Goal: Contribute content: Contribute content

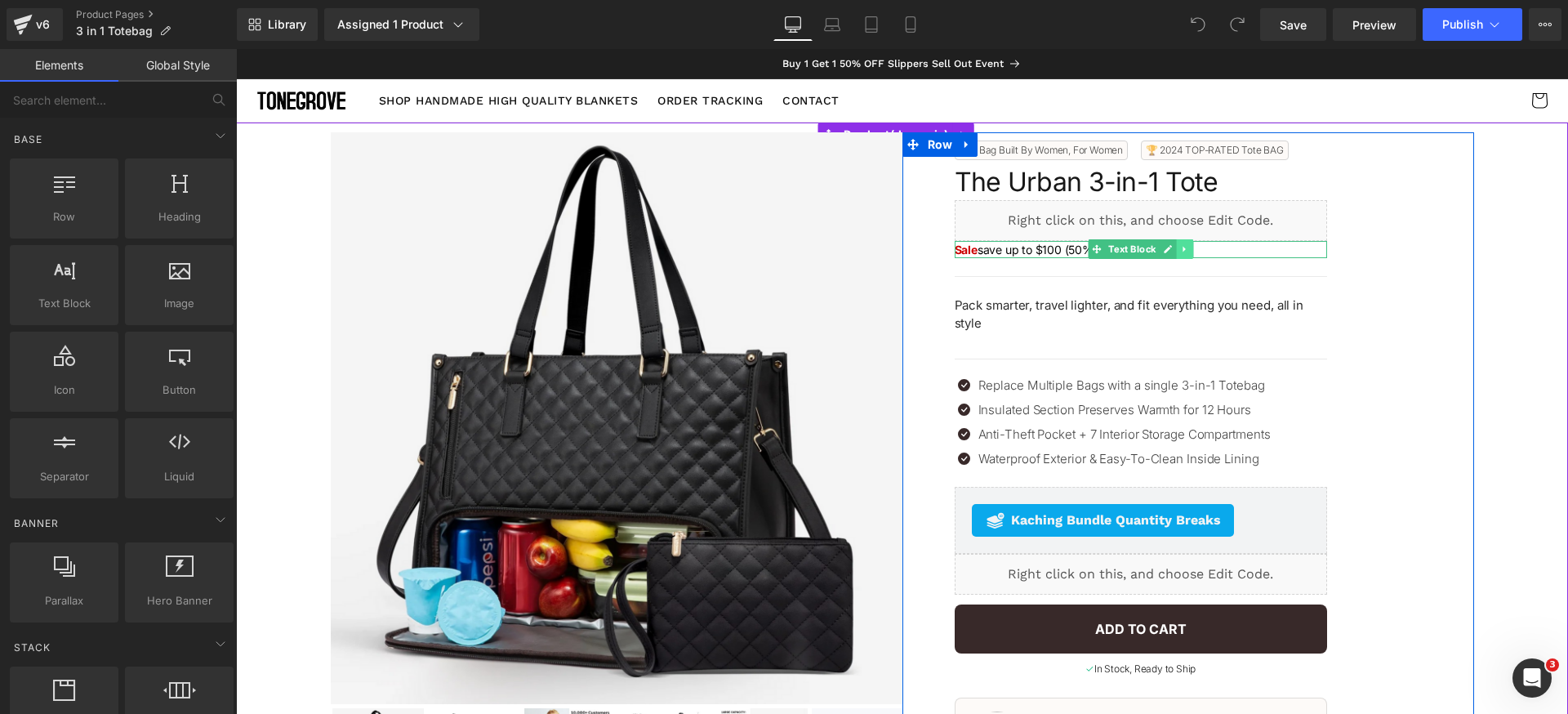
click at [1183, 248] on icon at bounding box center [1184, 249] width 3 height 6
click at [1172, 250] on icon at bounding box center [1177, 249] width 9 height 9
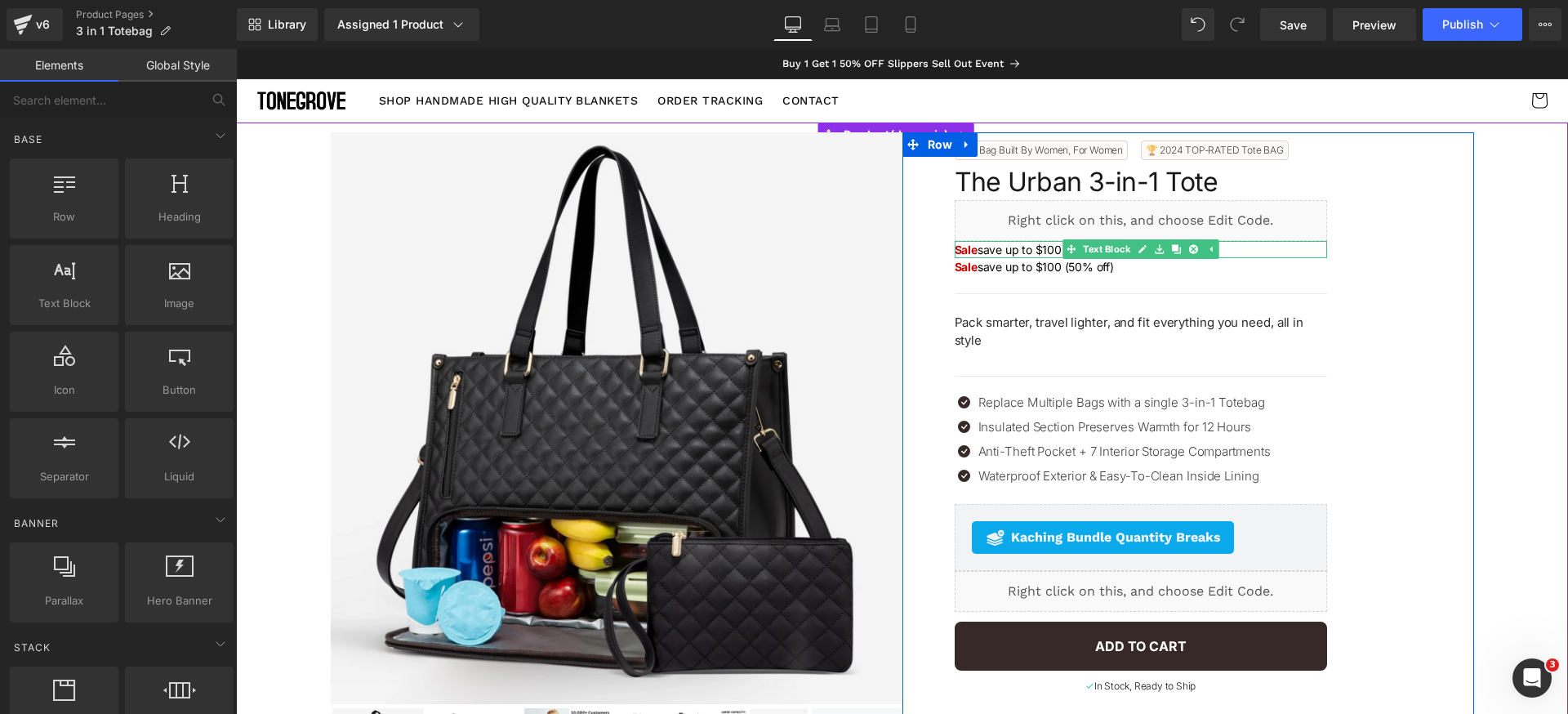
click at [1026, 252] on p "Sale save up to $100 (50% off)" at bounding box center [1141, 249] width 373 height 18
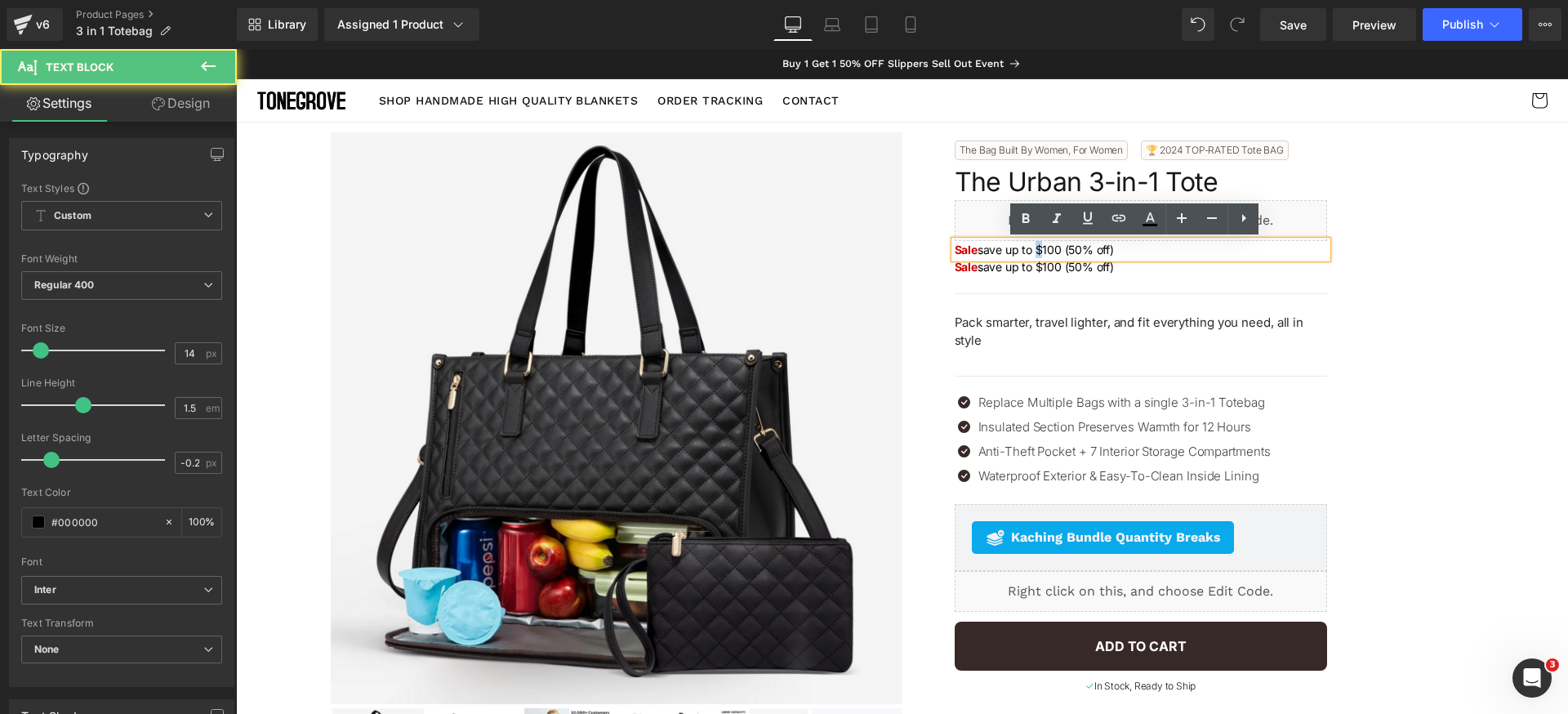
click at [1026, 252] on p "Sale save up to $100 (50% off)" at bounding box center [1141, 249] width 373 height 18
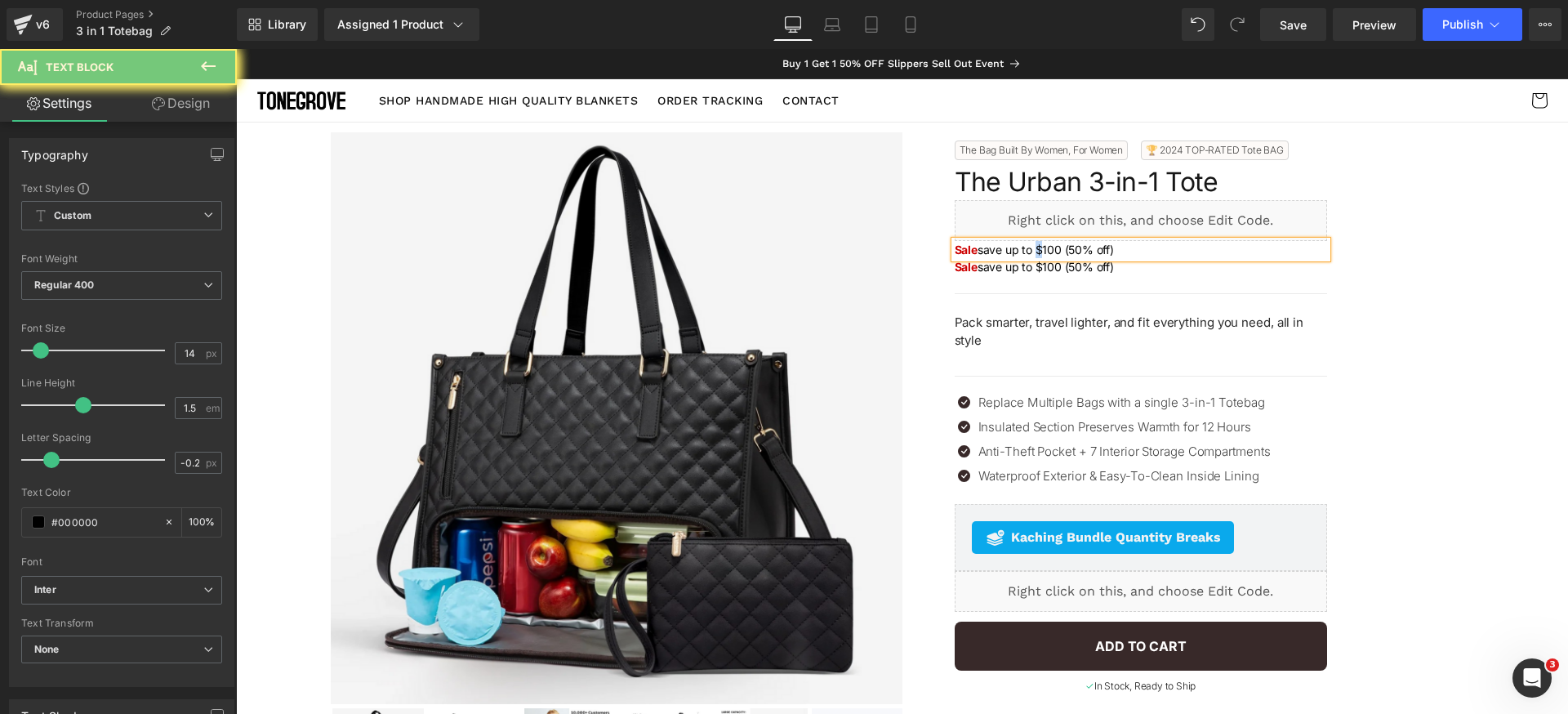
paste div
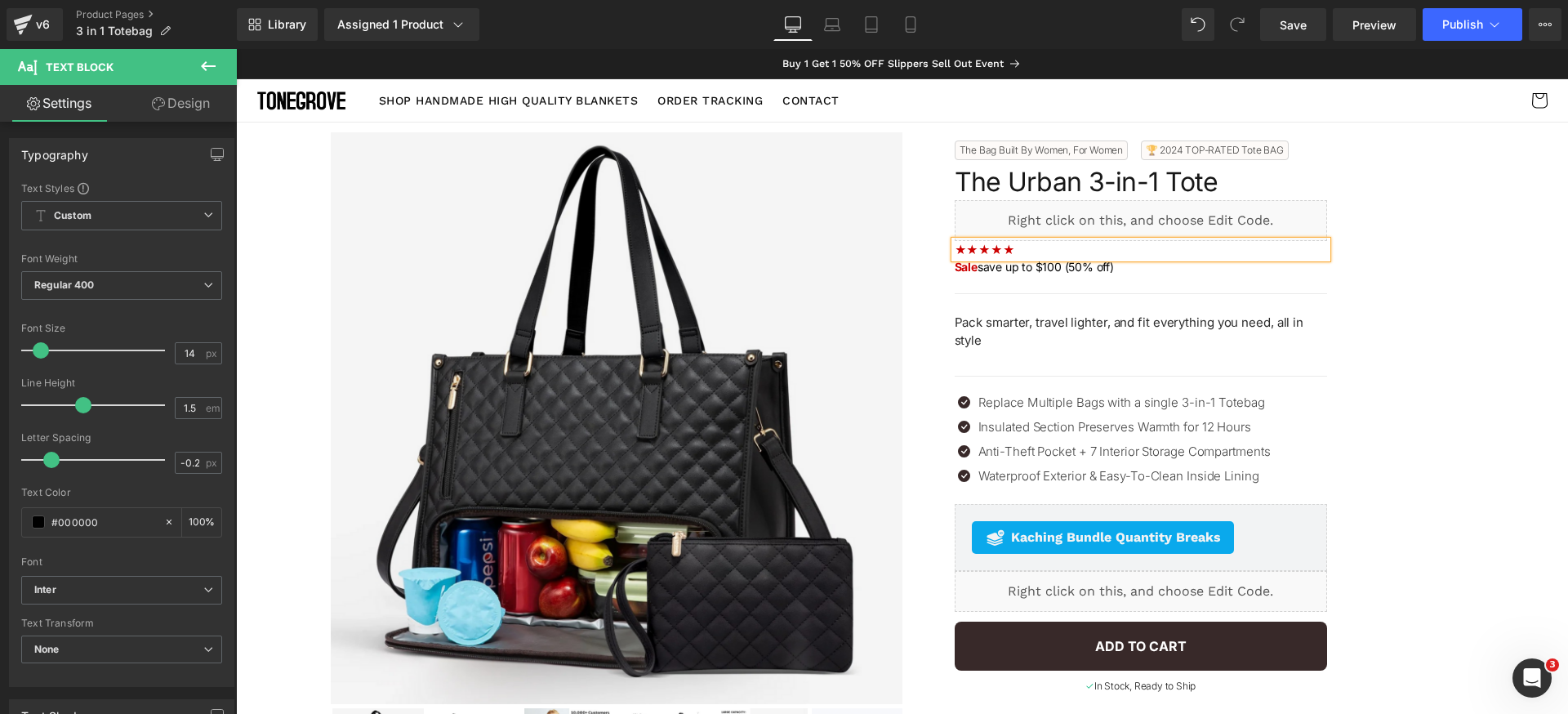
click at [962, 250] on b "★★★★★" at bounding box center [984, 249] width 60 height 14
click at [973, 250] on b "★ ★★★★" at bounding box center [986, 249] width 63 height 14
click at [985, 248] on b "★ ★ ★★★" at bounding box center [987, 249] width 66 height 14
click at [998, 248] on b "★ ★ ★ ★★" at bounding box center [988, 249] width 67 height 14
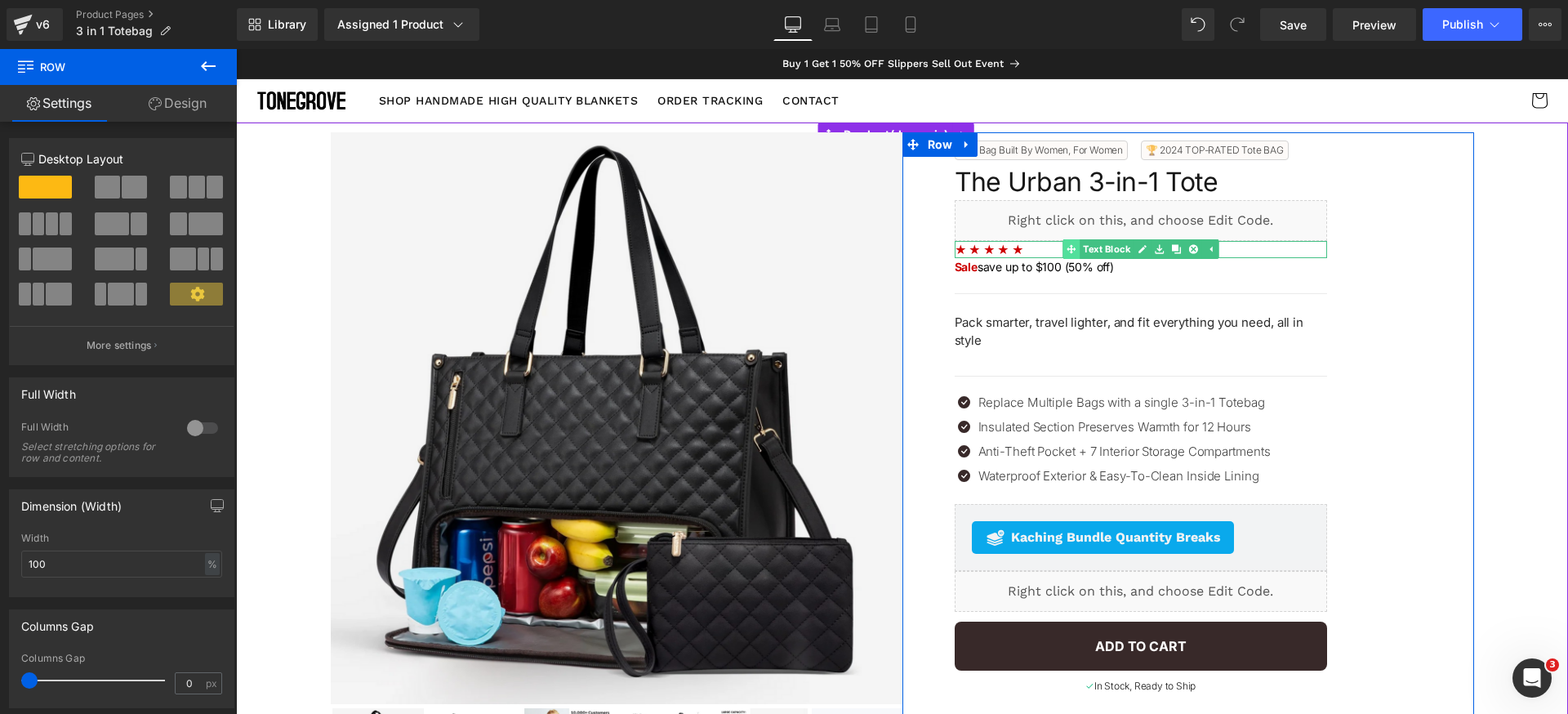
click at [1095, 249] on link "Text Block" at bounding box center [1097, 249] width 71 height 19
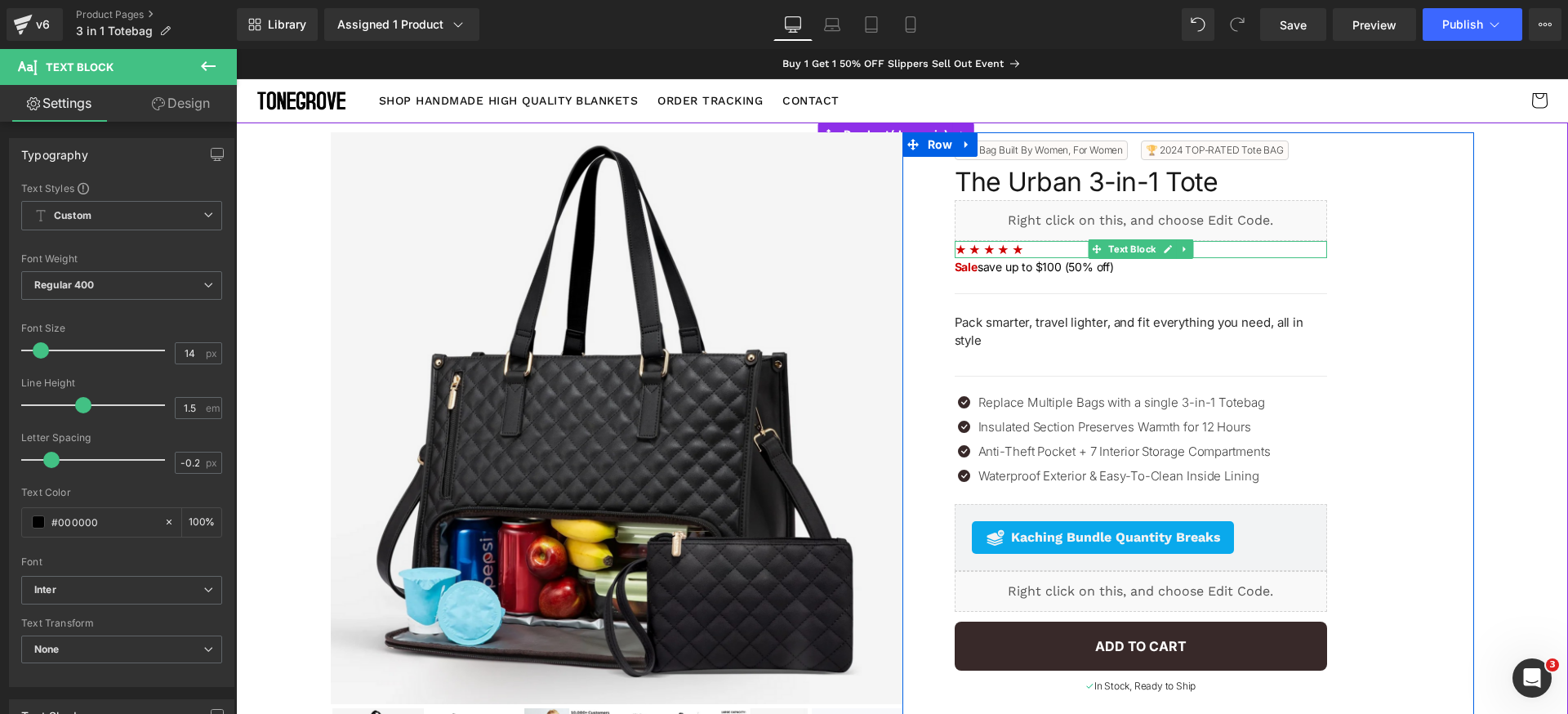
click at [1019, 250] on p "★ ★ ★ ★ ★" at bounding box center [1141, 249] width 373 height 18
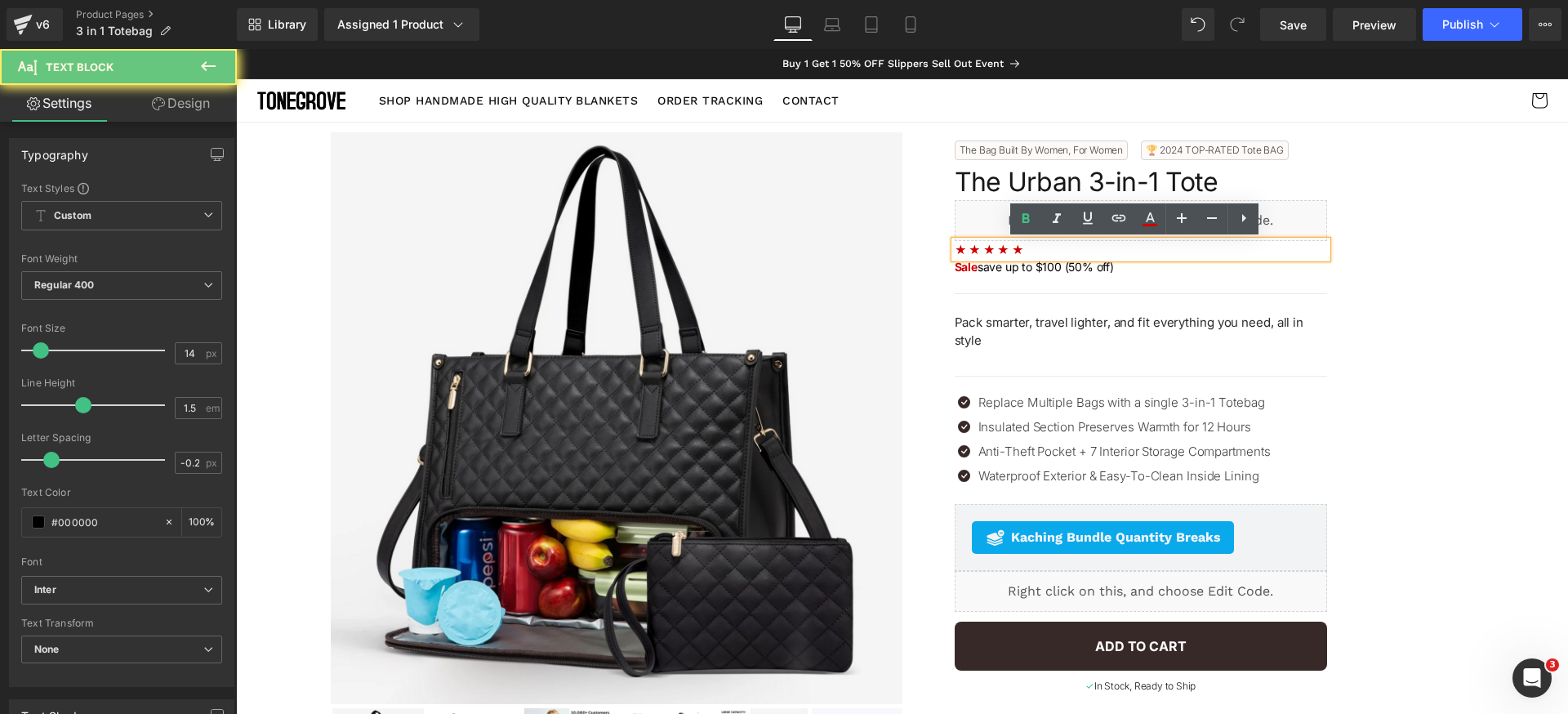
click at [1019, 250] on p "★ ★ ★ ★ ★" at bounding box center [1141, 249] width 373 height 18
click at [1147, 221] on icon at bounding box center [1151, 217] width 9 height 10
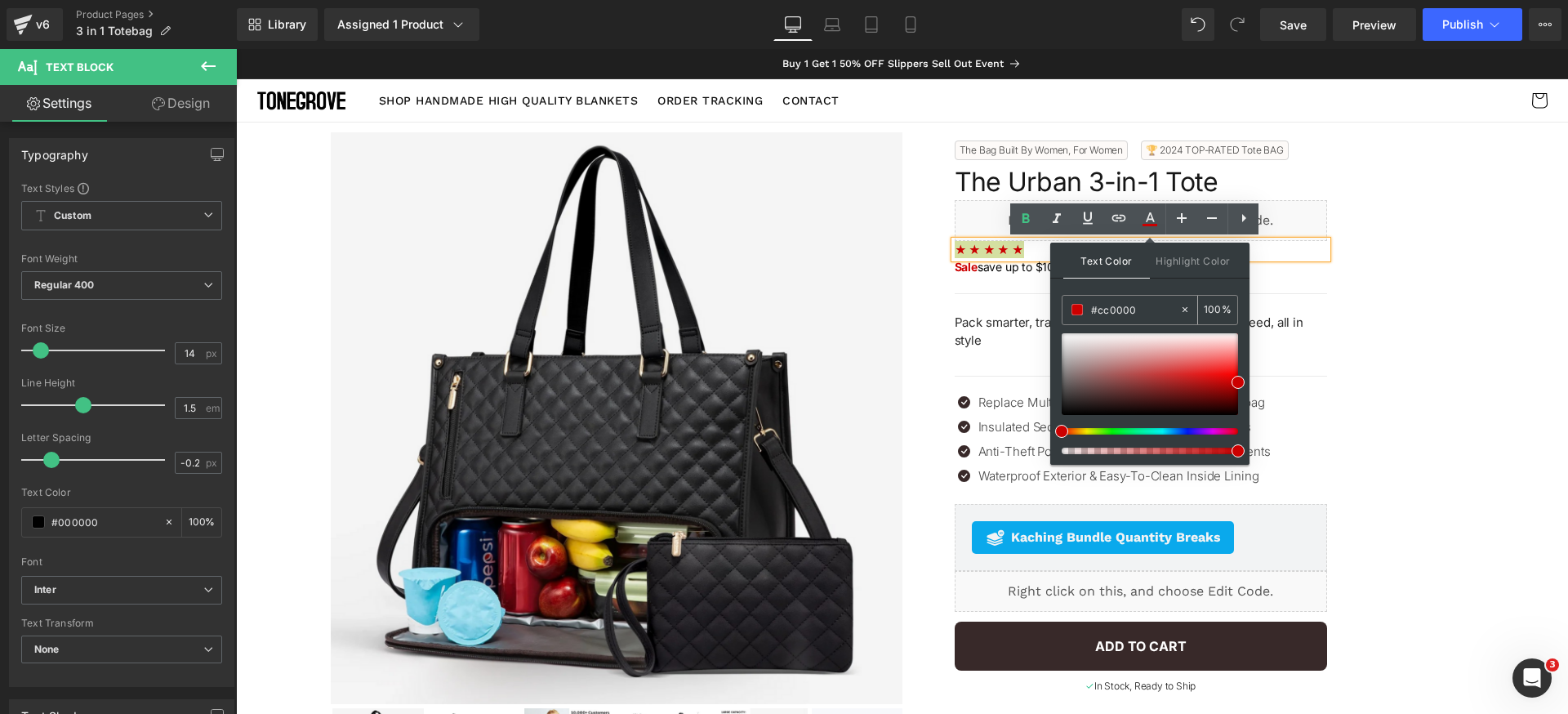
click at [1140, 311] on input "#cc0000" at bounding box center [1135, 310] width 88 height 18
paste input "f66104"
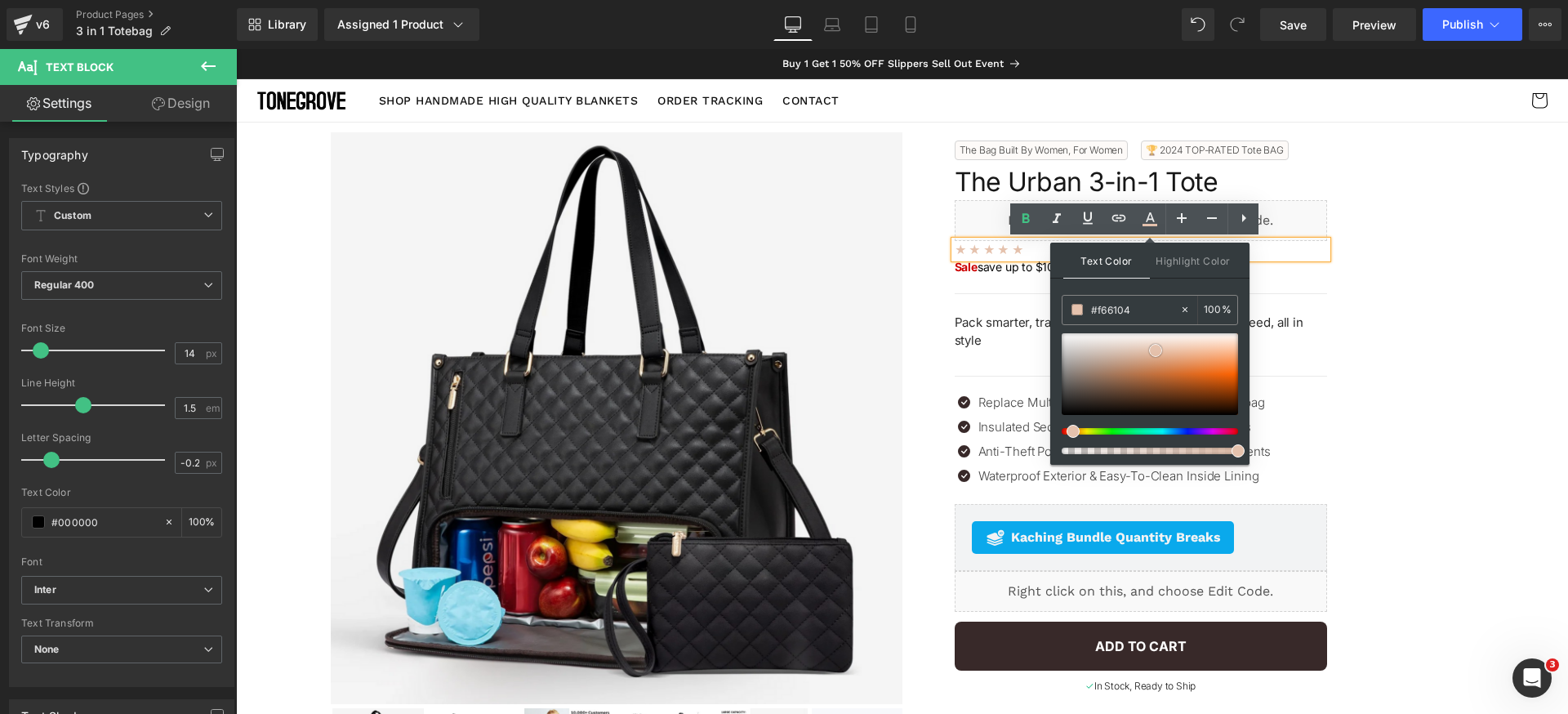
click at [1156, 350] on div at bounding box center [1151, 374] width 177 height 81
click at [1154, 307] on input "#f66104" at bounding box center [1135, 310] width 88 height 18
paste input "f66104"
type input "#f66104"
click at [1162, 286] on div "Text Color Highlight Color #333333 #f66104 100 % transparent 0 %" at bounding box center [1150, 354] width 200 height 222
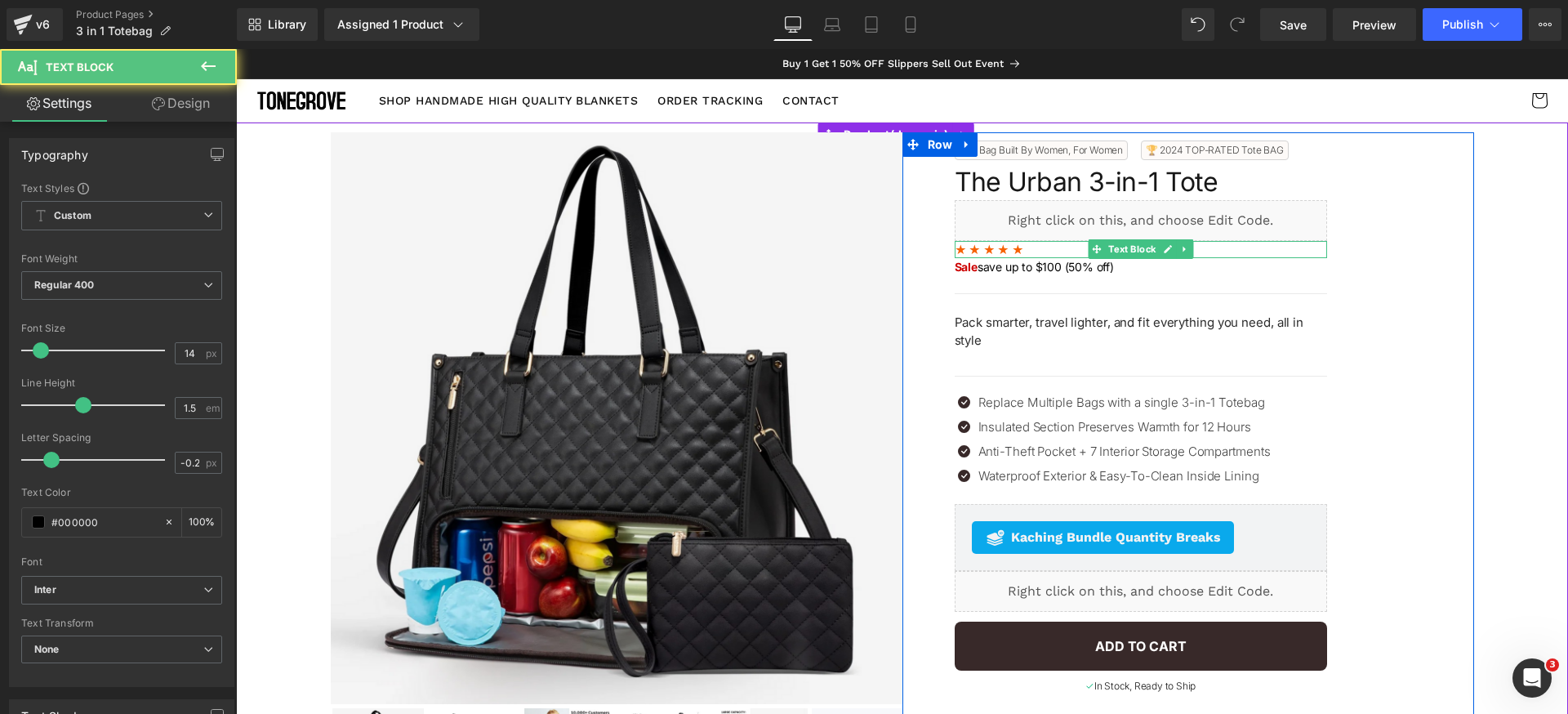
click at [1035, 250] on p "★ ★ ★ ★ ★" at bounding box center [1141, 249] width 373 height 18
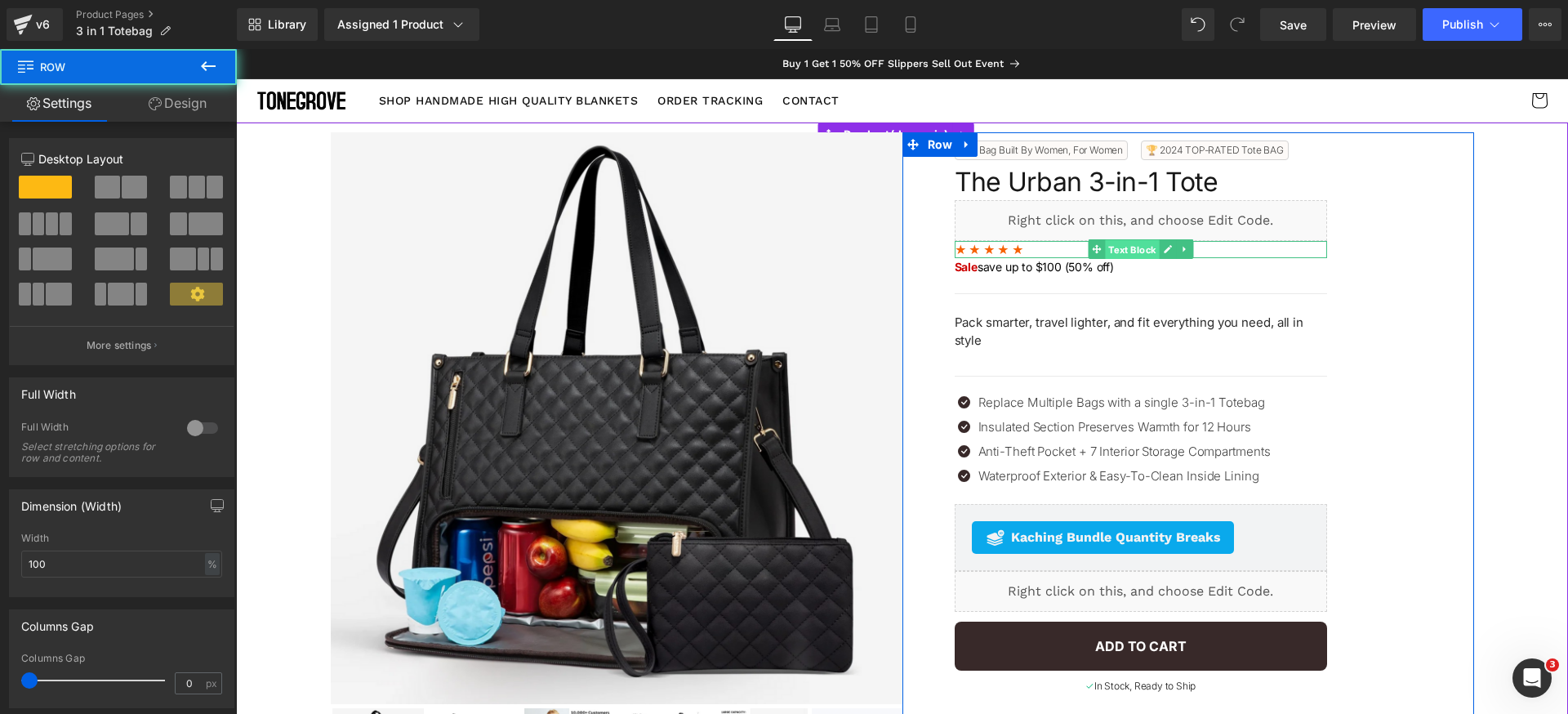
click at [1105, 247] on span "Text Block" at bounding box center [1132, 249] width 54 height 19
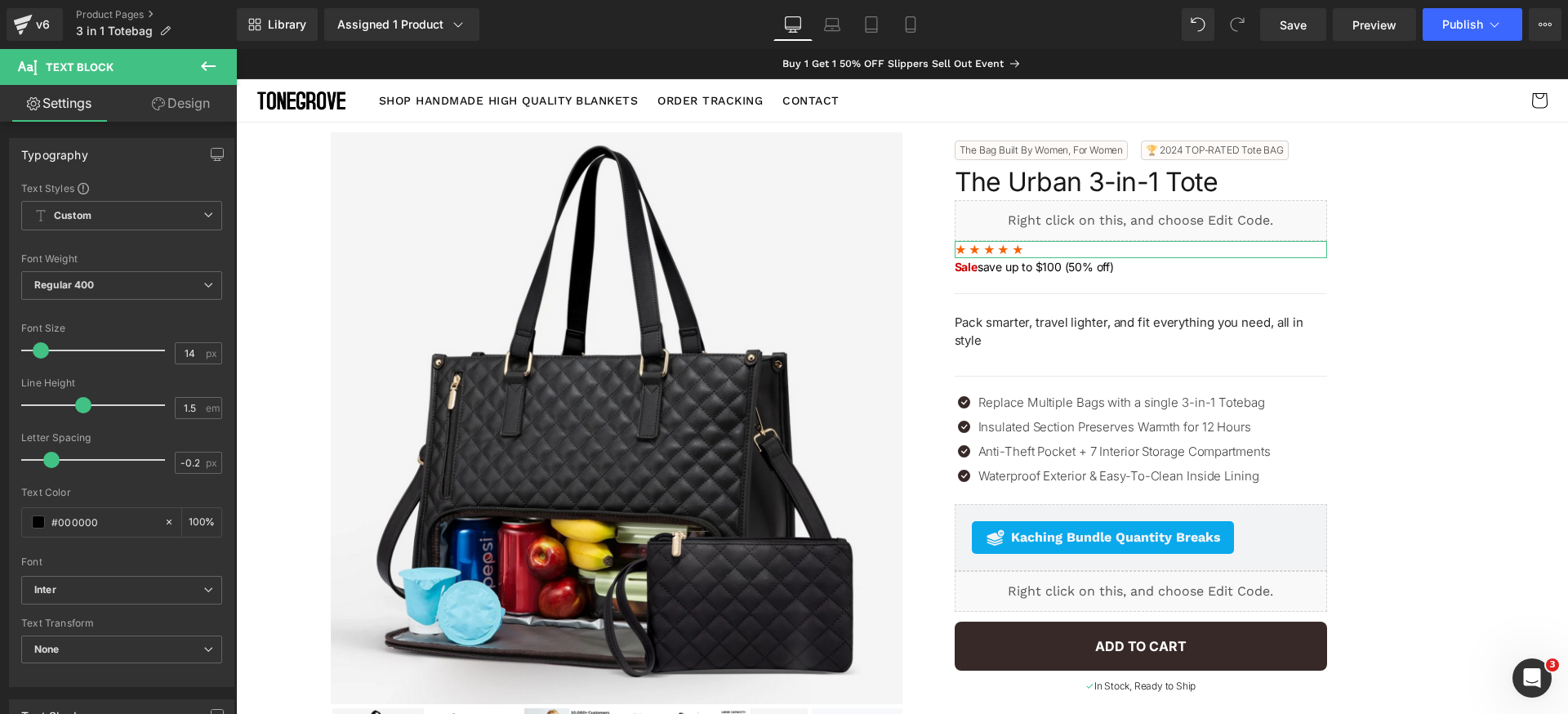
click at [176, 108] on link "Design" at bounding box center [180, 103] width 118 height 37
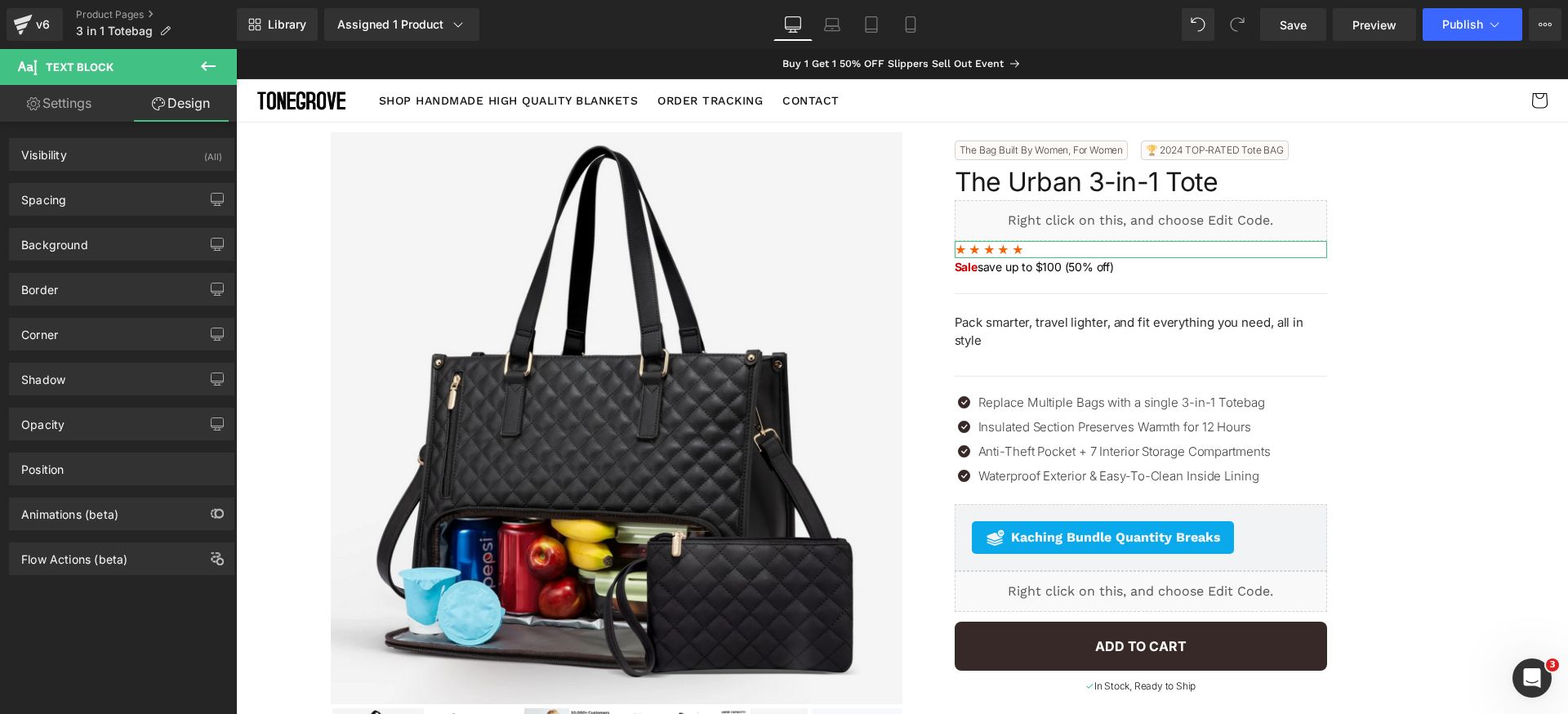
click at [68, 217] on div "Background Color & Image color Color transparent 0 % Image Replace Image Upload…" at bounding box center [122, 237] width 244 height 45
click at [74, 204] on div "Spacing" at bounding box center [122, 199] width 224 height 31
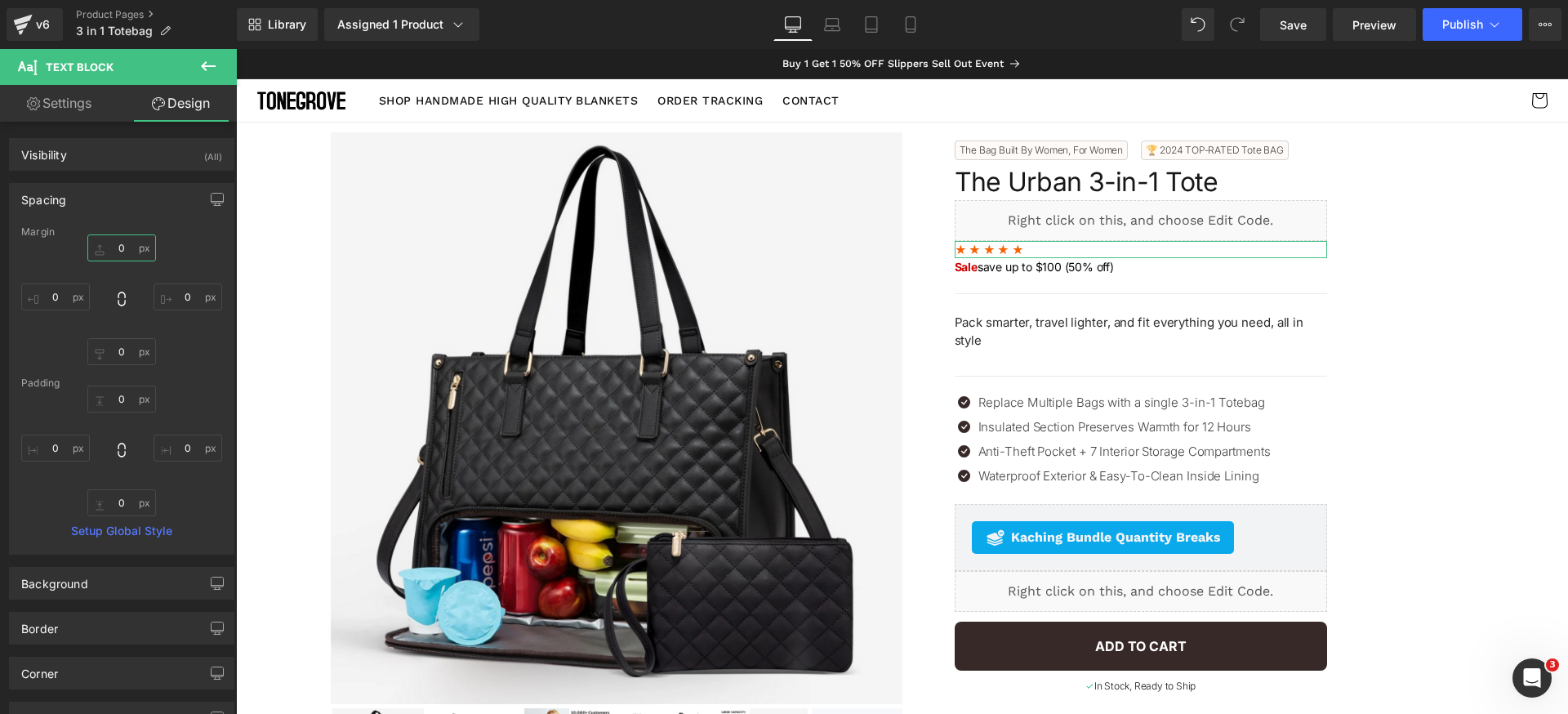
click at [129, 248] on input "0" at bounding box center [122, 248] width 68 height 27
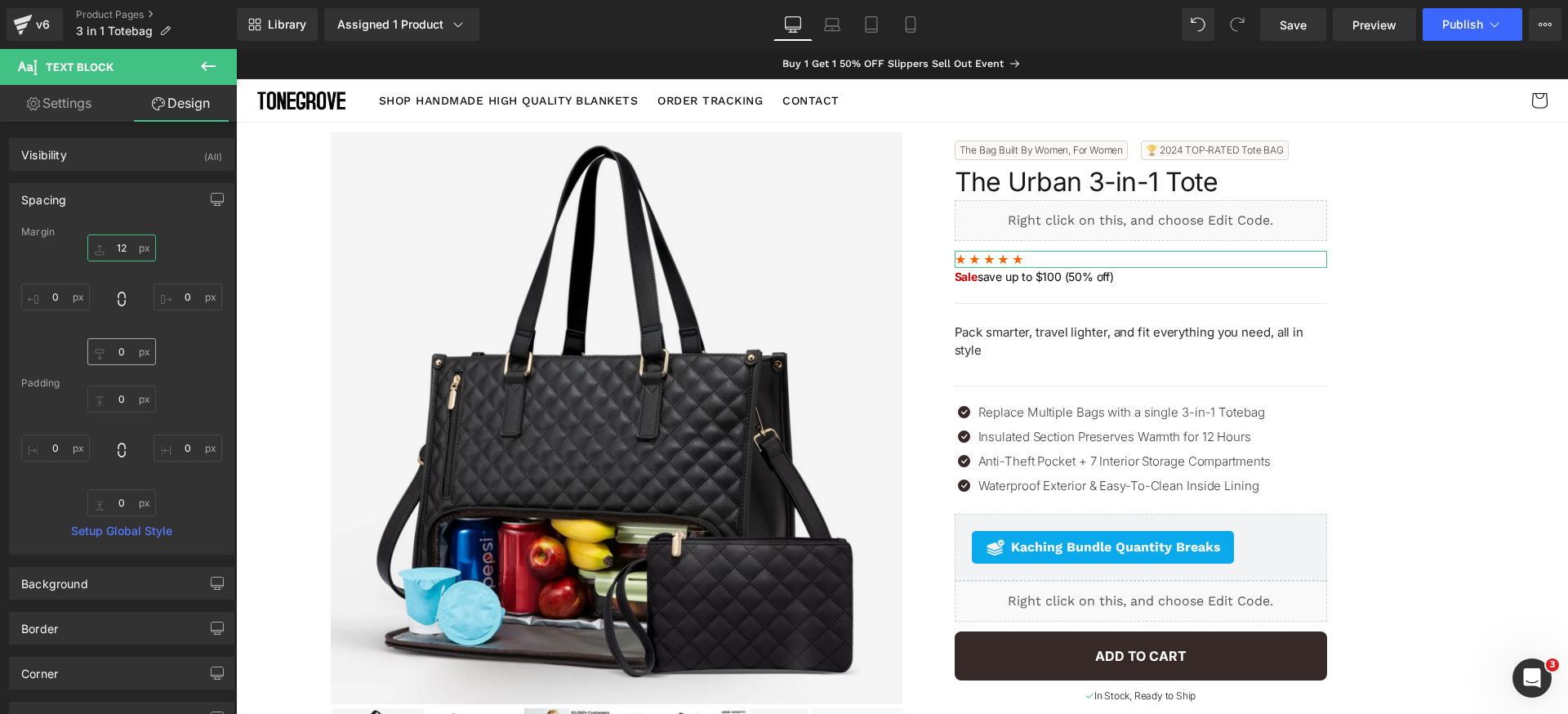
type input "12"
click at [133, 349] on input "0" at bounding box center [122, 351] width 68 height 27
type input "8"
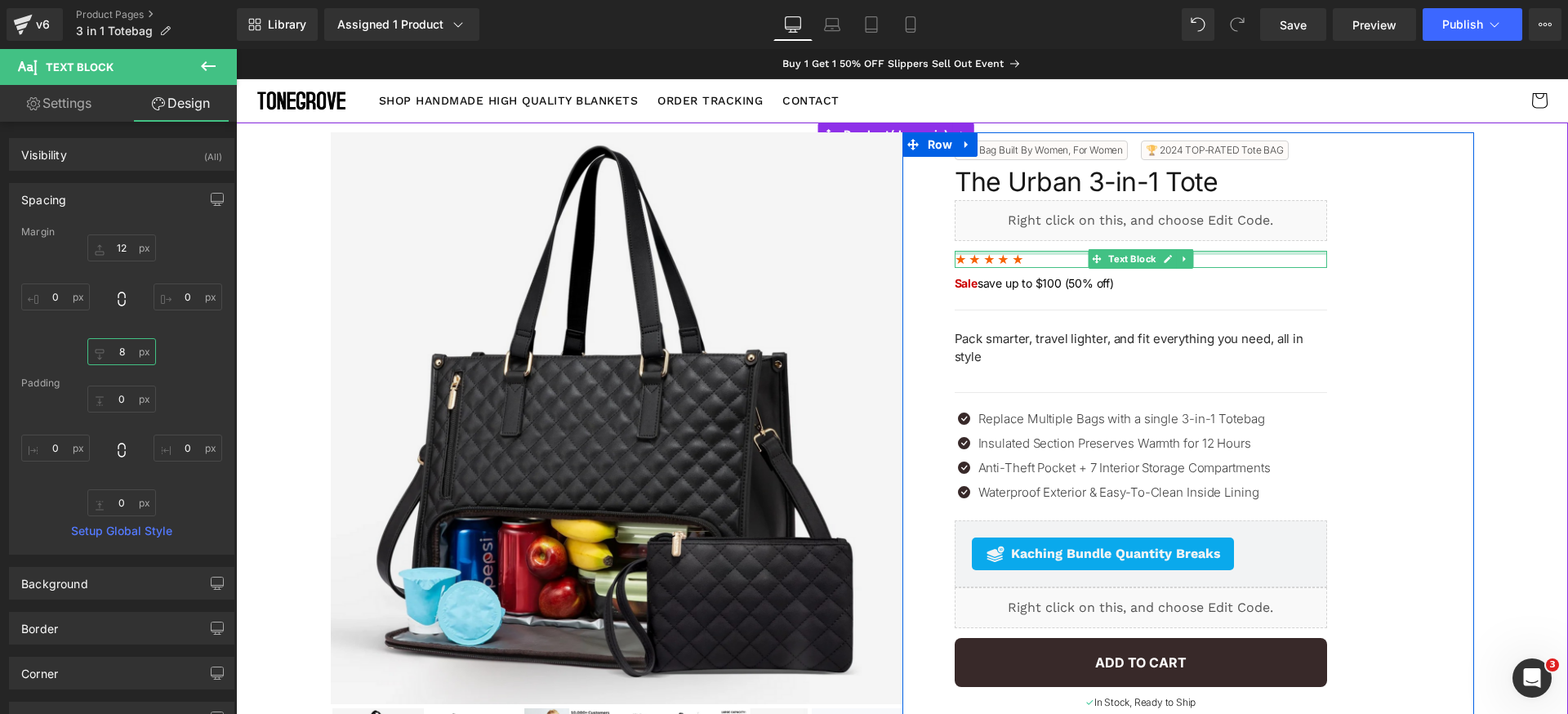
click at [1050, 254] on div at bounding box center [1141, 253] width 373 height 4
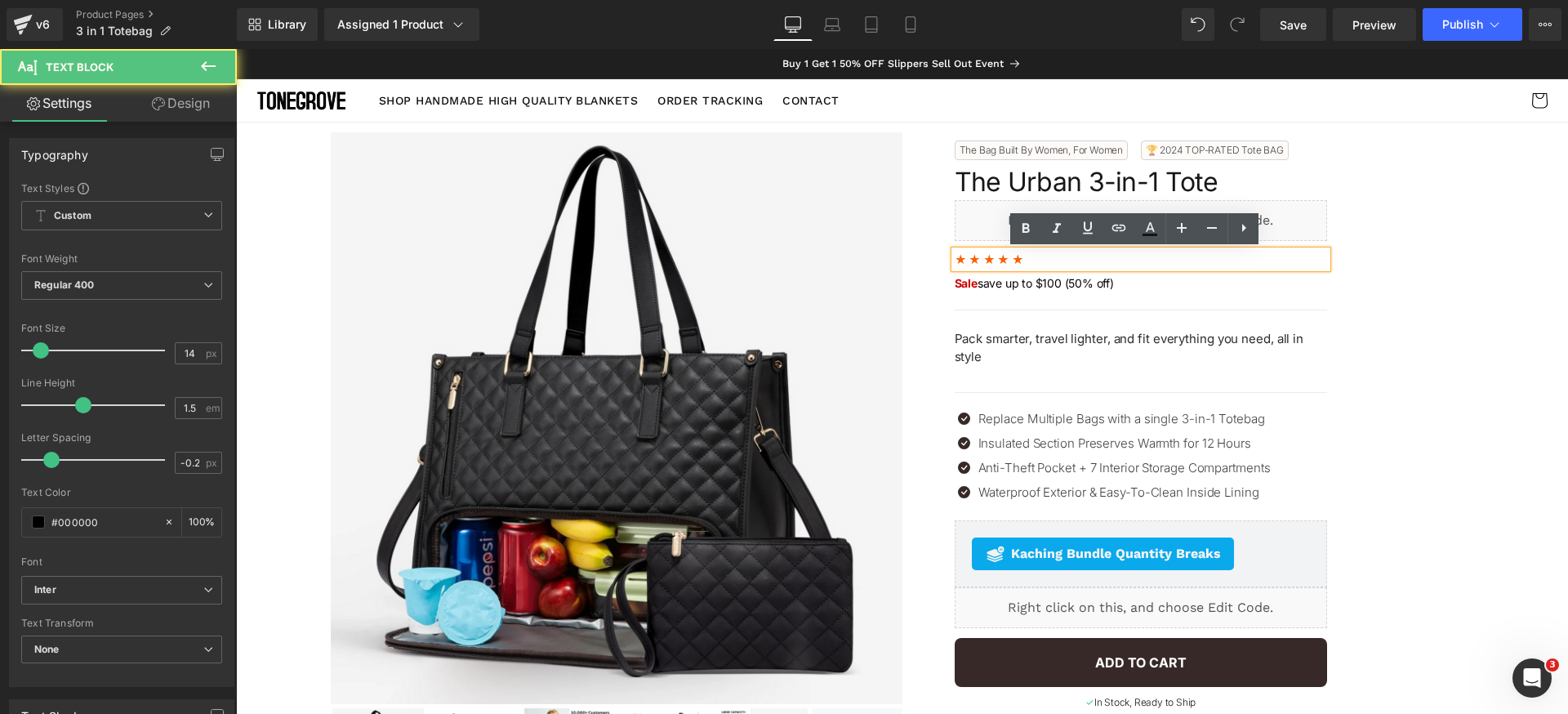
click at [1055, 261] on p "★ ★ ★ ★ ★" at bounding box center [1141, 260] width 373 height 18
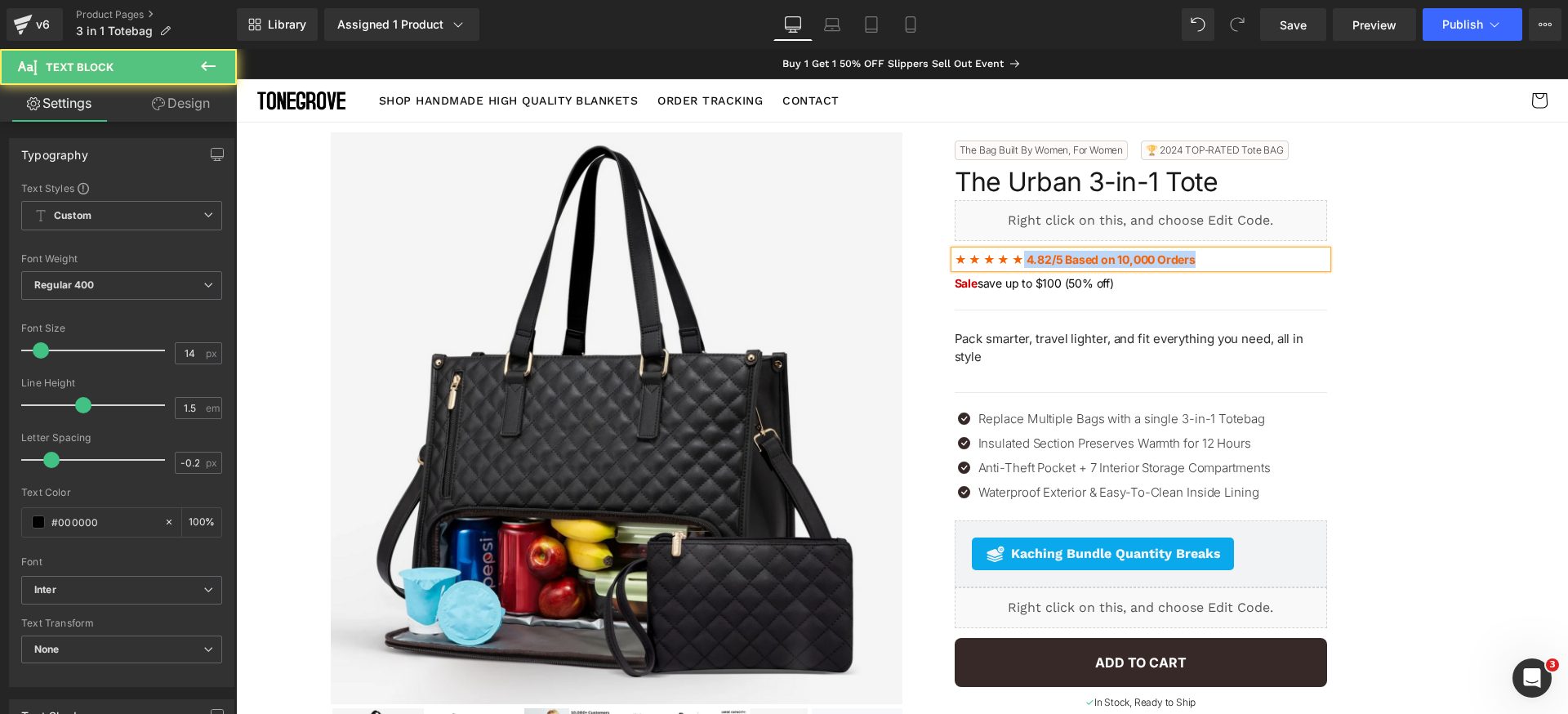
drag, startPoint x: 1014, startPoint y: 262, endPoint x: 1243, endPoint y: 261, distance: 229.0
click at [1243, 261] on p "★ ★ ★ ★ ★ 4.82/5 Based on 10,000 Orders" at bounding box center [1141, 260] width 373 height 18
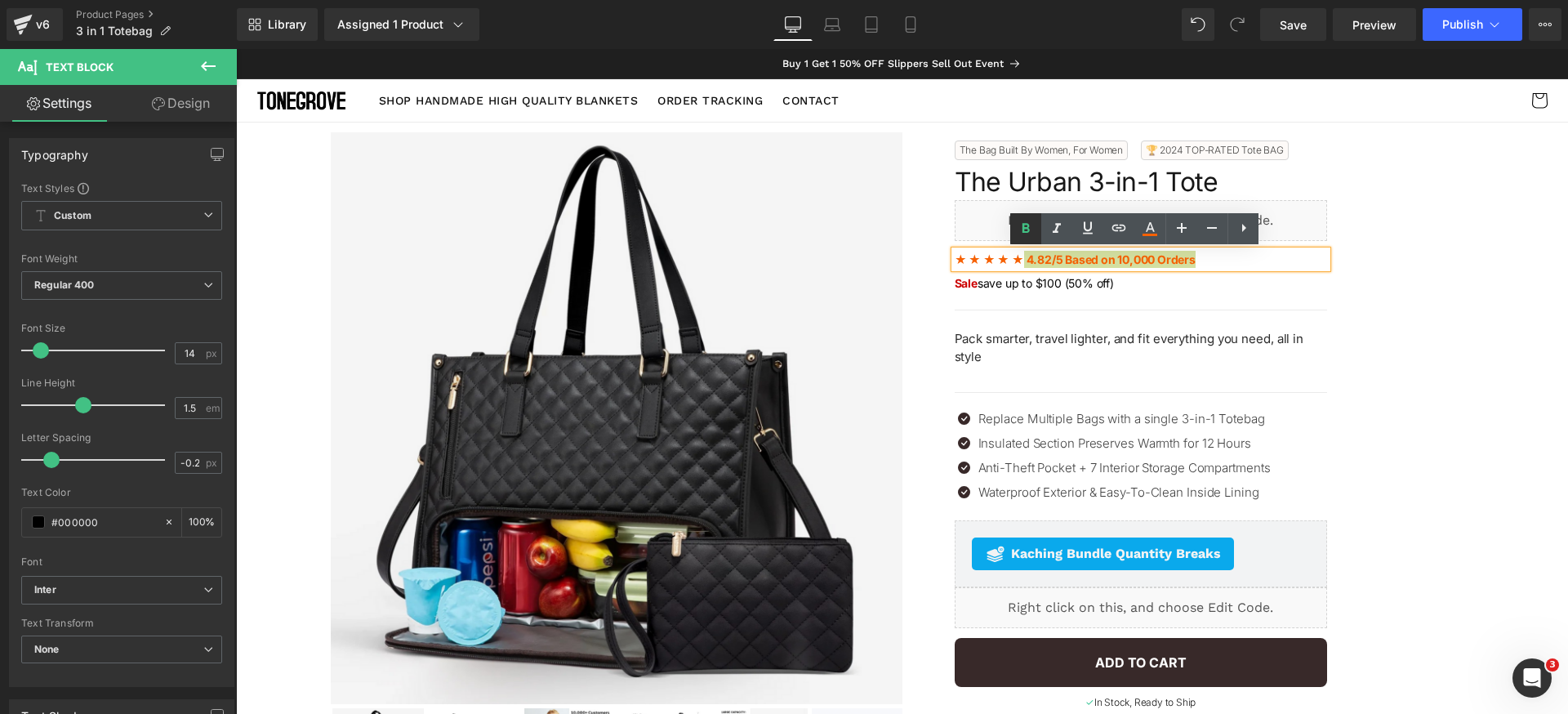
click at [1025, 234] on icon at bounding box center [1026, 228] width 19 height 19
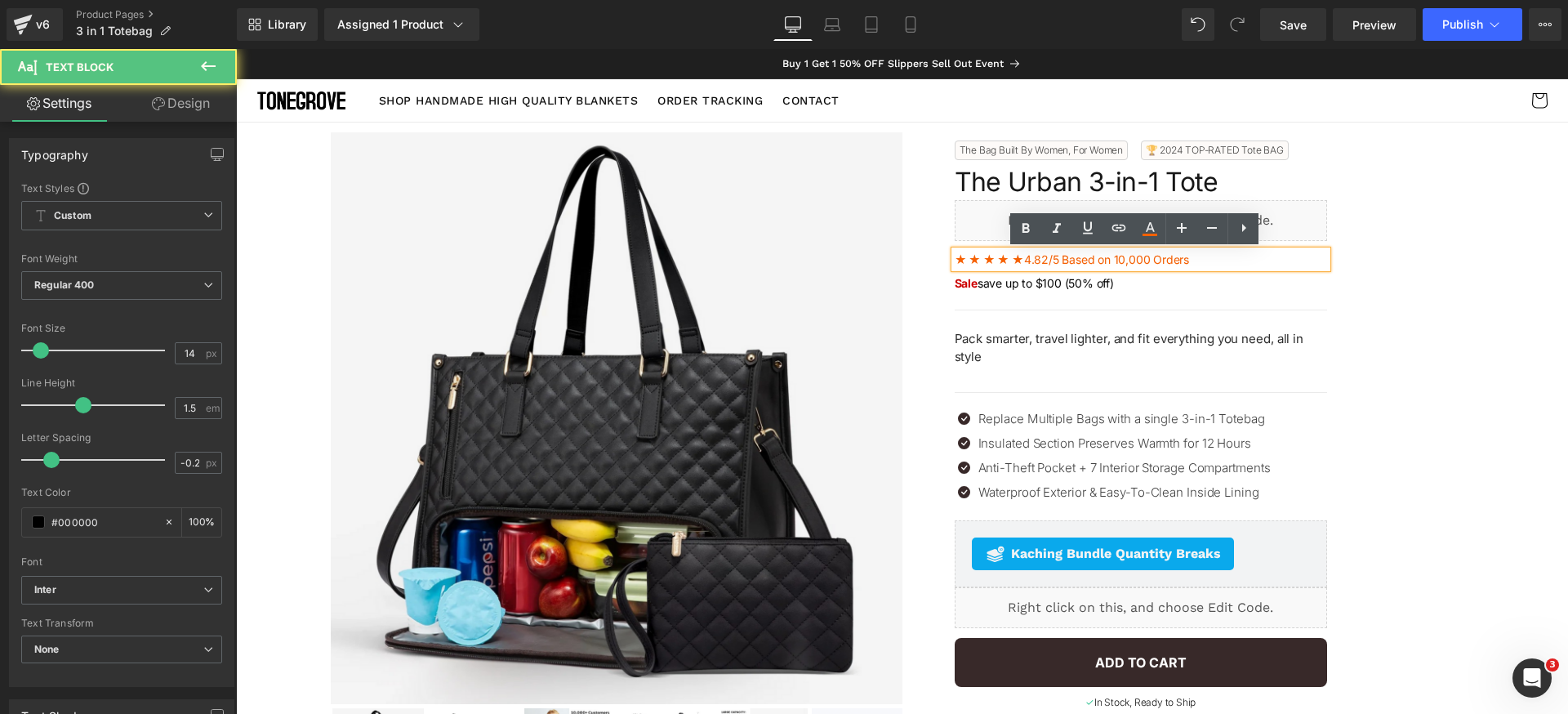
click at [1048, 256] on span "4.82/5 Based on 10,000 Orders" at bounding box center [1107, 259] width 165 height 14
drag, startPoint x: 1016, startPoint y: 262, endPoint x: 1239, endPoint y: 262, distance: 223.0
click at [1239, 262] on p "★ ★ ★ ★ ★ 4.82/5 Based on 10,000 Orders" at bounding box center [1141, 260] width 373 height 18
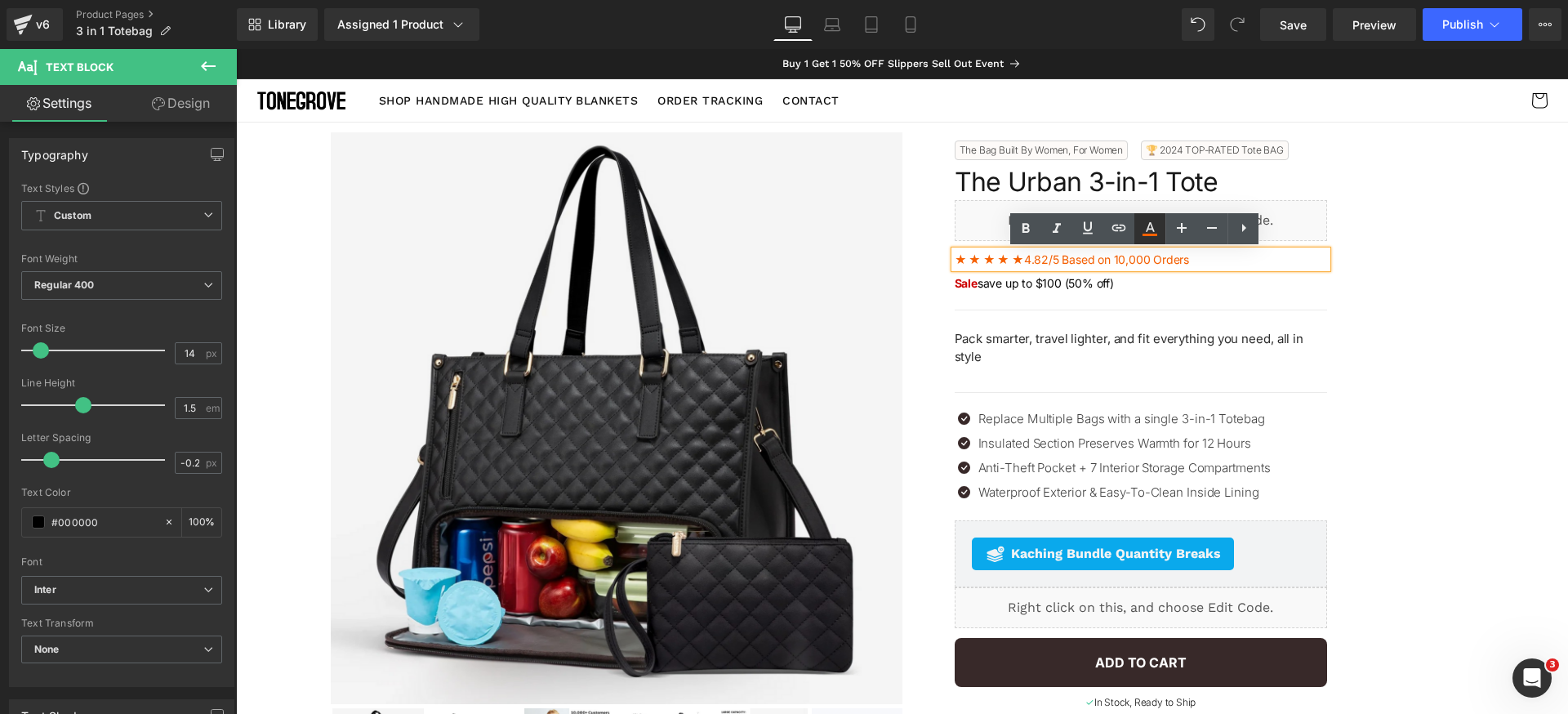
click at [1148, 233] on icon at bounding box center [1150, 228] width 19 height 19
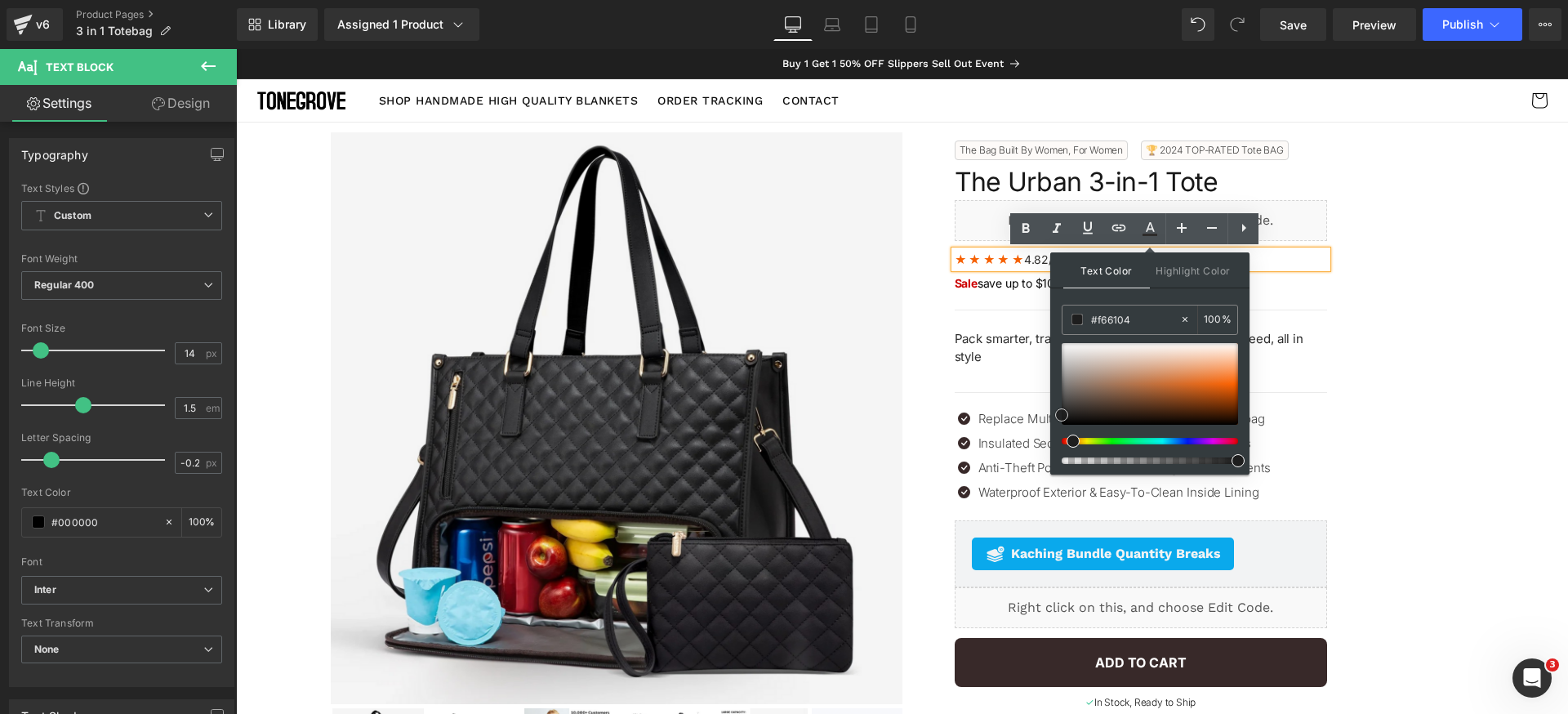
drag, startPoint x: 1328, startPoint y: 451, endPoint x: 1038, endPoint y: 407, distance: 293.3
drag, startPoint x: 1067, startPoint y: 416, endPoint x: 1061, endPoint y: 409, distance: 9.2
click at [1061, 409] on span at bounding box center [1061, 407] width 13 height 13
click at [1038, 262] on span "4.82/5 Based on 10,000 Orders" at bounding box center [1107, 259] width 165 height 14
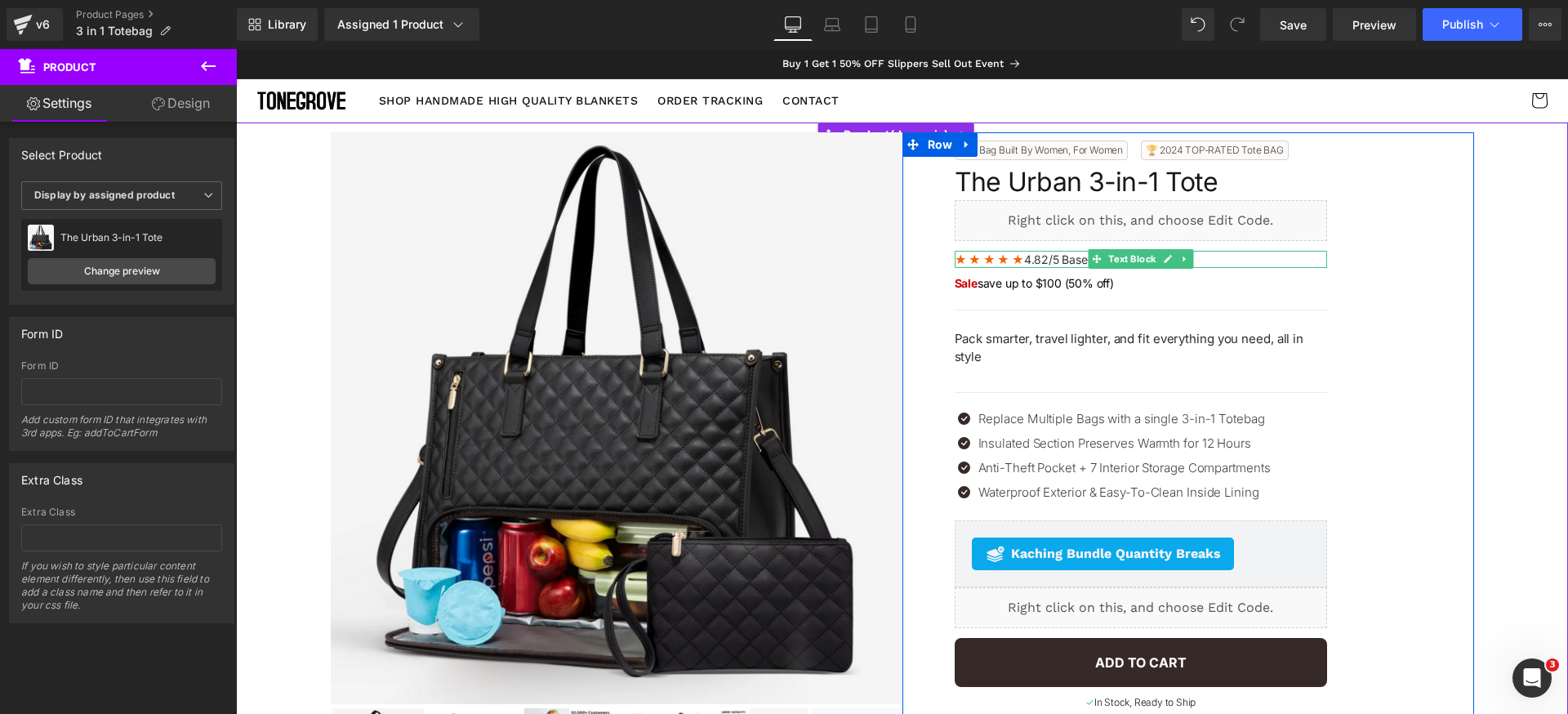
click at [1253, 260] on p "★ ★ ★ ★ ★ 4.82/5 Based on 10,000 Orders" at bounding box center [1141, 260] width 373 height 18
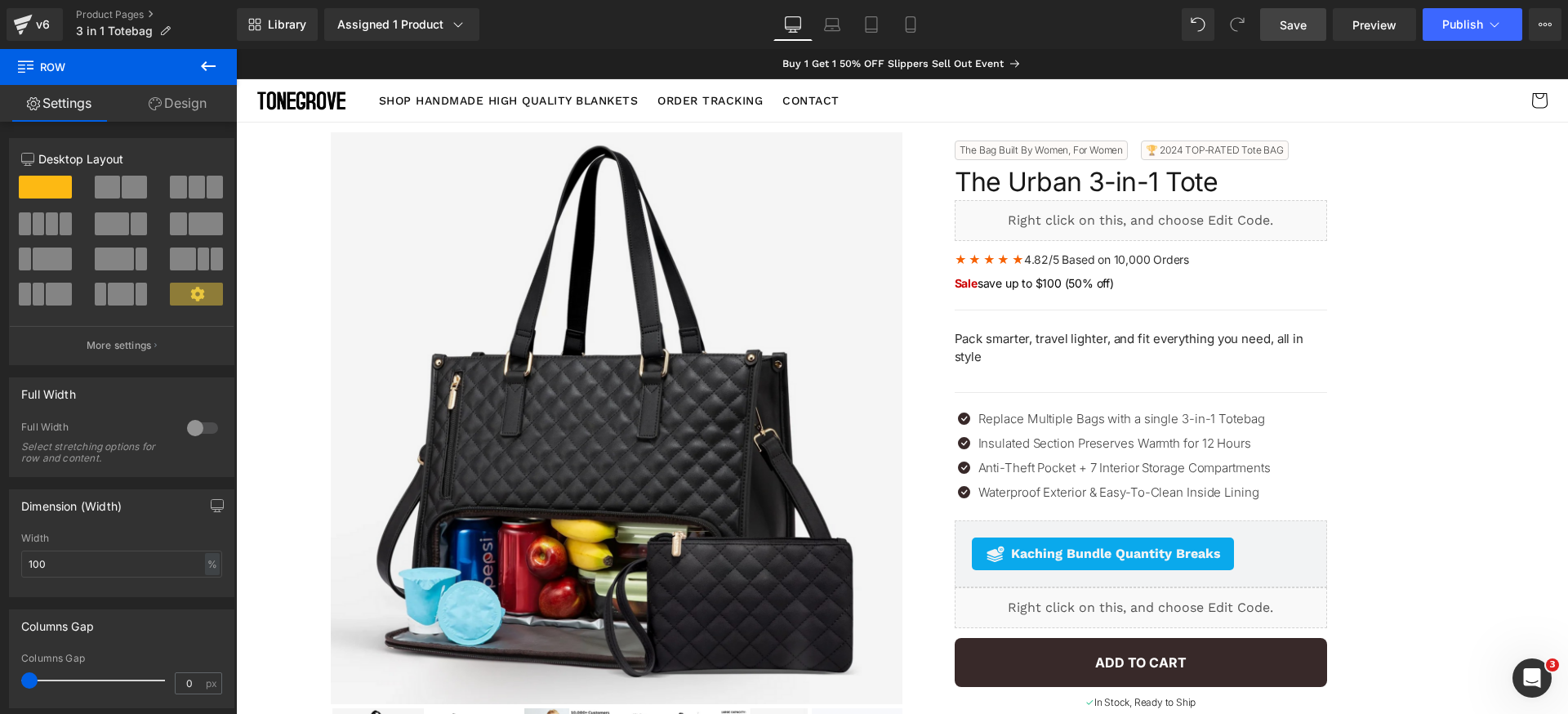
click at [1316, 27] on link "Save" at bounding box center [1293, 24] width 66 height 32
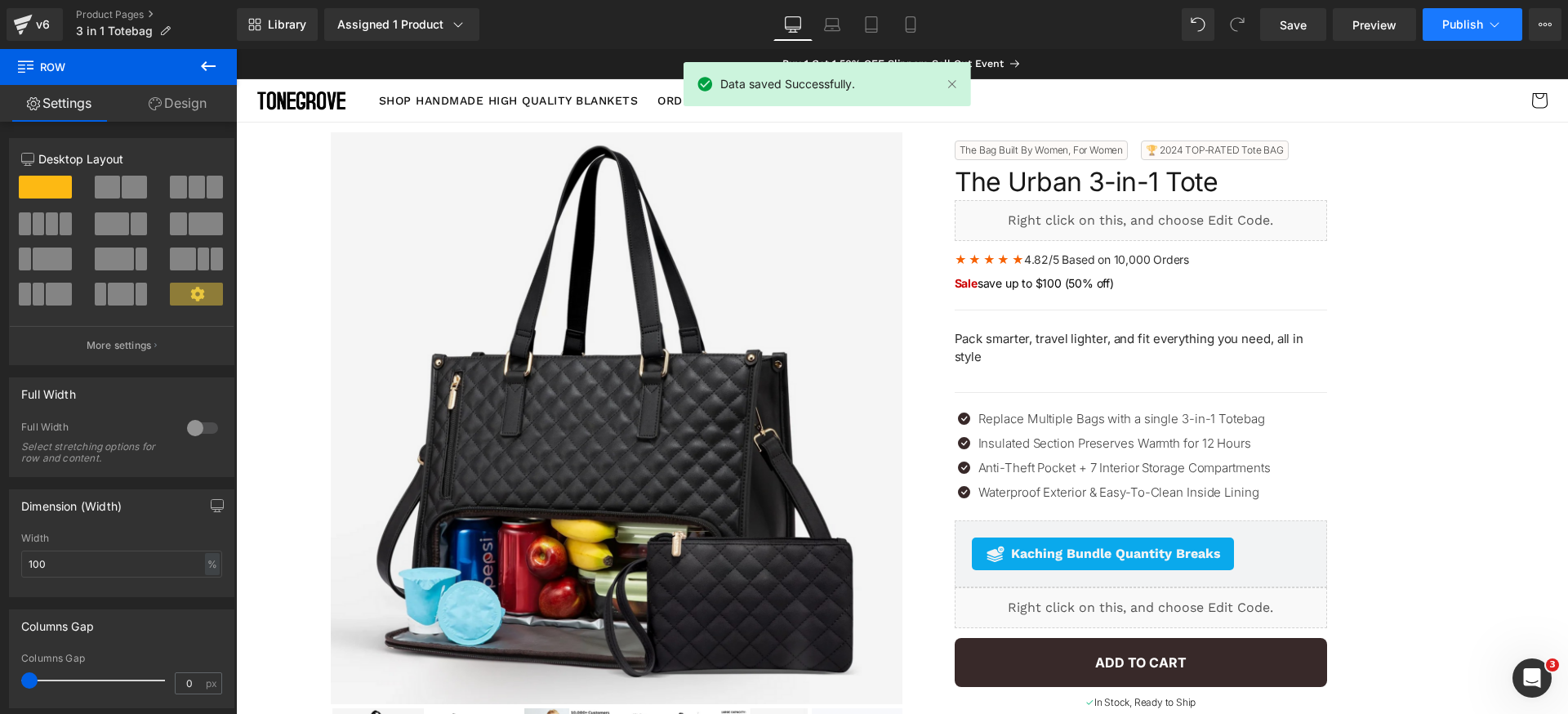
click at [1474, 25] on span "Publish" at bounding box center [1463, 24] width 41 height 13
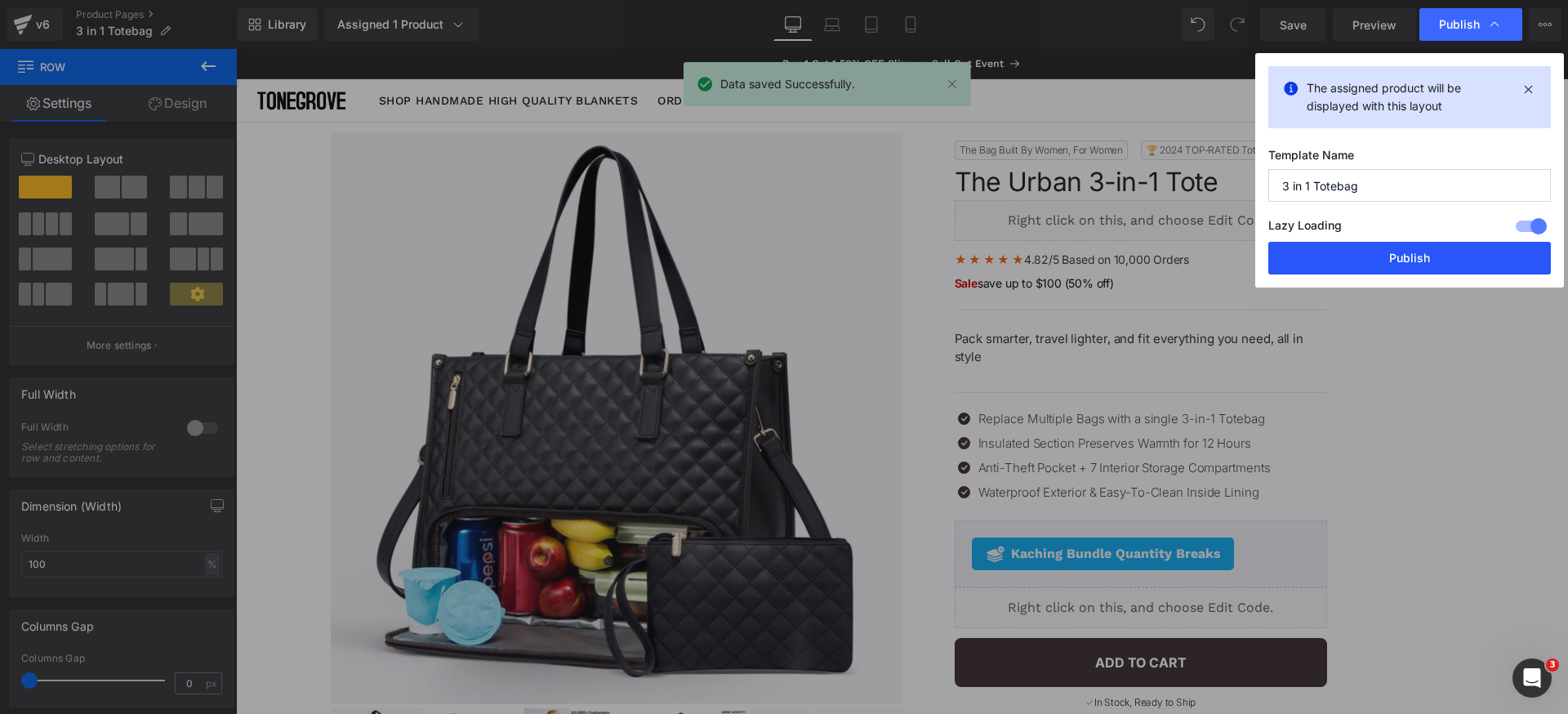
drag, startPoint x: 1445, startPoint y: 256, endPoint x: 1111, endPoint y: 121, distance: 360.3
click at [1445, 256] on button "Publish" at bounding box center [1410, 257] width 283 height 32
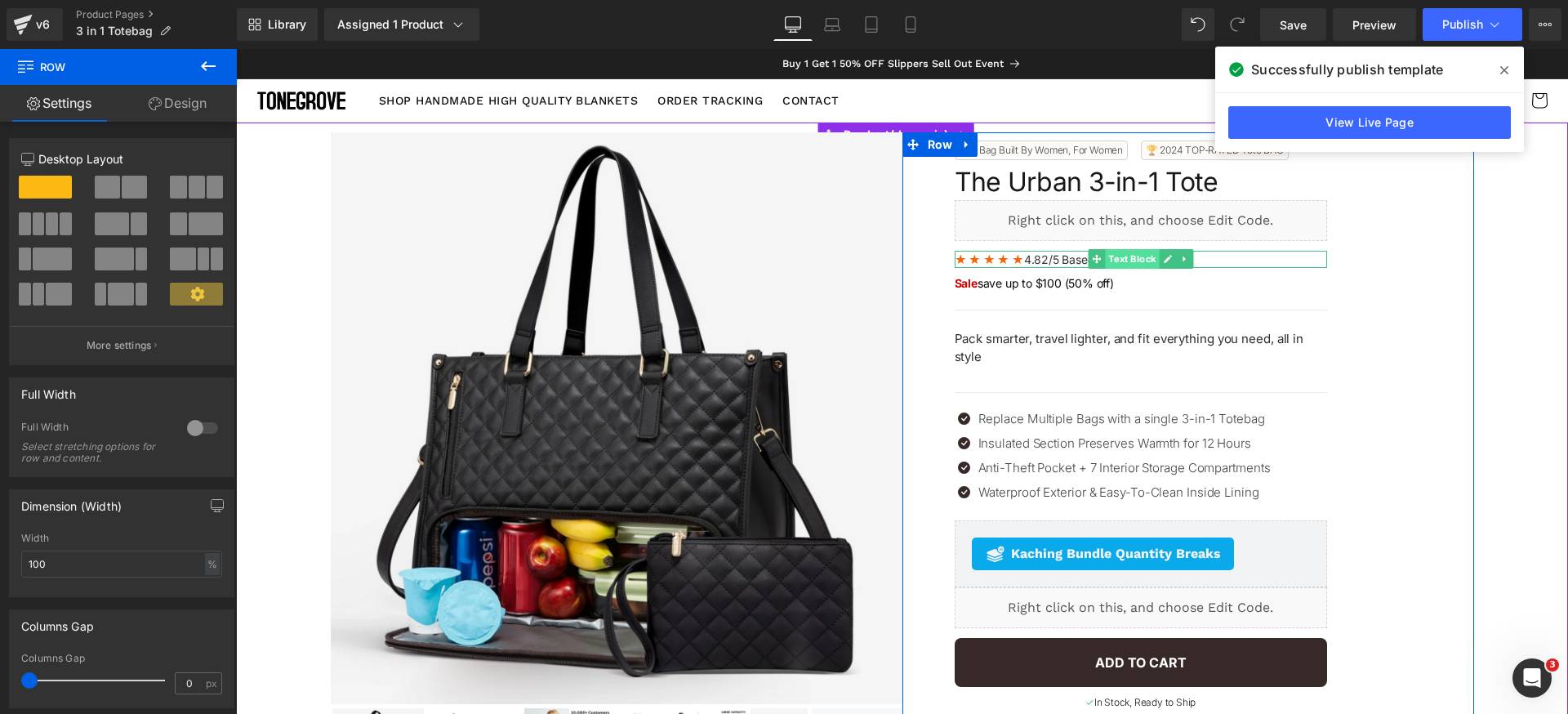
click at [1105, 260] on span "Text Block" at bounding box center [1132, 259] width 54 height 19
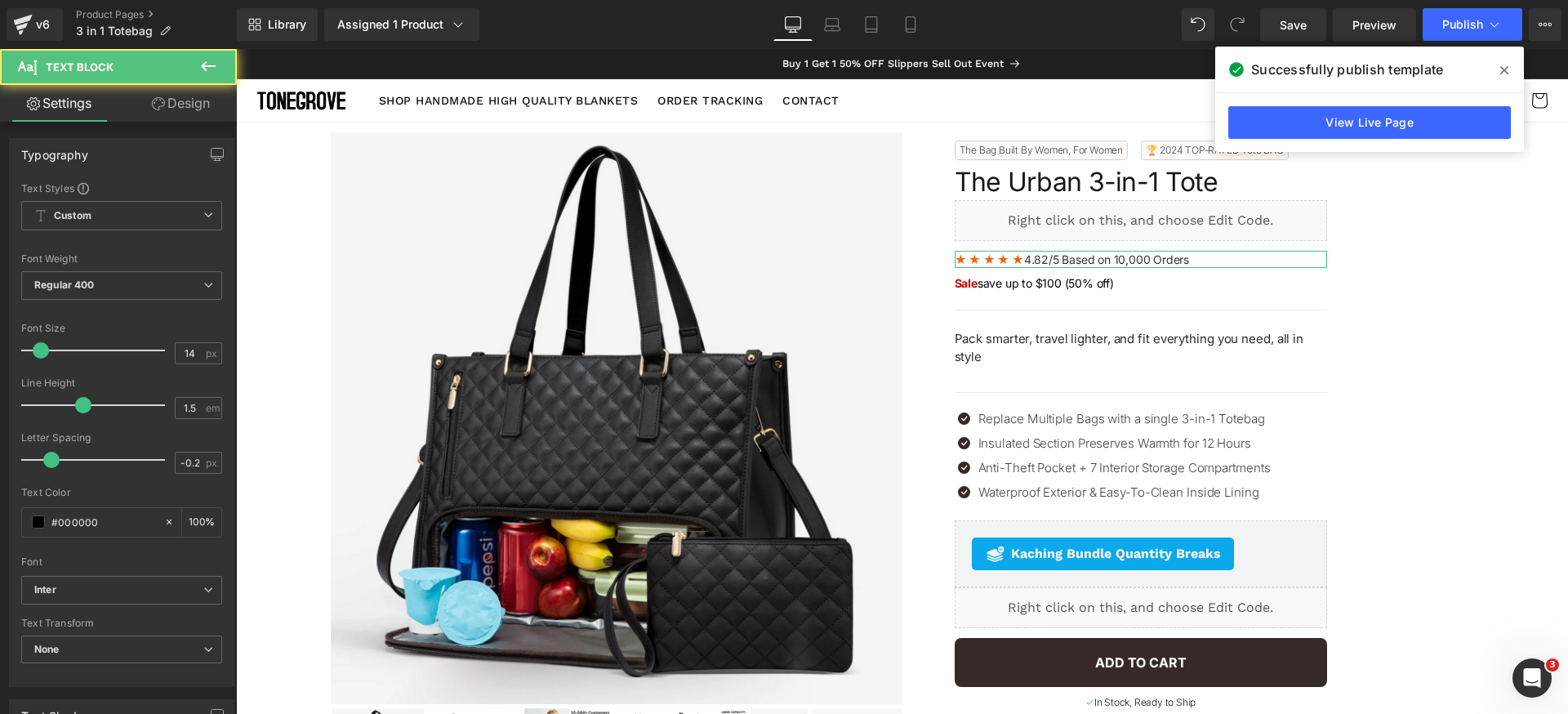
click at [187, 110] on link "Design" at bounding box center [180, 103] width 118 height 37
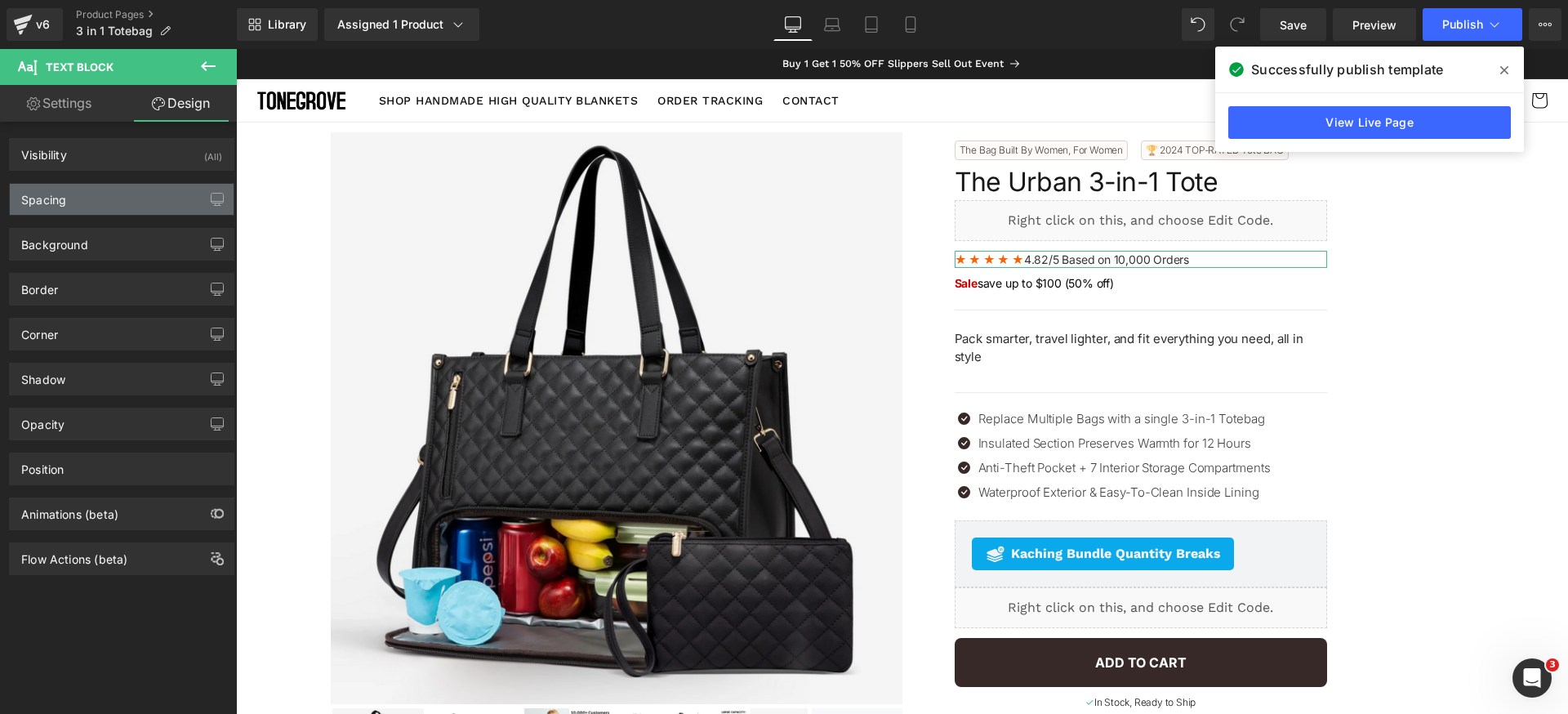
click at [83, 200] on div "Spacing" at bounding box center [122, 199] width 224 height 31
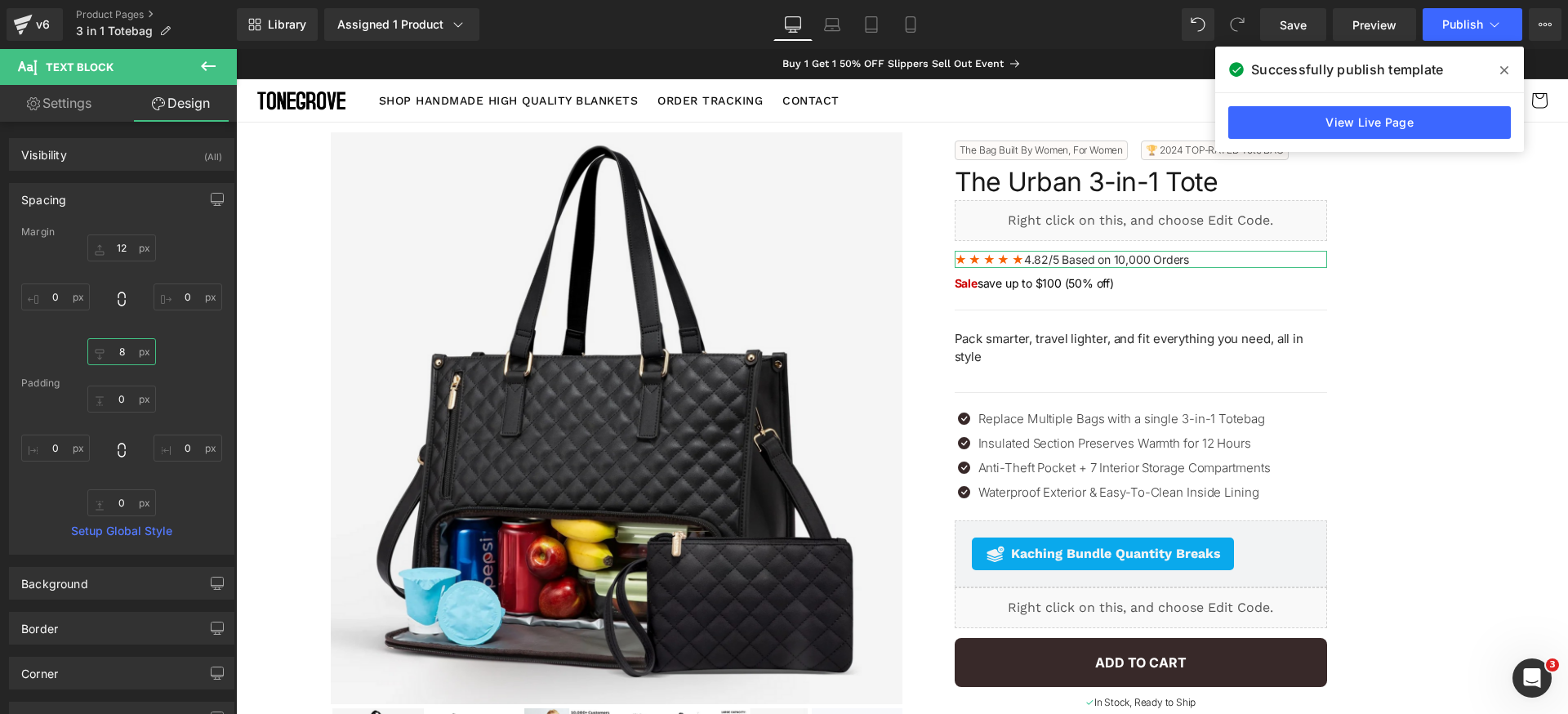
click at [129, 347] on input "8" at bounding box center [122, 351] width 68 height 27
click at [130, 248] on input "12" at bounding box center [122, 248] width 68 height 27
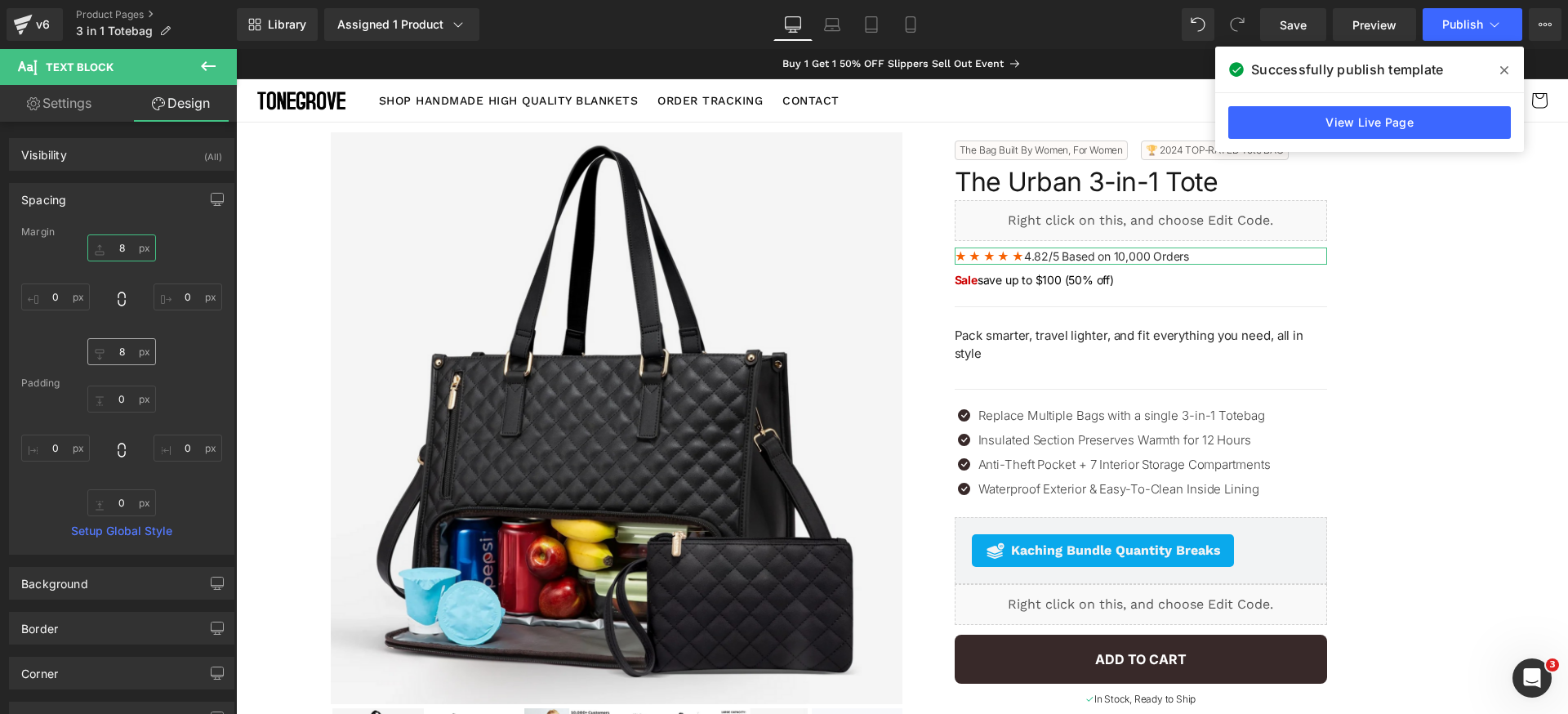
type input "8"
click at [113, 347] on input "8" at bounding box center [122, 351] width 68 height 27
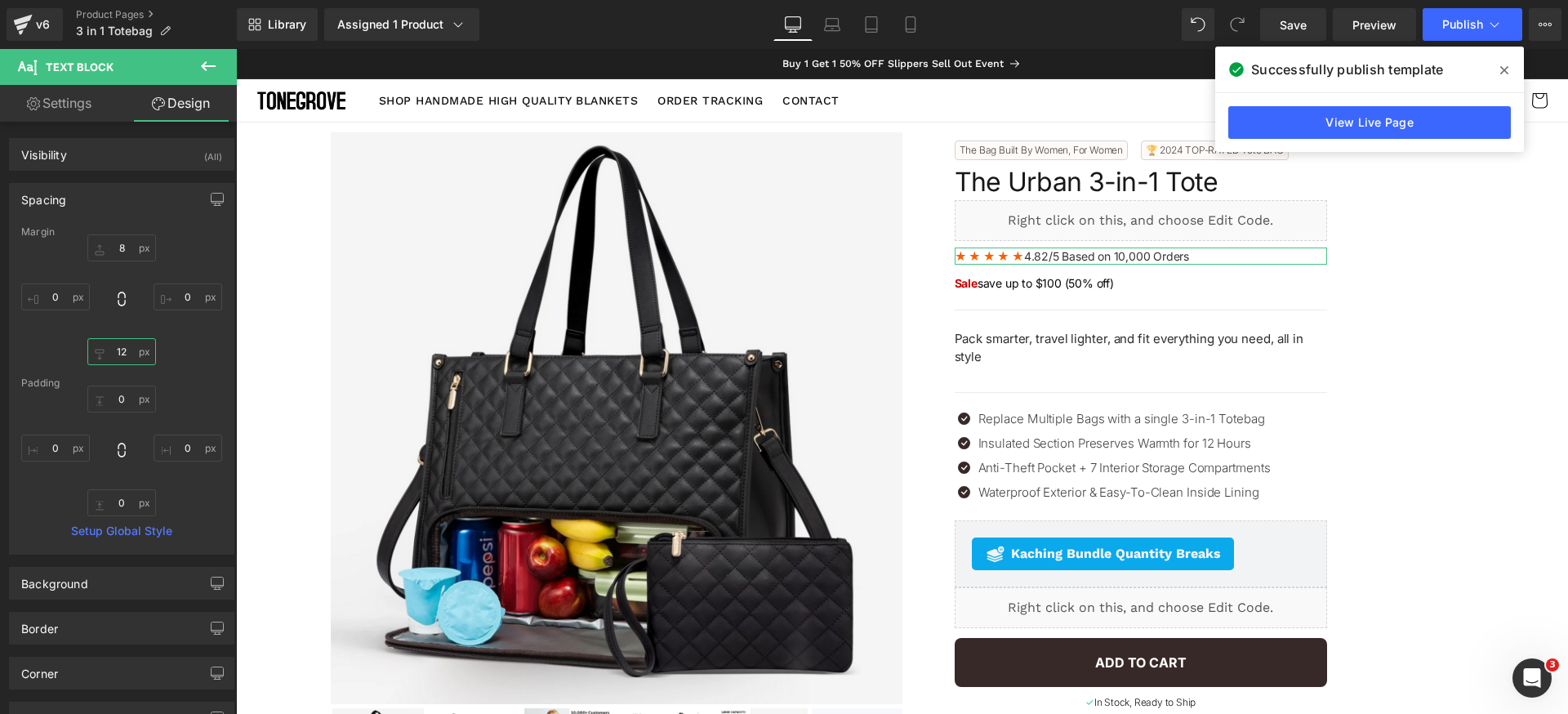
type input "12"
click at [182, 362] on div "8 0 12 0" at bounding box center [122, 299] width 201 height 130
click at [125, 197] on div "Spacing" at bounding box center [122, 199] width 224 height 31
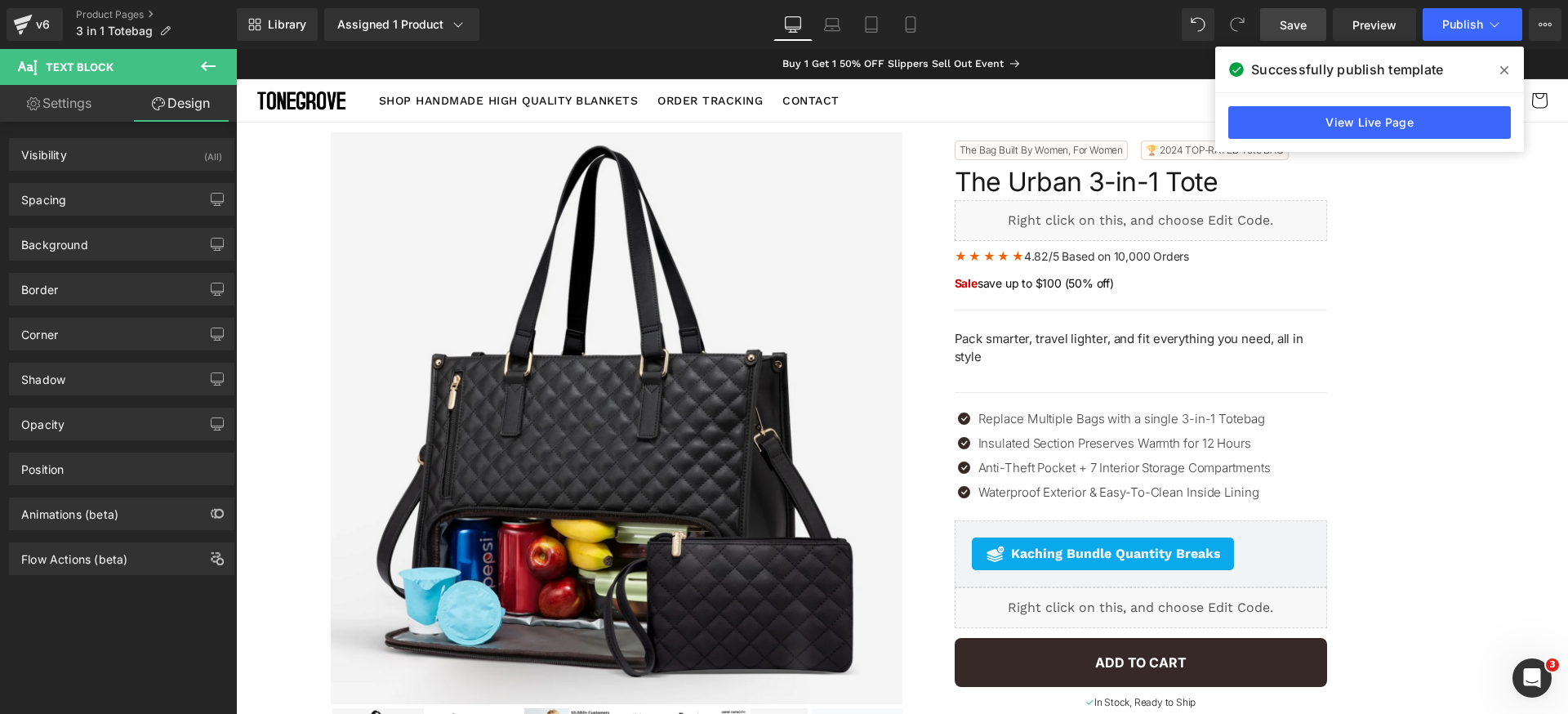
click at [1313, 24] on link "Save" at bounding box center [1293, 24] width 66 height 32
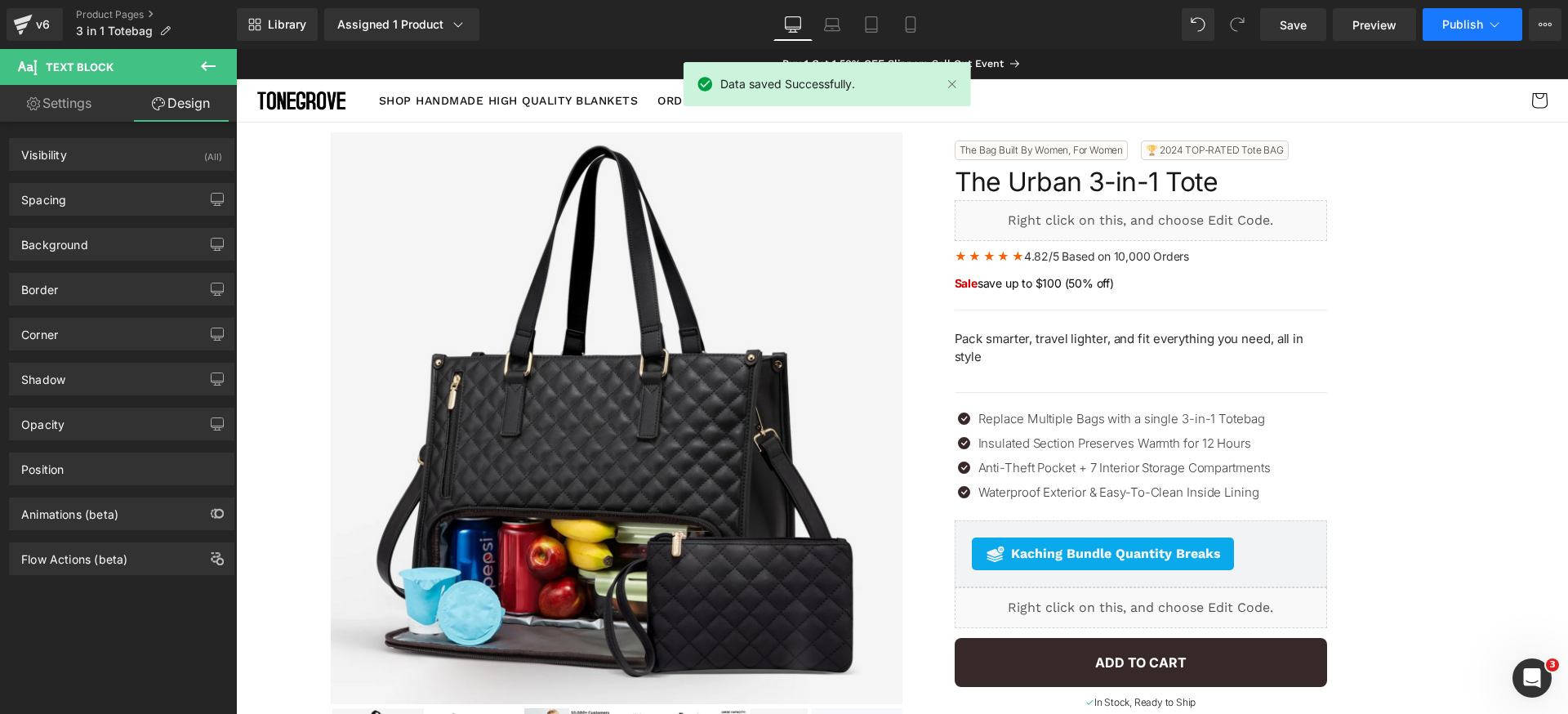
click at [1460, 21] on span "Publish" at bounding box center [1463, 24] width 41 height 13
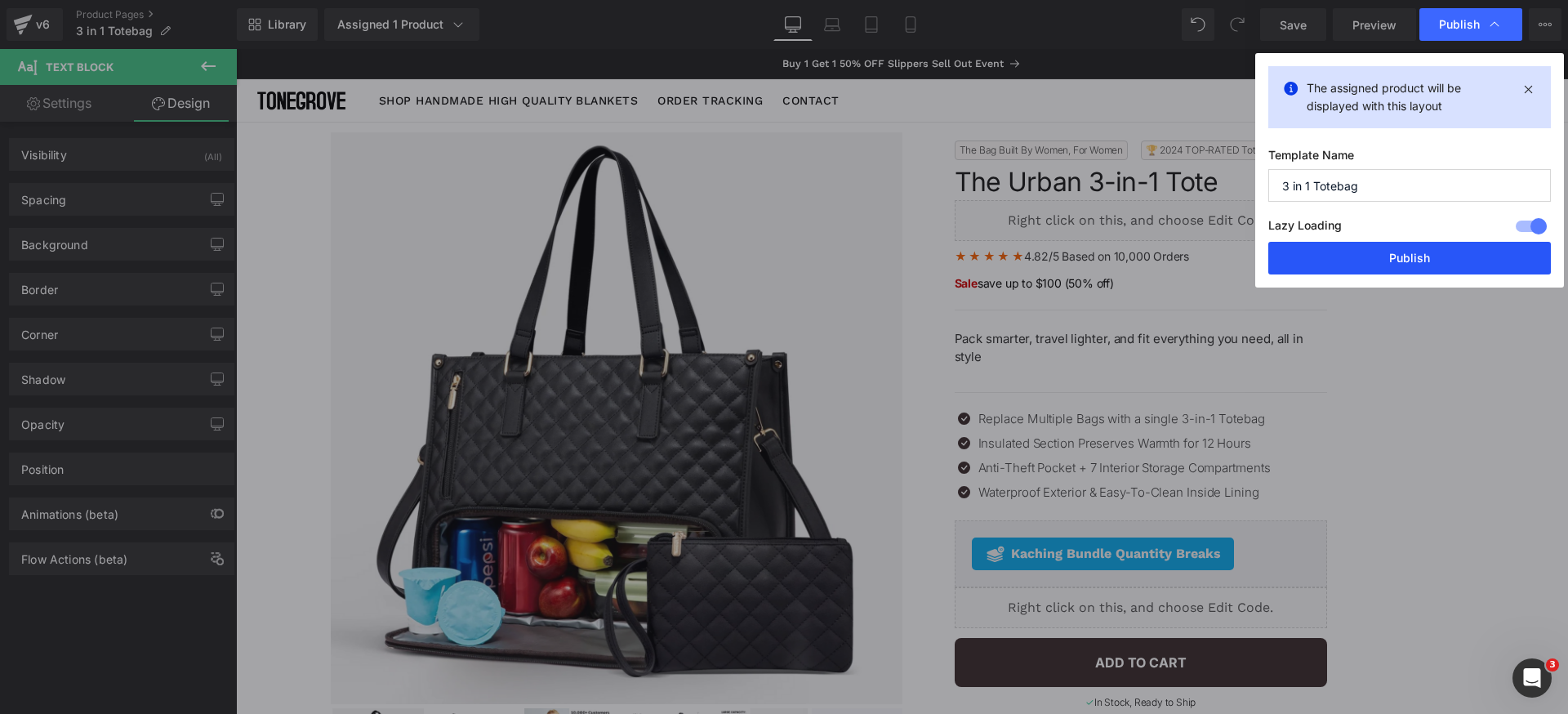
click at [1423, 246] on button "Publish" at bounding box center [1410, 257] width 283 height 32
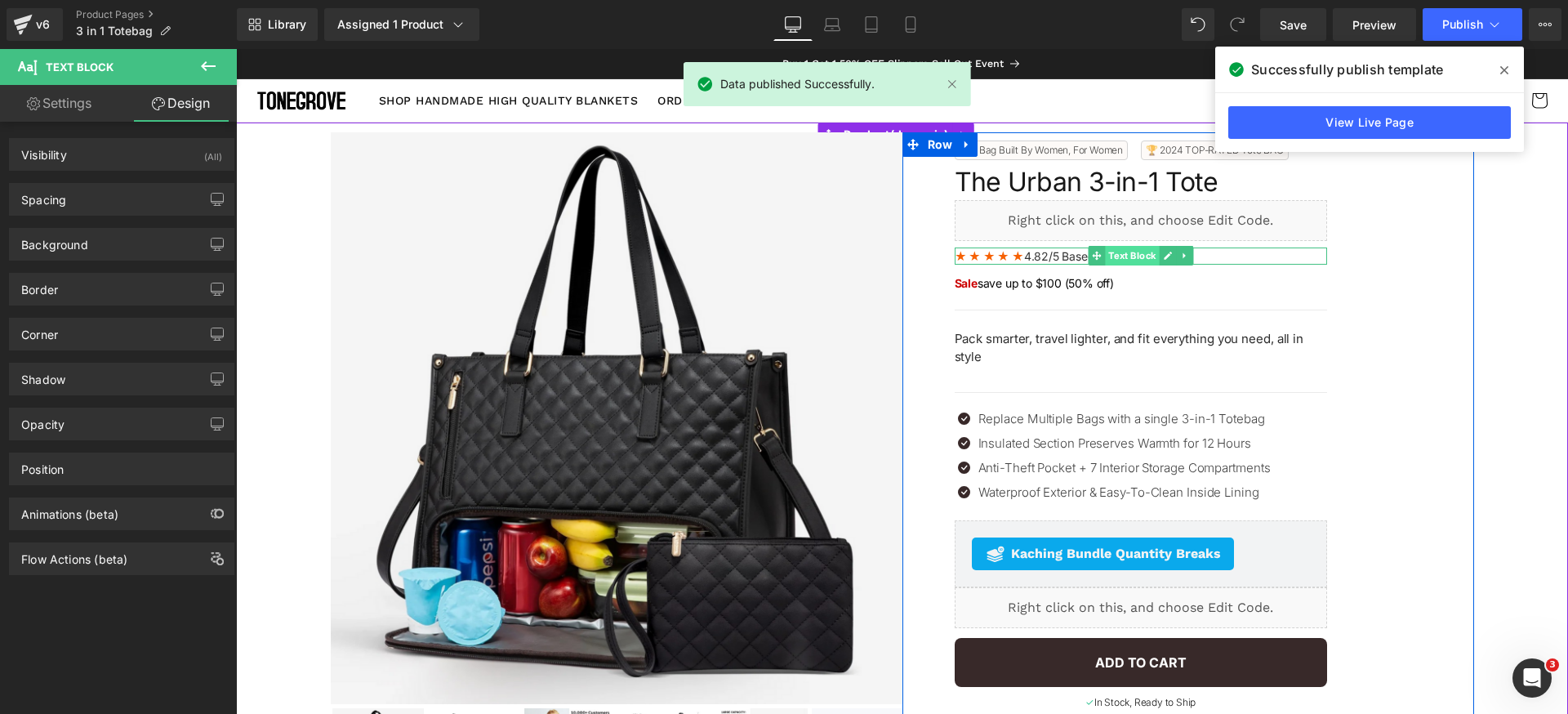
click at [1105, 262] on span "Text Block" at bounding box center [1132, 256] width 54 height 19
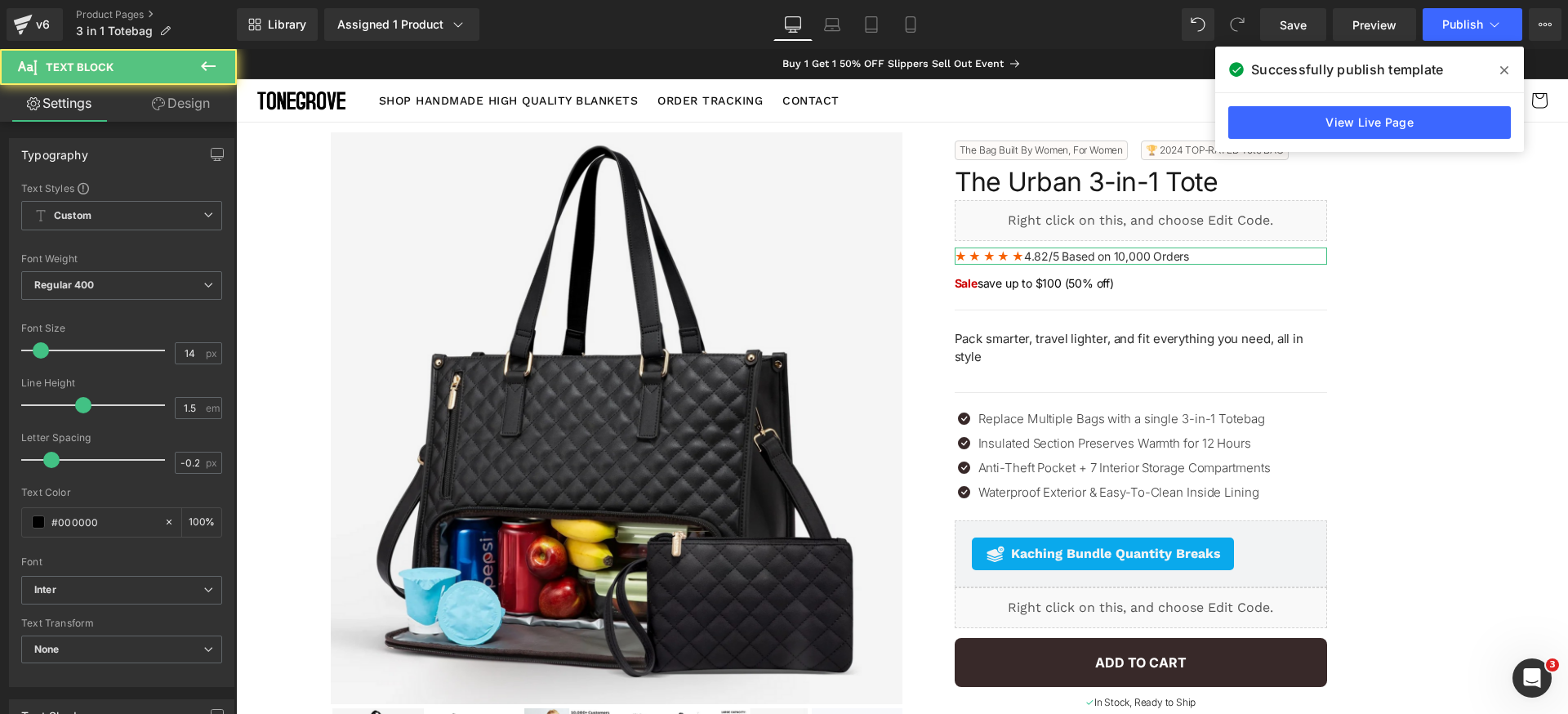
click at [214, 106] on link "Design" at bounding box center [180, 103] width 118 height 37
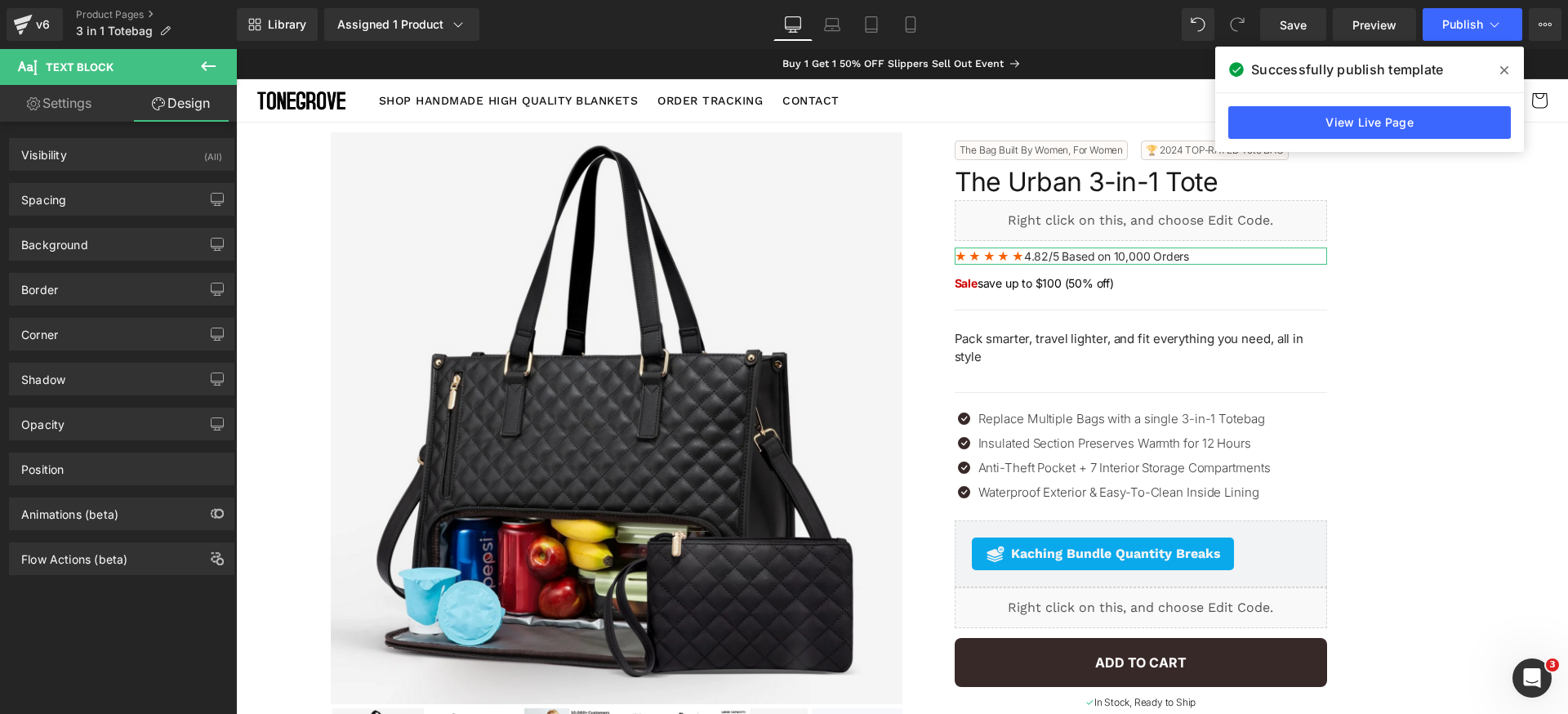
click at [94, 218] on div "Background Color & Image color Color % Image Replace Image Upload image or Brow…" at bounding box center [122, 237] width 244 height 45
click at [123, 203] on div "Spacing" at bounding box center [122, 199] width 224 height 31
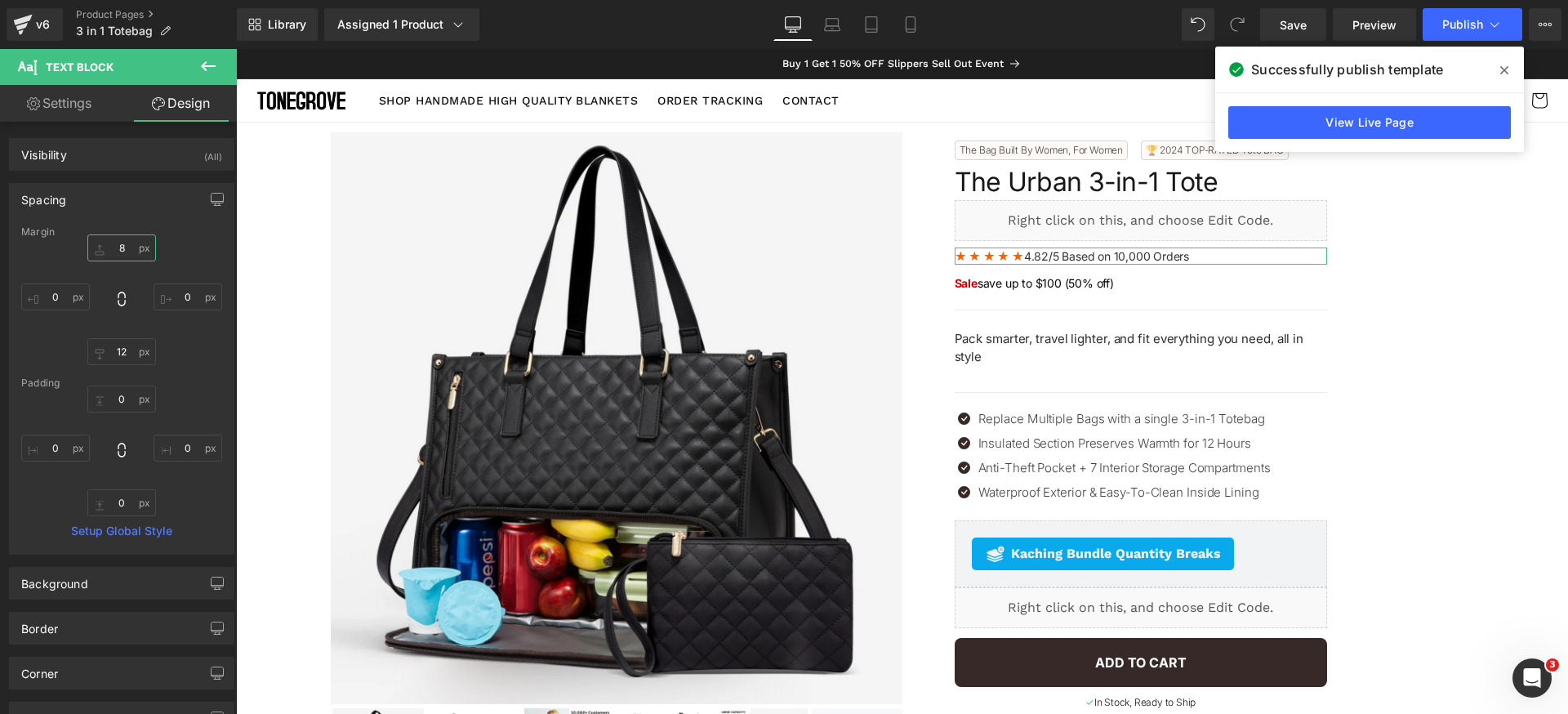
click at [136, 248] on input "text" at bounding box center [122, 248] width 68 height 27
type input "4"
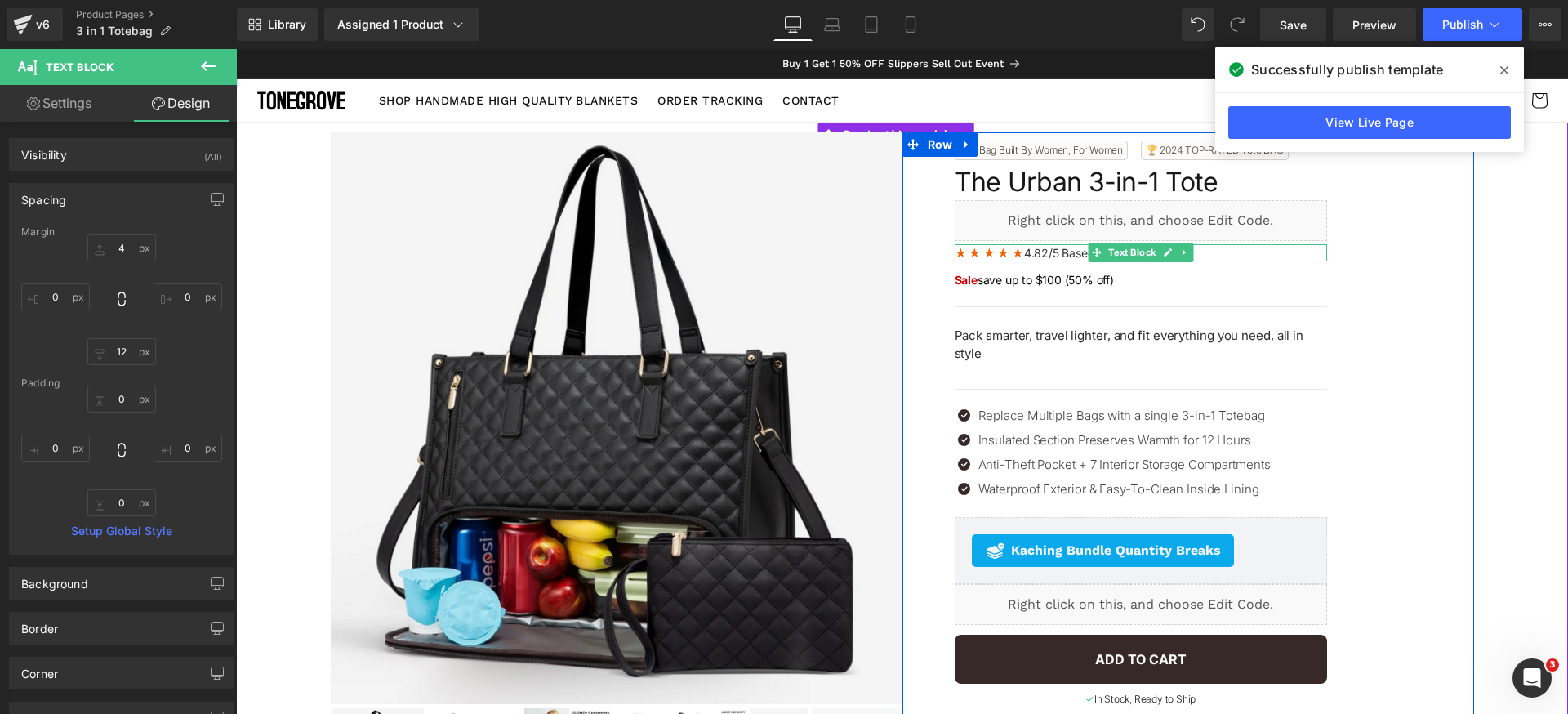
click at [1012, 252] on b "★ ★ ★ ★ ★" at bounding box center [989, 253] width 69 height 14
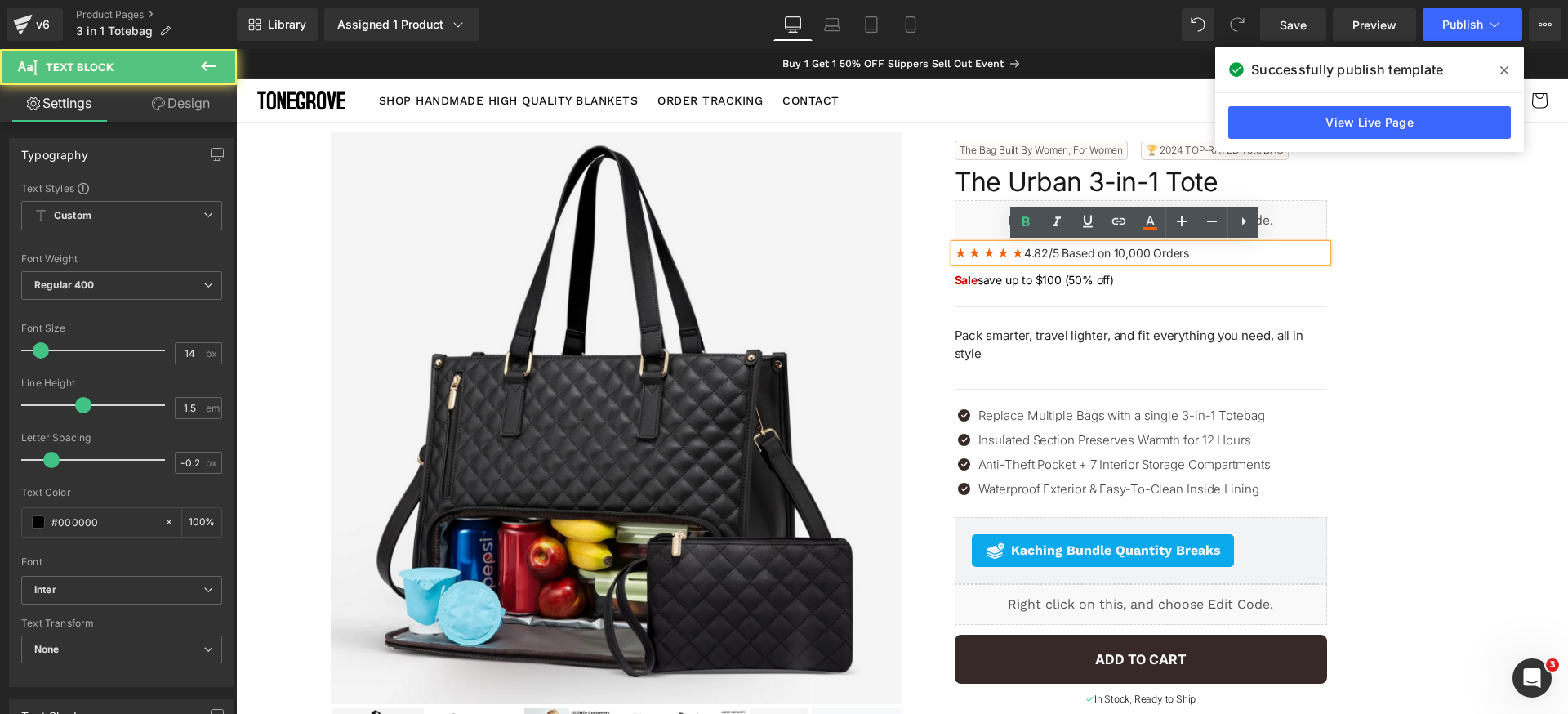
click at [1005, 252] on b "★ ★ ★ ★ ★" at bounding box center [989, 253] width 69 height 14
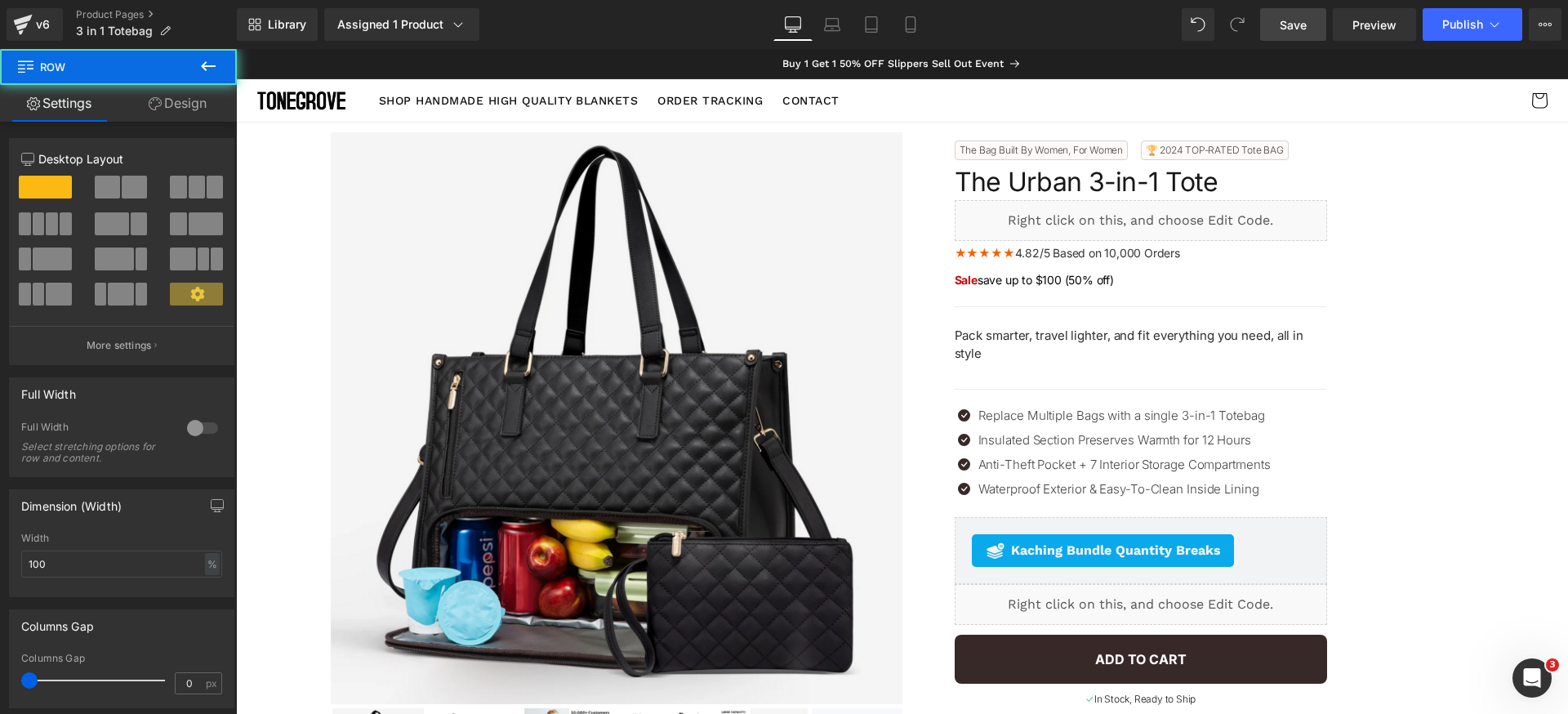
click at [1298, 32] on span "Save" at bounding box center [1293, 25] width 27 height 18
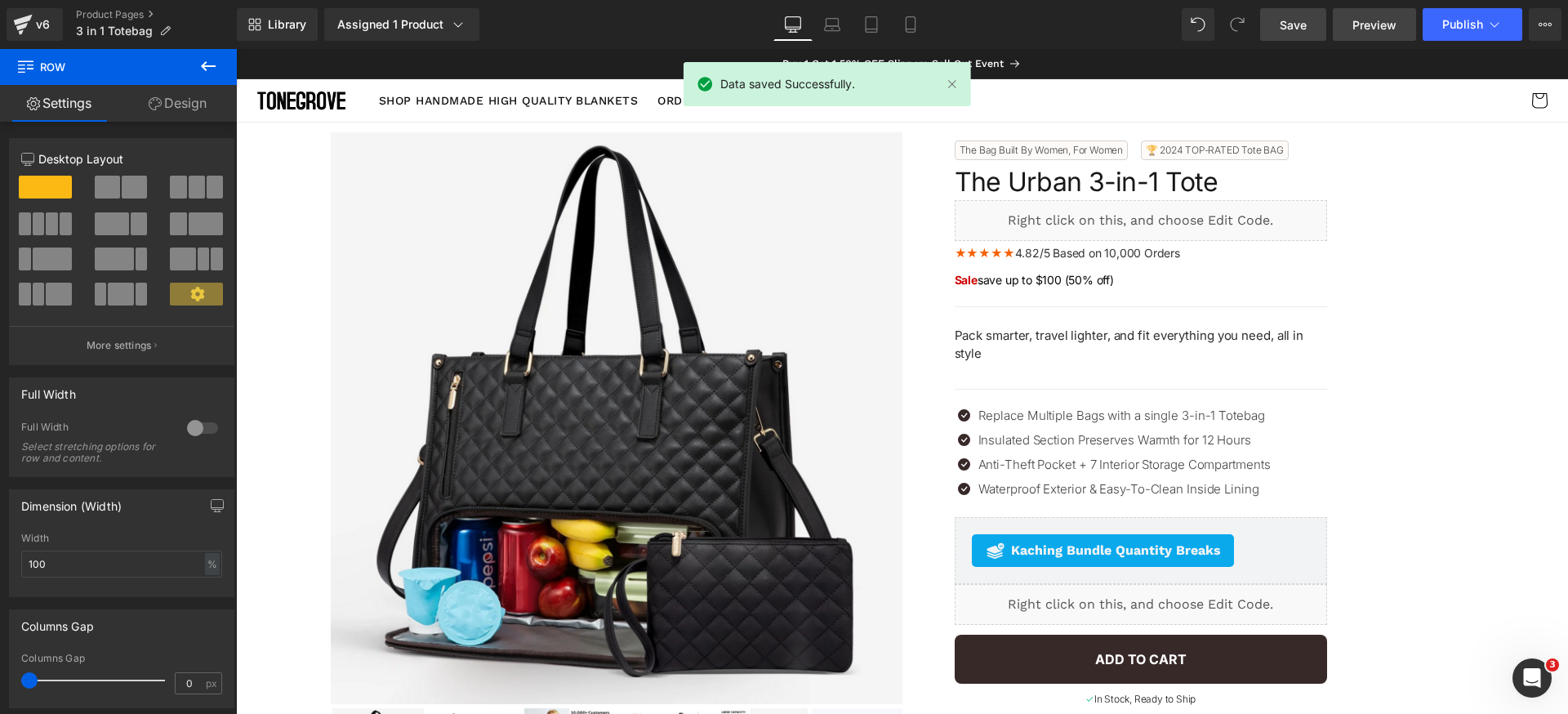
click at [1385, 24] on span "Preview" at bounding box center [1375, 25] width 44 height 18
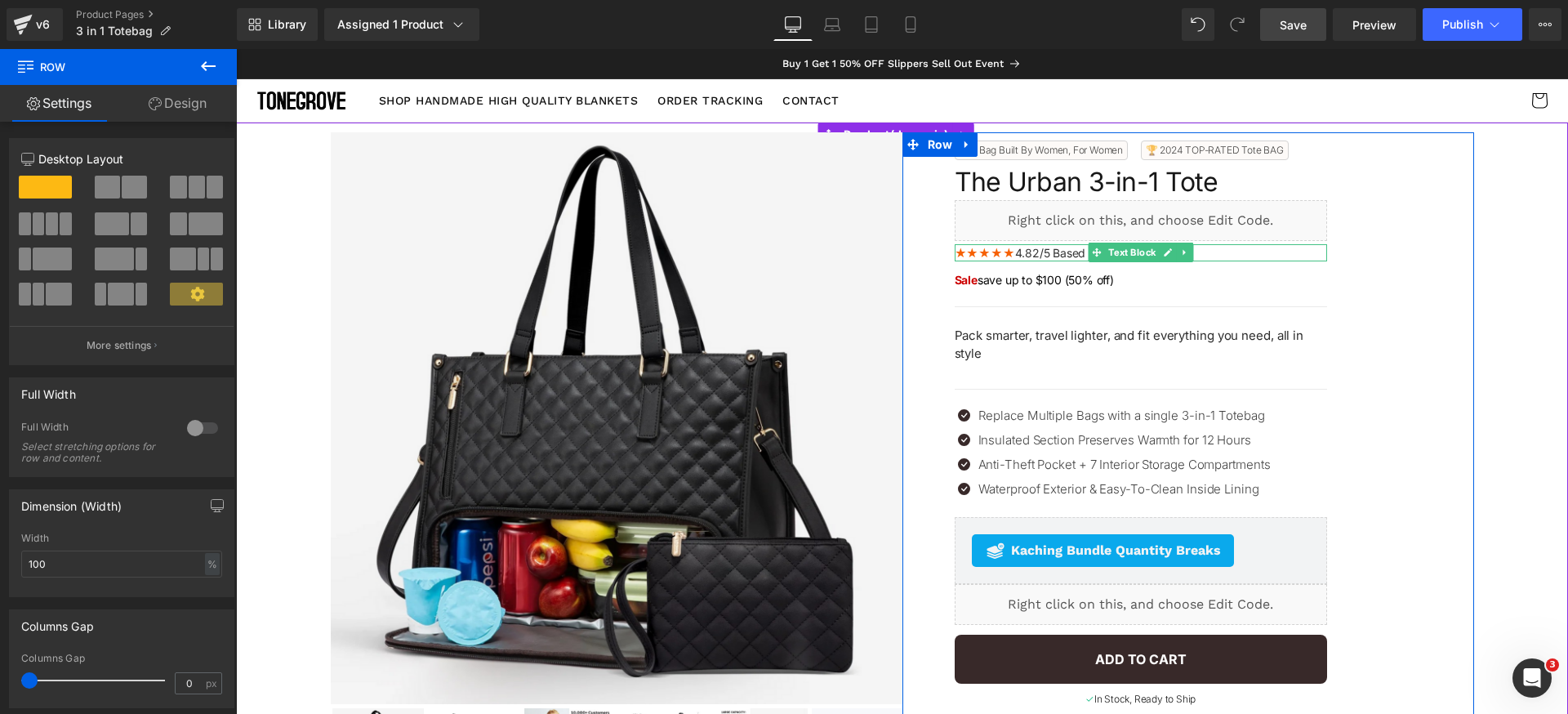
click at [1015, 251] on span "4.82/5 Based on 10,000 Orders" at bounding box center [1097, 253] width 165 height 14
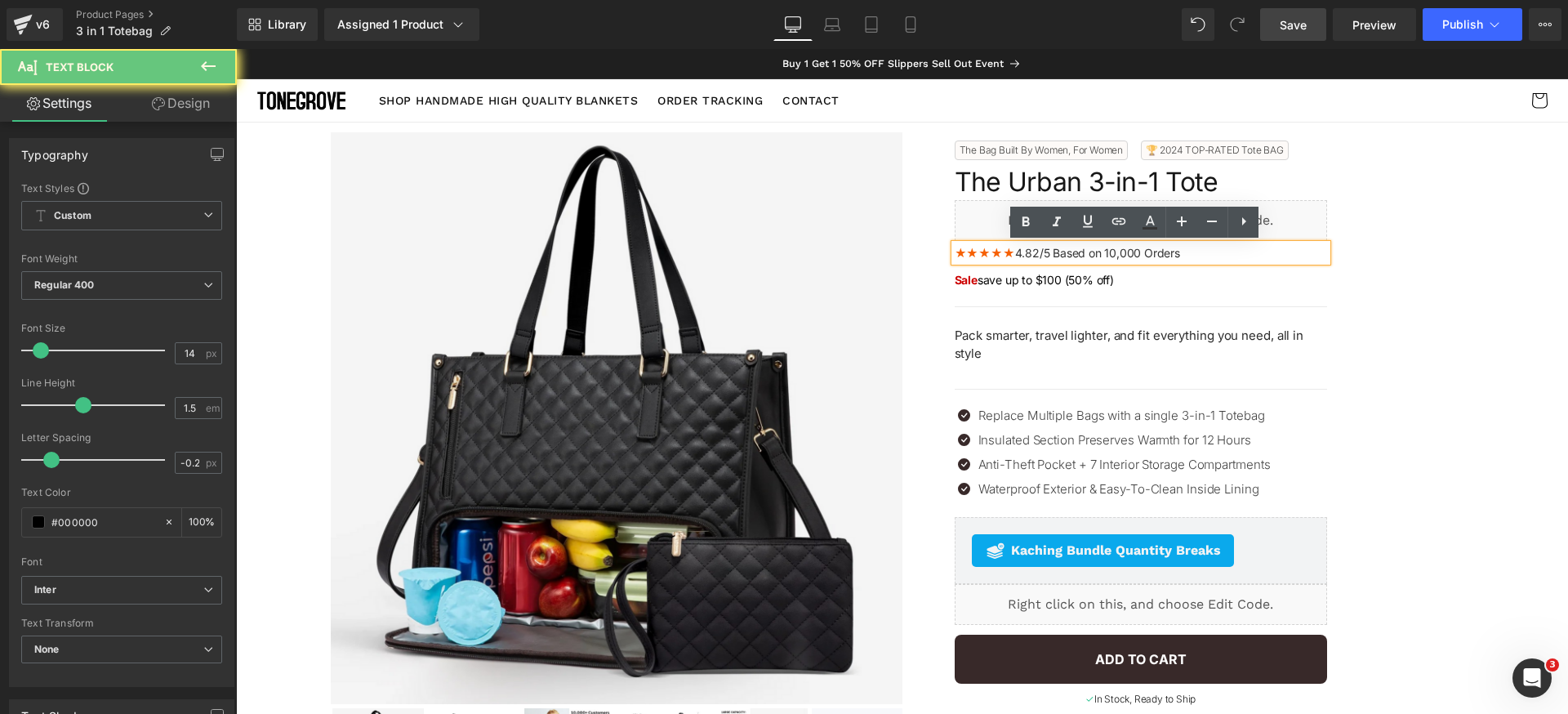
drag, startPoint x: 1008, startPoint y: 250, endPoint x: 1212, endPoint y: 254, distance: 204.0
click at [1212, 254] on p "★★★★★ 4.82/5 Based on 10,000 Orders" at bounding box center [1141, 253] width 373 height 18
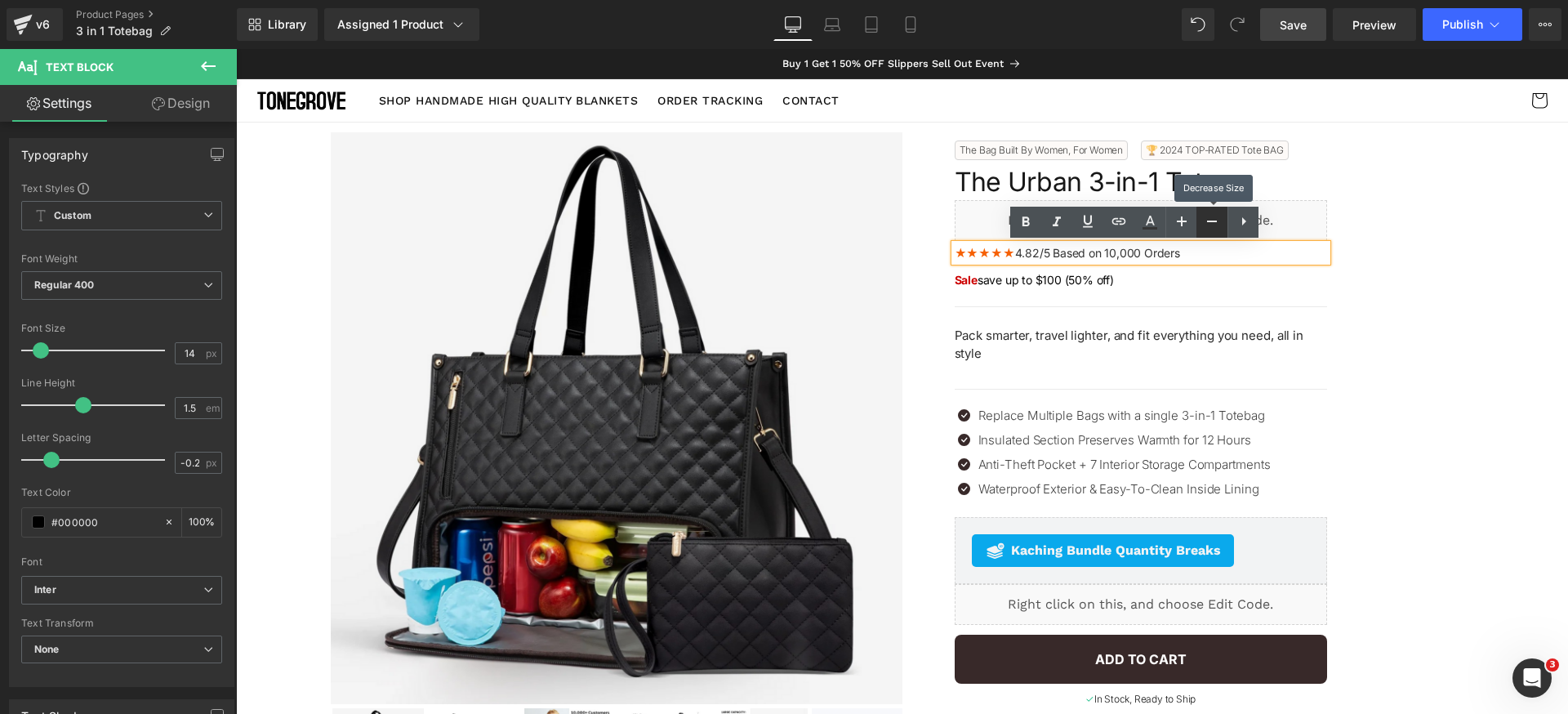
click at [1210, 223] on icon at bounding box center [1212, 221] width 19 height 19
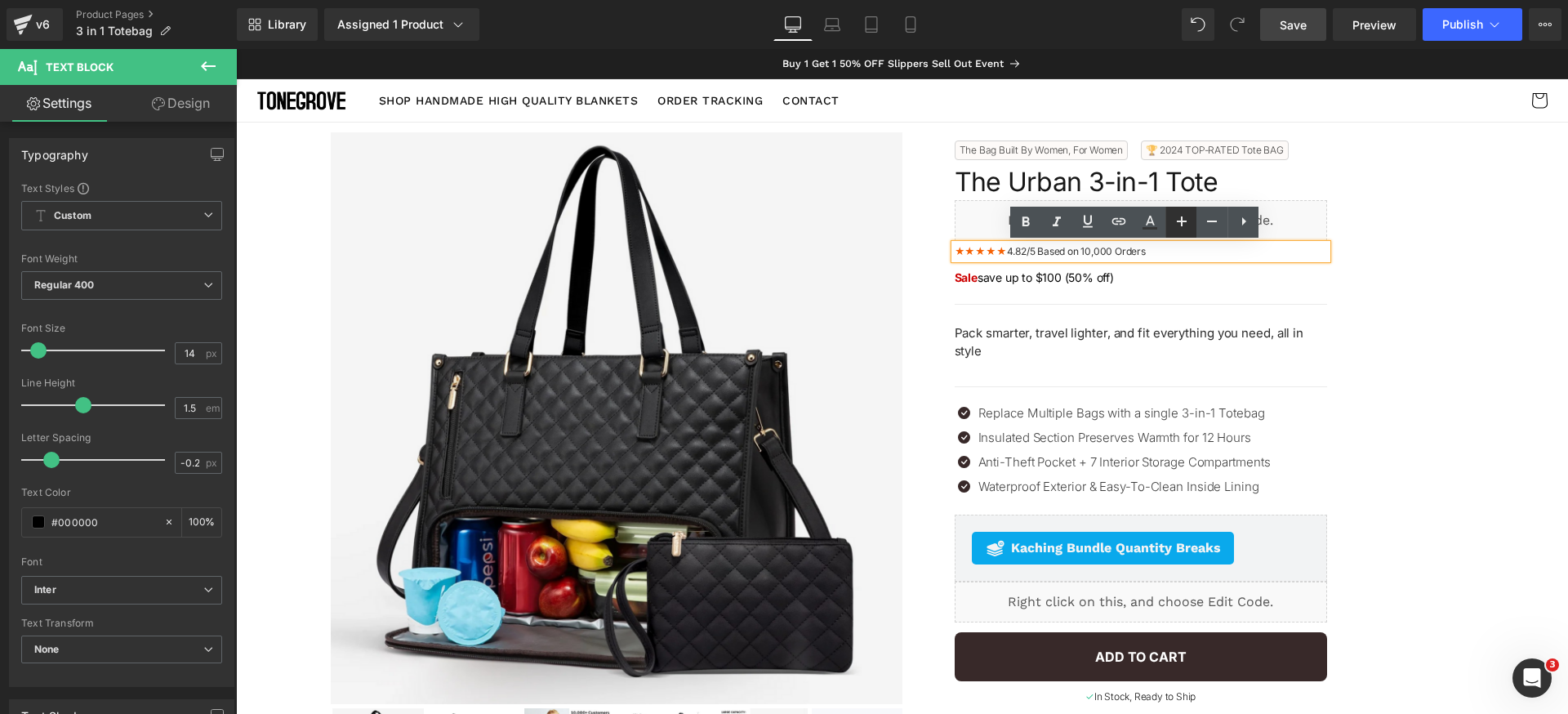
click at [1186, 226] on icon at bounding box center [1182, 221] width 19 height 19
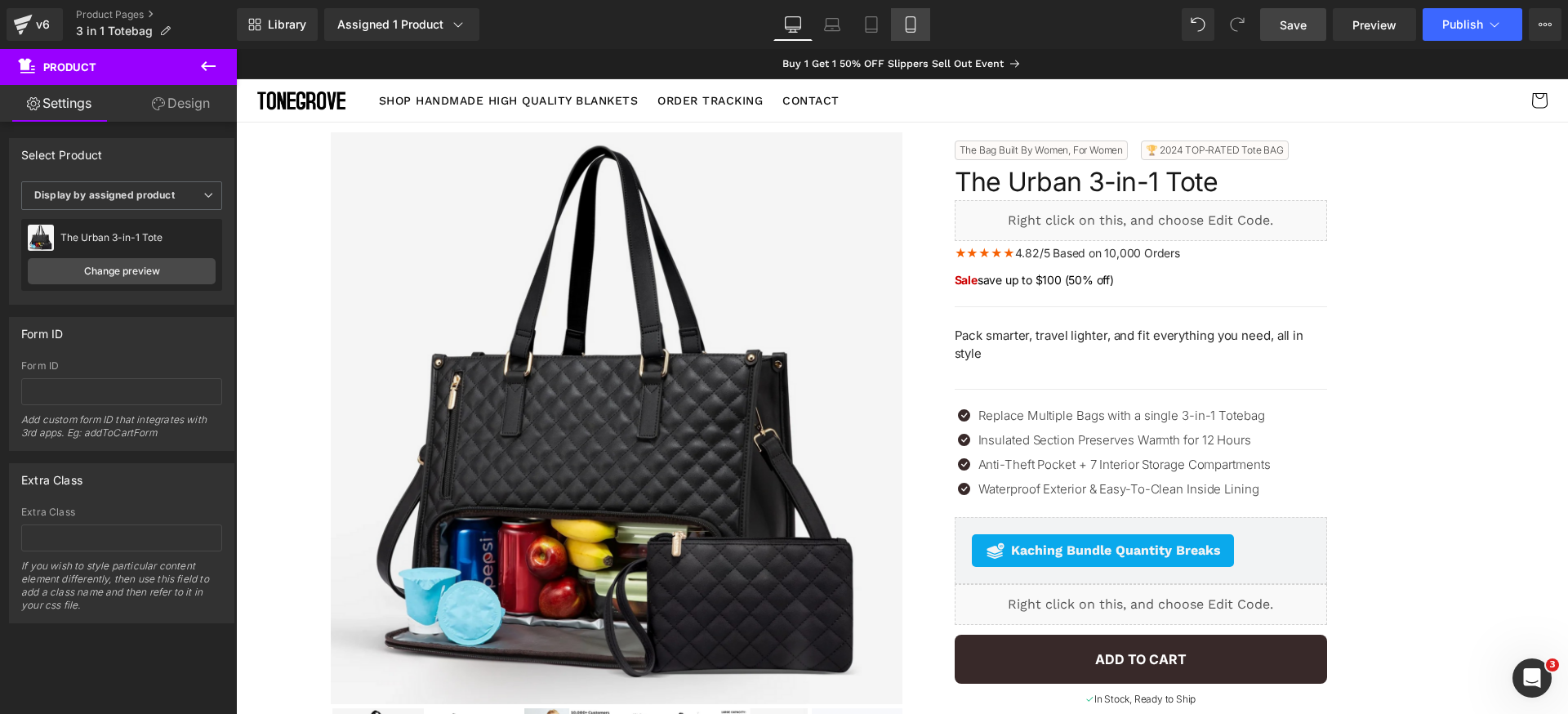
click at [926, 24] on link "Mobile" at bounding box center [910, 24] width 39 height 32
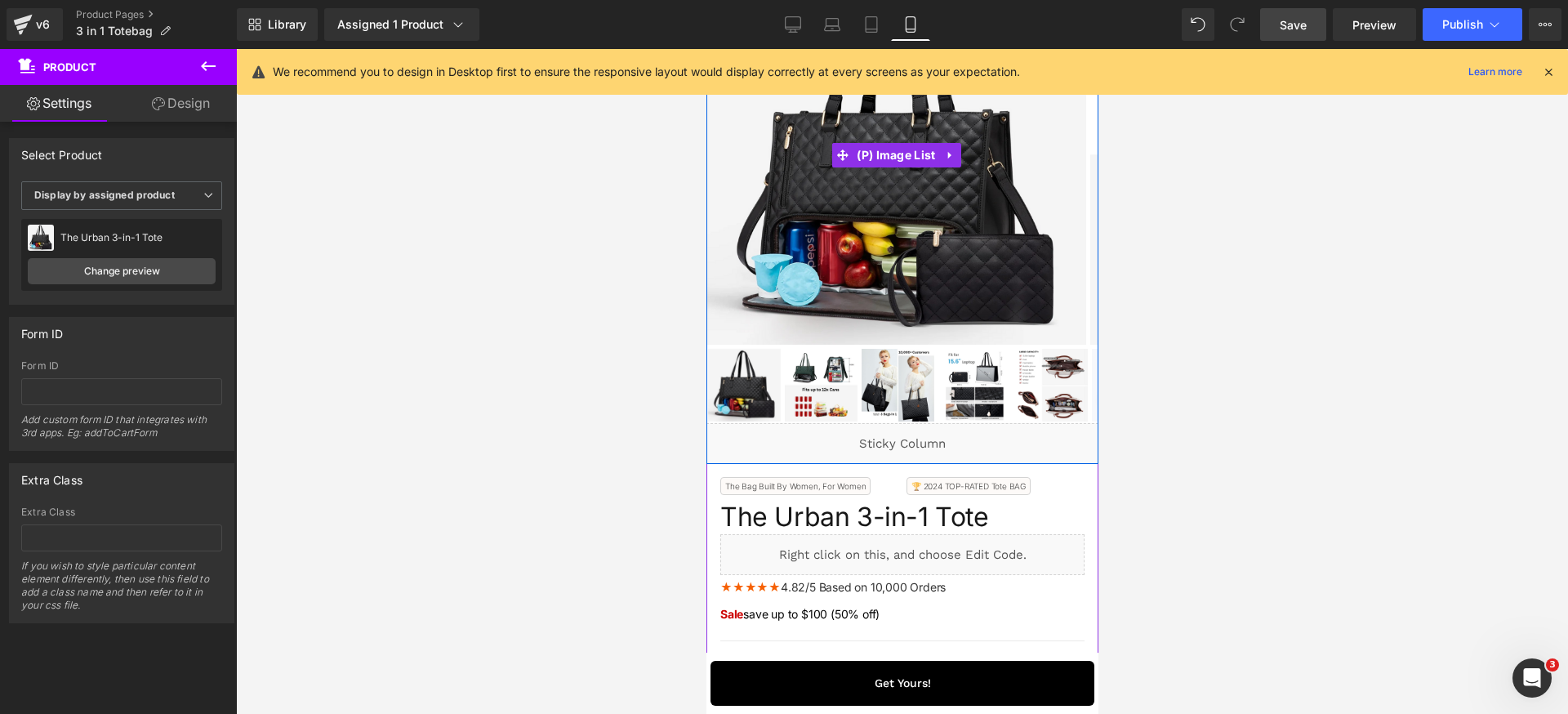
scroll to position [413, 0]
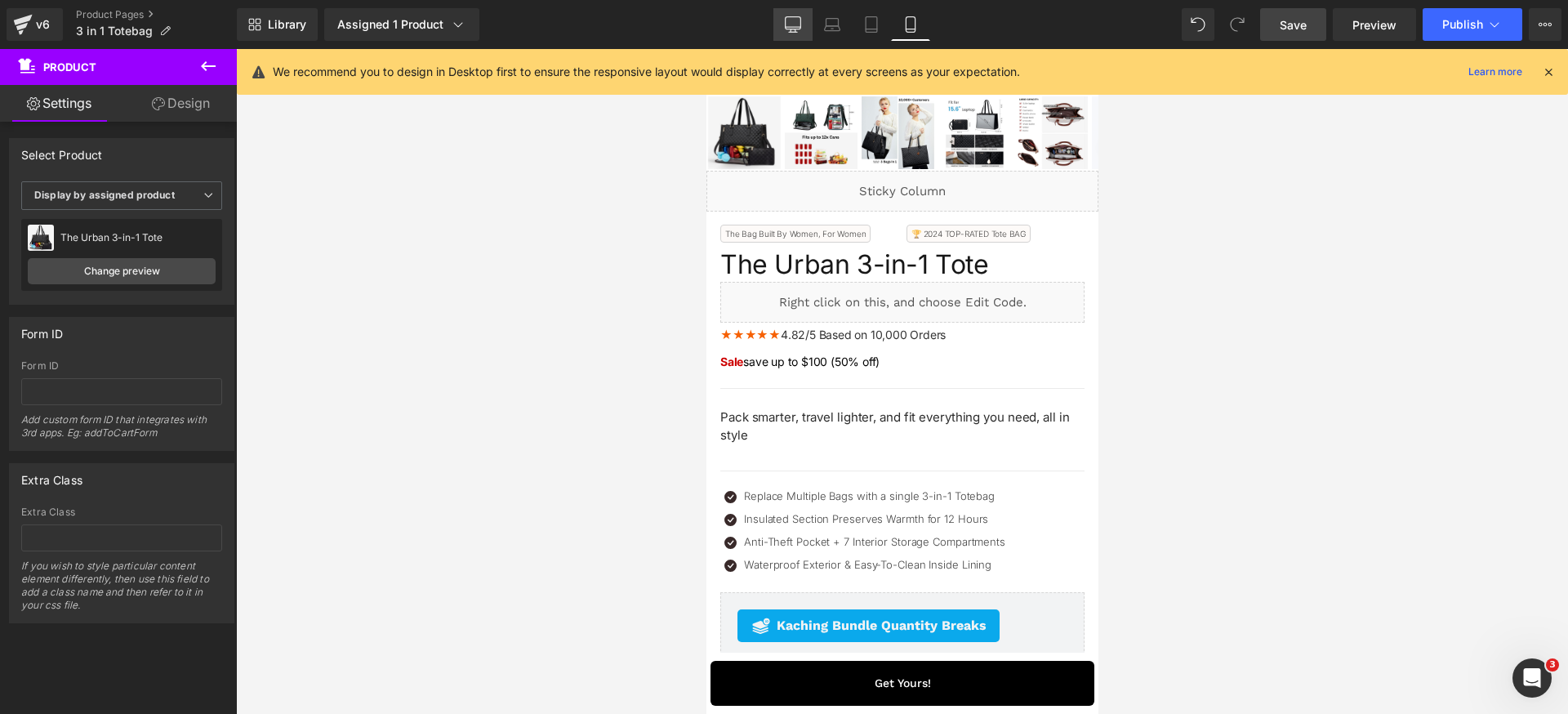
click at [799, 21] on icon at bounding box center [793, 24] width 17 height 17
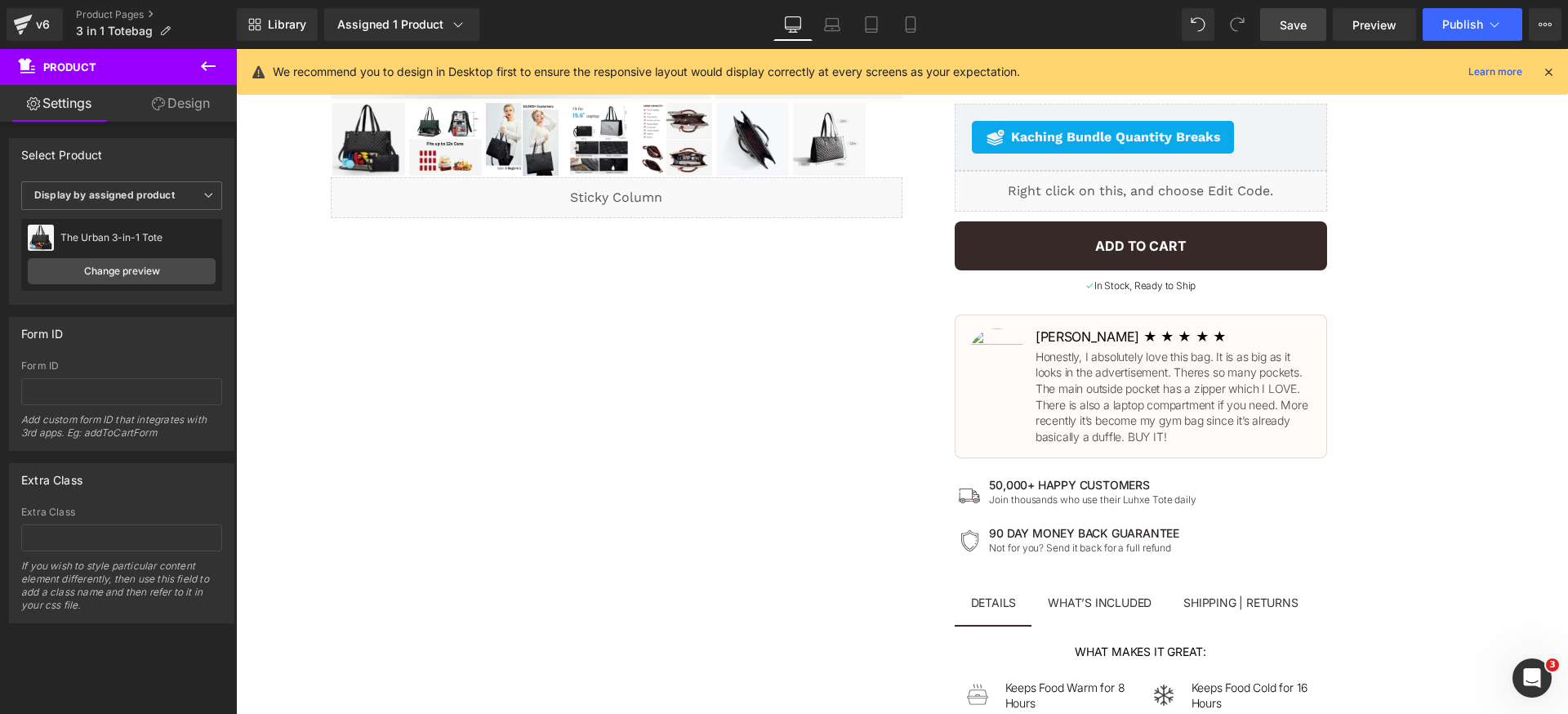
scroll to position [0, 0]
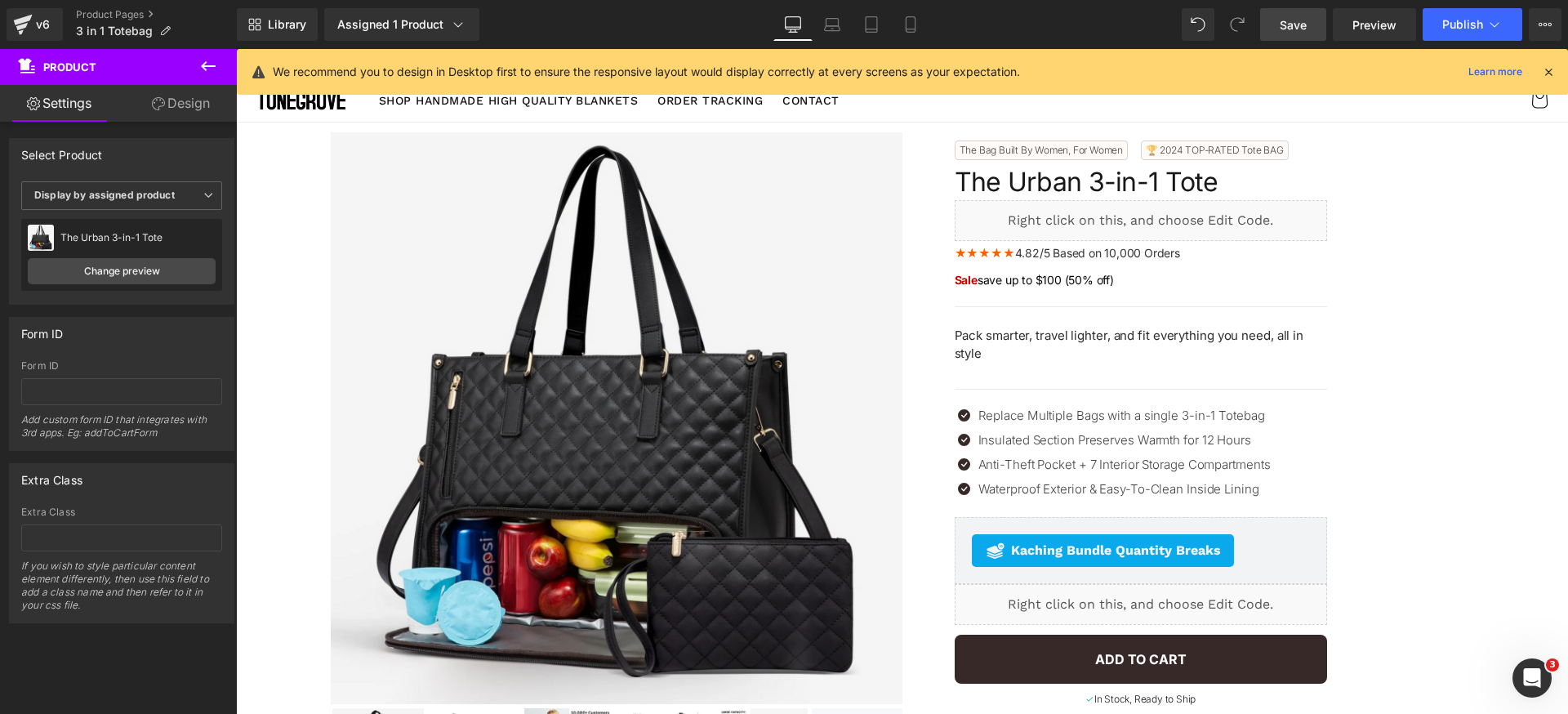
click at [1298, 28] on span "Save" at bounding box center [1293, 25] width 27 height 18
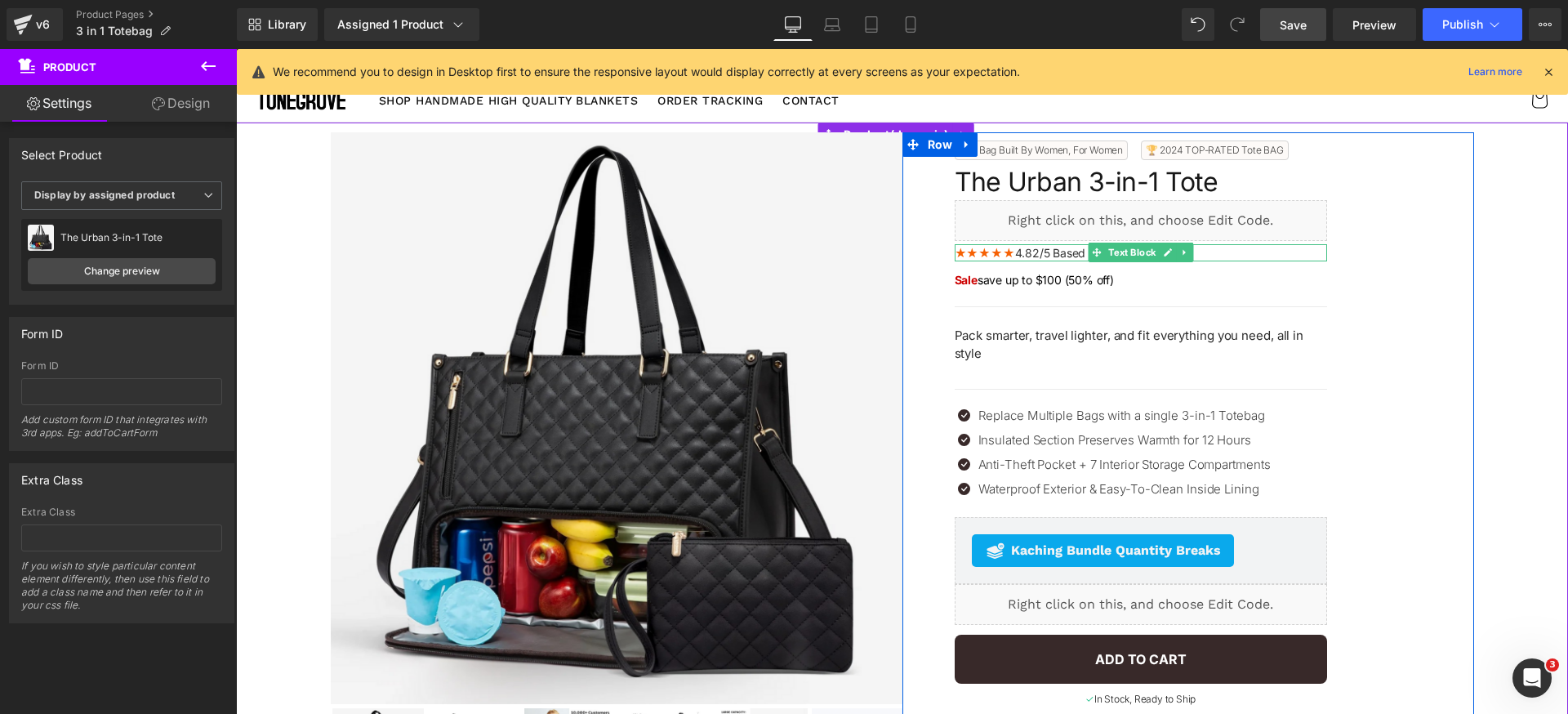
click at [987, 252] on b "★★★★★" at bounding box center [984, 253] width 60 height 14
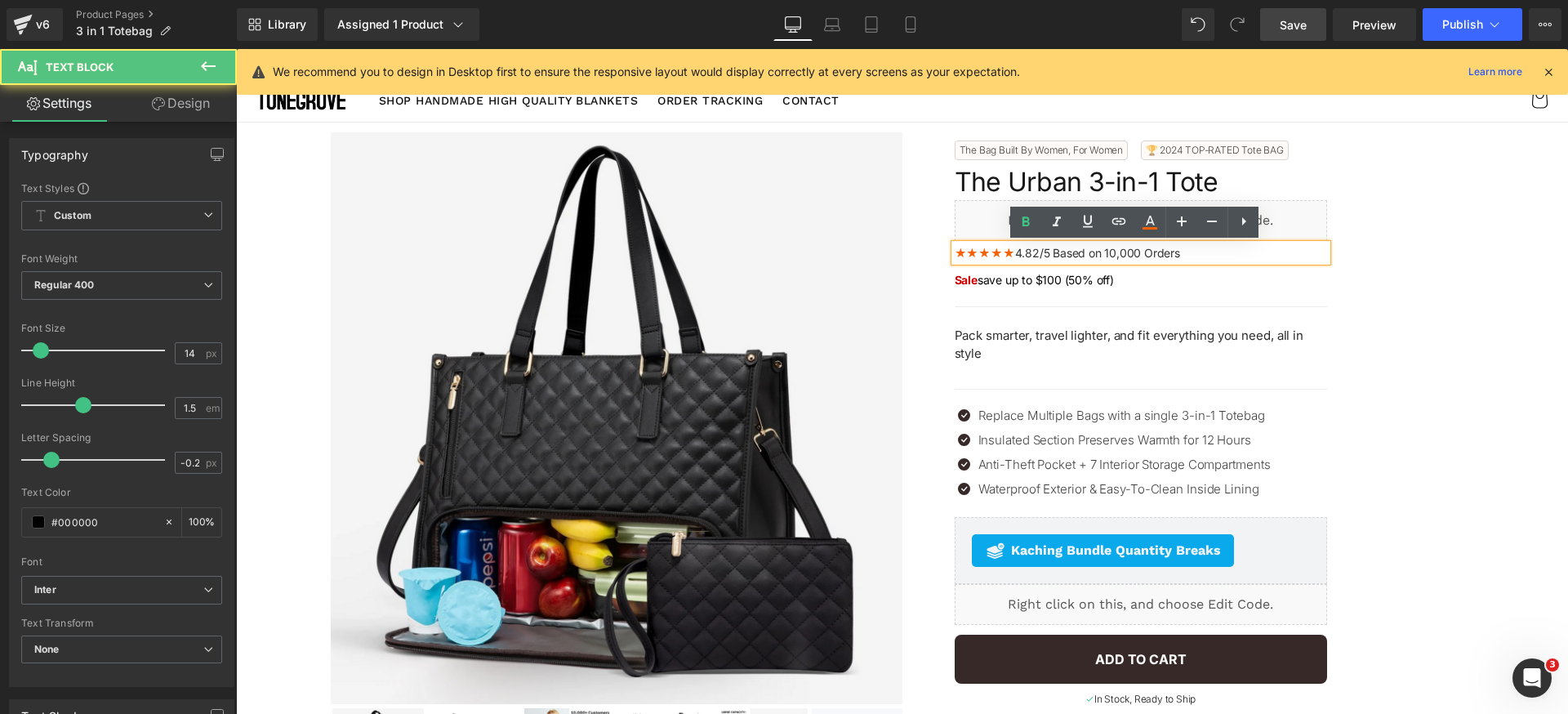
click at [960, 255] on b "★★★★★" at bounding box center [984, 253] width 60 height 14
click at [970, 252] on b "★ ★★★★" at bounding box center [986, 253] width 63 height 14
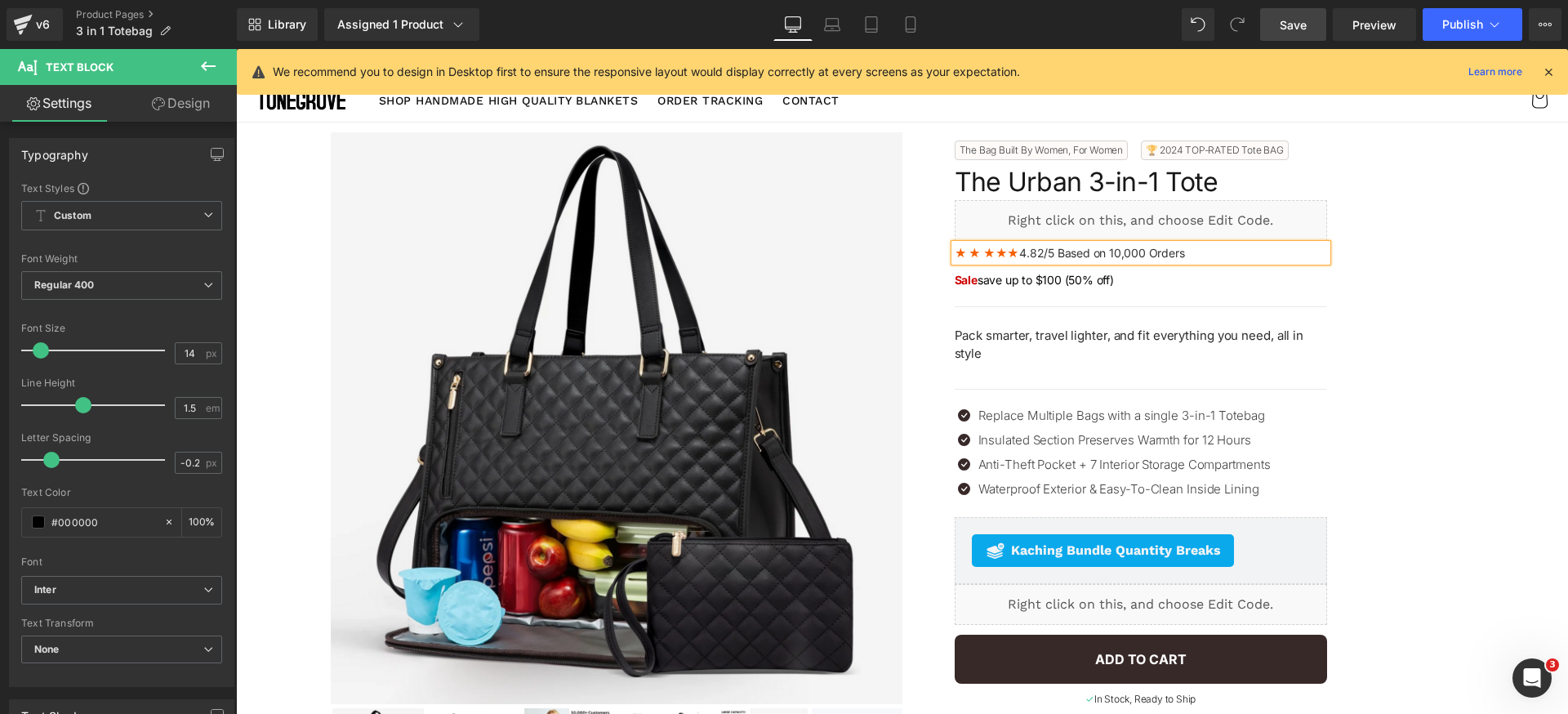
click at [989, 252] on b "★ ★ ★★★" at bounding box center [987, 253] width 66 height 14
click at [1003, 255] on b "★ ★ ★ ★★" at bounding box center [988, 253] width 67 height 14
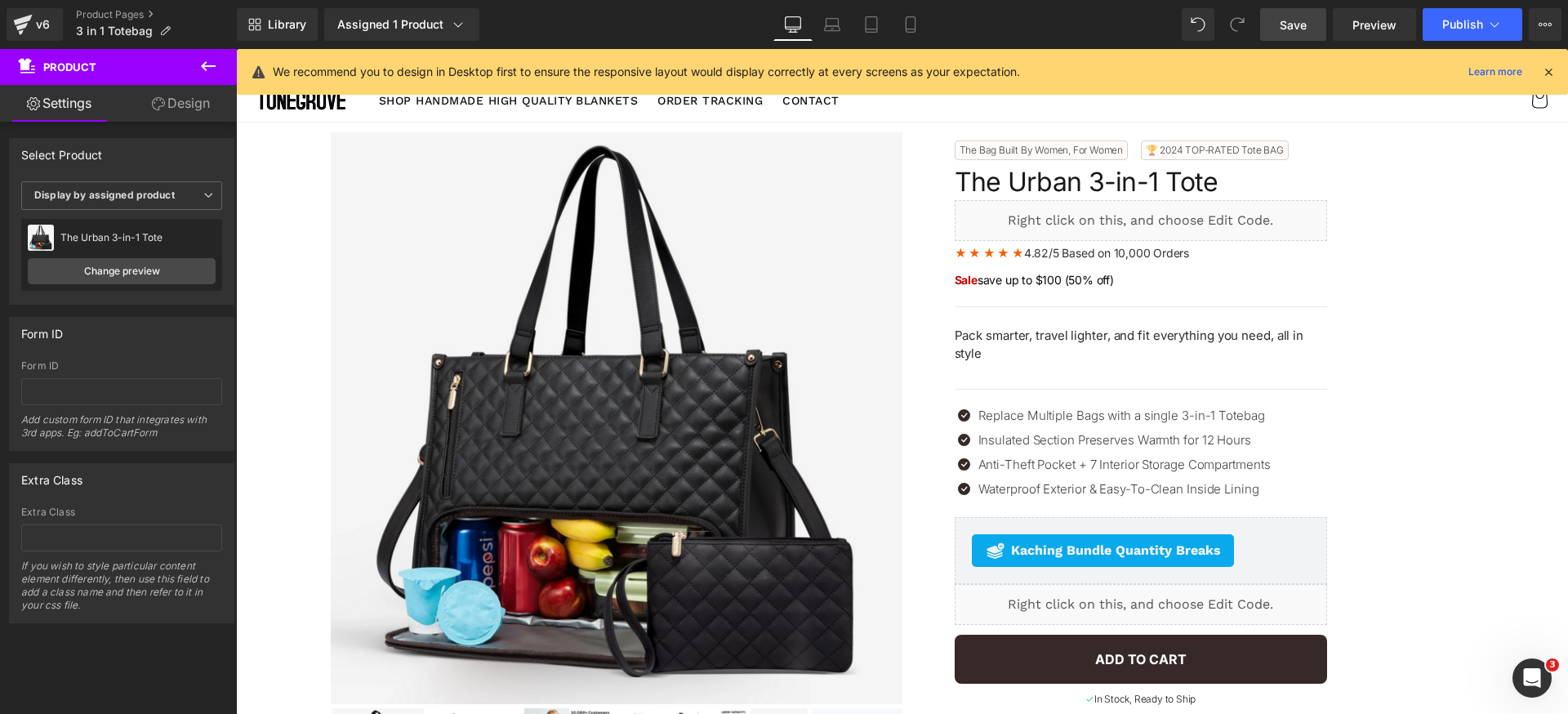
click at [1290, 26] on span "Save" at bounding box center [1293, 25] width 27 height 18
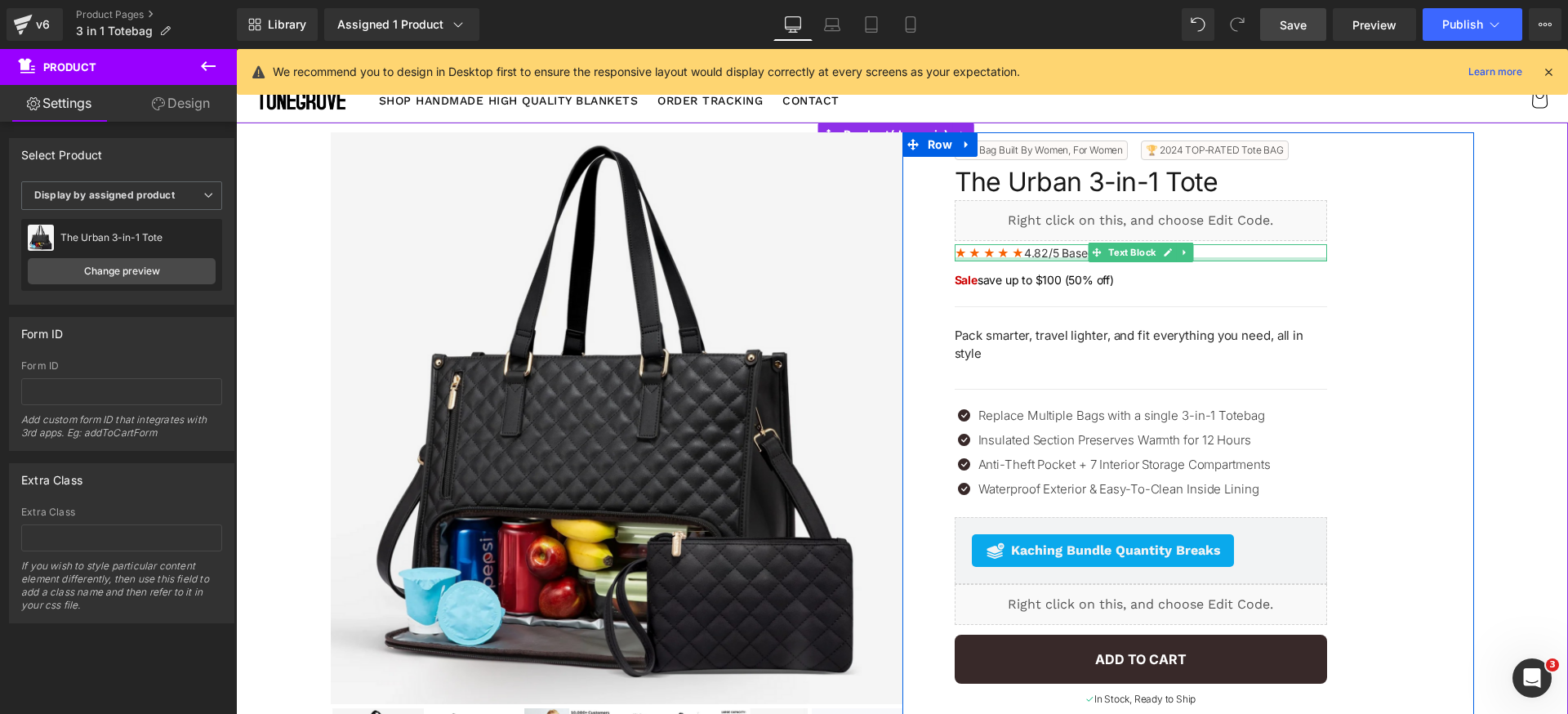
click at [1031, 254] on span "4.82/5 Based on 10,000 Orders" at bounding box center [1107, 253] width 165 height 14
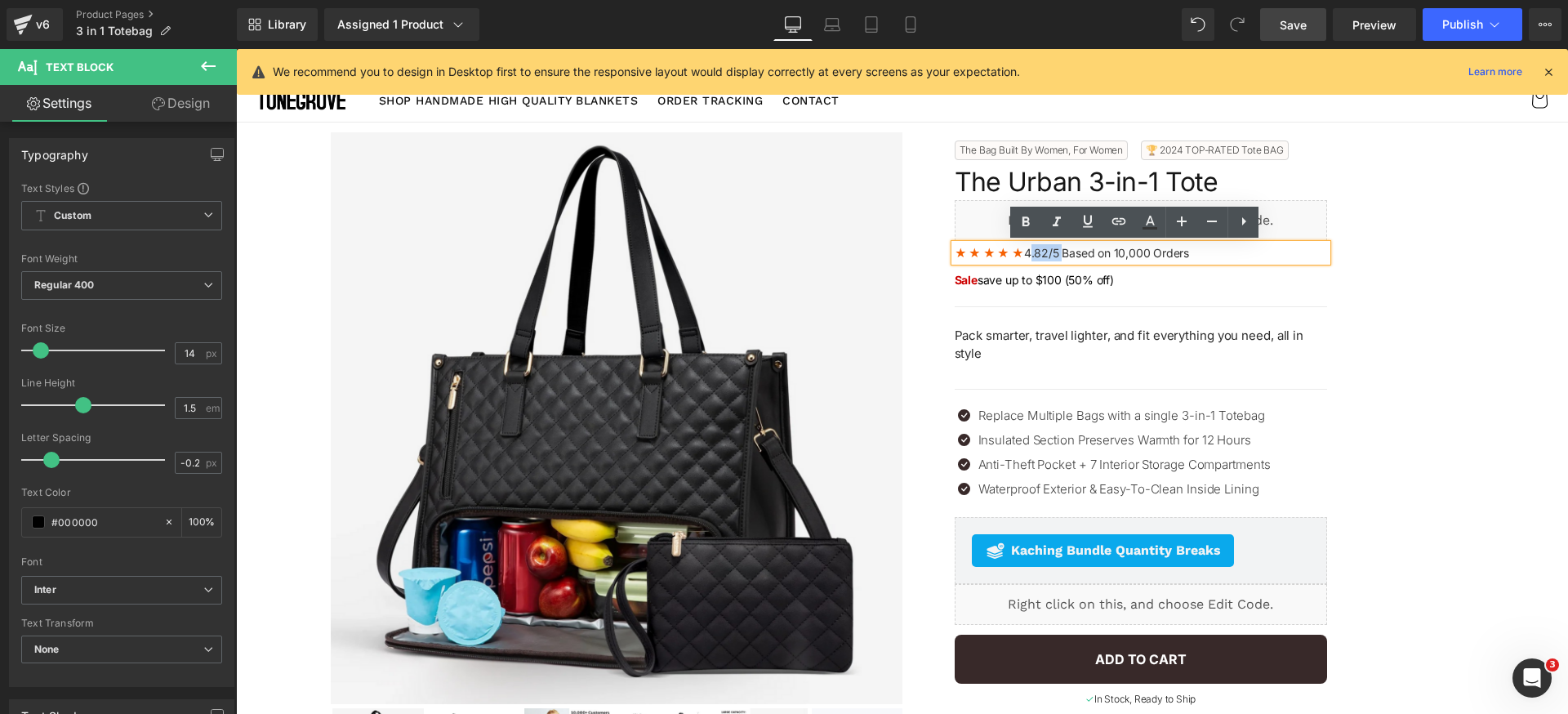
drag, startPoint x: 1030, startPoint y: 251, endPoint x: 1051, endPoint y: 250, distance: 21.0
click at [1051, 250] on span "4.82/5 Based on 10,000 Orders" at bounding box center [1107, 253] width 165 height 14
click at [1152, 219] on icon at bounding box center [1150, 222] width 19 height 19
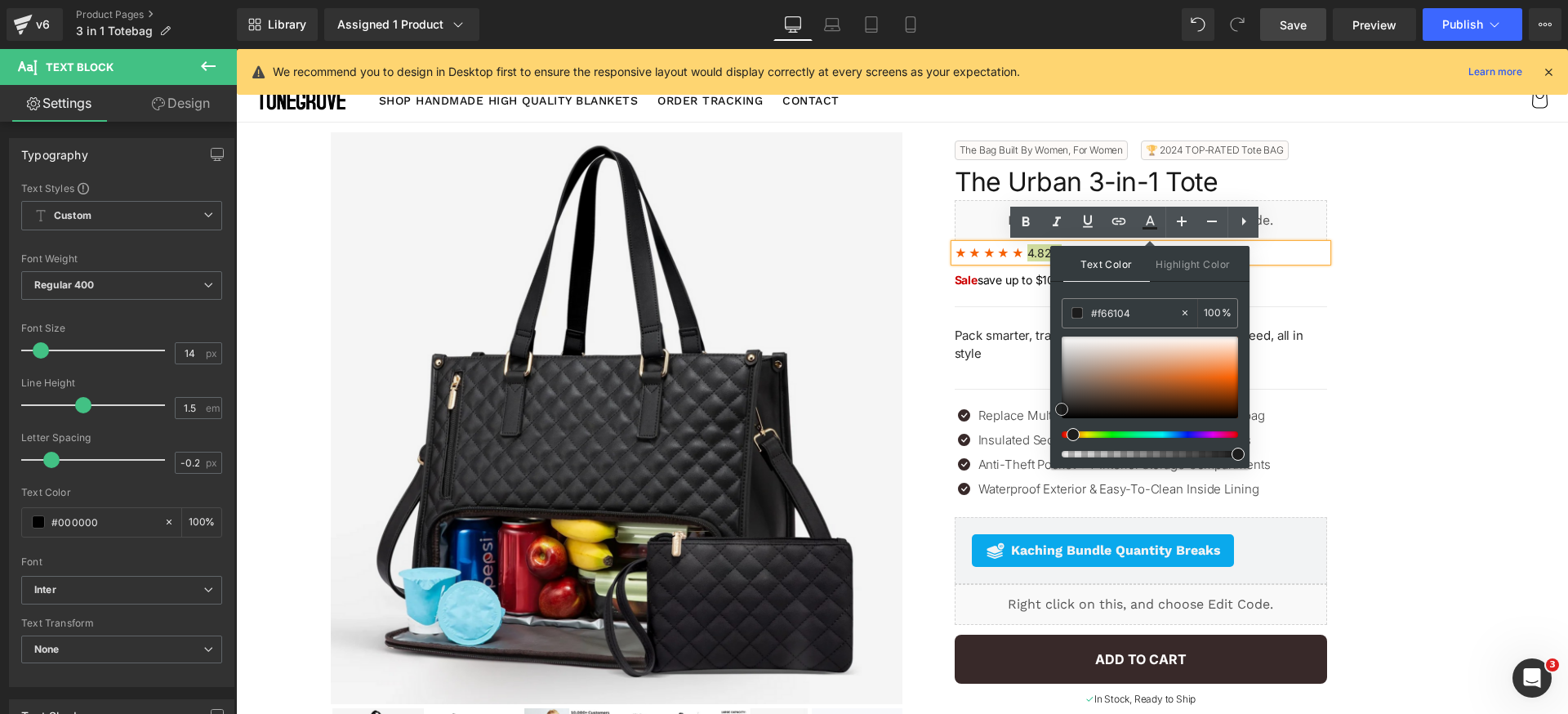
drag, startPoint x: 1321, startPoint y: 424, endPoint x: 1035, endPoint y: 444, distance: 286.7
click at [1036, 255] on span "4.82/5" at bounding box center [1045, 253] width 35 height 14
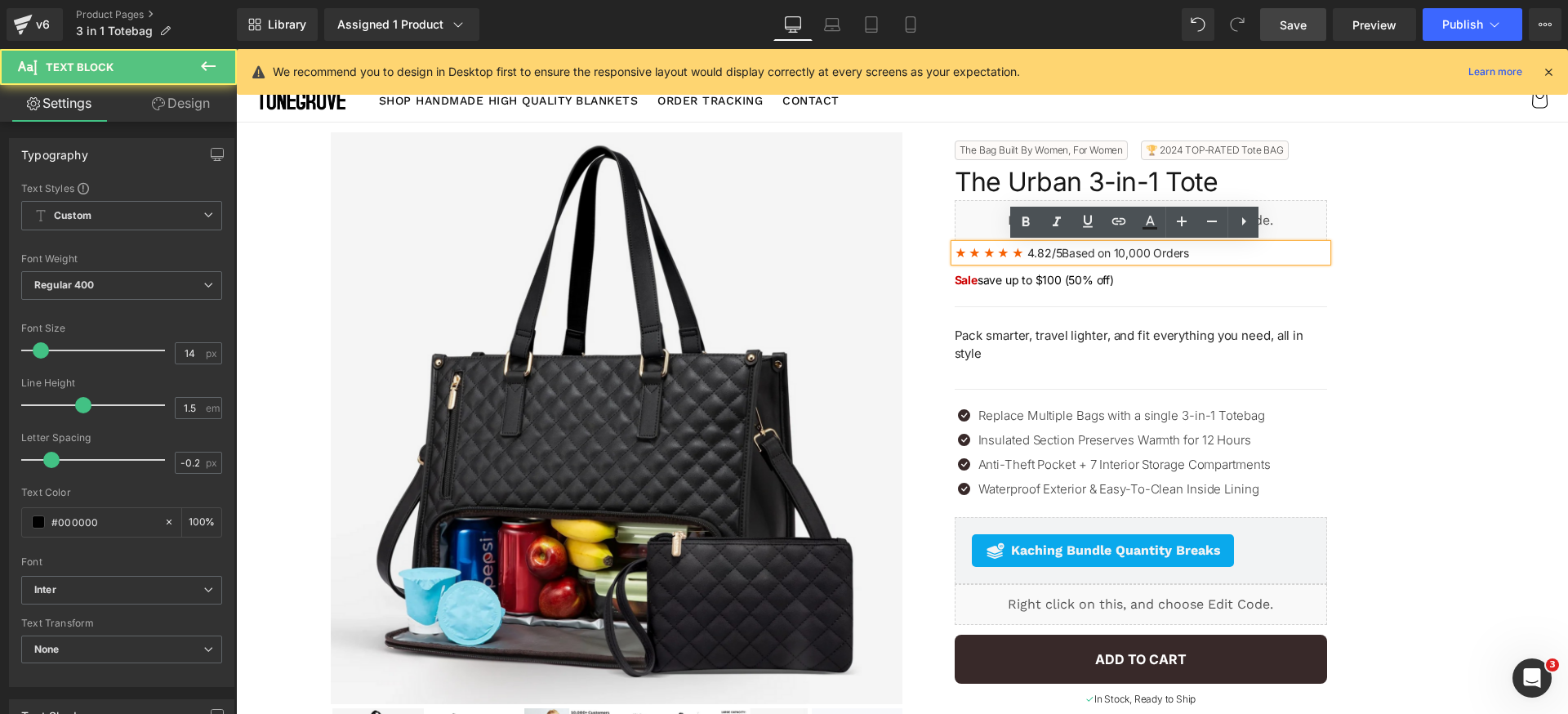
click at [1150, 260] on p "★ ★ ★ ★ ★ 4.82/5 Based on 10,000 Orders" at bounding box center [1141, 253] width 373 height 18
drag, startPoint x: 1050, startPoint y: 255, endPoint x: 1020, endPoint y: 254, distance: 30.0
click at [1027, 254] on span "4.82/5" at bounding box center [1045, 253] width 35 height 14
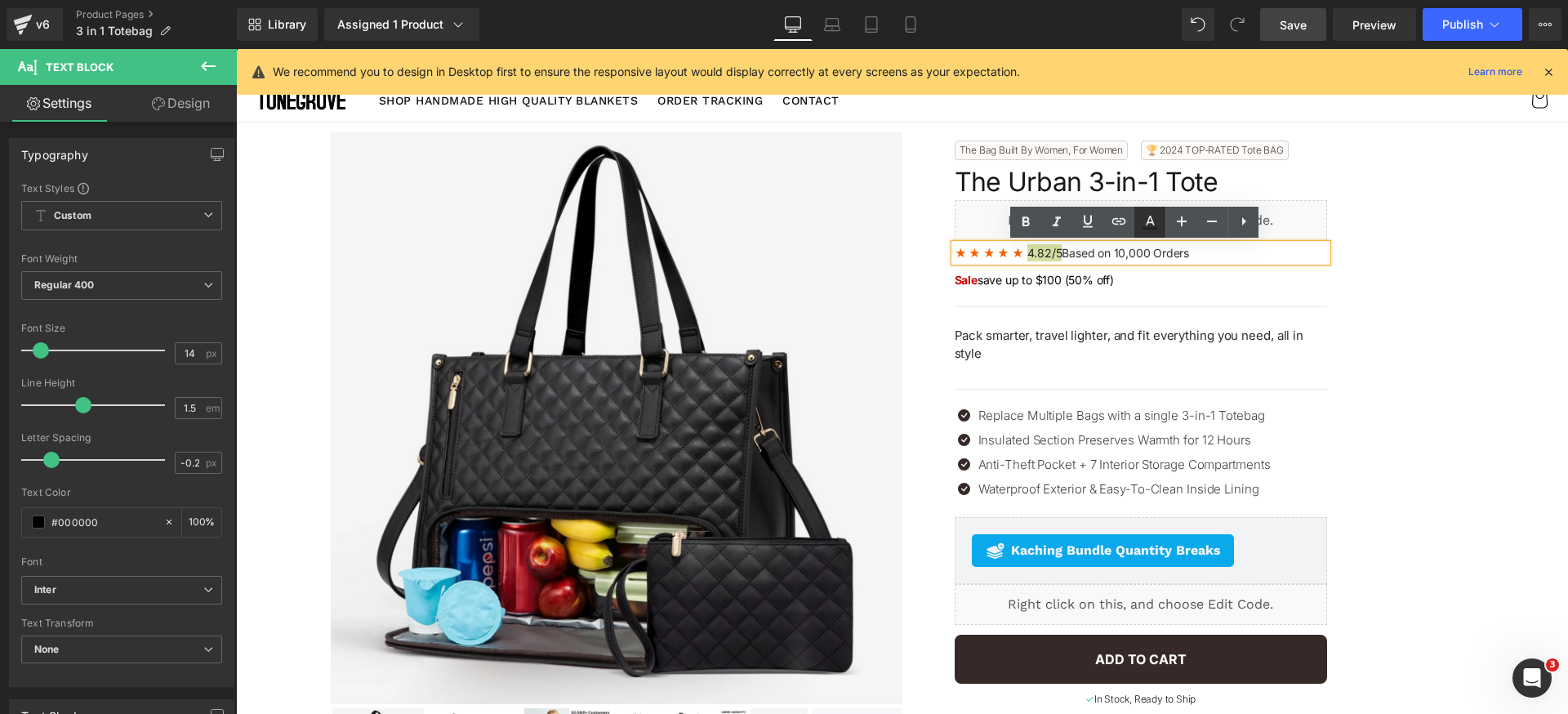
click at [1142, 223] on icon at bounding box center [1150, 222] width 19 height 19
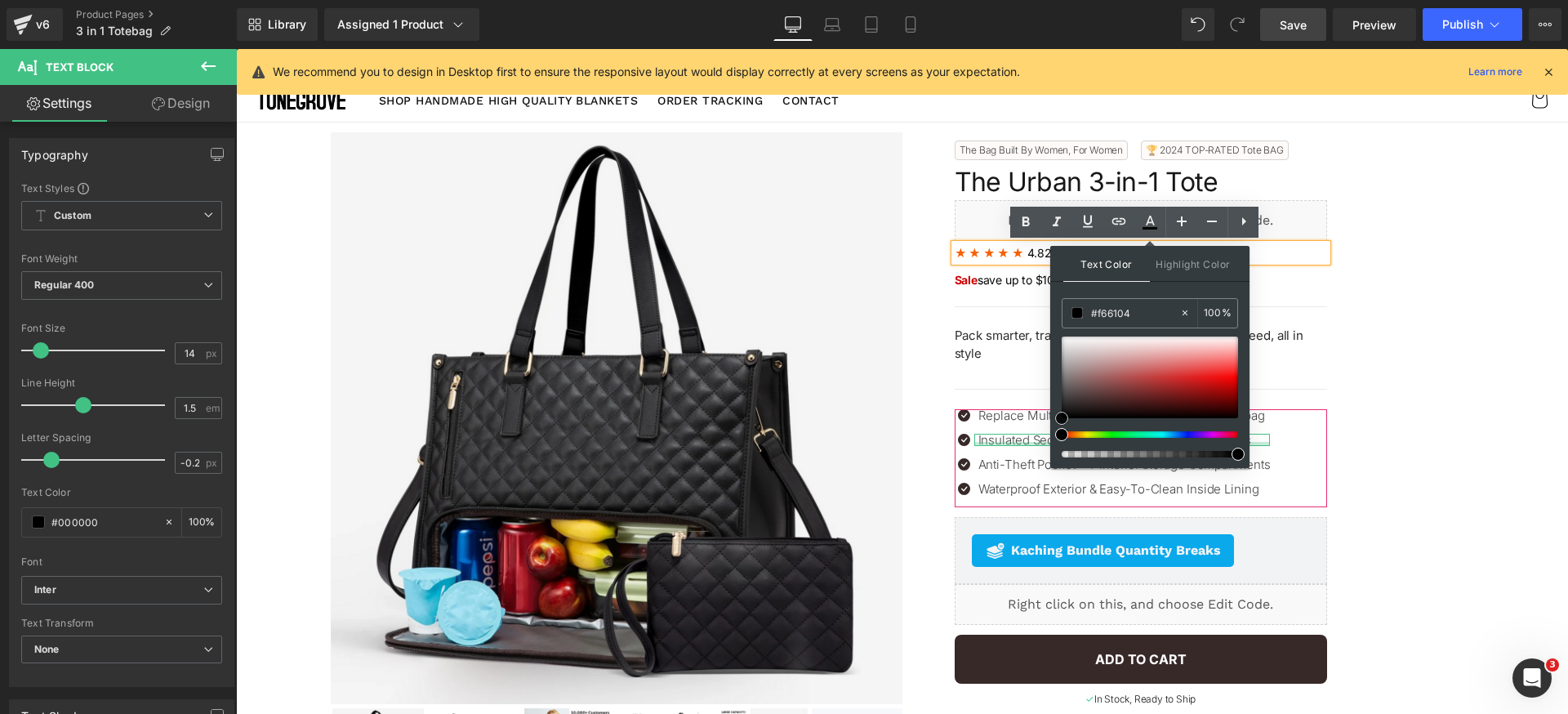
drag, startPoint x: 1332, startPoint y: 434, endPoint x: 1032, endPoint y: 446, distance: 300.2
click at [1119, 289] on div "Text Color Highlight Color #333333 #f66104 100 % transparent 0 %" at bounding box center [1150, 357] width 200 height 222
drag, startPoint x: 1355, startPoint y: 413, endPoint x: 1042, endPoint y: 434, distance: 313.7
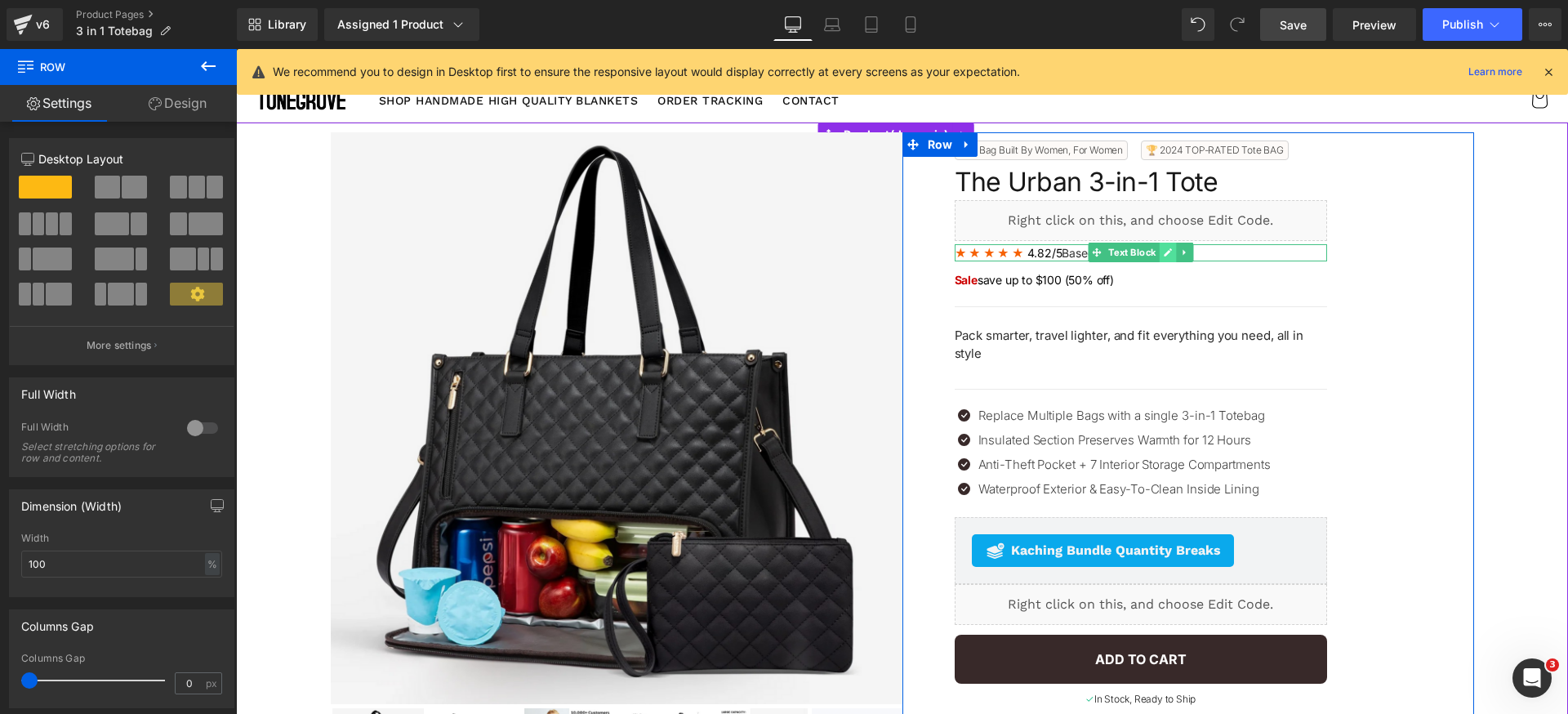
click at [1163, 250] on icon at bounding box center [1167, 252] width 9 height 10
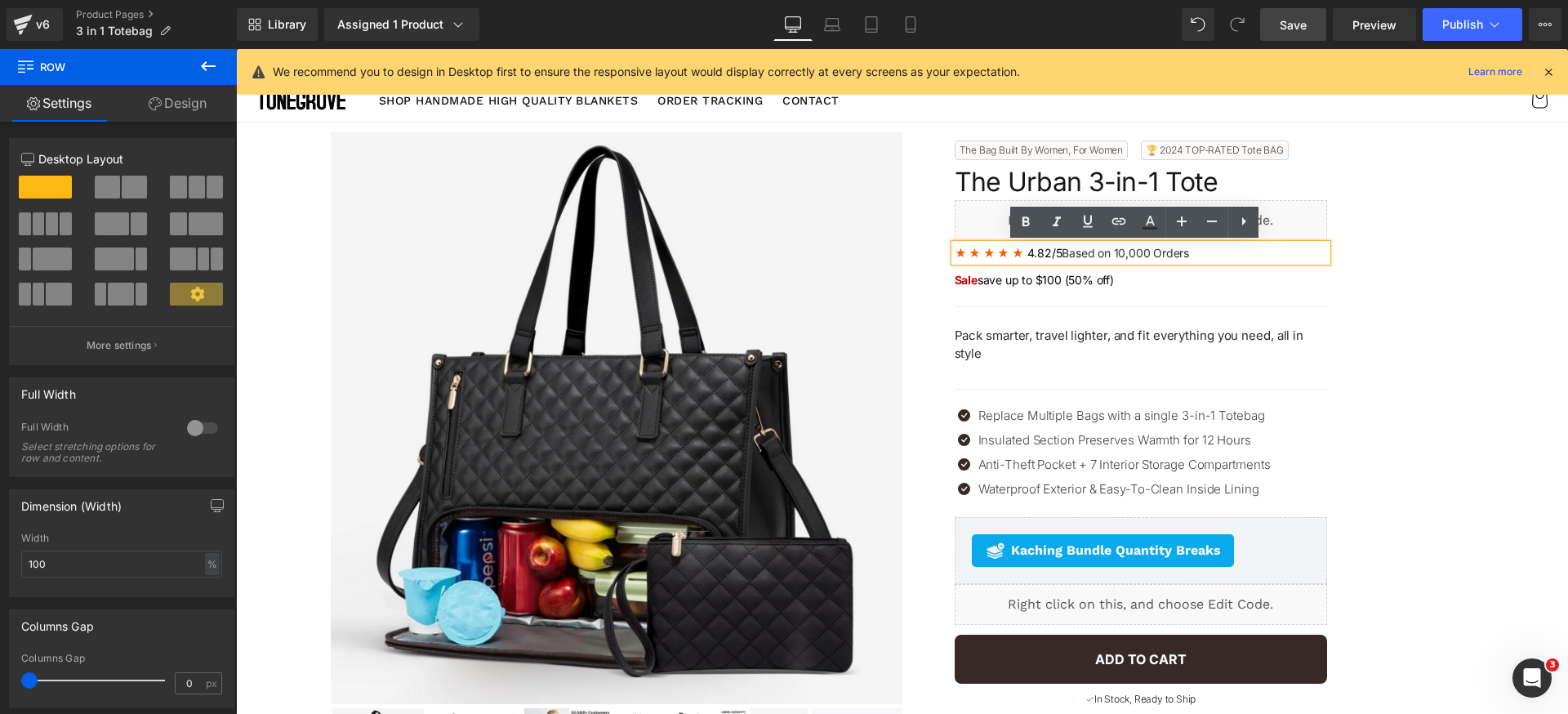
click at [1116, 255] on span "Based on 10,000 Orders" at bounding box center [1126, 253] width 128 height 14
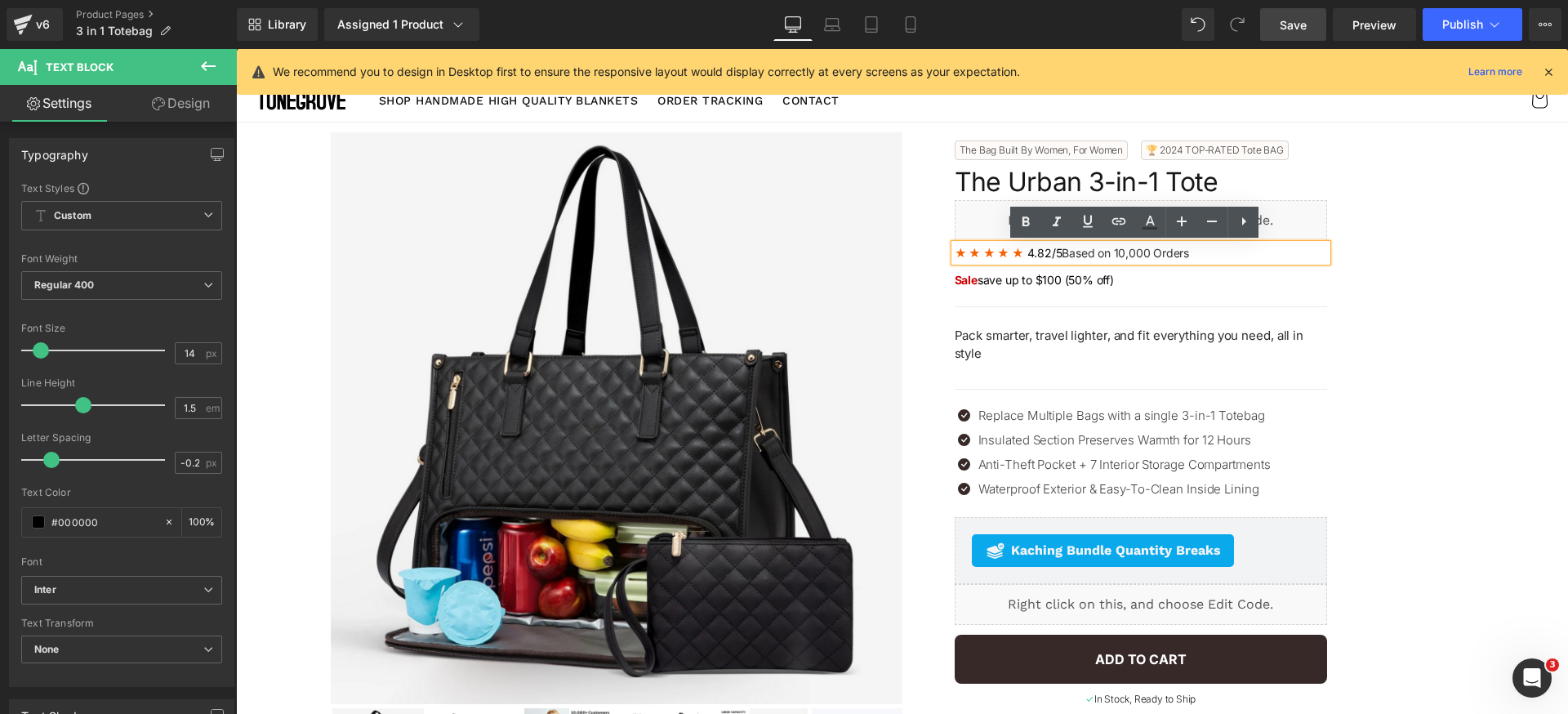
drag, startPoint x: 1106, startPoint y: 255, endPoint x: 1201, endPoint y: 256, distance: 95.0
click at [1201, 256] on p "★ ★ ★ ★ ★ 4.82/5 Based on 10,000 Orders" at bounding box center [1141, 253] width 373 height 18
click at [1146, 227] on icon at bounding box center [1150, 222] width 19 height 19
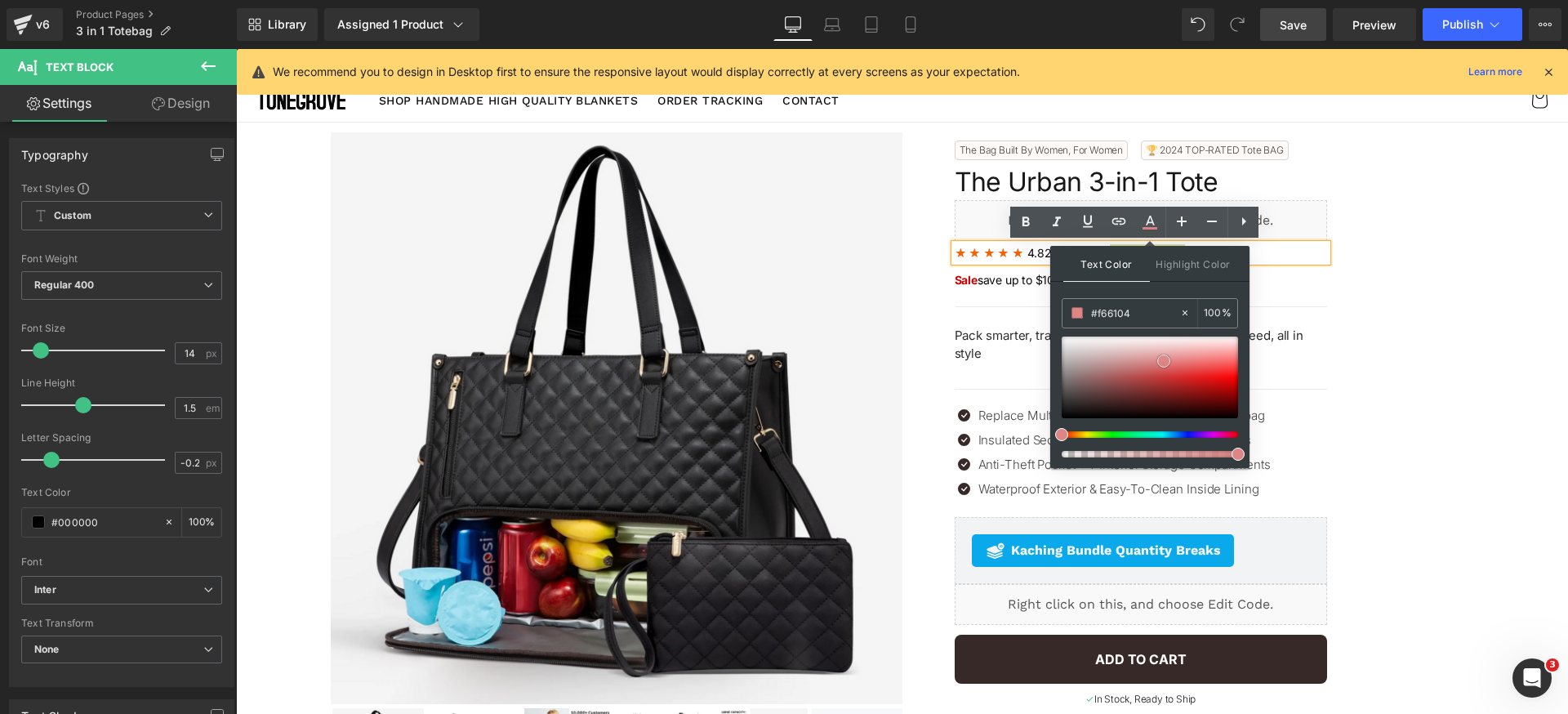
drag, startPoint x: 1164, startPoint y: 361, endPoint x: 1191, endPoint y: 351, distance: 28.8
click at [1191, 351] on div at bounding box center [1151, 377] width 177 height 81
drag, startPoint x: 1363, startPoint y: 419, endPoint x: 1040, endPoint y: 427, distance: 323.1
drag, startPoint x: 1343, startPoint y: 424, endPoint x: 1048, endPoint y: 435, distance: 295.2
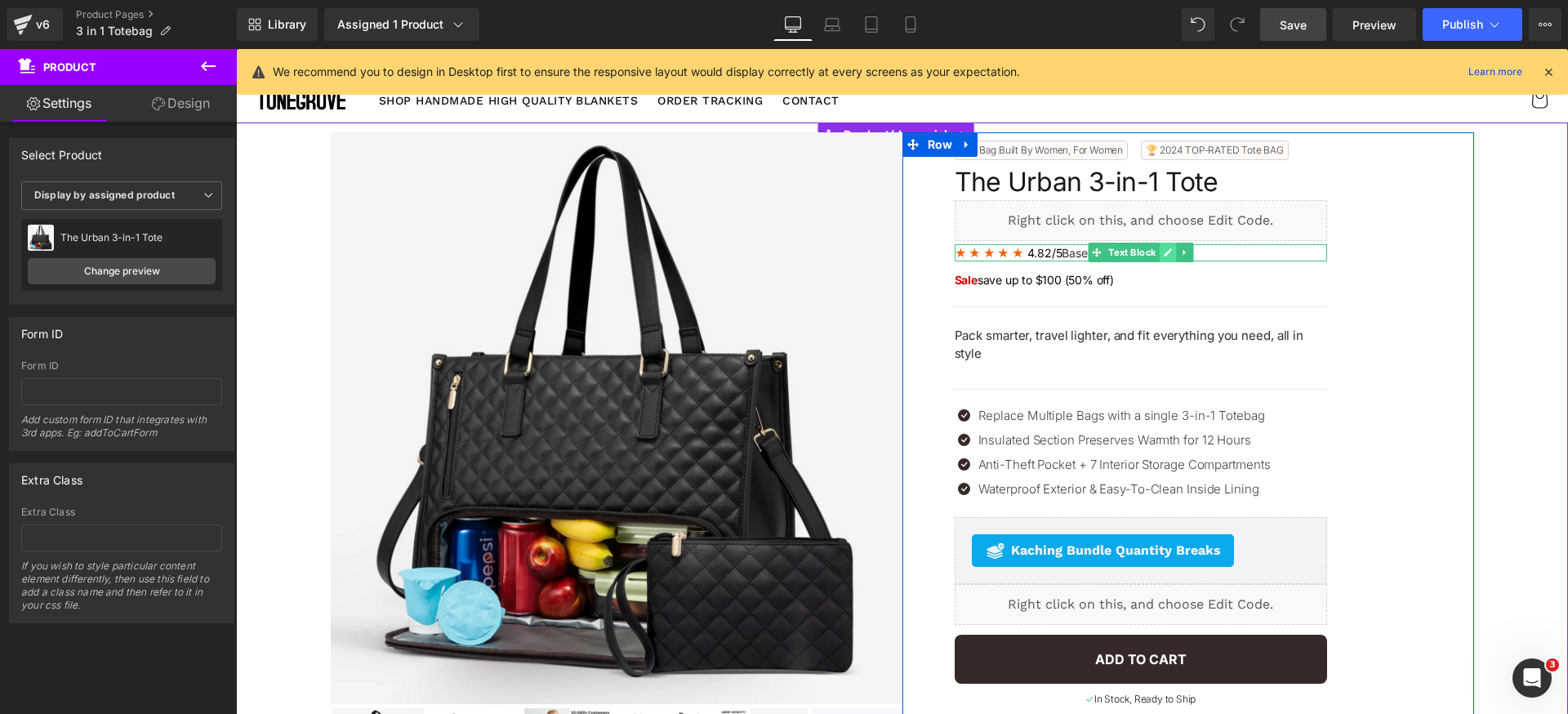
click at [1164, 252] on icon at bounding box center [1167, 252] width 8 height 8
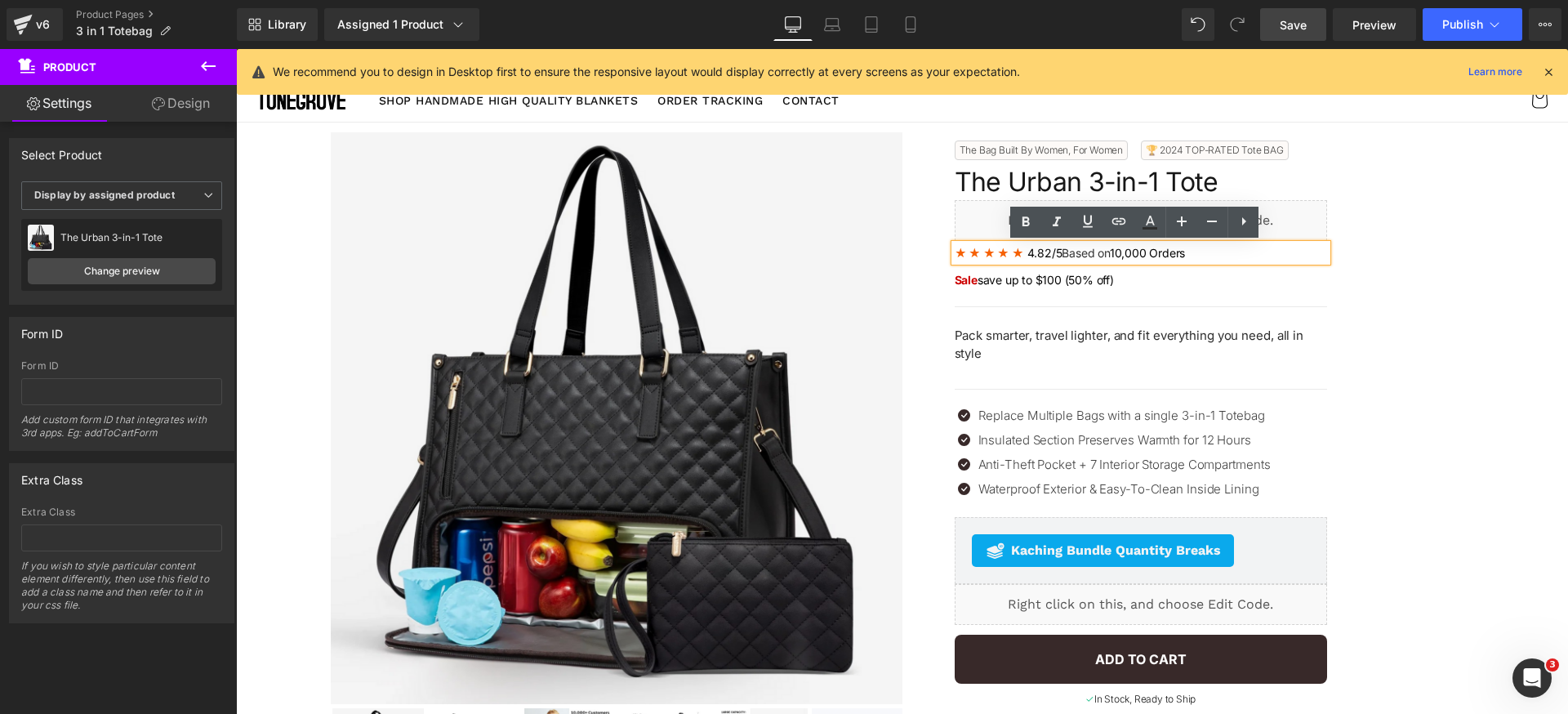
click at [1131, 253] on span "10,000 Orders" at bounding box center [1148, 253] width 75 height 14
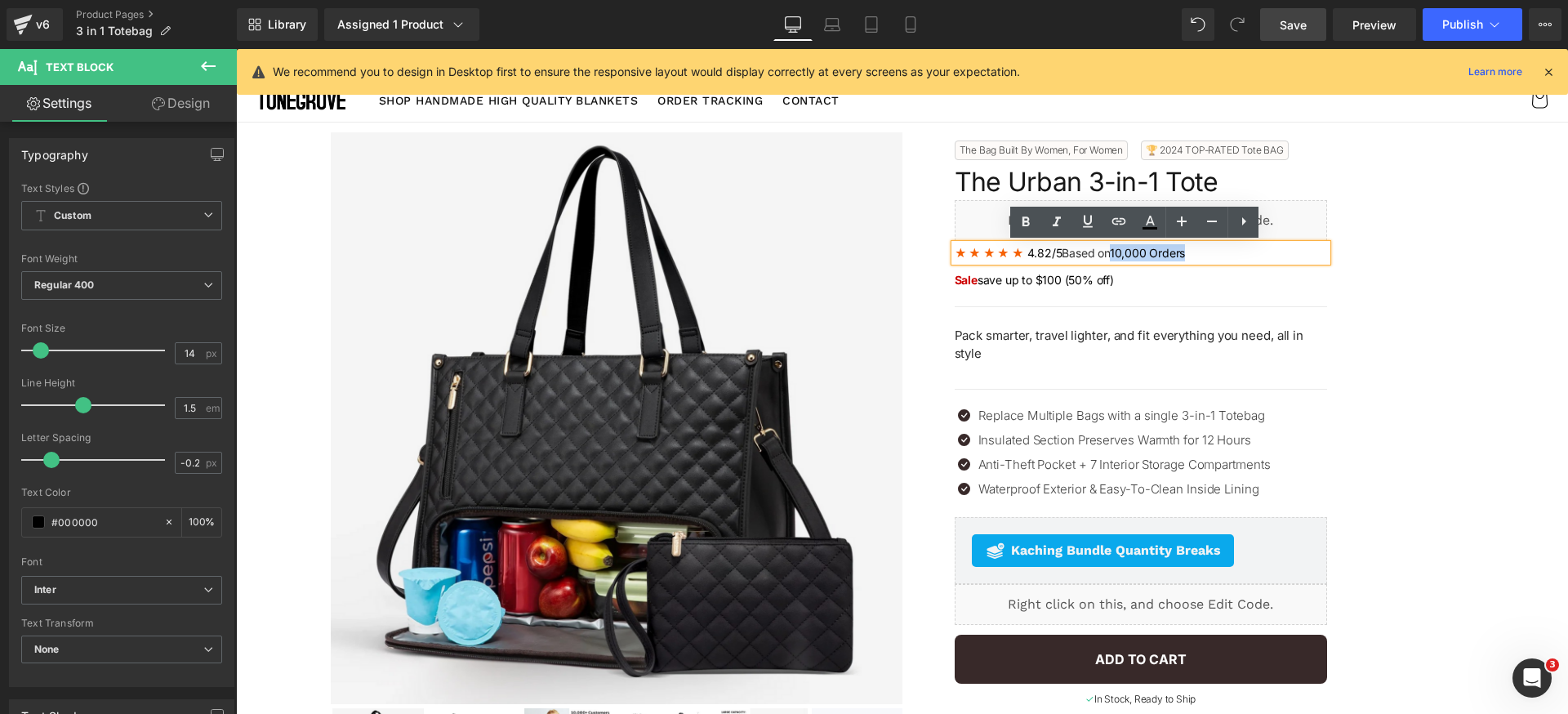
drag, startPoint x: 1106, startPoint y: 254, endPoint x: 1232, endPoint y: 255, distance: 126.0
click at [1256, 257] on p "★ ★ ★ ★ ★ 4.82/5 Based on 10,000 Orders" at bounding box center [1141, 253] width 373 height 18
click at [1144, 228] on icon at bounding box center [1150, 222] width 19 height 19
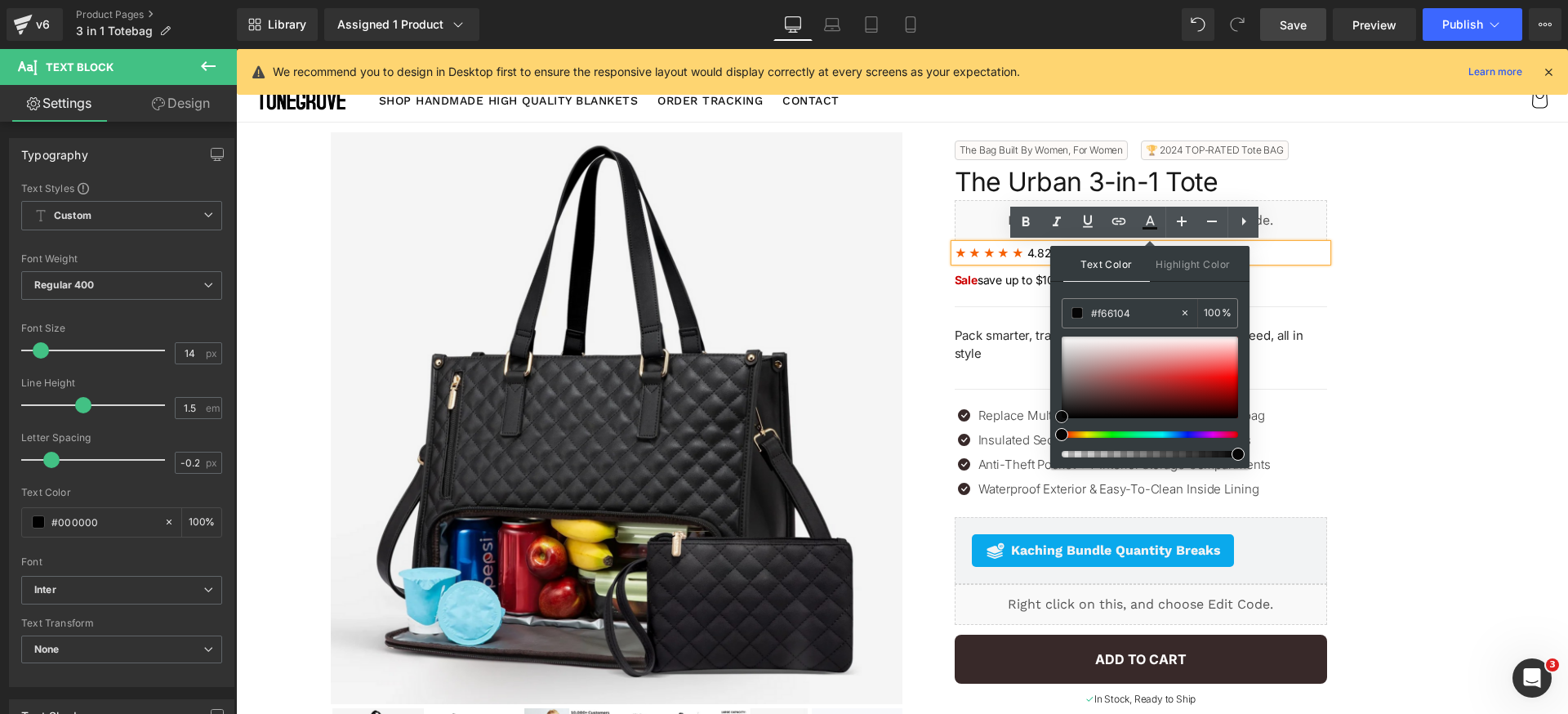
drag, startPoint x: 1338, startPoint y: 430, endPoint x: 1046, endPoint y: 412, distance: 292.6
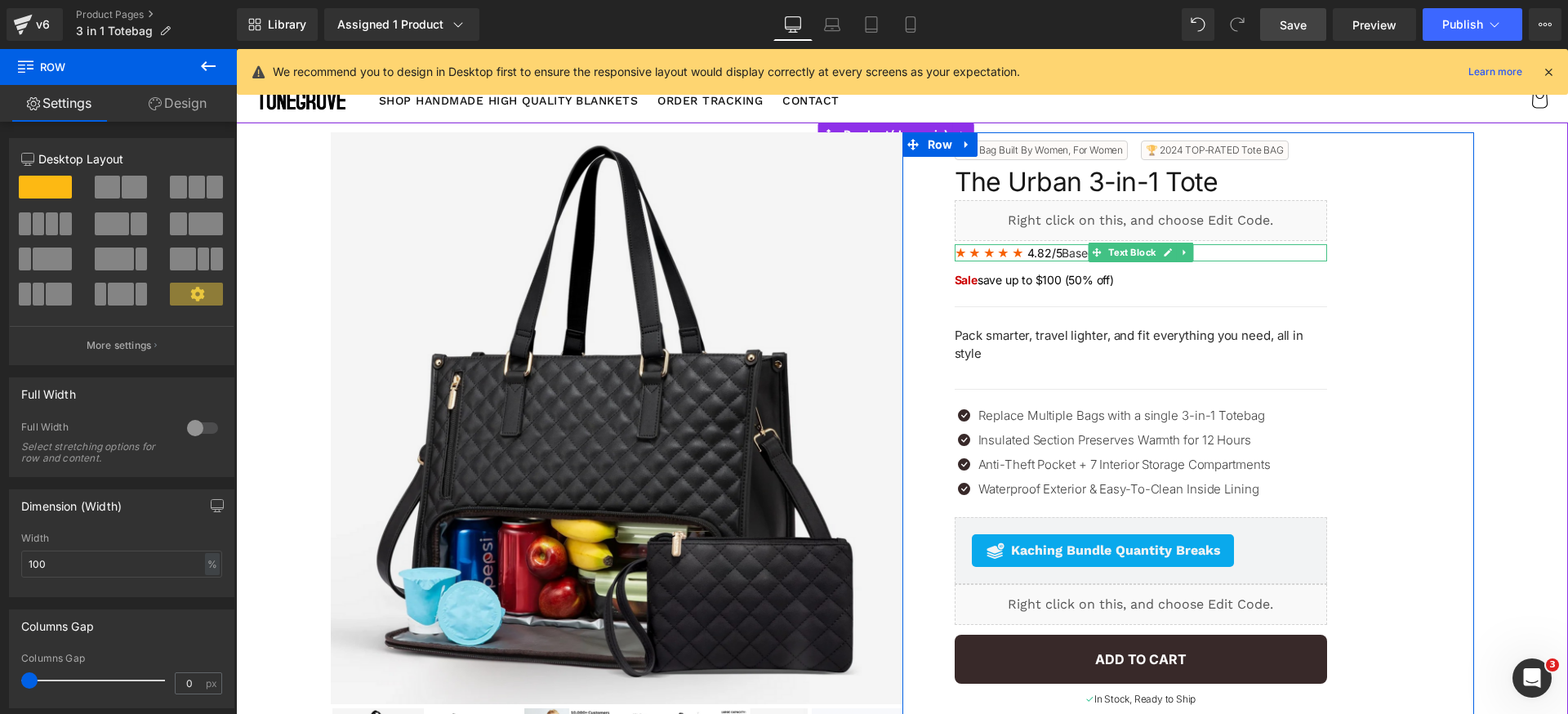
click at [1062, 252] on span "Based on" at bounding box center [1086, 253] width 47 height 14
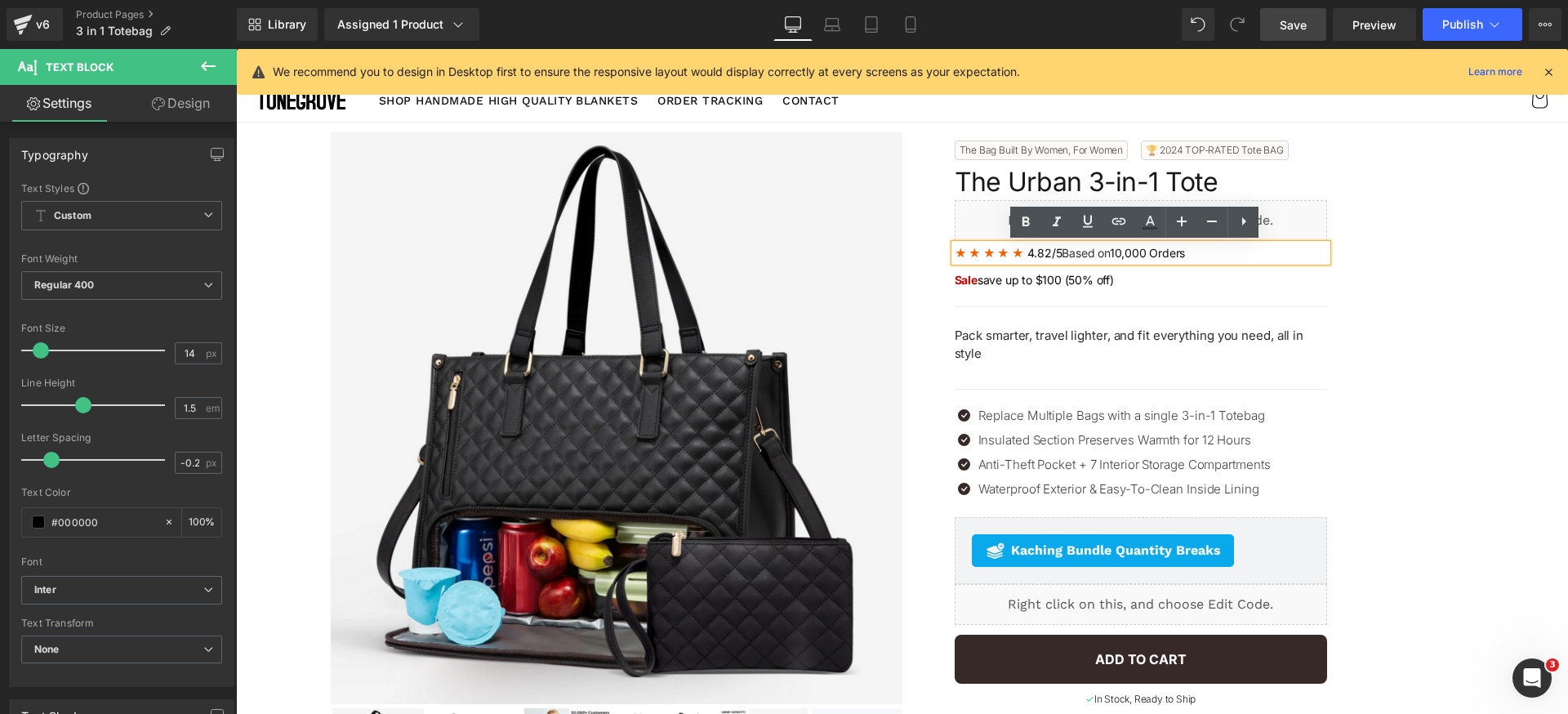
drag, startPoint x: 1067, startPoint y: 256, endPoint x: 1109, endPoint y: 255, distance: 42.0
click at [1109, 255] on p "★ ★ ★ ★ ★ 4.82/5 Based on 10,000 Orders" at bounding box center [1141, 253] width 373 height 18
click at [1158, 221] on icon at bounding box center [1150, 222] width 19 height 19
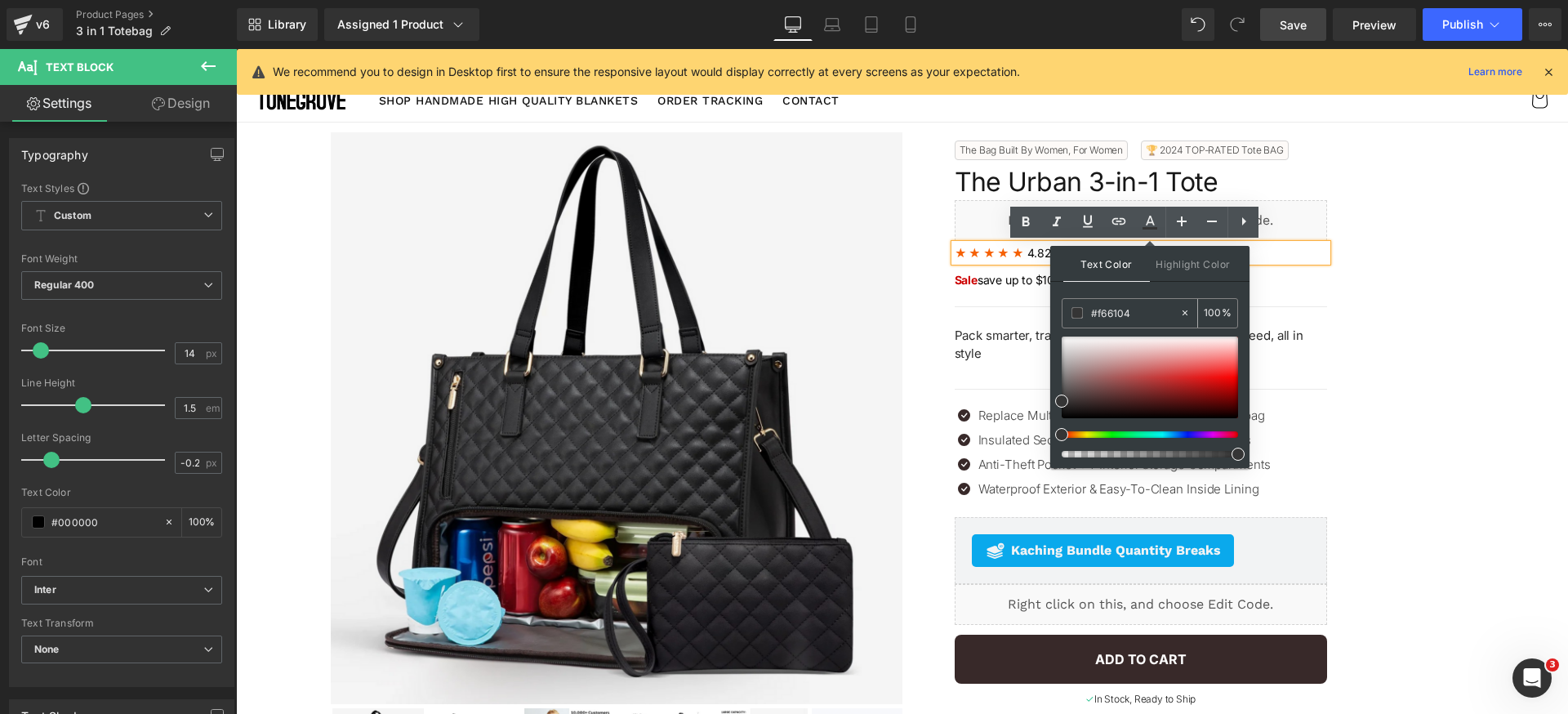
click at [1214, 314] on input "100" at bounding box center [1213, 312] width 18 height 18
click at [1198, 288] on div "Text Color Highlight Color #333333 #f66104 7 % transparent 0 %" at bounding box center [1150, 357] width 200 height 222
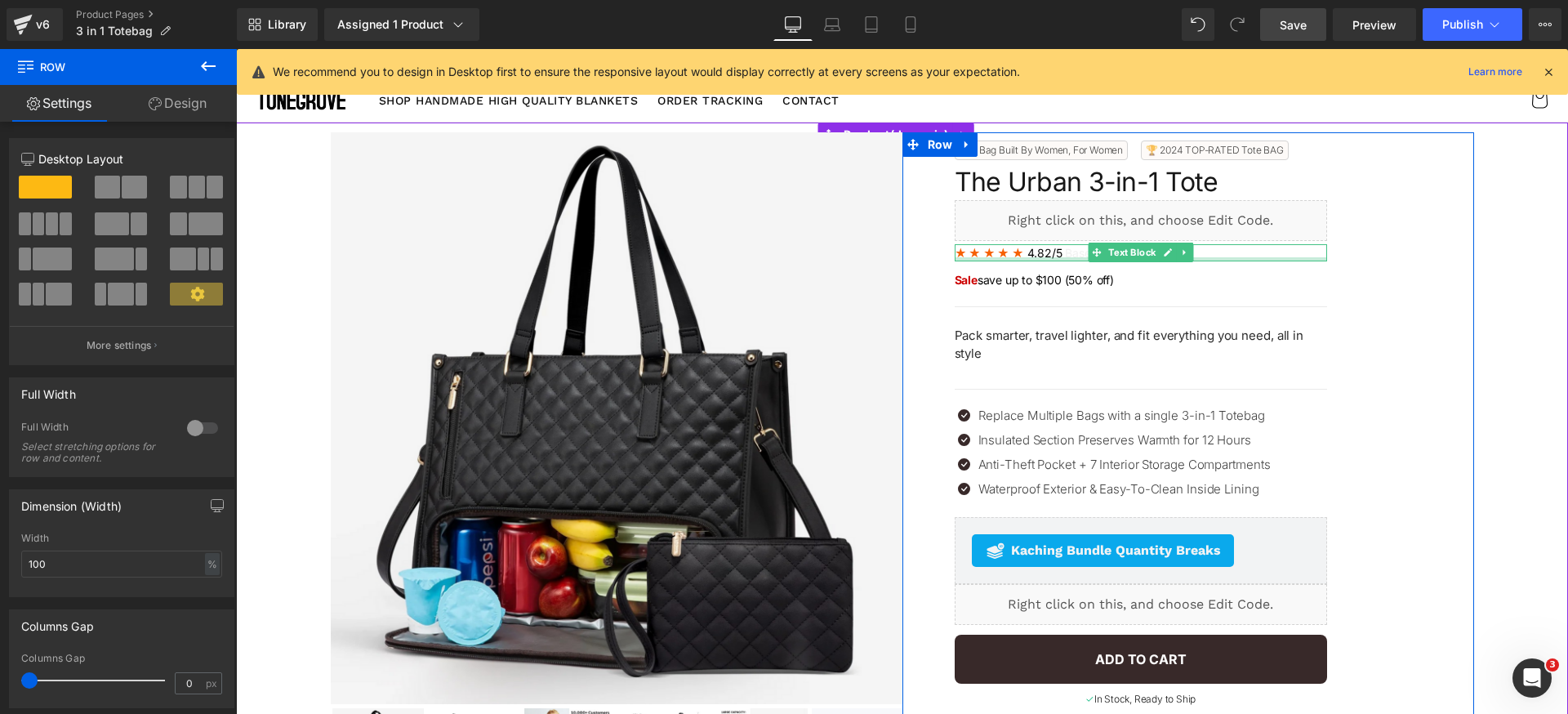
click at [1065, 256] on span "Based on" at bounding box center [1088, 253] width 47 height 14
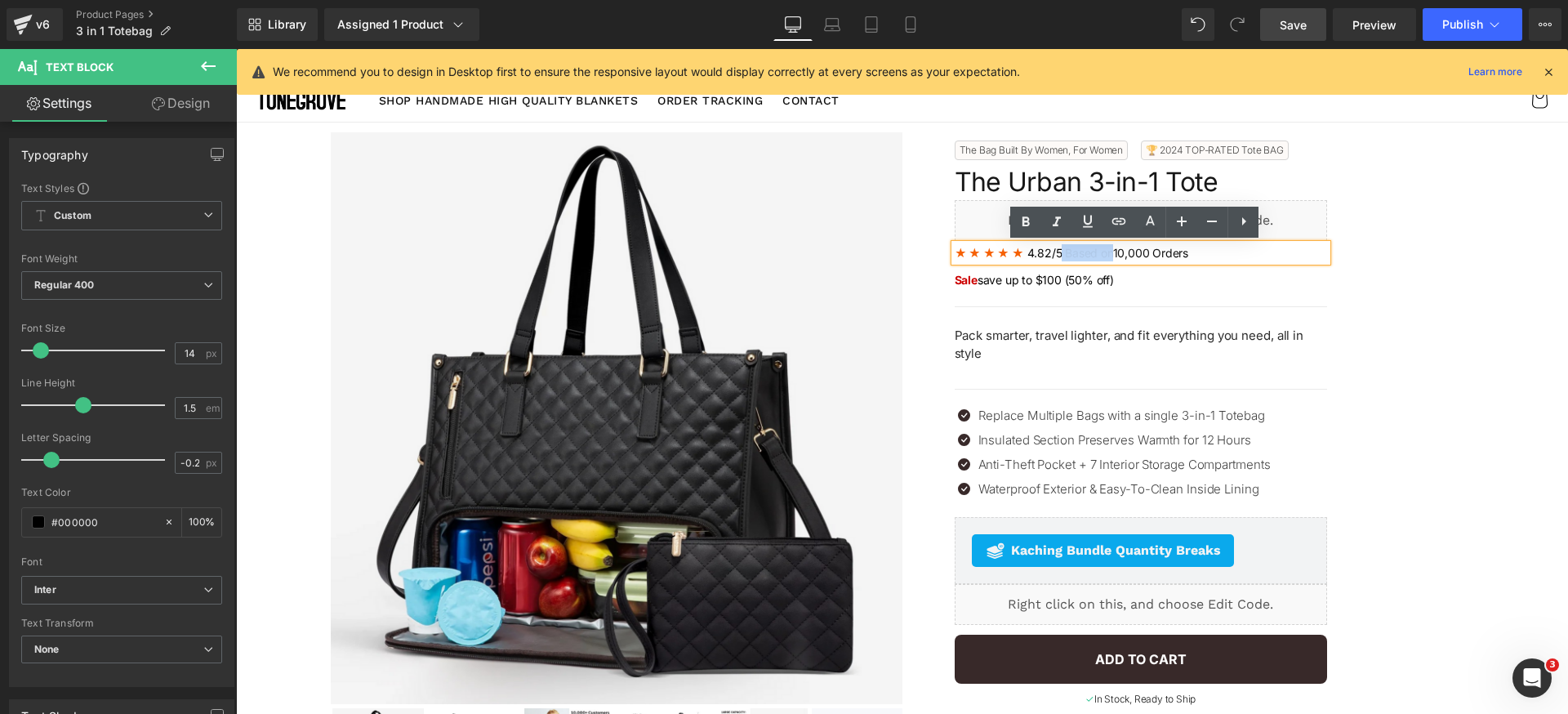
drag, startPoint x: 1052, startPoint y: 250, endPoint x: 1105, endPoint y: 256, distance: 53.3
click at [1105, 256] on p "★ ★ ★ ★ ★ 4.82/5 Based on 10,000 Orders" at bounding box center [1141, 253] width 373 height 18
drag, startPoint x: 1109, startPoint y: 252, endPoint x: 1052, endPoint y: 258, distance: 57.3
click at [1052, 258] on p "★ ★ ★ ★ ★ 4.82/5 Based on 10,000 Orders" at bounding box center [1141, 253] width 373 height 18
click at [1149, 222] on icon at bounding box center [1151, 220] width 9 height 10
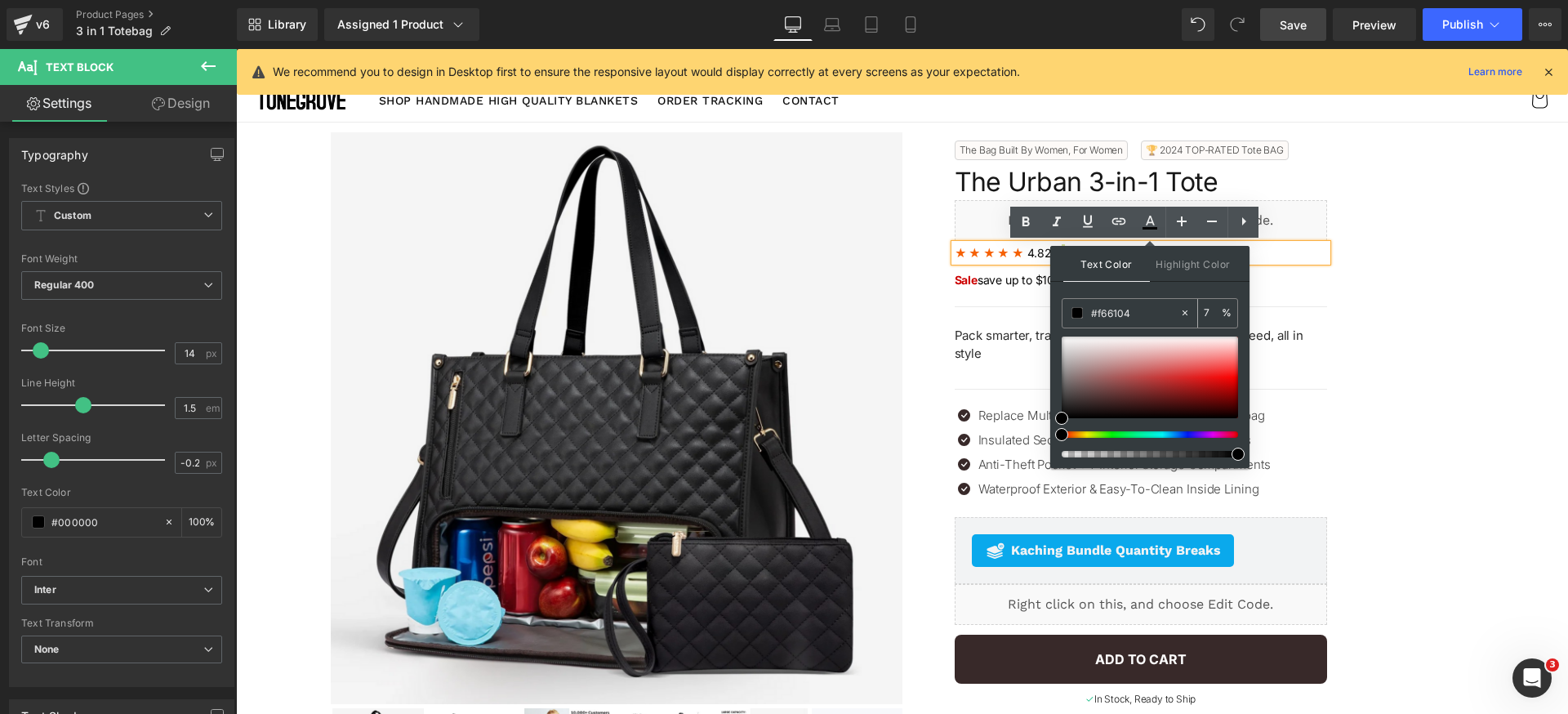
click at [1210, 312] on input "7" at bounding box center [1213, 312] width 18 height 18
type input "75"
drag, startPoint x: 1151, startPoint y: 369, endPoint x: 1134, endPoint y: 367, distance: 17.1
click at [1134, 367] on div at bounding box center [1151, 377] width 177 height 81
drag, startPoint x: 1087, startPoint y: 380, endPoint x: 1051, endPoint y: 403, distance: 42.7
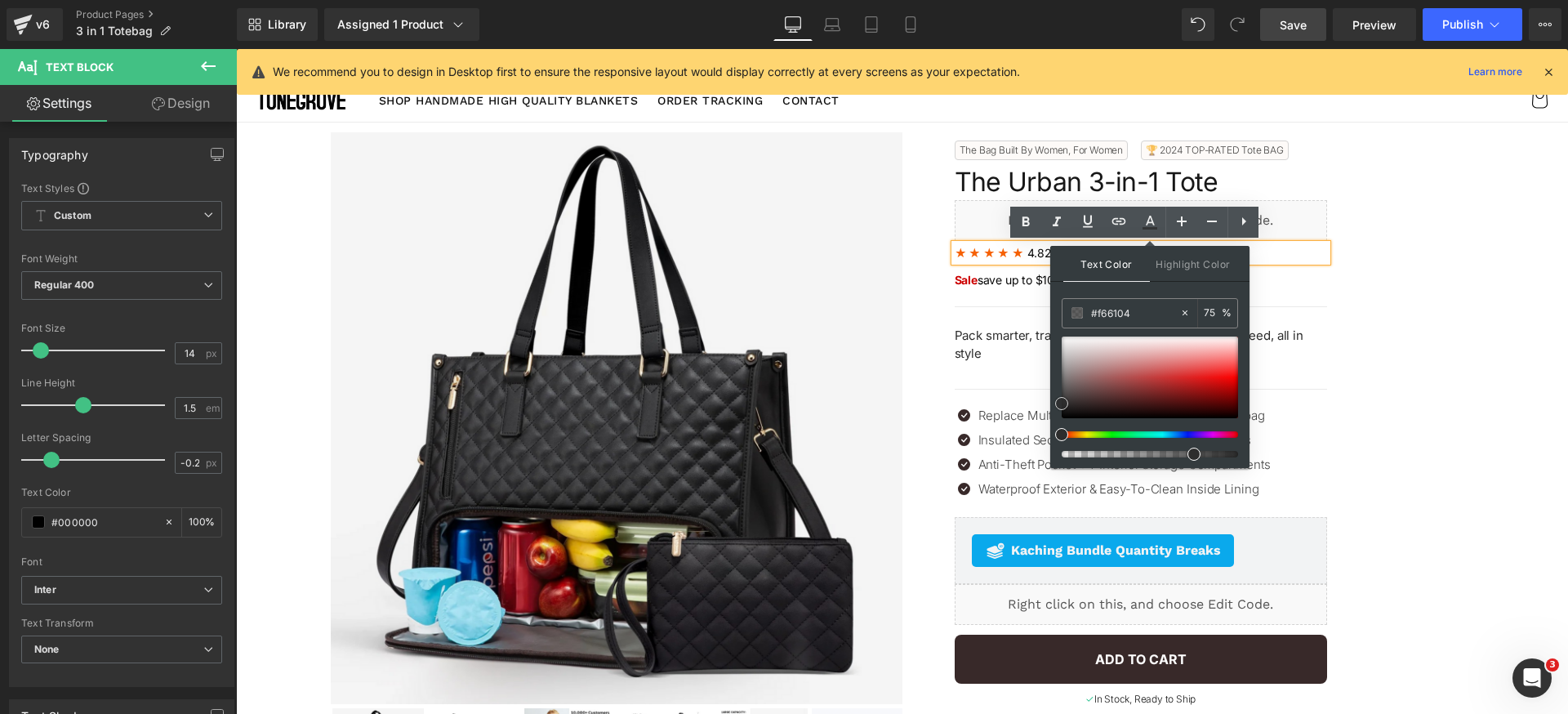
click at [1051, 403] on div "Text Color Highlight Color #333333 #f66104 75 % transparent 0 %" at bounding box center [1150, 357] width 200 height 222
click at [1172, 295] on div "Text Color Highlight Color #333333 #f66104 75 % transparent 0 %" at bounding box center [1150, 357] width 200 height 222
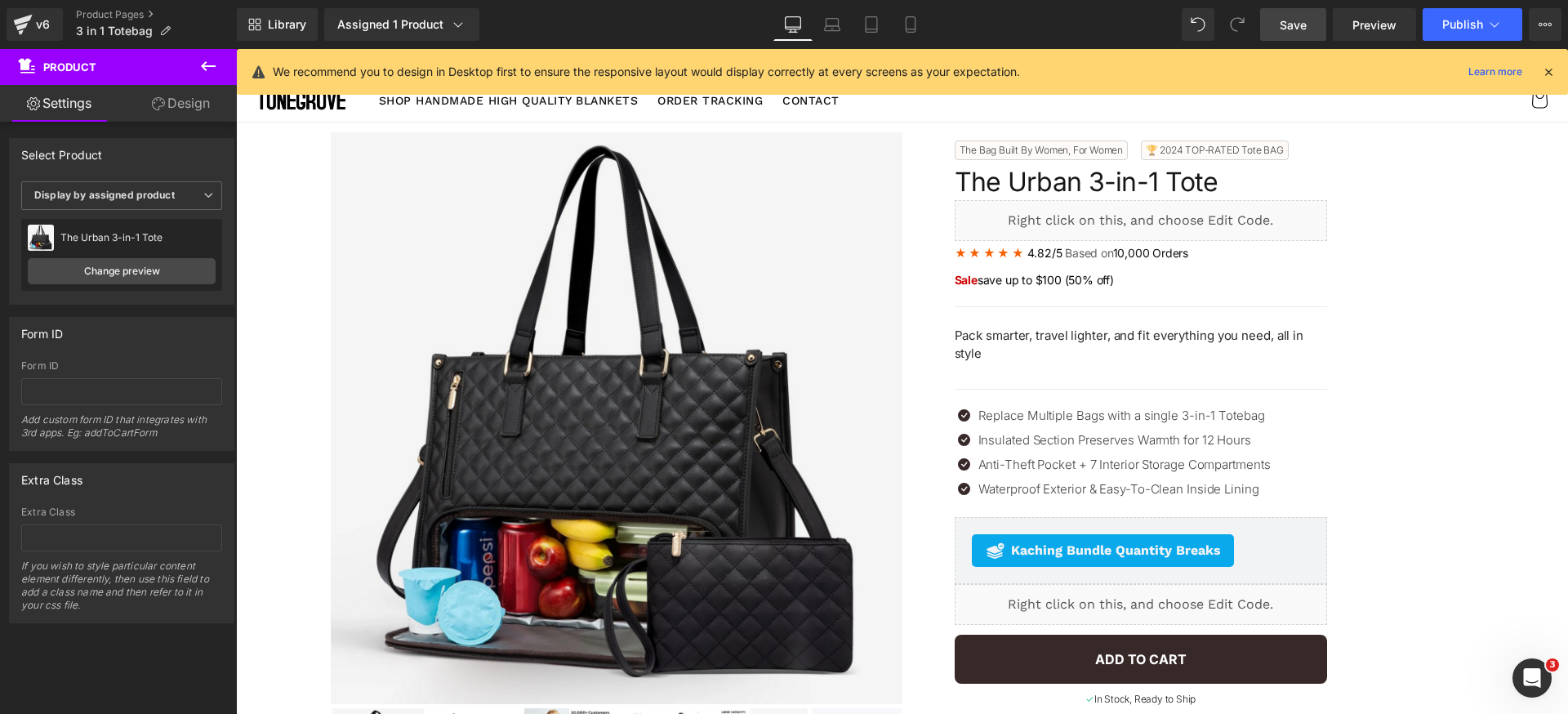
click at [1306, 30] on span "Save" at bounding box center [1293, 25] width 27 height 18
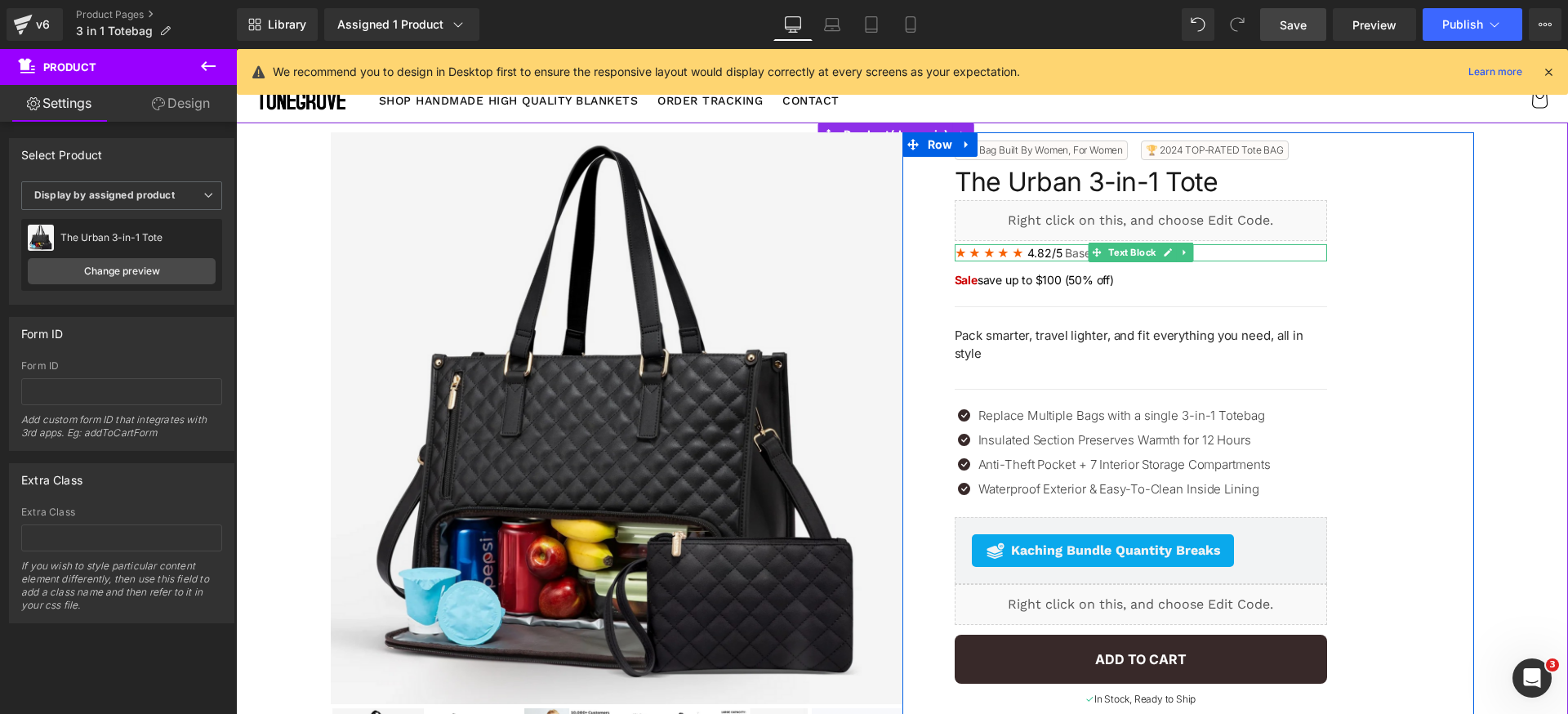
click at [1013, 254] on b "★ ★ ★ ★ ★" at bounding box center [989, 253] width 69 height 14
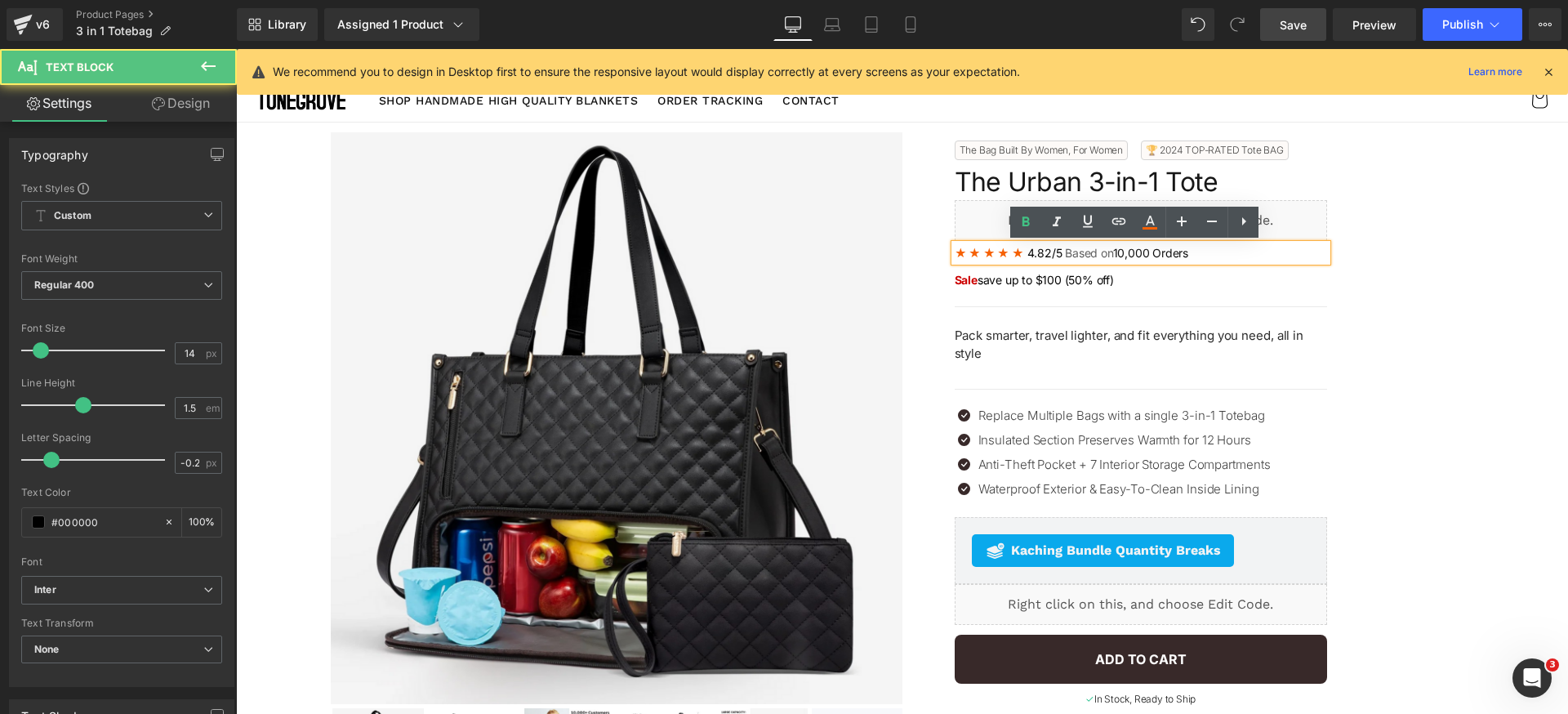
click at [1020, 252] on p "★ ★ ★ ★ ★ 4.82/5 Based on 10,000 Orders" at bounding box center [1141, 253] width 373 height 18
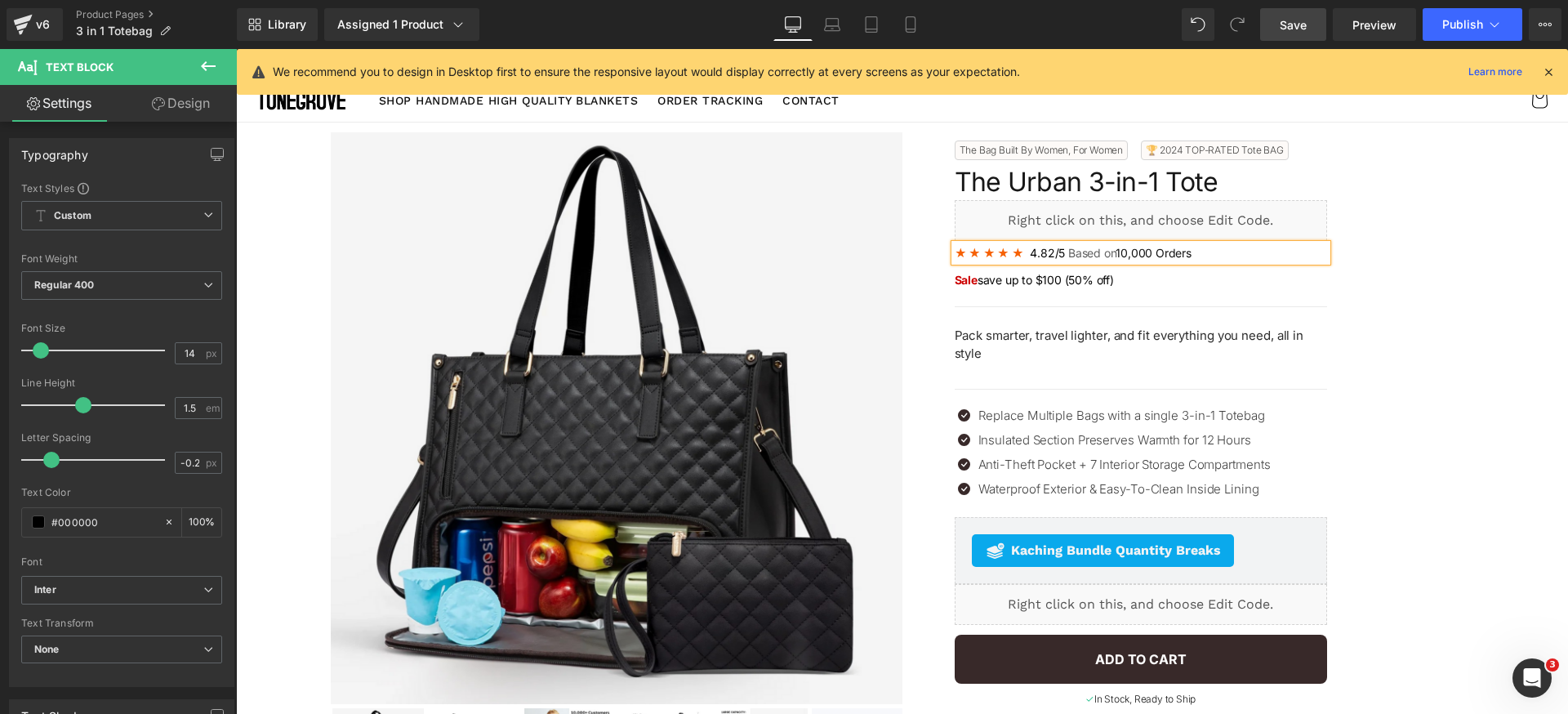
drag, startPoint x: 1474, startPoint y: 284, endPoint x: 1448, endPoint y: 270, distance: 29.5
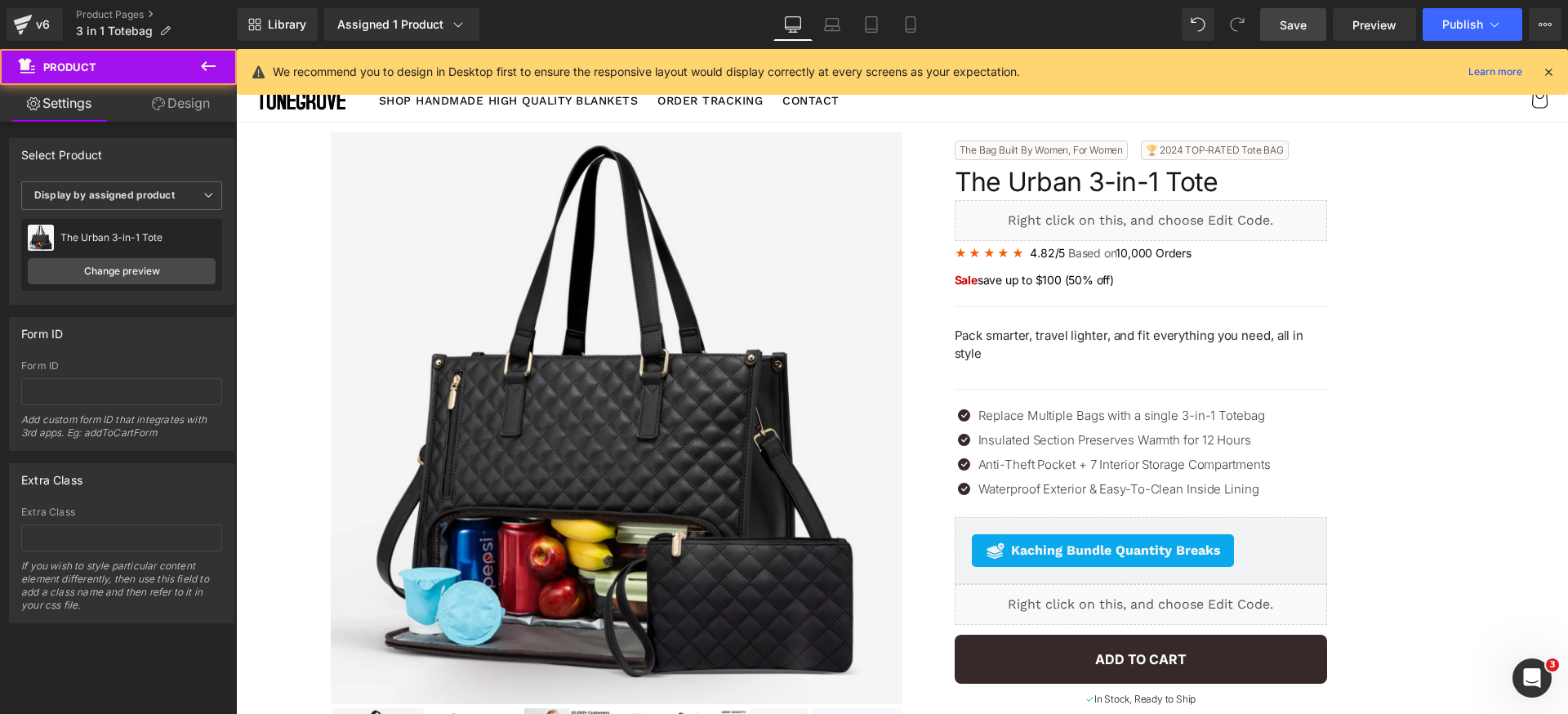
click at [1310, 29] on link "Save" at bounding box center [1293, 24] width 66 height 32
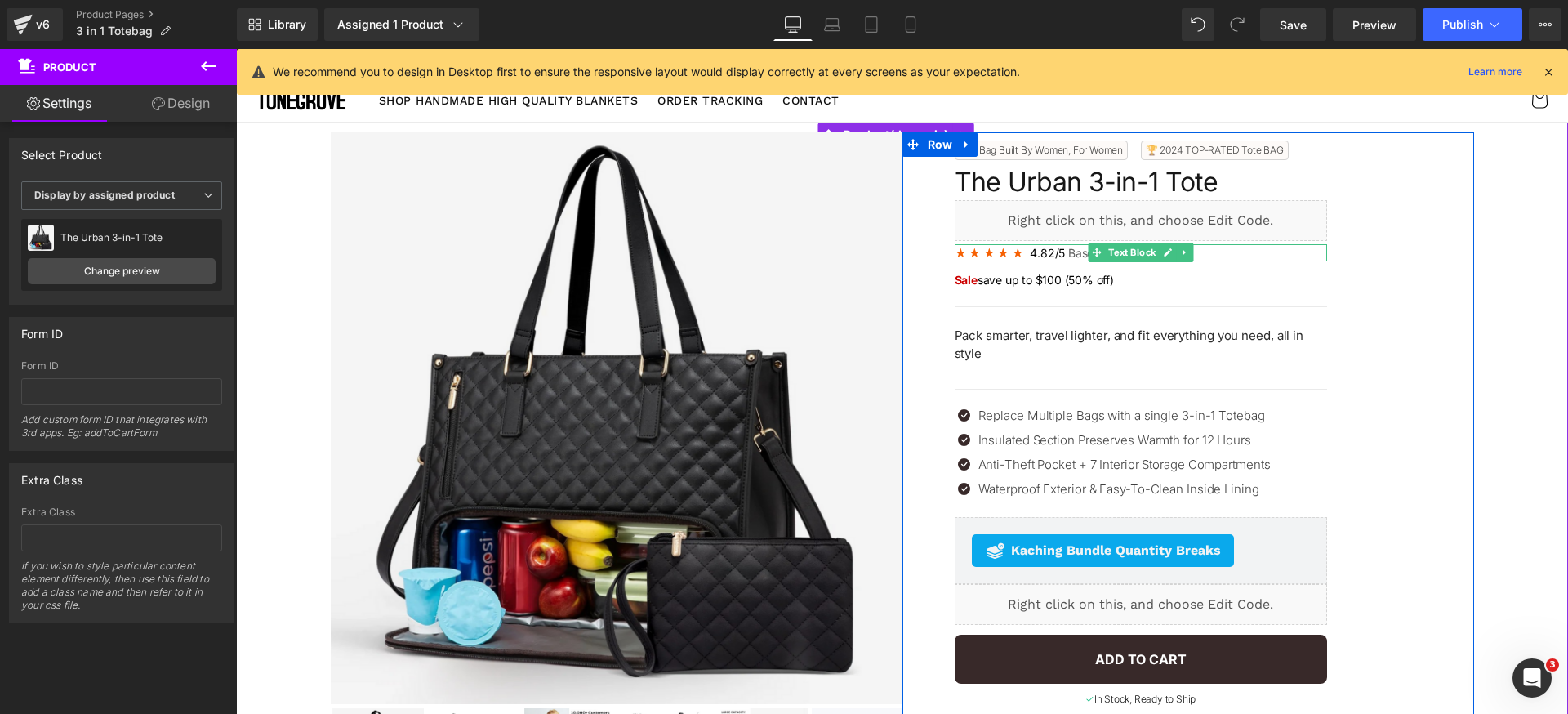
click at [1065, 252] on span "Based on" at bounding box center [1090, 253] width 51 height 14
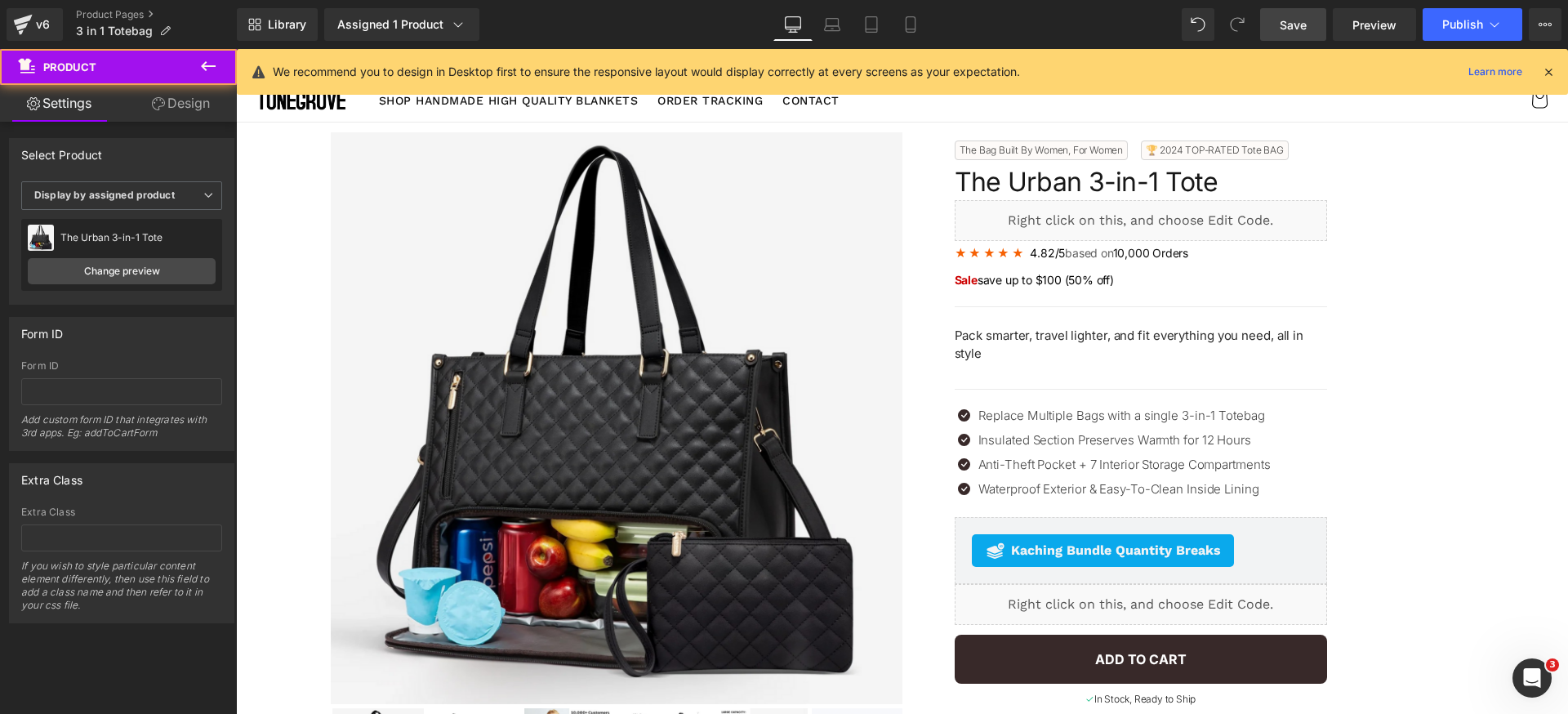
drag, startPoint x: 1280, startPoint y: 22, endPoint x: 1235, endPoint y: 9, distance: 46.8
click at [1280, 21] on link "Save" at bounding box center [1293, 24] width 66 height 32
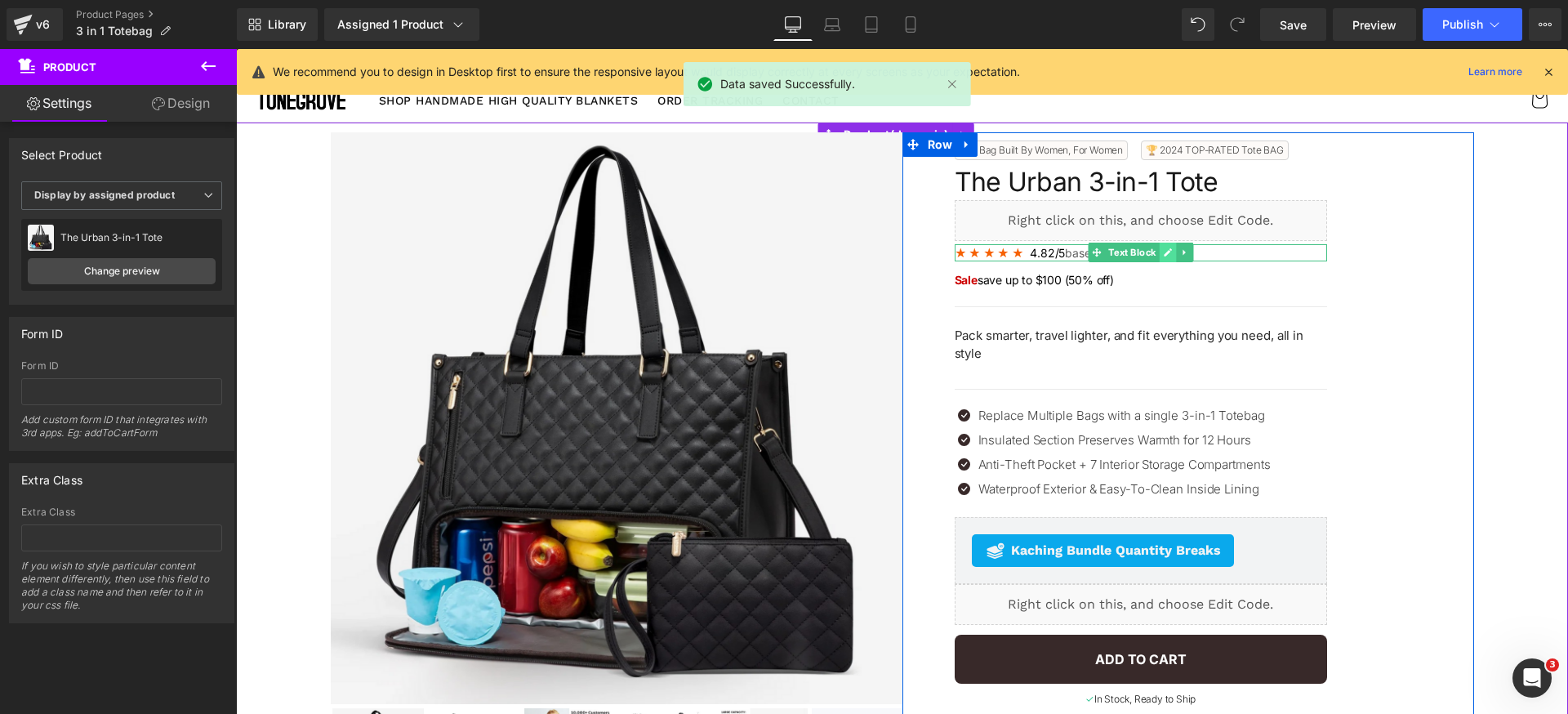
click at [1159, 255] on link at bounding box center [1168, 252] width 18 height 19
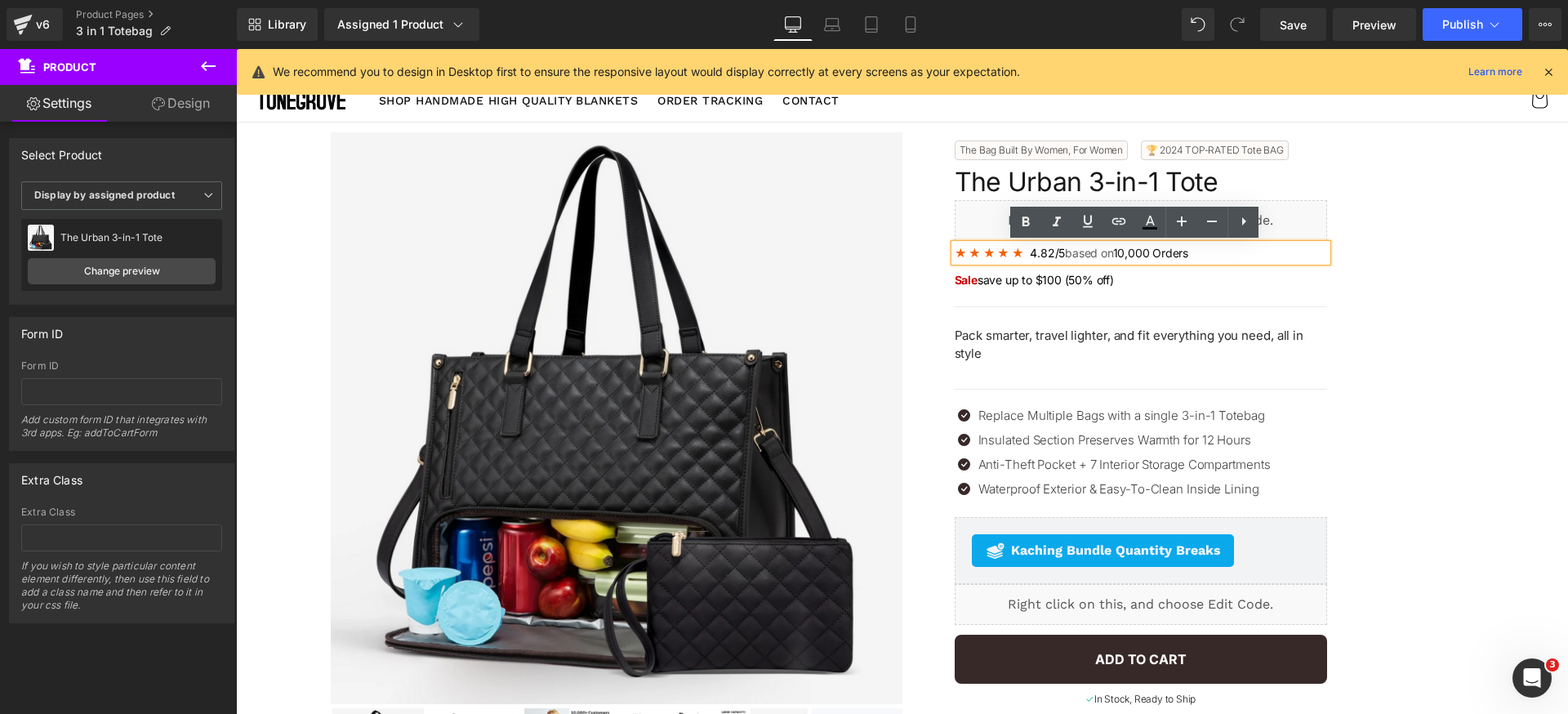
click at [1143, 255] on span "10,000 Orders" at bounding box center [1151, 253] width 75 height 14
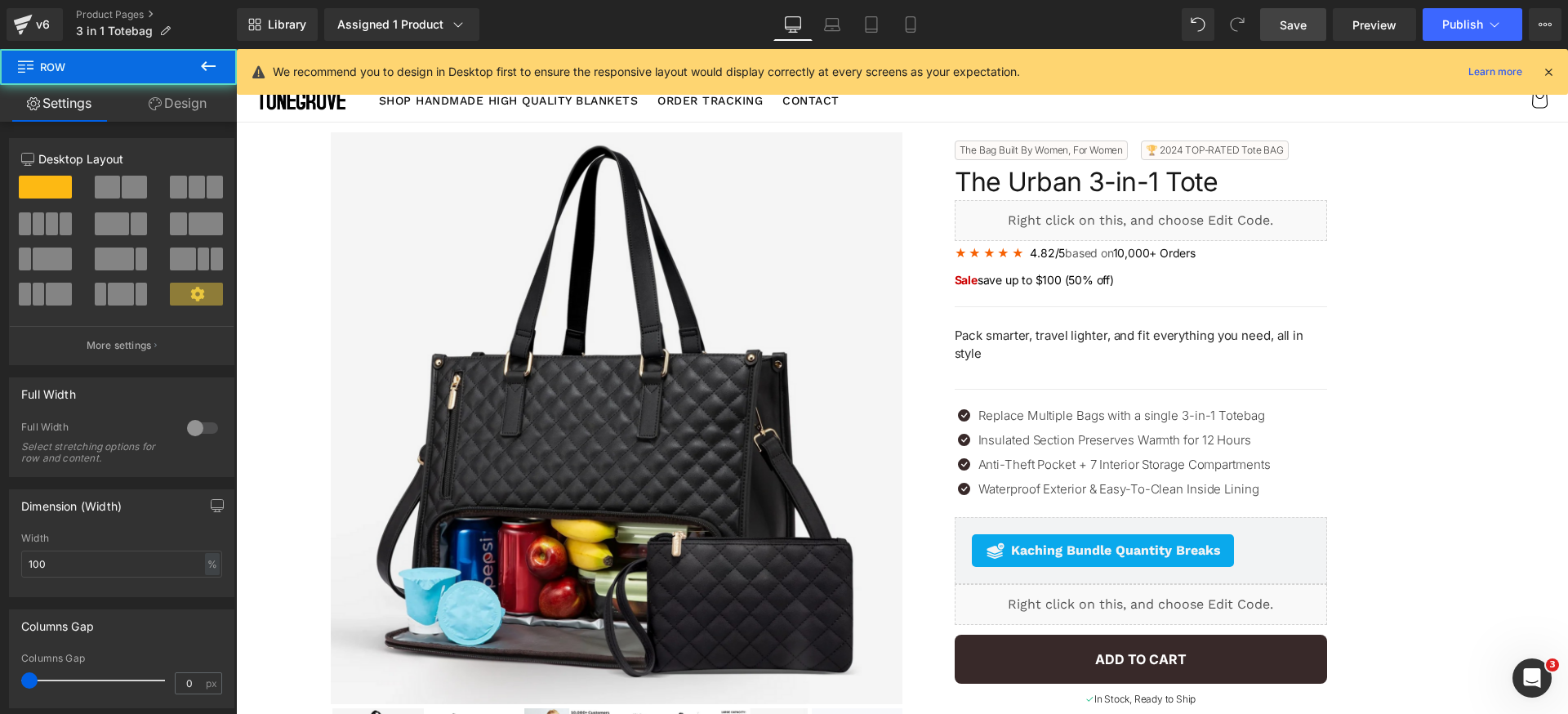
click at [1309, 21] on link "Save" at bounding box center [1293, 24] width 66 height 32
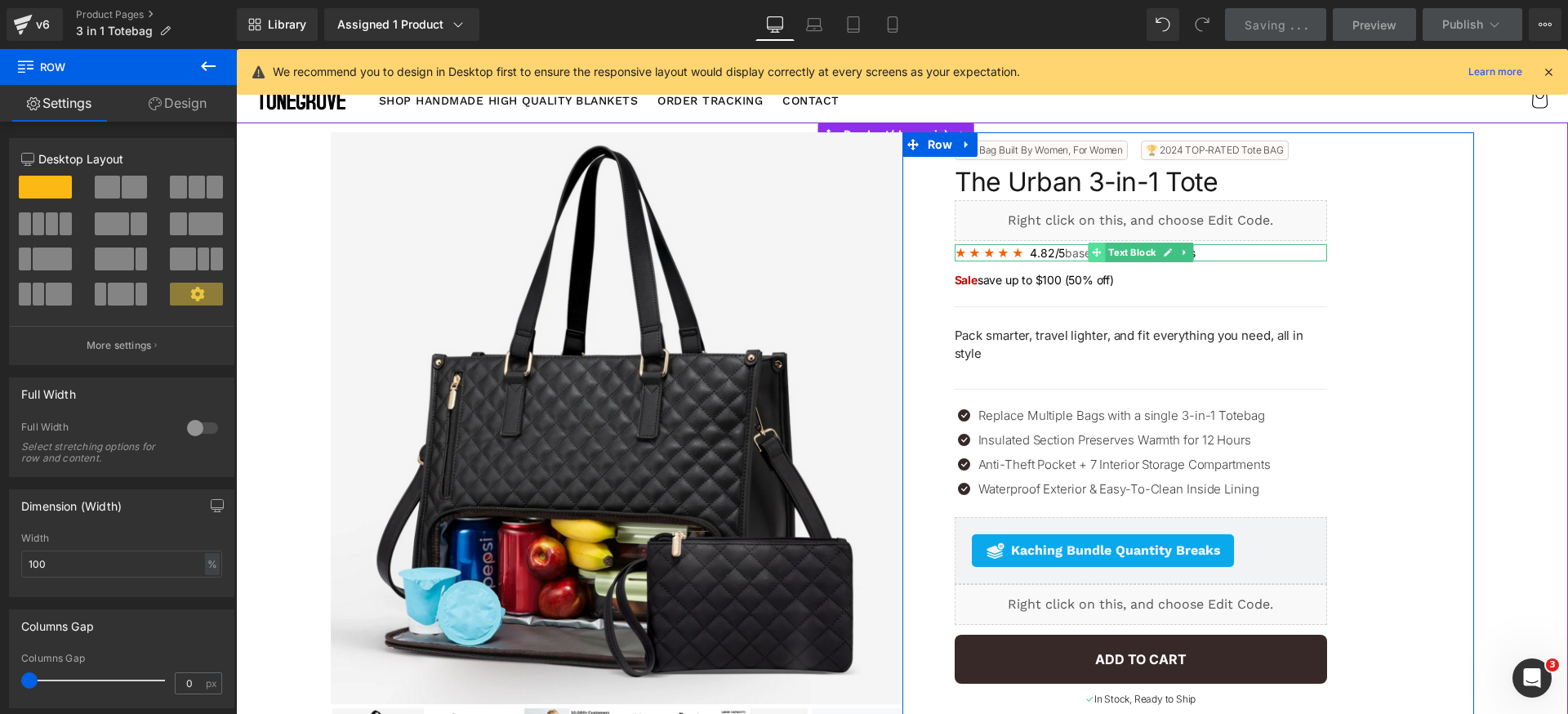
click at [1097, 258] on span at bounding box center [1096, 252] width 18 height 19
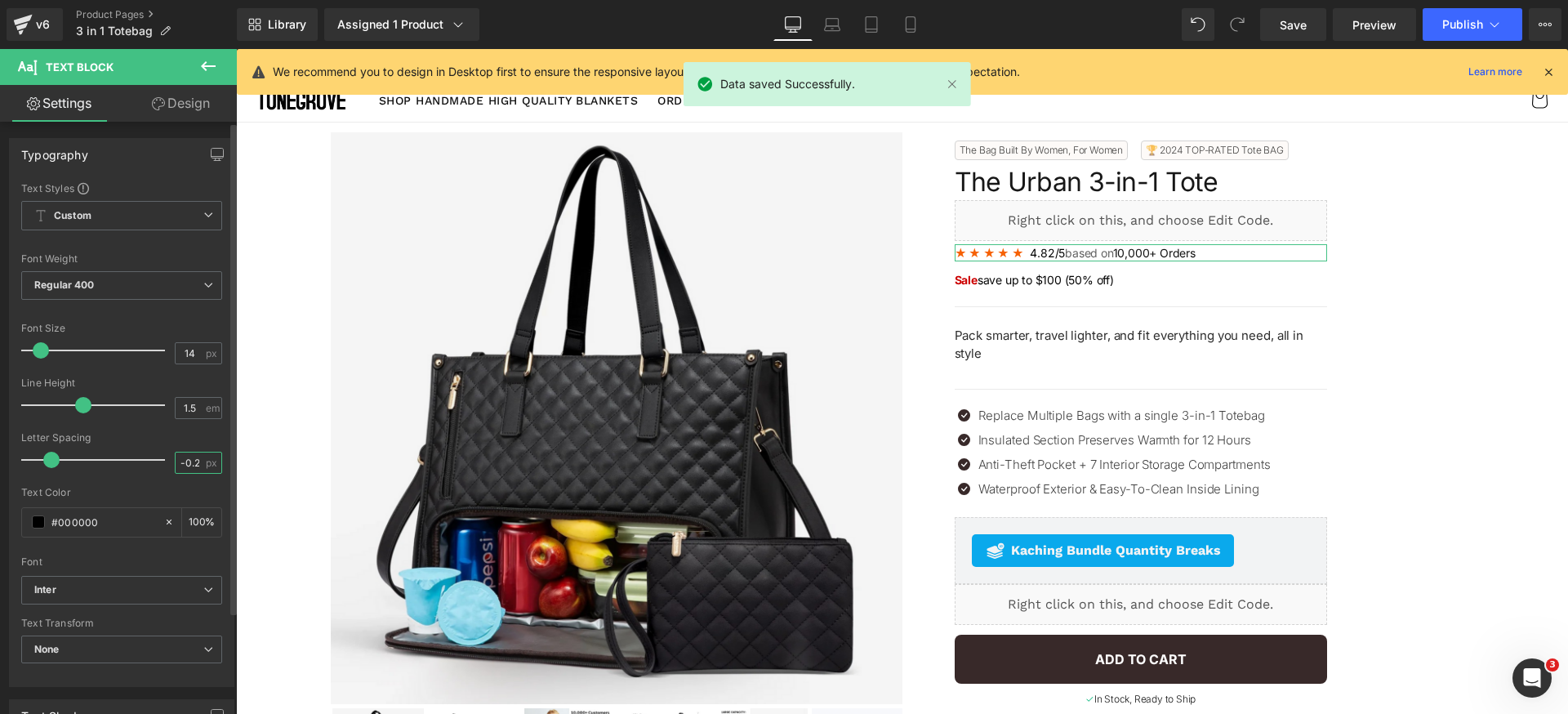
click at [177, 463] on input "-0.2" at bounding box center [190, 462] width 29 height 20
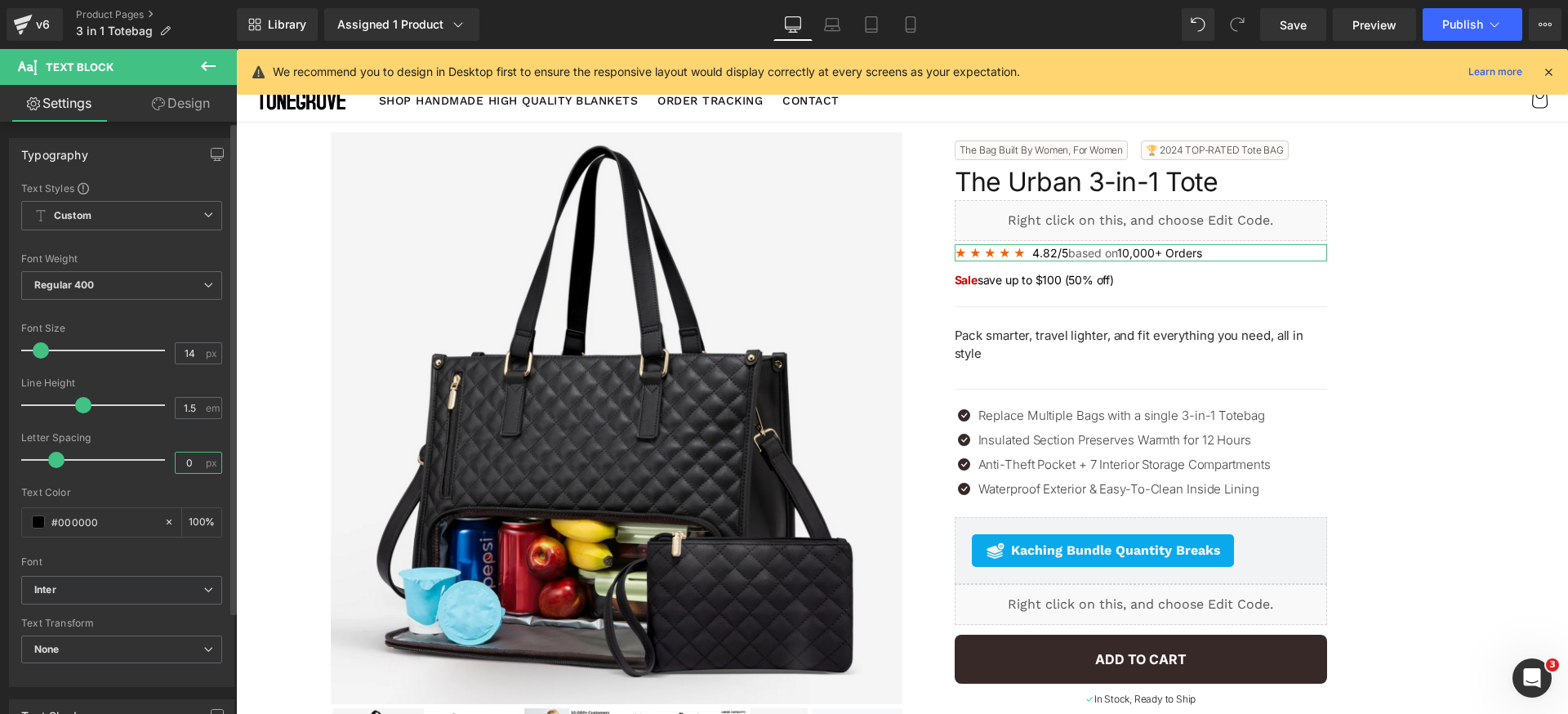
type input "0"
click at [195, 432] on div "Letter Spacing" at bounding box center [122, 438] width 201 height 11
click at [1310, 22] on link "Save" at bounding box center [1293, 24] width 66 height 32
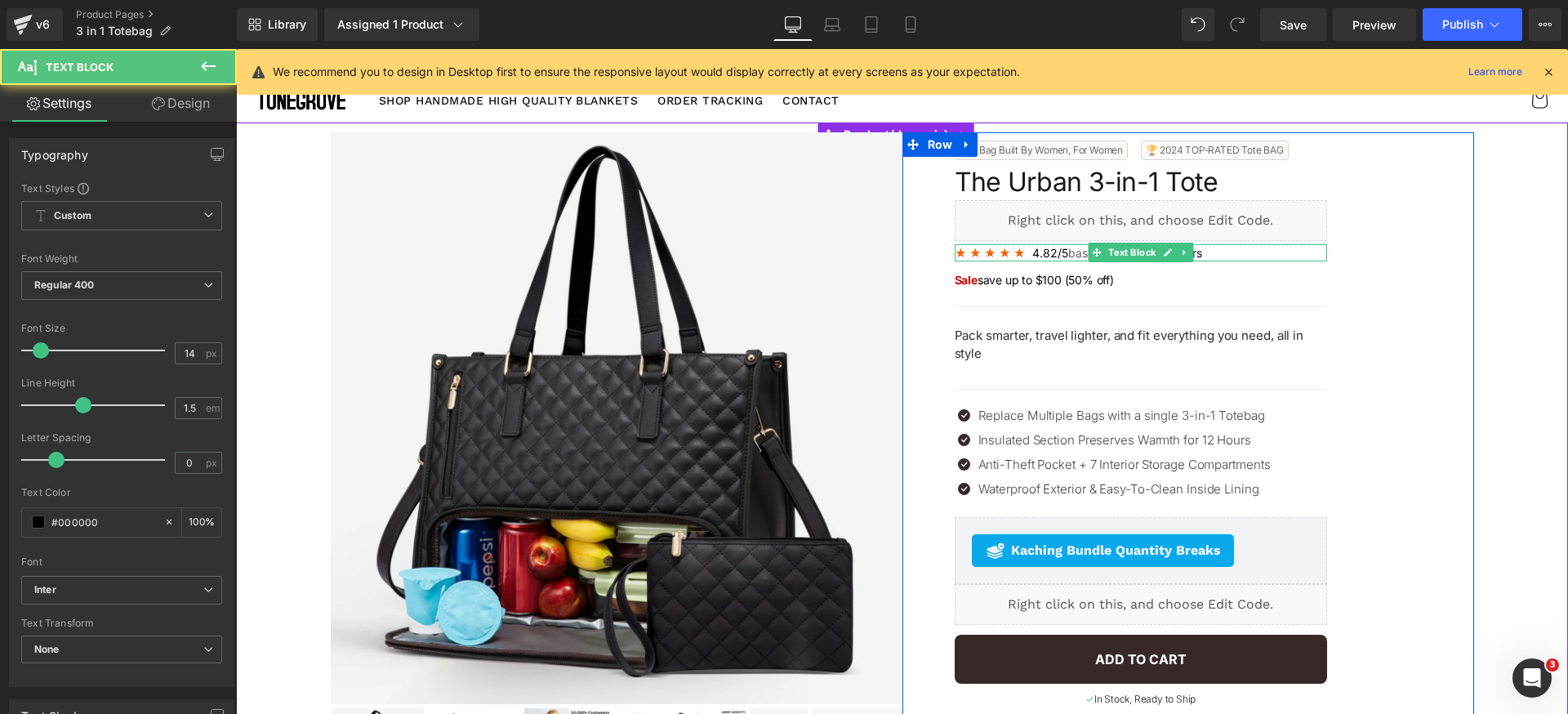
click at [1008, 254] on b "★ ★ ★ ★ ★" at bounding box center [990, 253] width 71 height 14
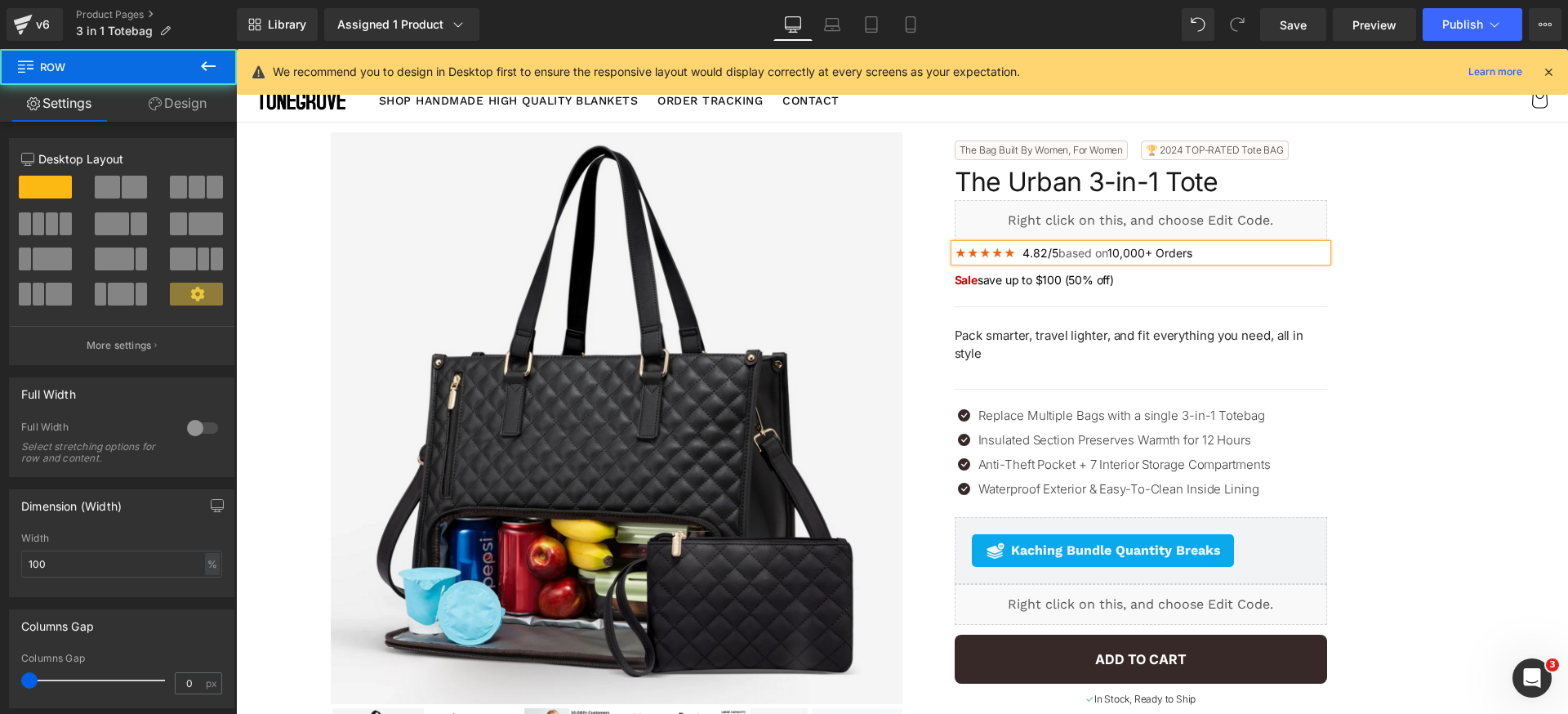
click at [1290, 29] on span "Save" at bounding box center [1293, 25] width 27 height 18
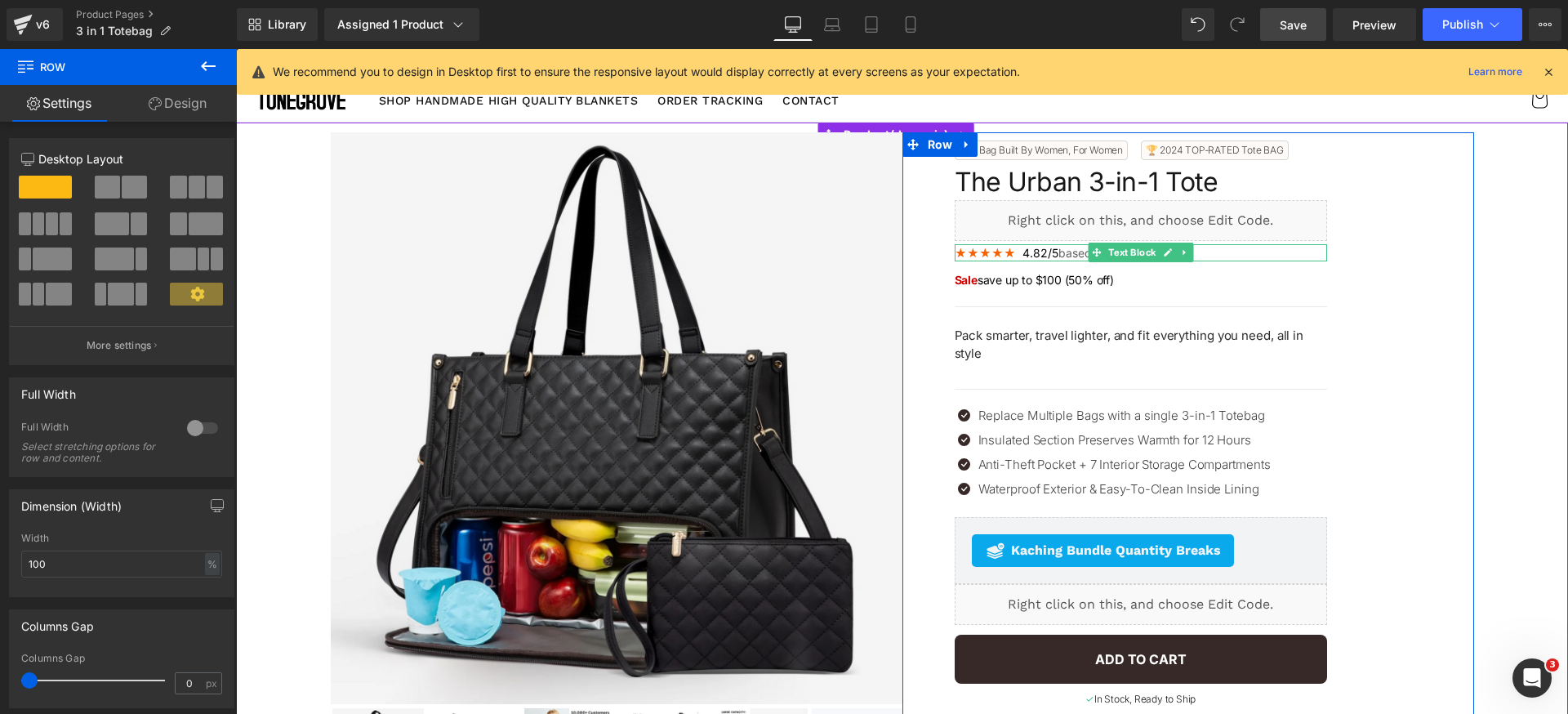
click at [1001, 257] on div at bounding box center [1141, 259] width 373 height 4
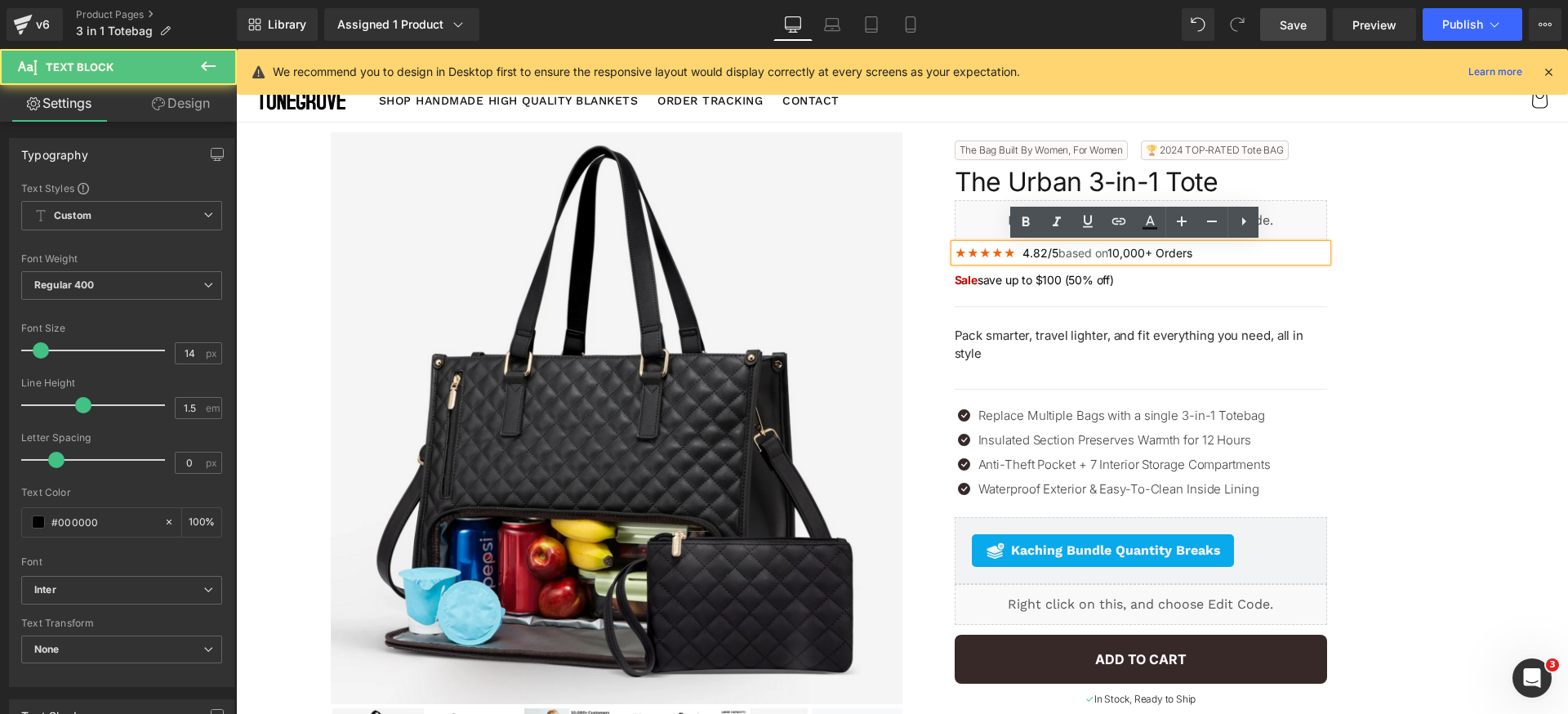
click at [991, 249] on b "★★★★★" at bounding box center [985, 253] width 61 height 14
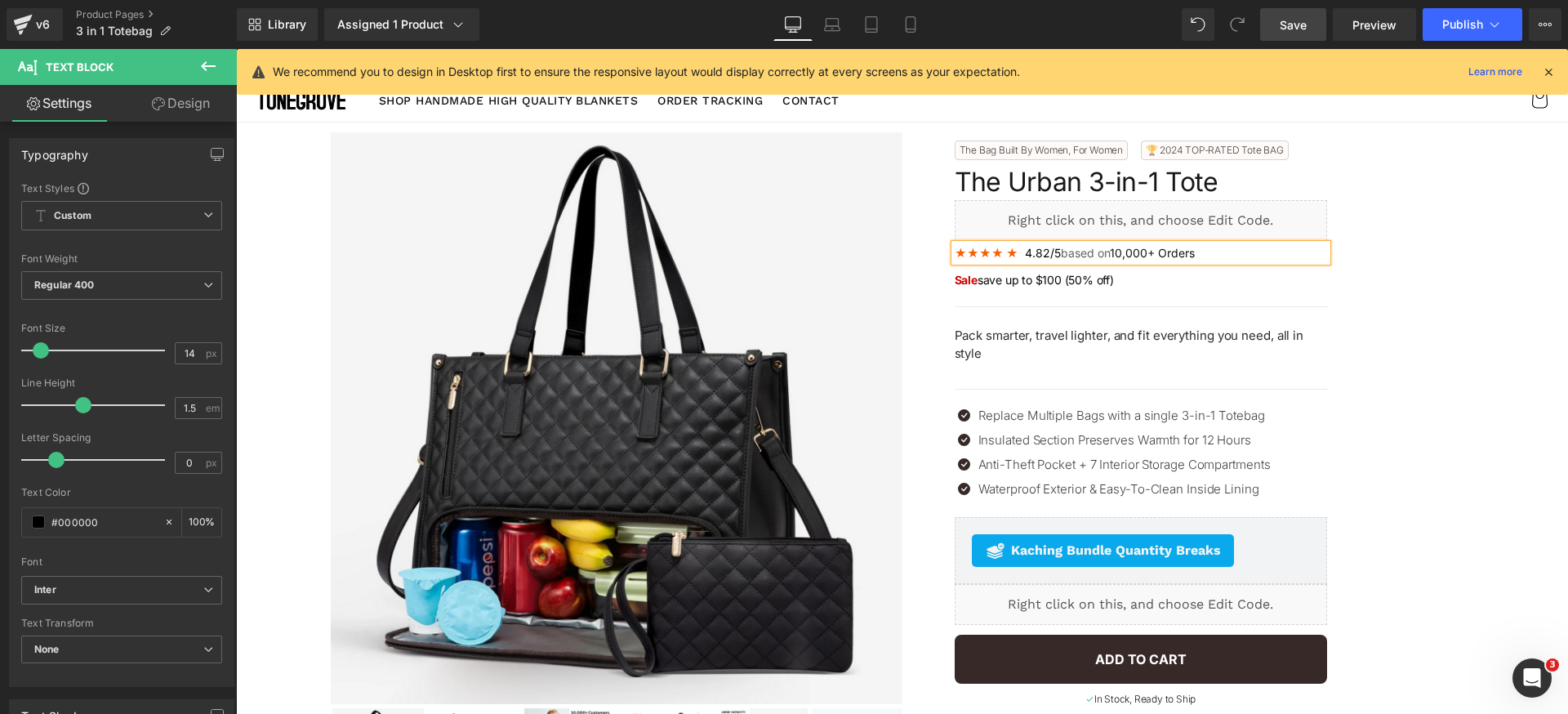
click at [981, 253] on b "★★★★ ★" at bounding box center [986, 253] width 64 height 14
click at [967, 252] on b "★★★ ★ ★" at bounding box center [988, 253] width 66 height 14
click at [956, 255] on b "★★ ★ ★ ★" at bounding box center [989, 253] width 68 height 14
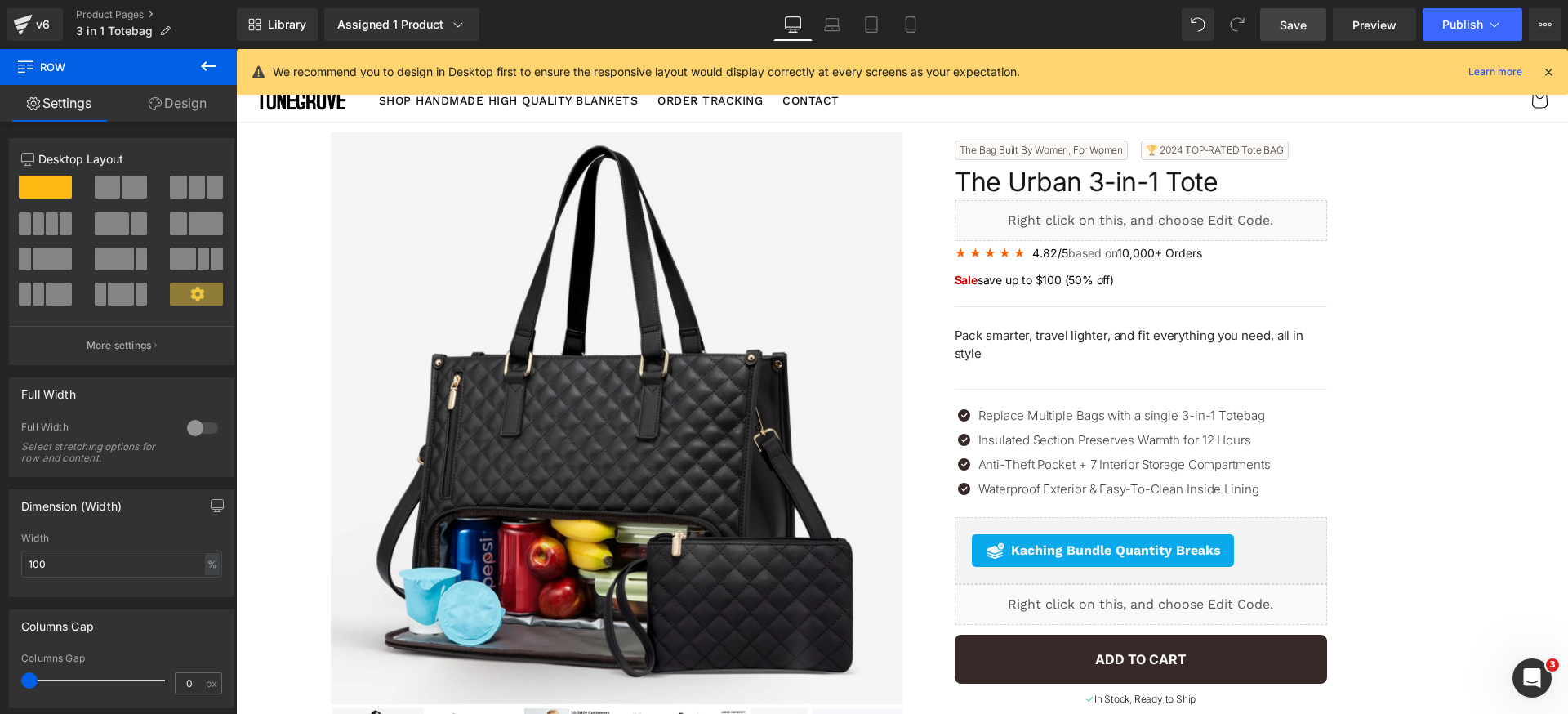
click at [1307, 28] on span "Save" at bounding box center [1293, 25] width 27 height 18
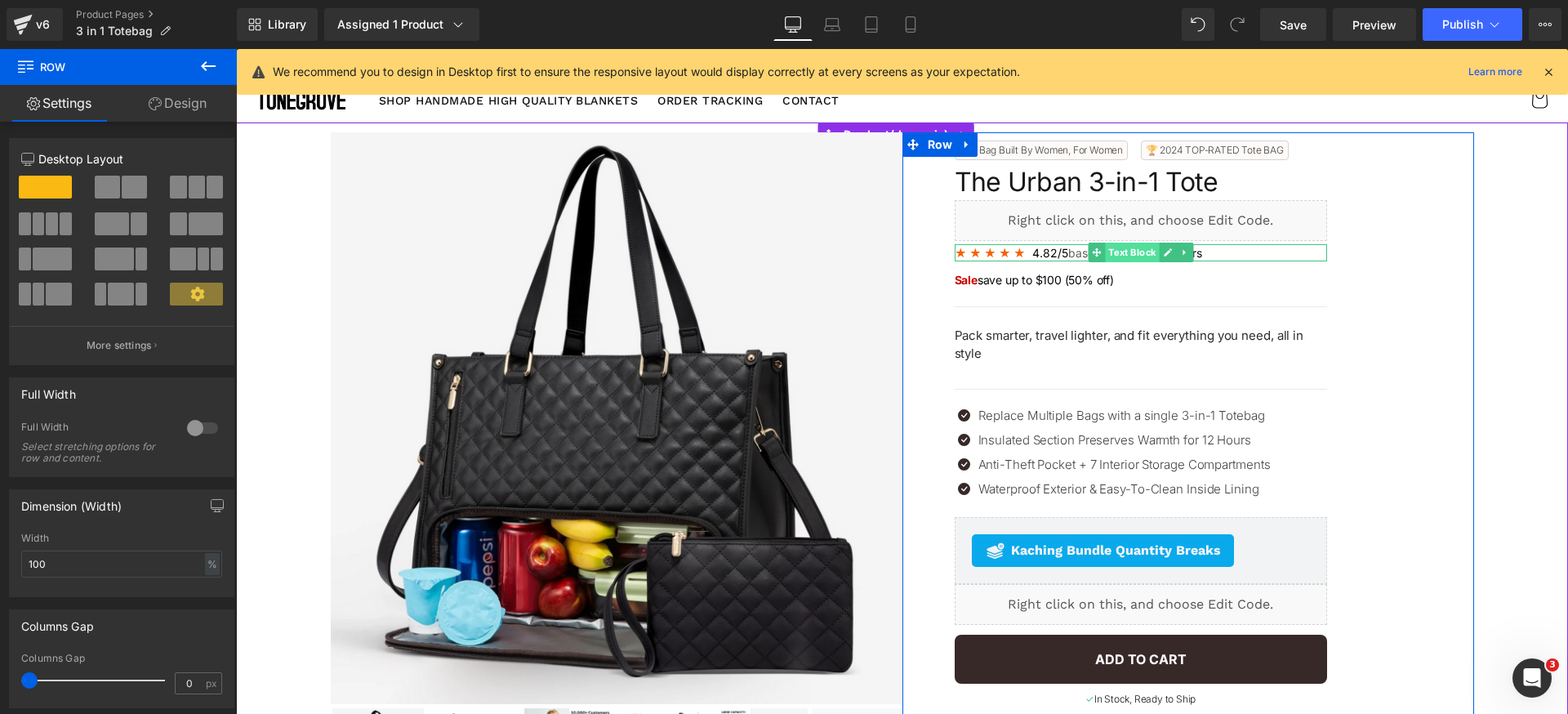
click at [1116, 256] on span "Text Block" at bounding box center [1132, 252] width 54 height 19
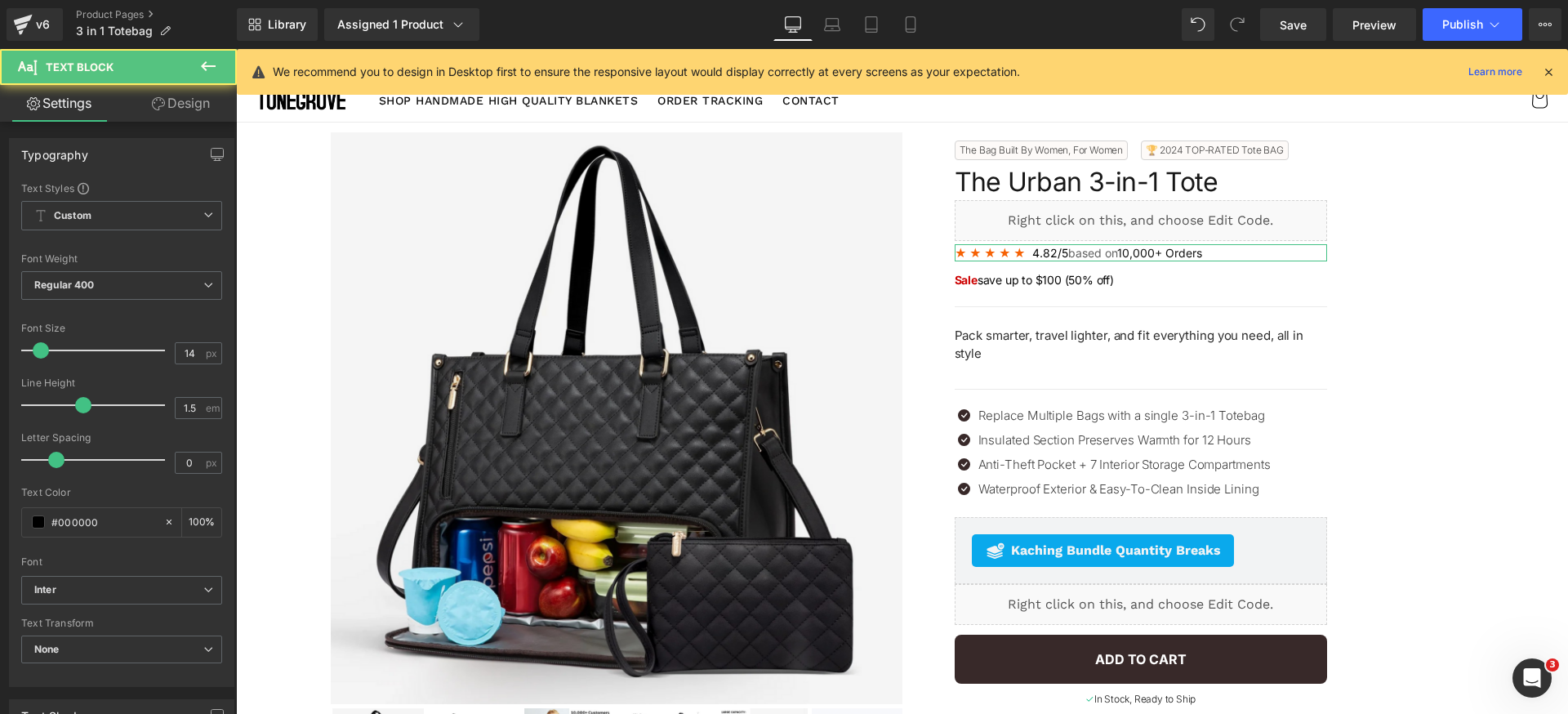
click at [183, 106] on link "Design" at bounding box center [180, 103] width 118 height 37
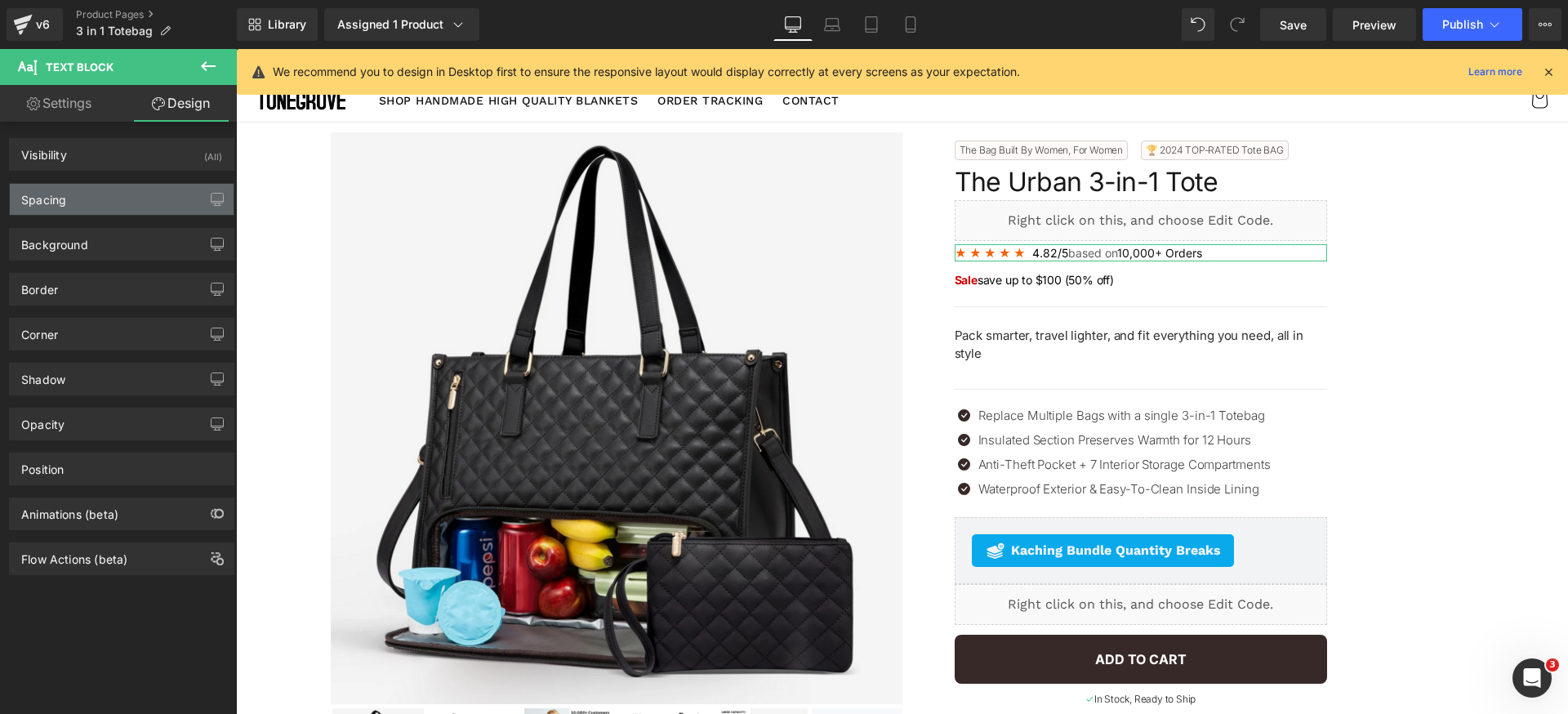
click at [113, 212] on div "Spacing" at bounding box center [122, 199] width 224 height 31
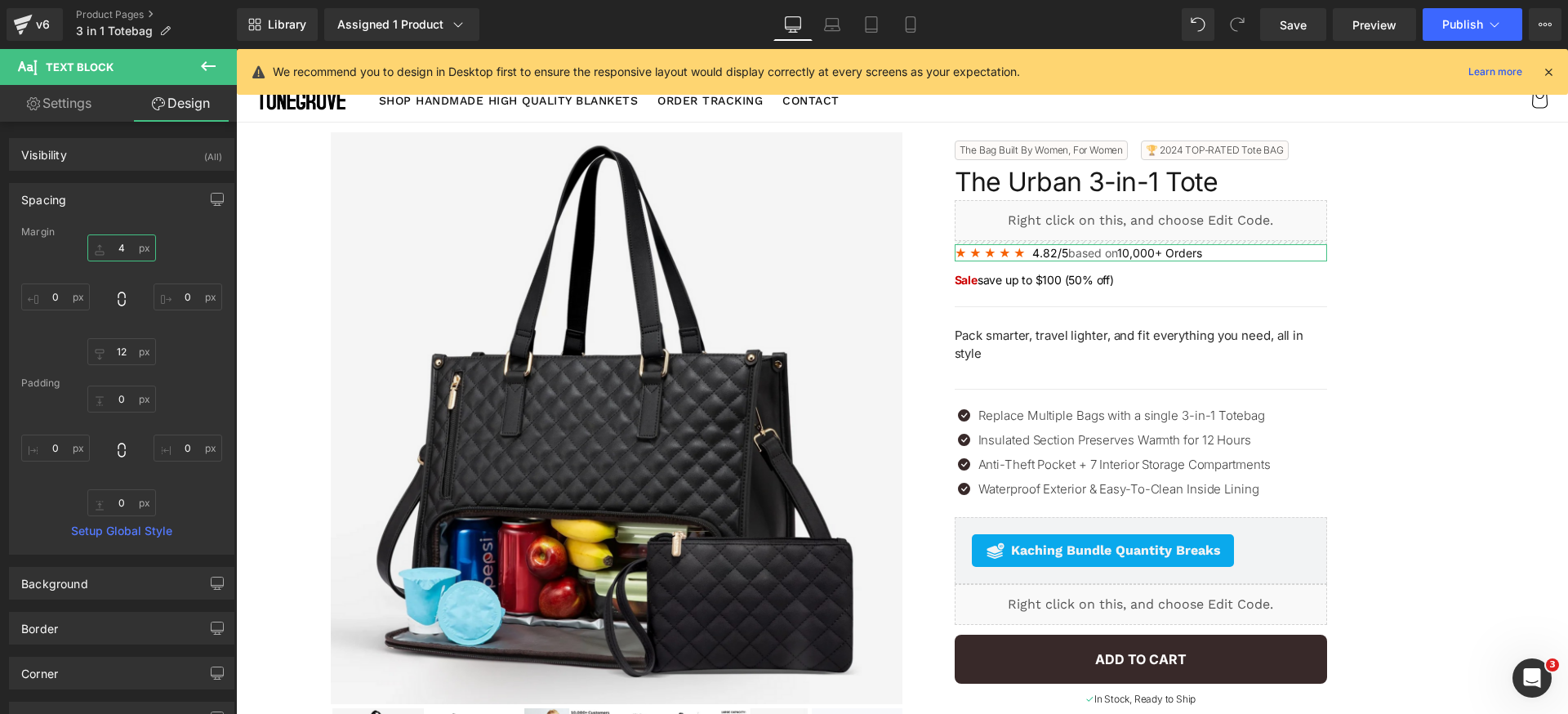
click at [129, 250] on input "4" at bounding box center [122, 248] width 68 height 27
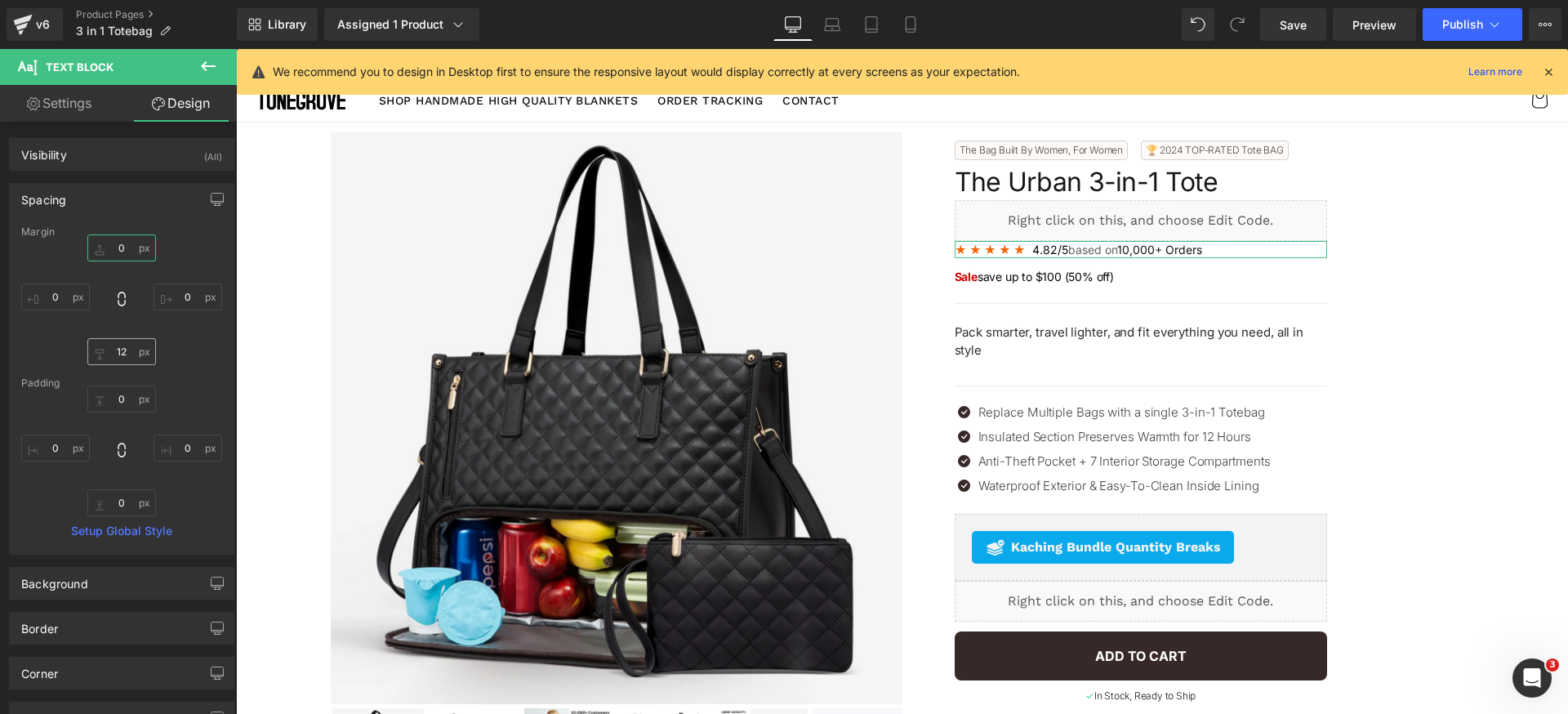
type input "0"
click at [128, 356] on input "12" at bounding box center [122, 351] width 68 height 27
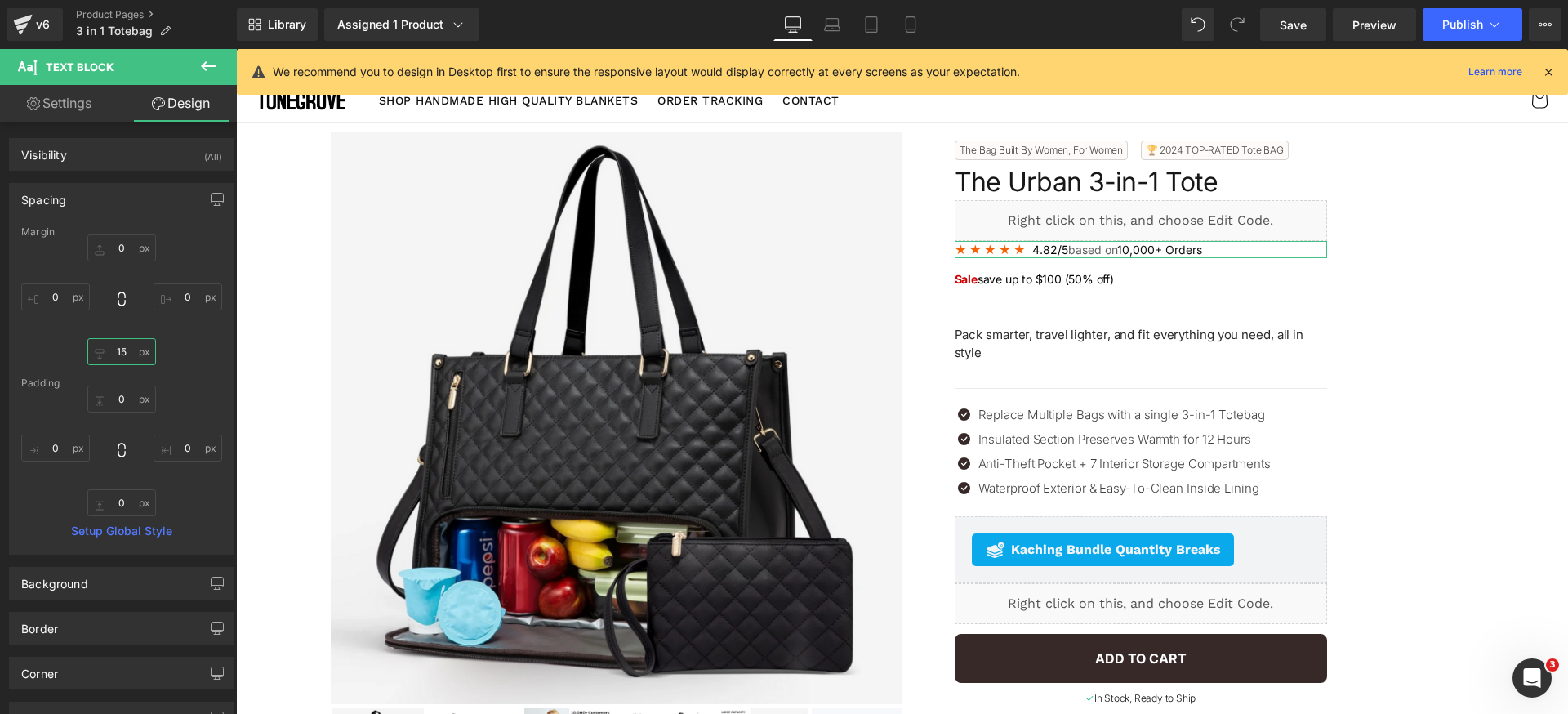
type input "16"
click at [1292, 26] on span "Save" at bounding box center [1293, 25] width 27 height 18
click at [1471, 27] on span "Publish" at bounding box center [1463, 24] width 41 height 13
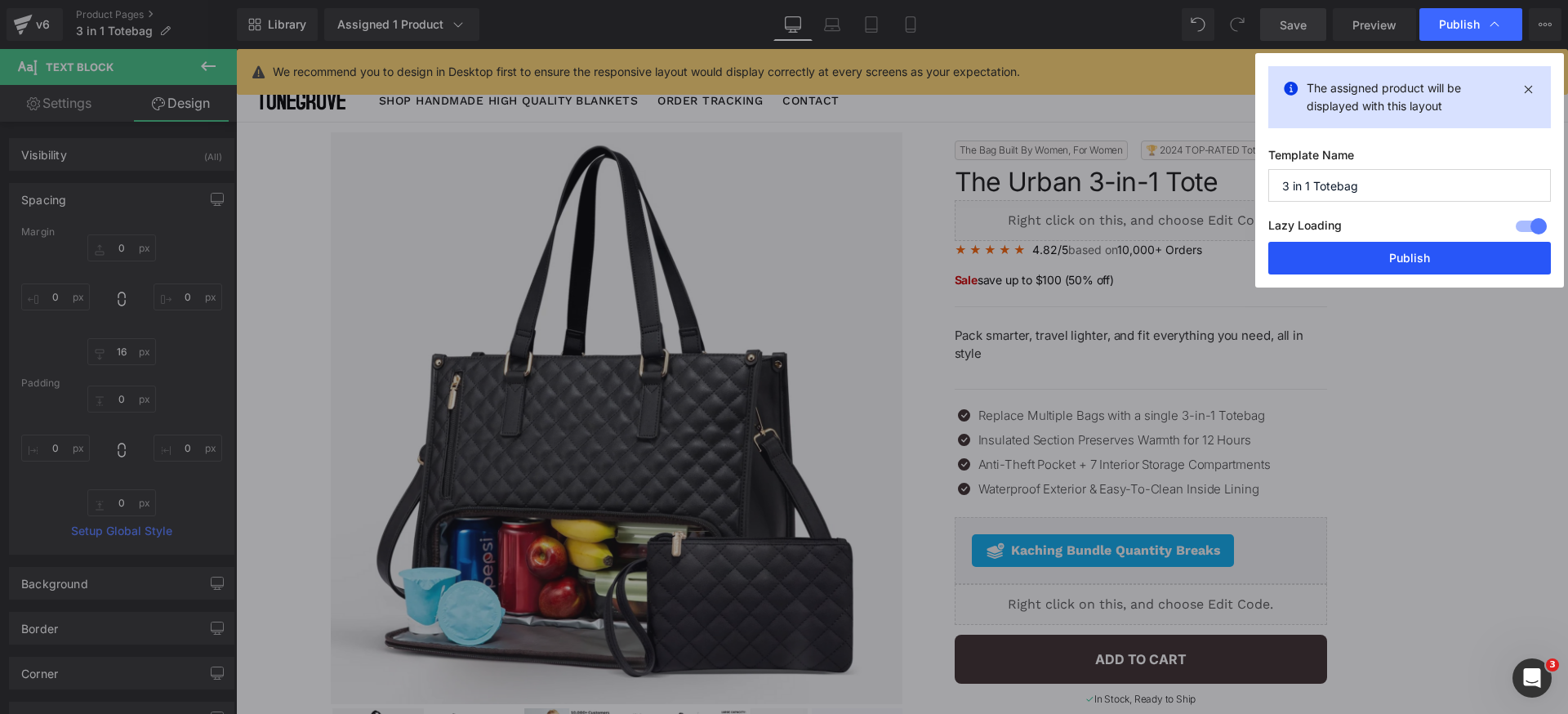
click at [1433, 249] on button "Publish" at bounding box center [1410, 257] width 283 height 32
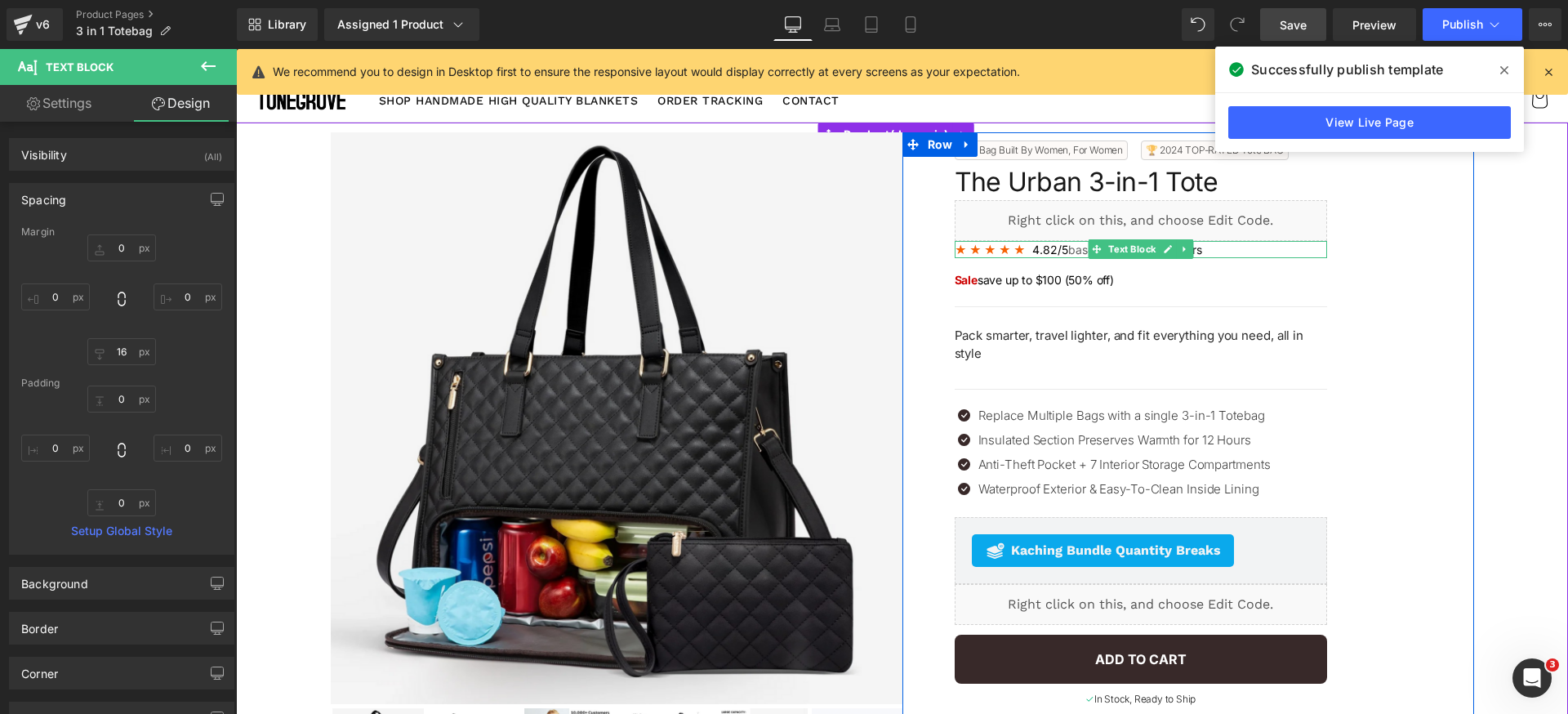
click at [989, 244] on div at bounding box center [1141, 242] width 373 height 4
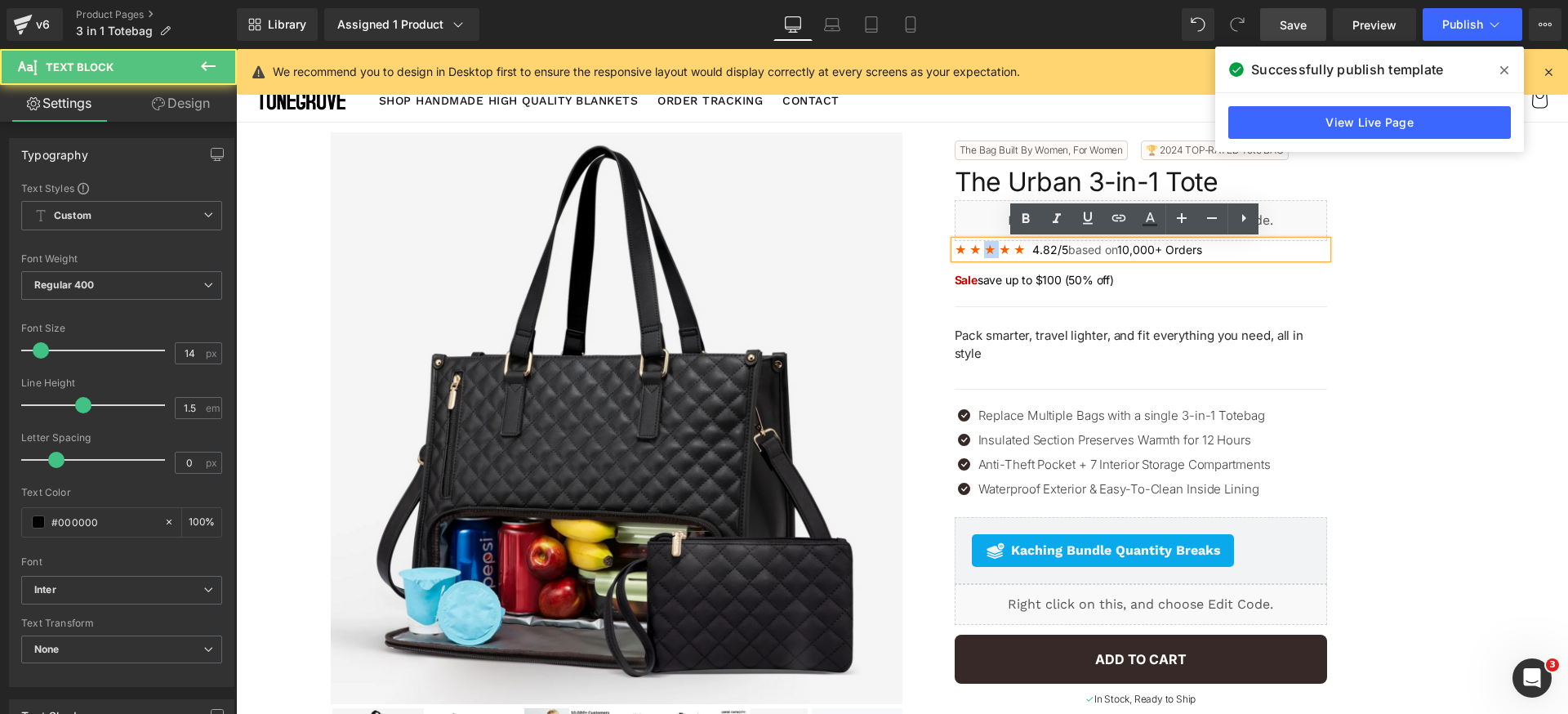
drag, startPoint x: 996, startPoint y: 244, endPoint x: 981, endPoint y: 244, distance: 15.0
click at [981, 244] on b "★ ★ ★ ★ ★" at bounding box center [990, 249] width 71 height 14
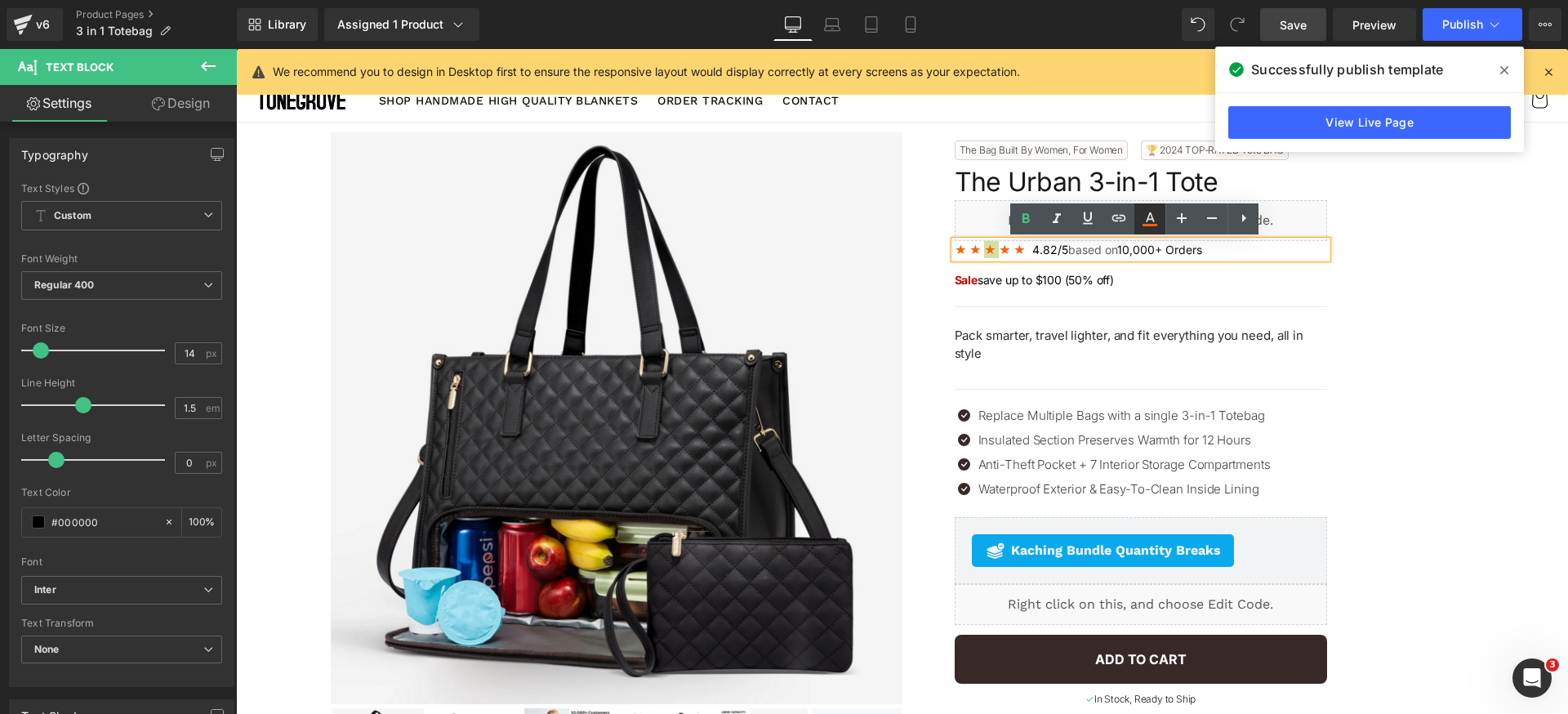
click at [1143, 220] on icon at bounding box center [1150, 219] width 19 height 19
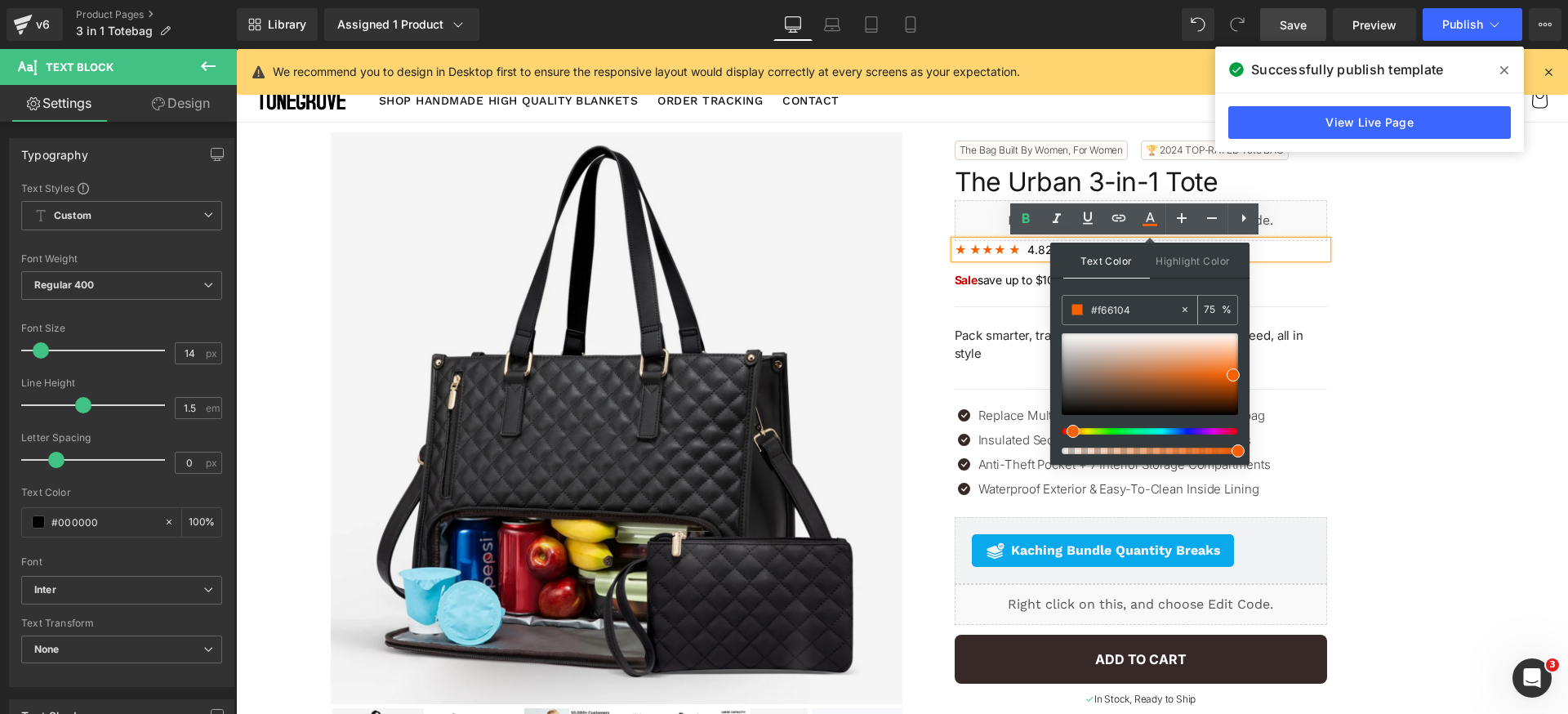
click at [1140, 312] on input "#f66104" at bounding box center [1135, 310] width 88 height 18
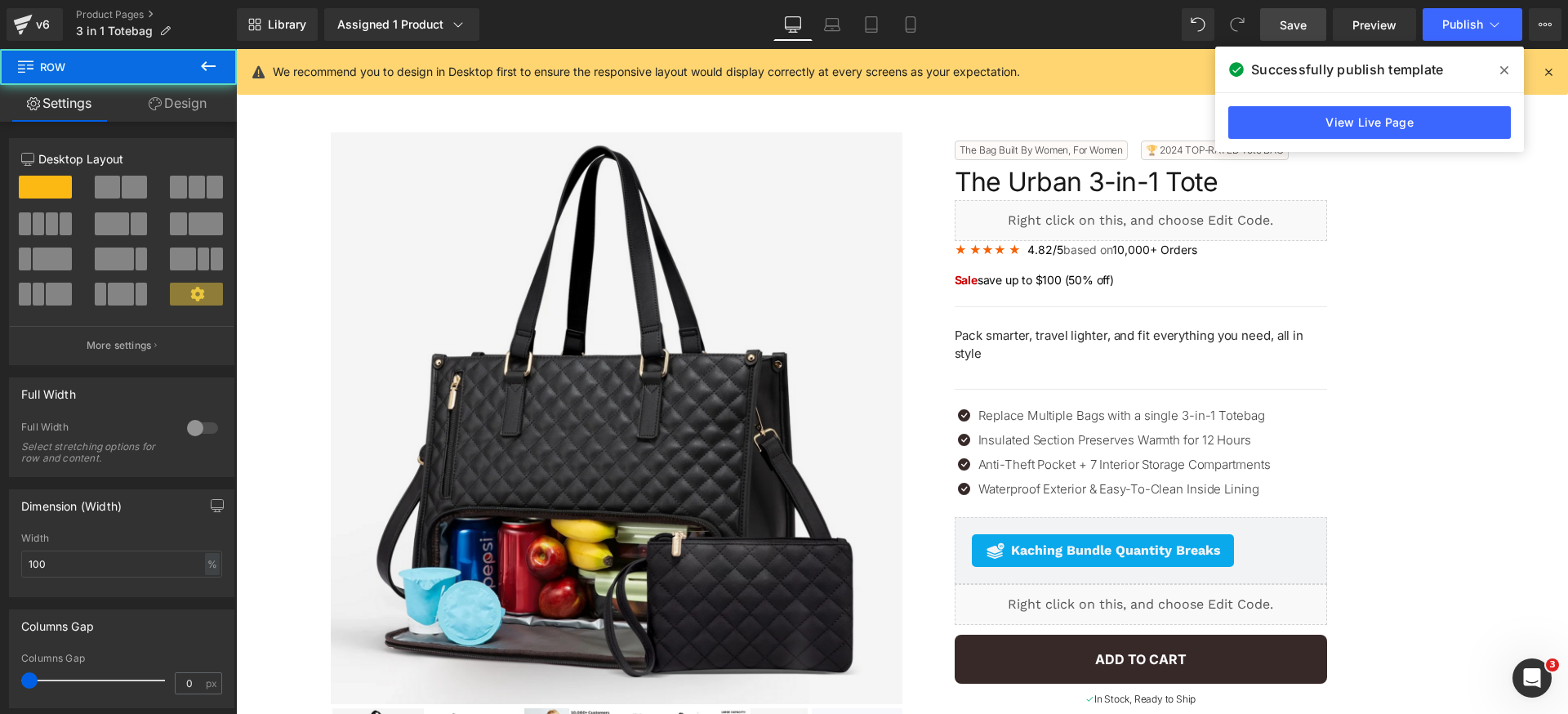
scroll to position [288, 0]
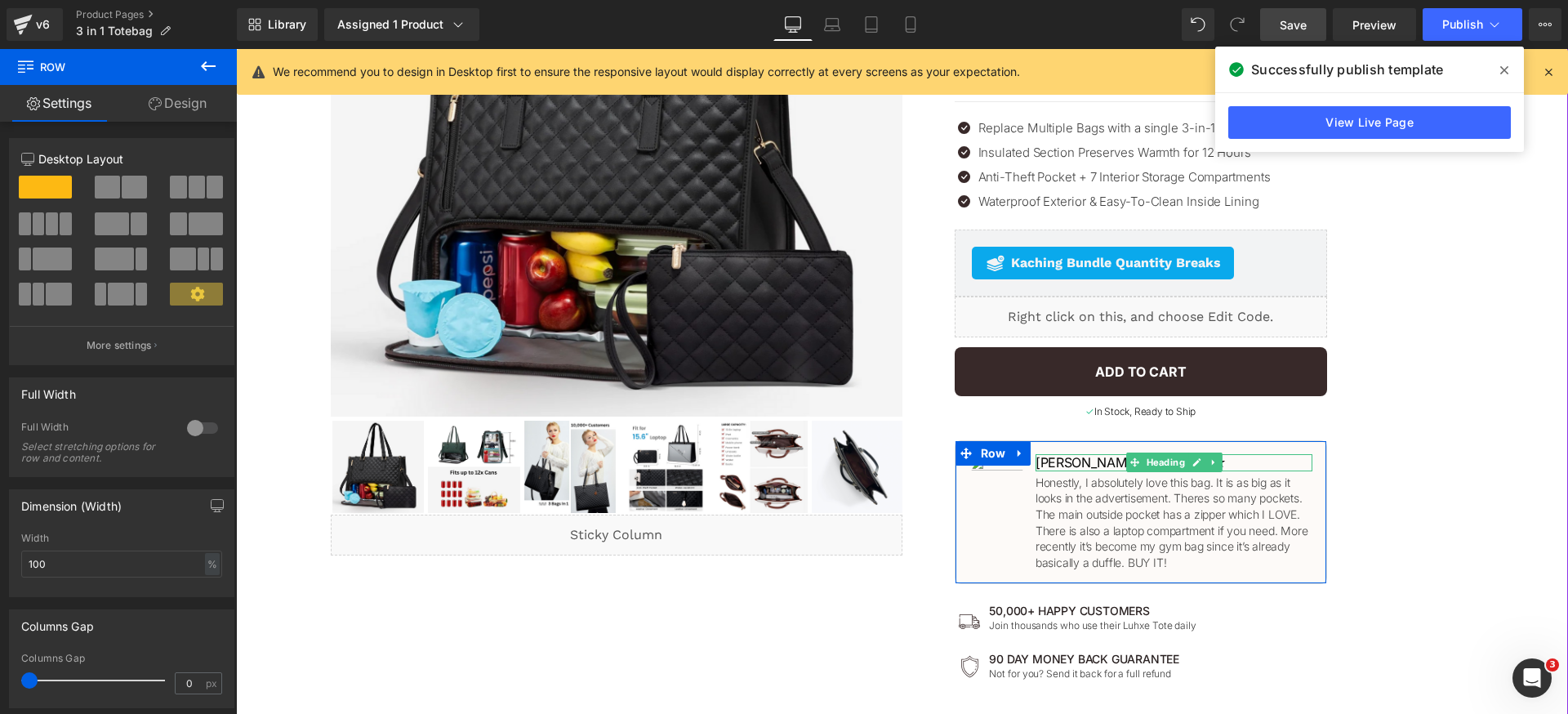
click at [1083, 460] on h1 "[PERSON_NAME] ★ ★ ★ ★ ★" at bounding box center [1174, 463] width 277 height 18
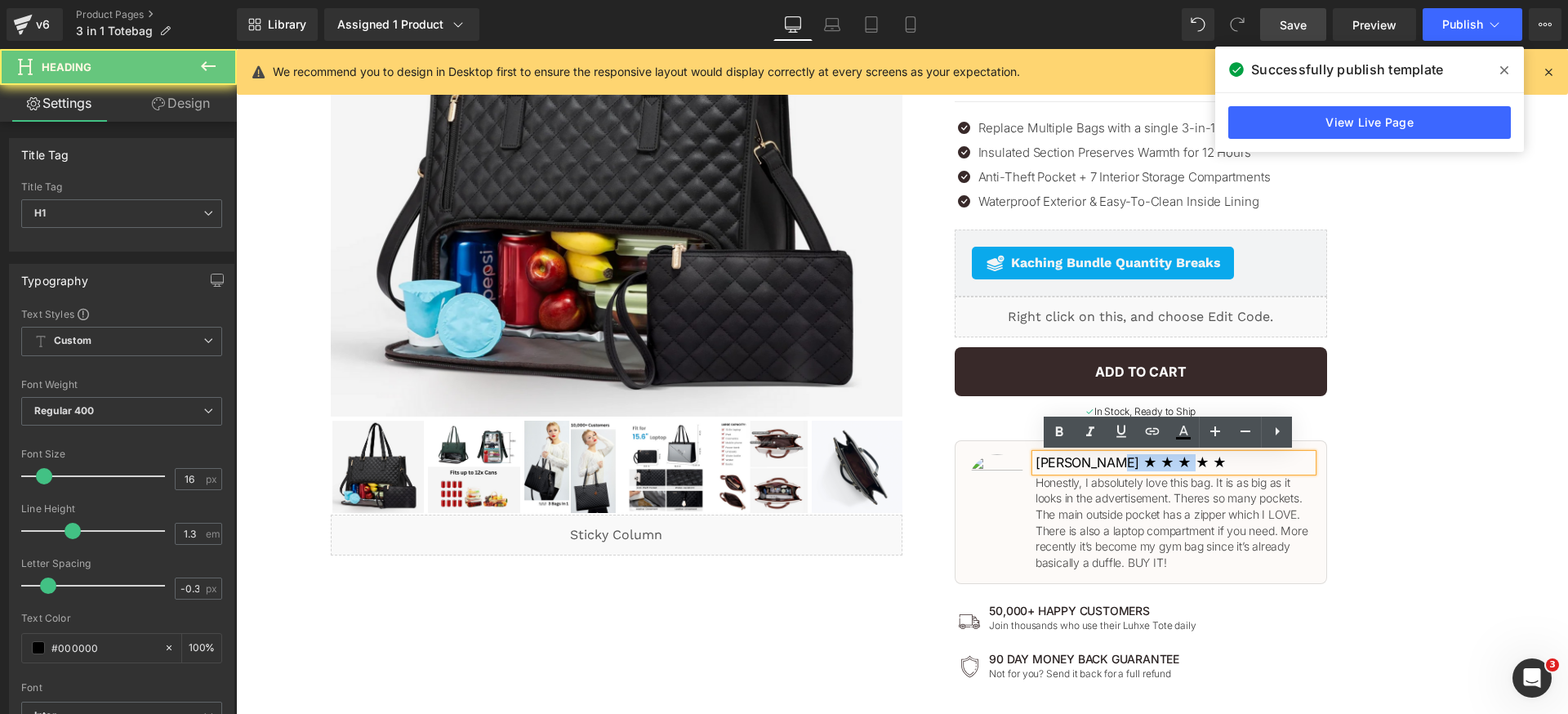
drag, startPoint x: 1097, startPoint y: 459, endPoint x: 1200, endPoint y: 460, distance: 103.0
click at [1200, 460] on h1 "[PERSON_NAME] ★ ★ ★ ★ ★" at bounding box center [1174, 463] width 277 height 18
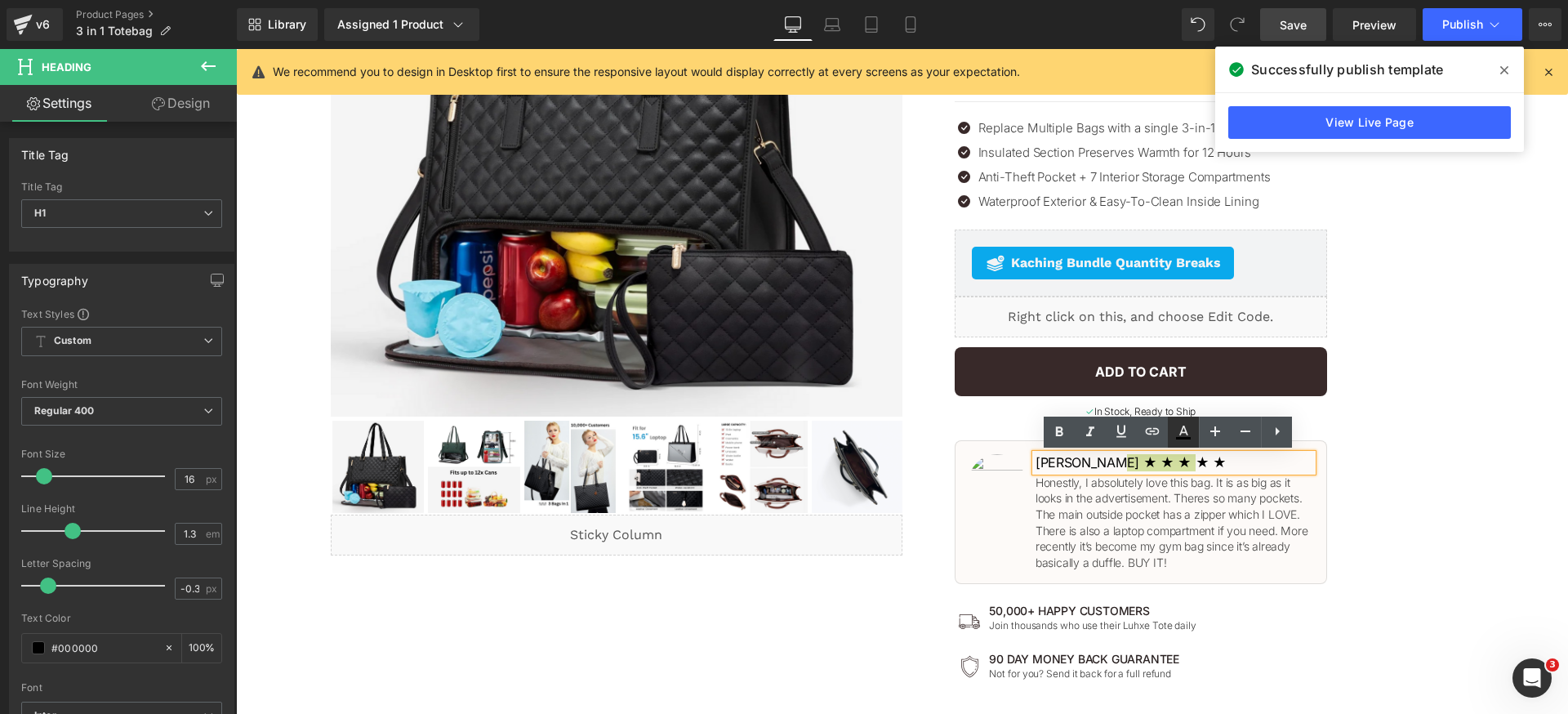
click at [1189, 431] on icon at bounding box center [1183, 432] width 19 height 19
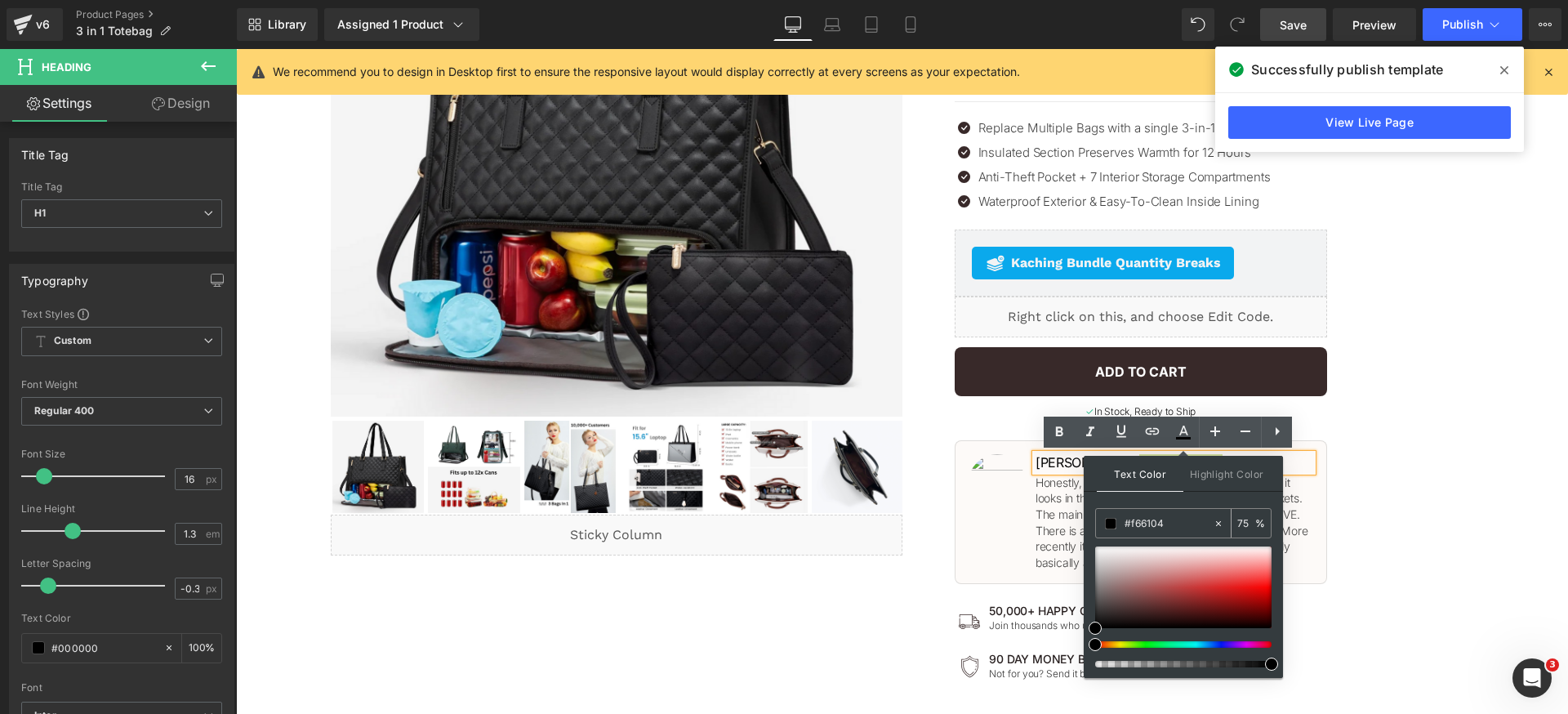
click at [1187, 516] on input "#f66104" at bounding box center [1168, 523] width 88 height 18
paste input "f66104"
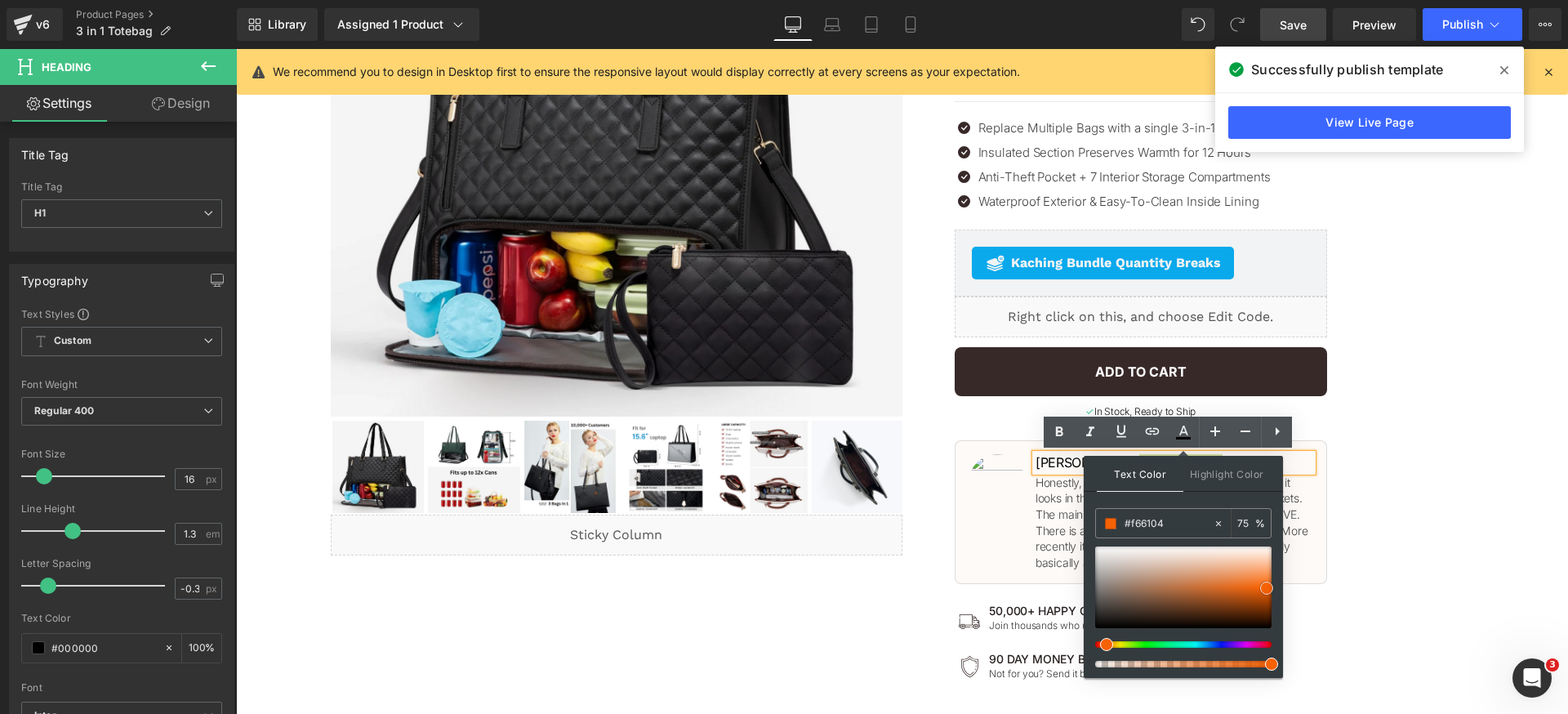
click at [1173, 571] on div at bounding box center [1184, 587] width 177 height 81
click at [1184, 528] on input "#f66104" at bounding box center [1168, 523] width 88 height 18
paste input "f66104"
type input "#f66104"
click at [1217, 498] on div "Text Color Highlight Color #333333 #f66104 75 % transparent 0 %" at bounding box center [1184, 567] width 200 height 222
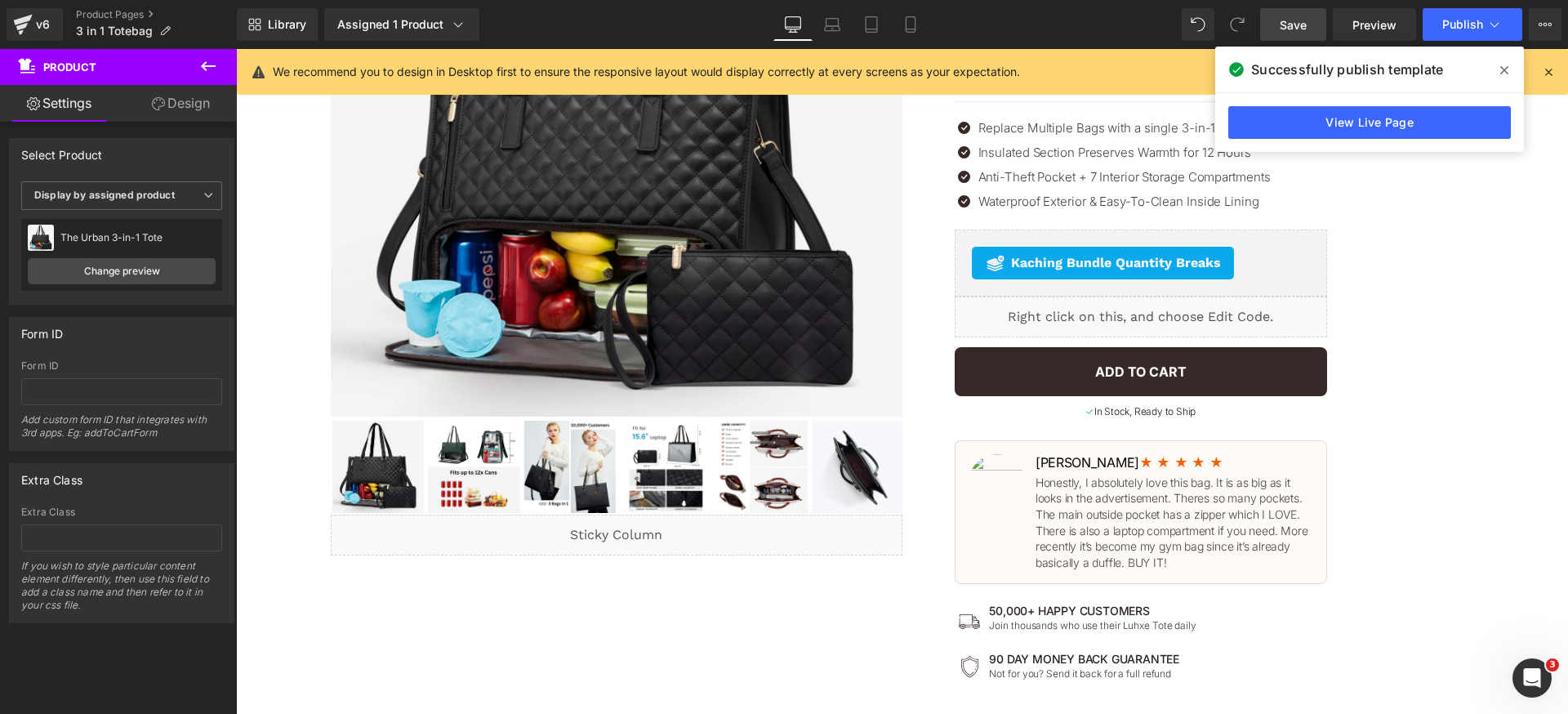
click at [1301, 31] on span "Save" at bounding box center [1293, 25] width 27 height 18
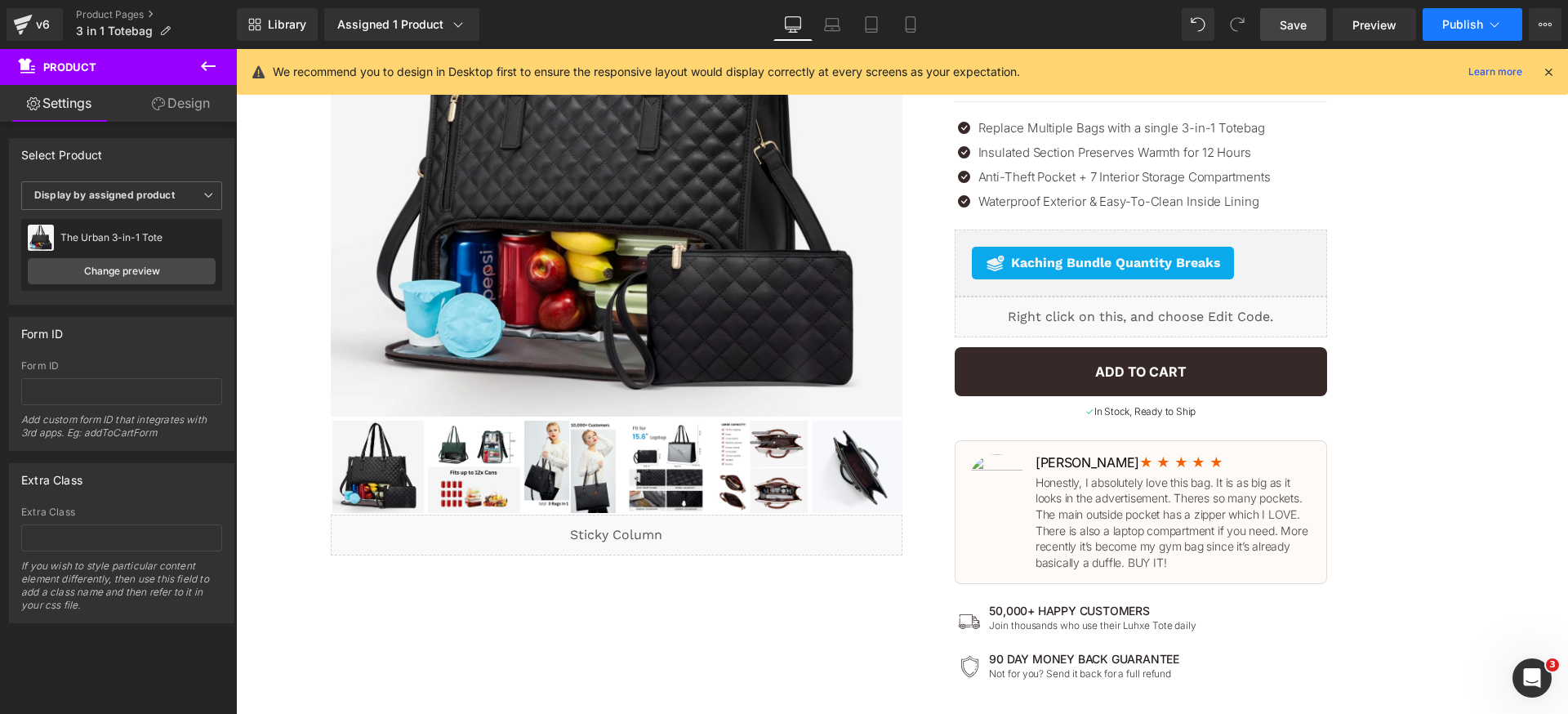
click at [1487, 19] on icon at bounding box center [1494, 24] width 17 height 17
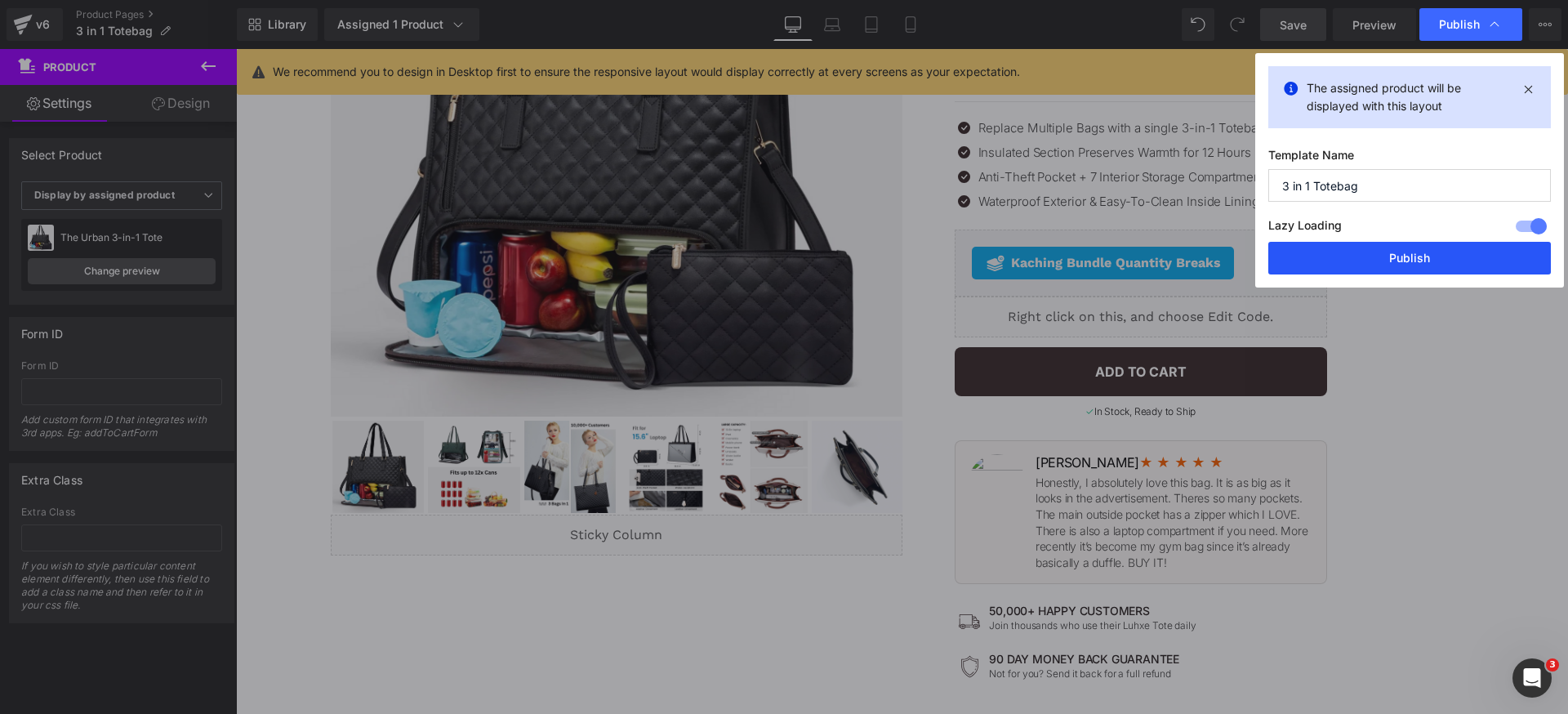
click at [1420, 256] on button "Publish" at bounding box center [1410, 257] width 283 height 32
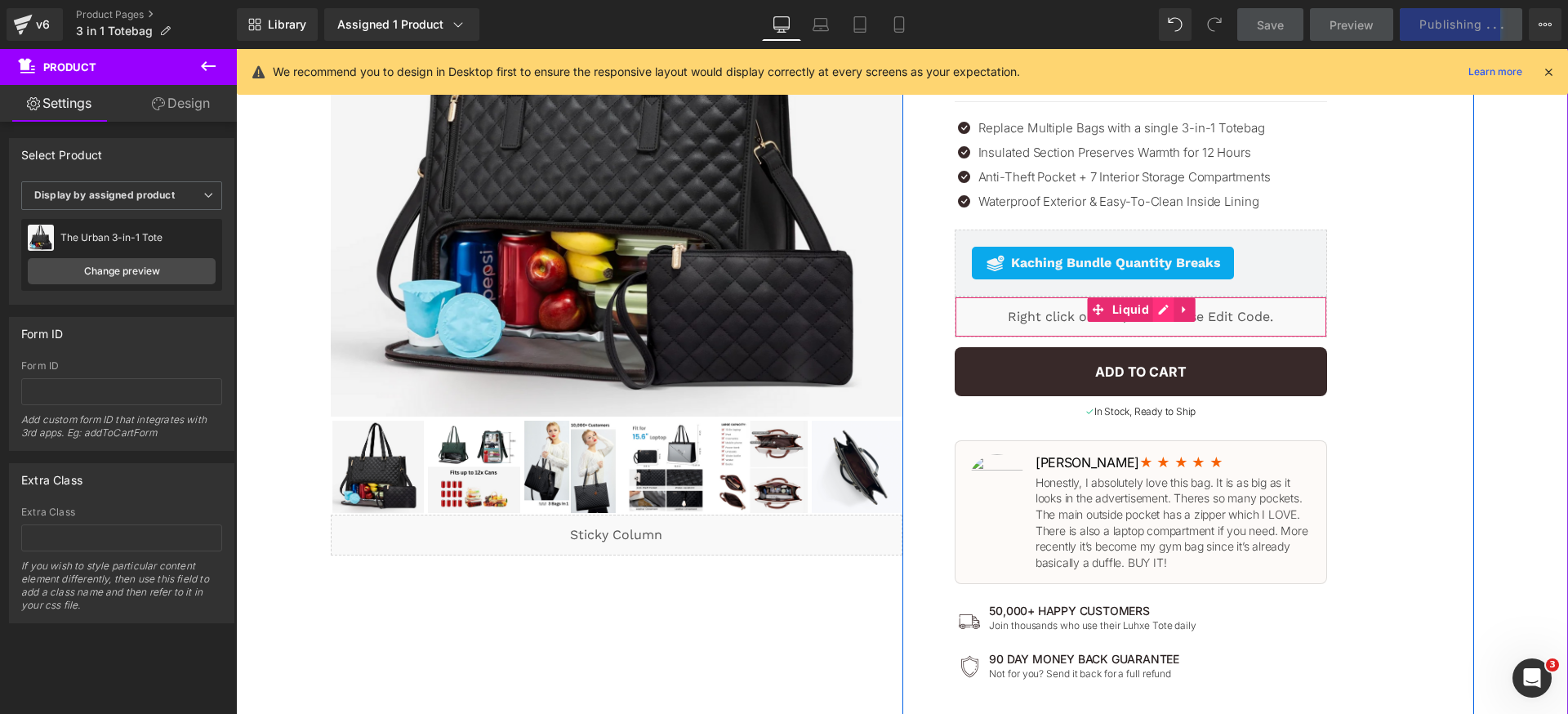
click at [1158, 314] on div "Liquid" at bounding box center [1141, 317] width 373 height 41
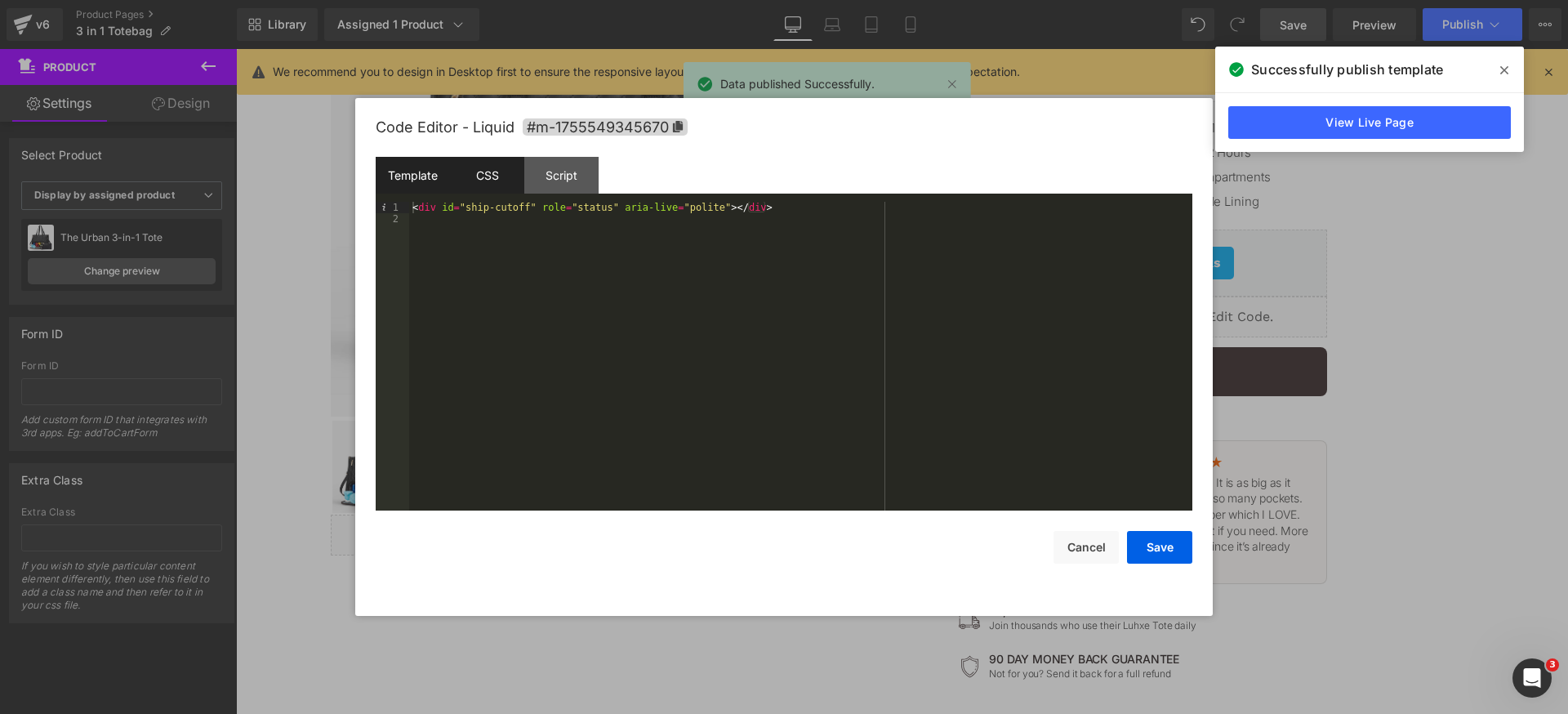
click at [506, 175] on div "CSS" at bounding box center [486, 175] width 74 height 37
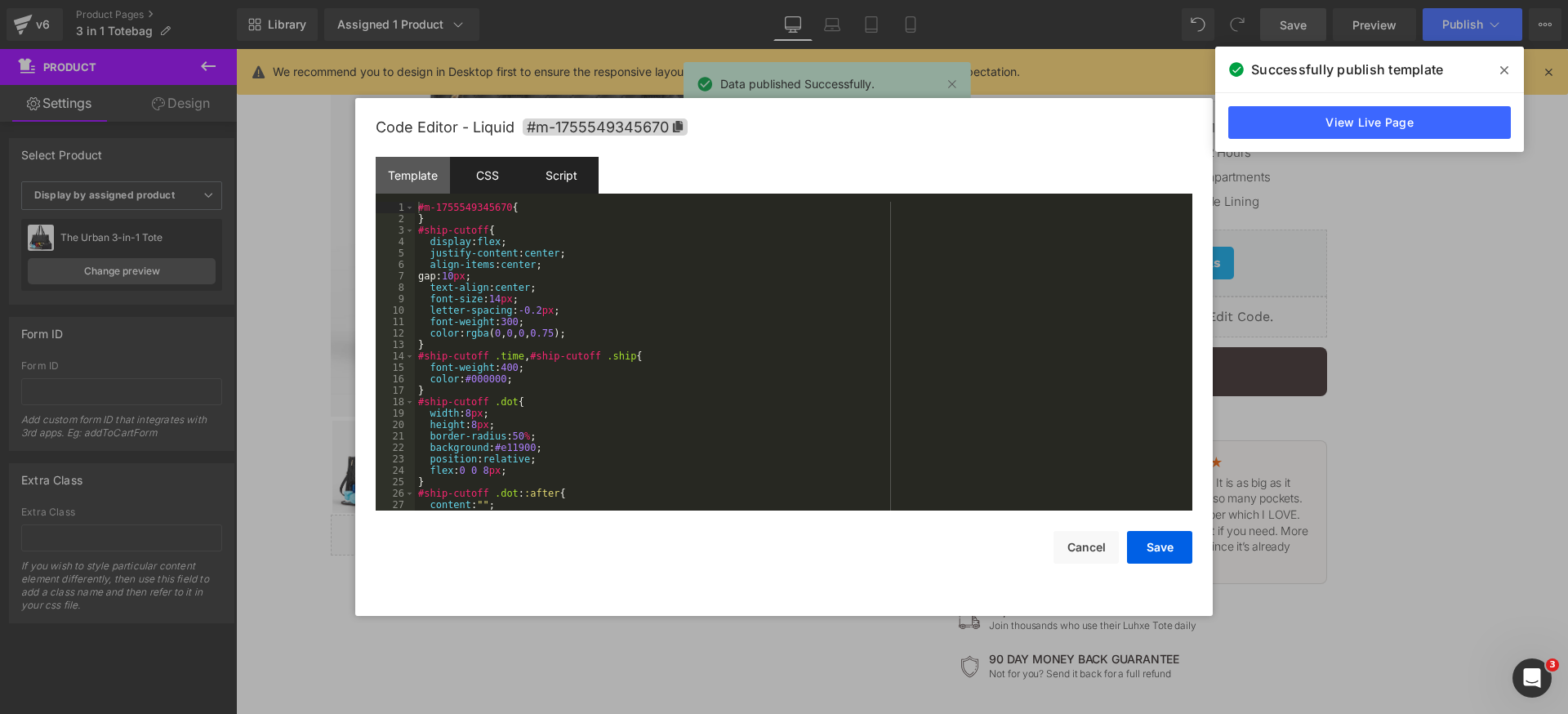
click at [562, 175] on div "Script" at bounding box center [561, 175] width 74 height 37
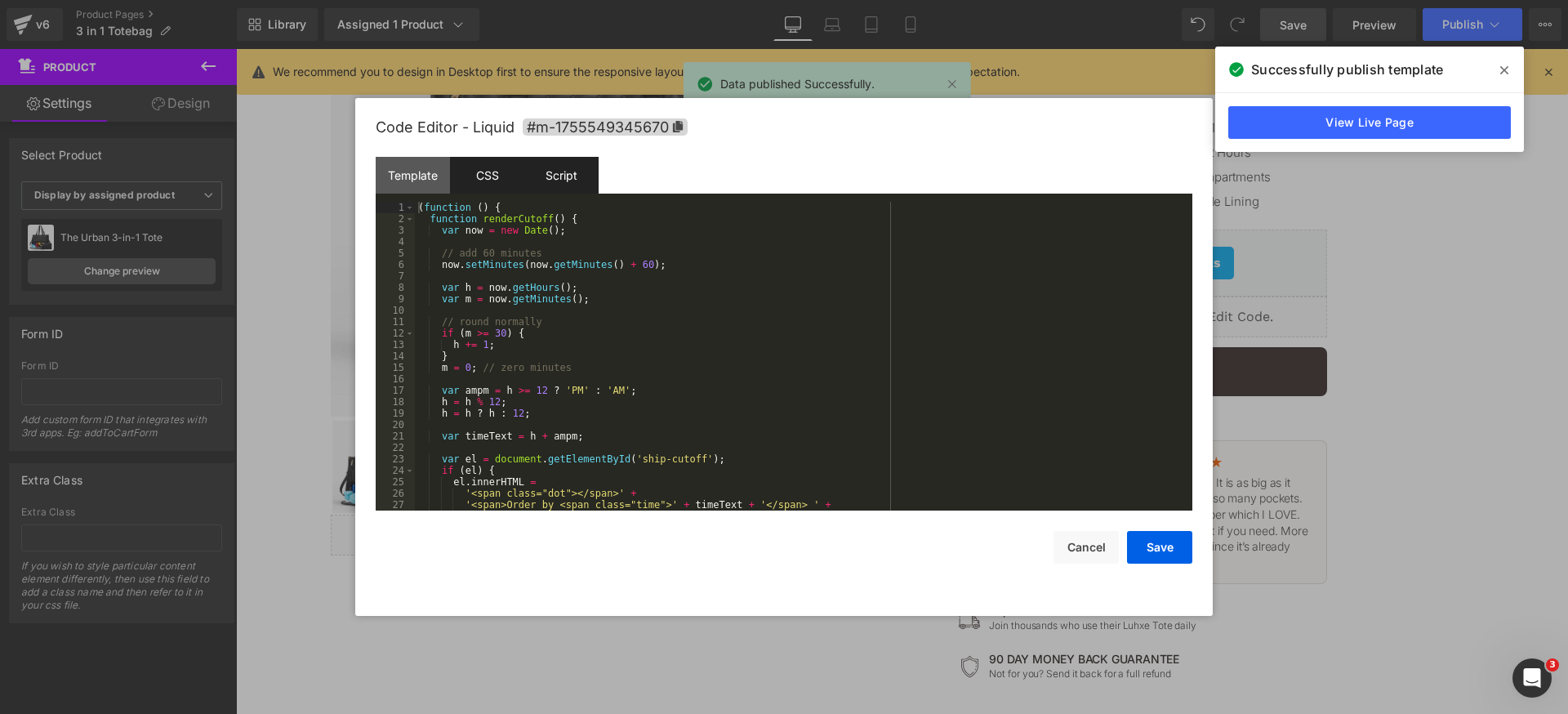
click at [510, 175] on div "CSS" at bounding box center [486, 175] width 74 height 37
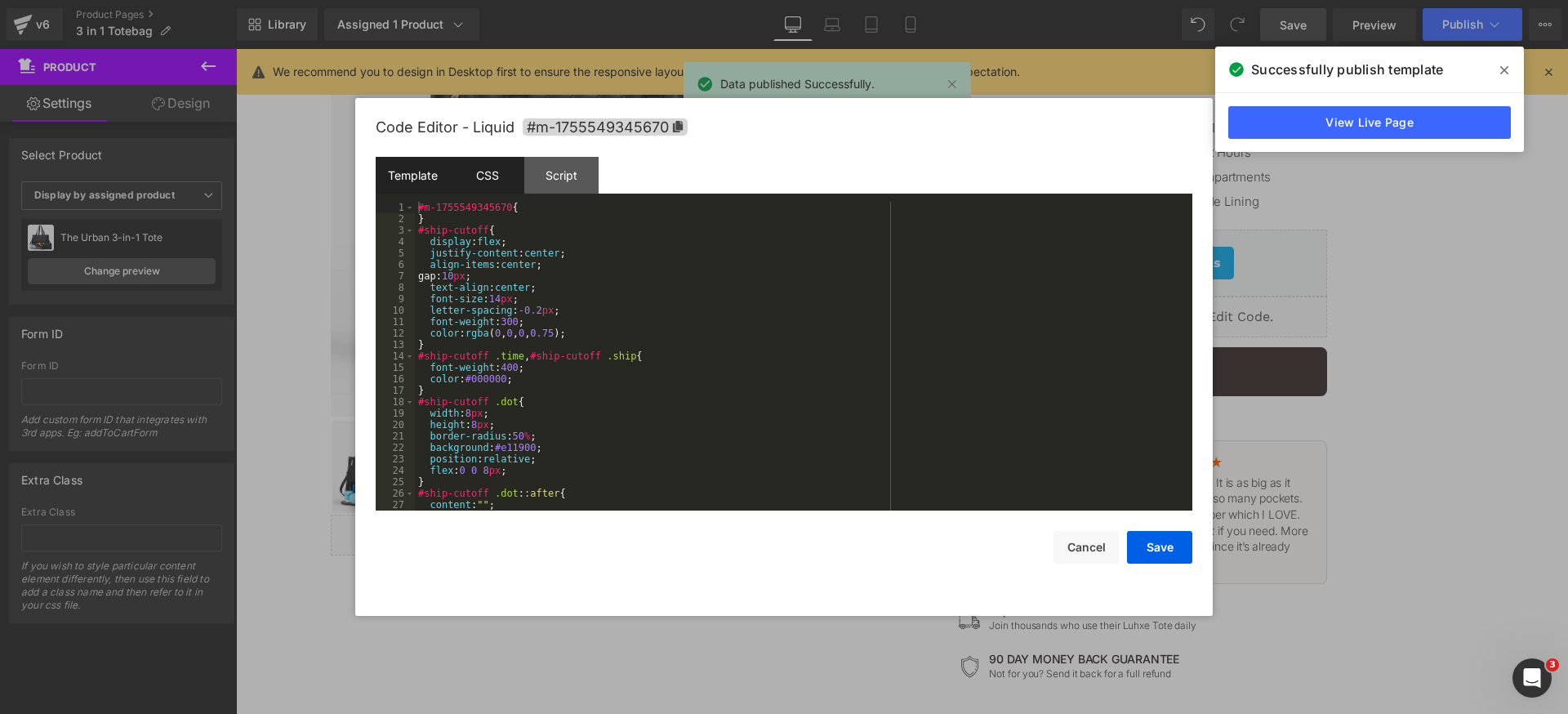
click at [416, 170] on div "Template" at bounding box center [412, 175] width 74 height 37
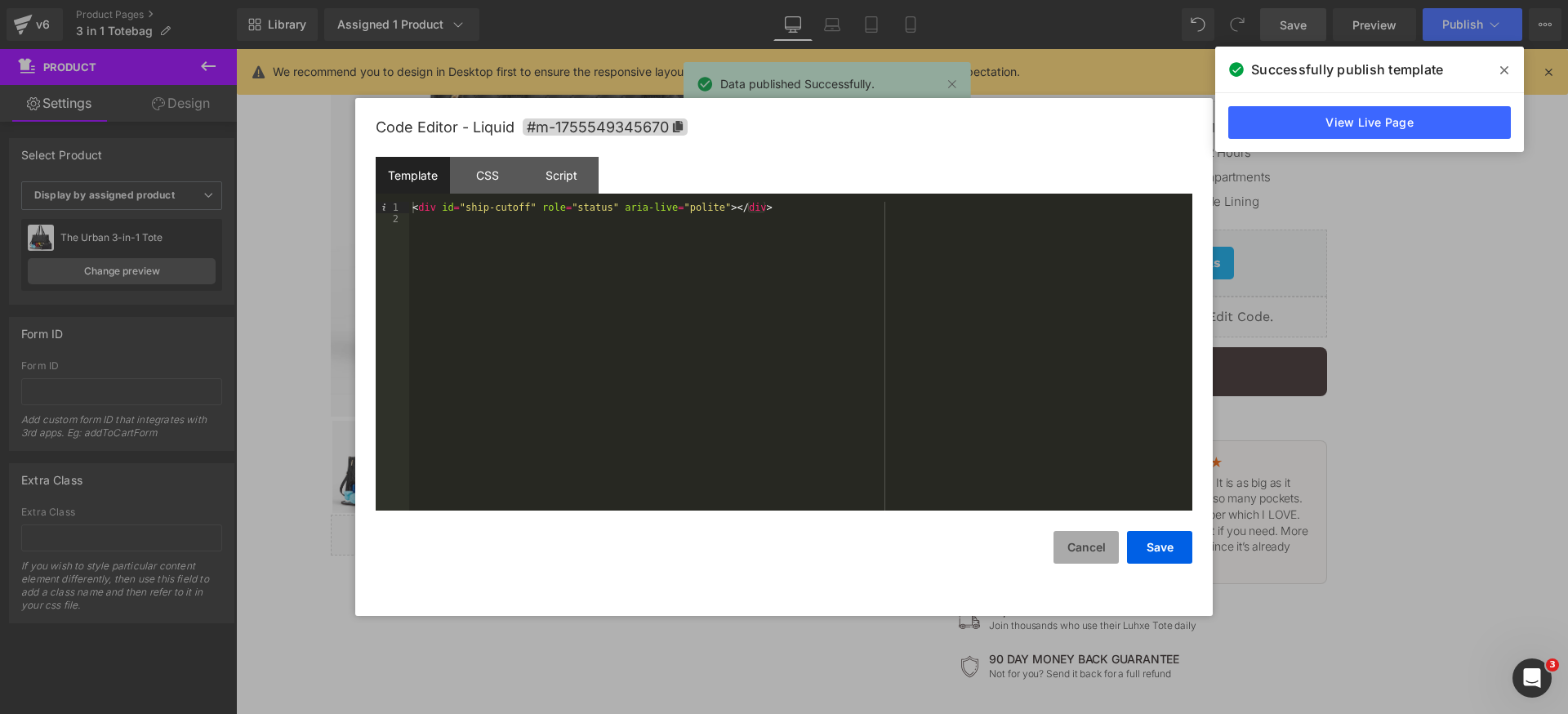
click at [1088, 549] on button "Cancel" at bounding box center [1086, 547] width 66 height 32
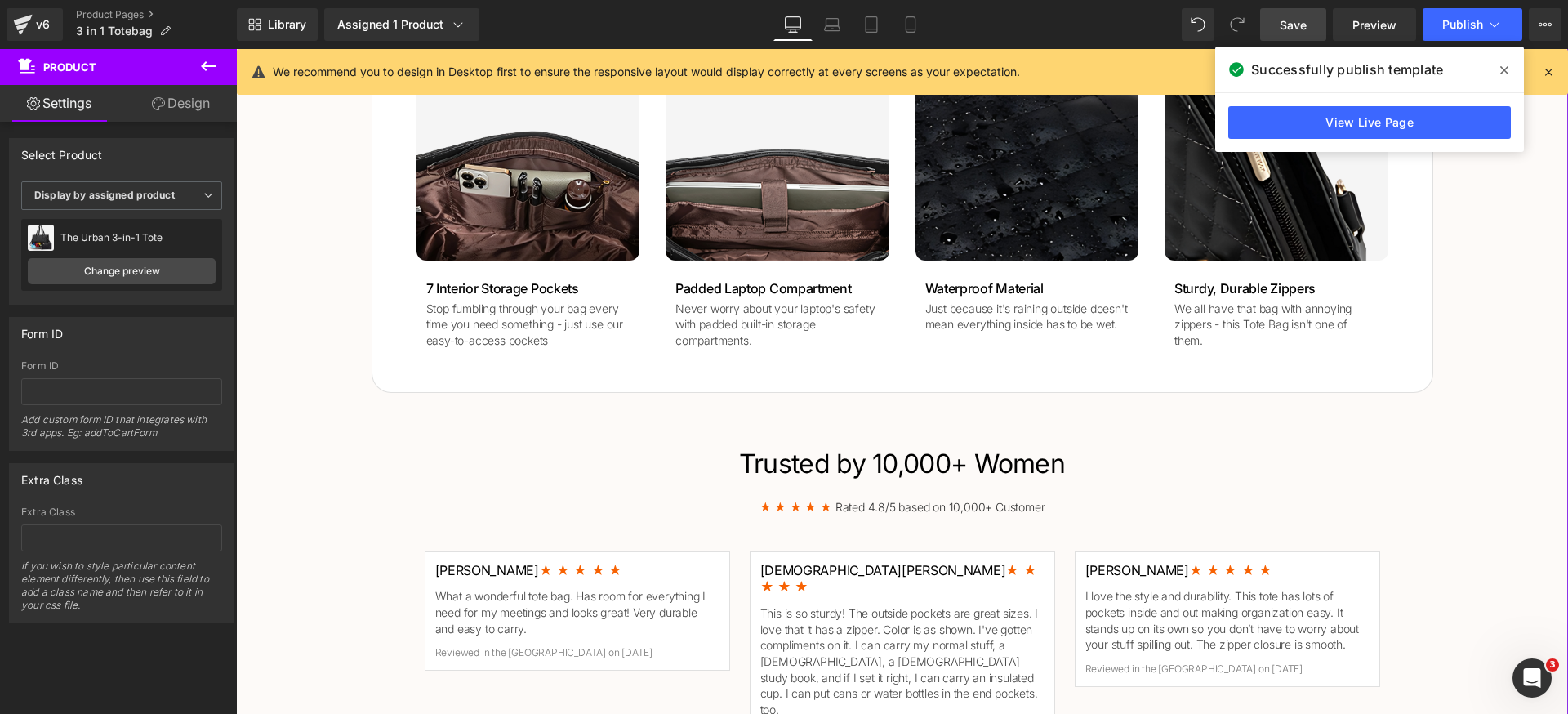
scroll to position [1750, 0]
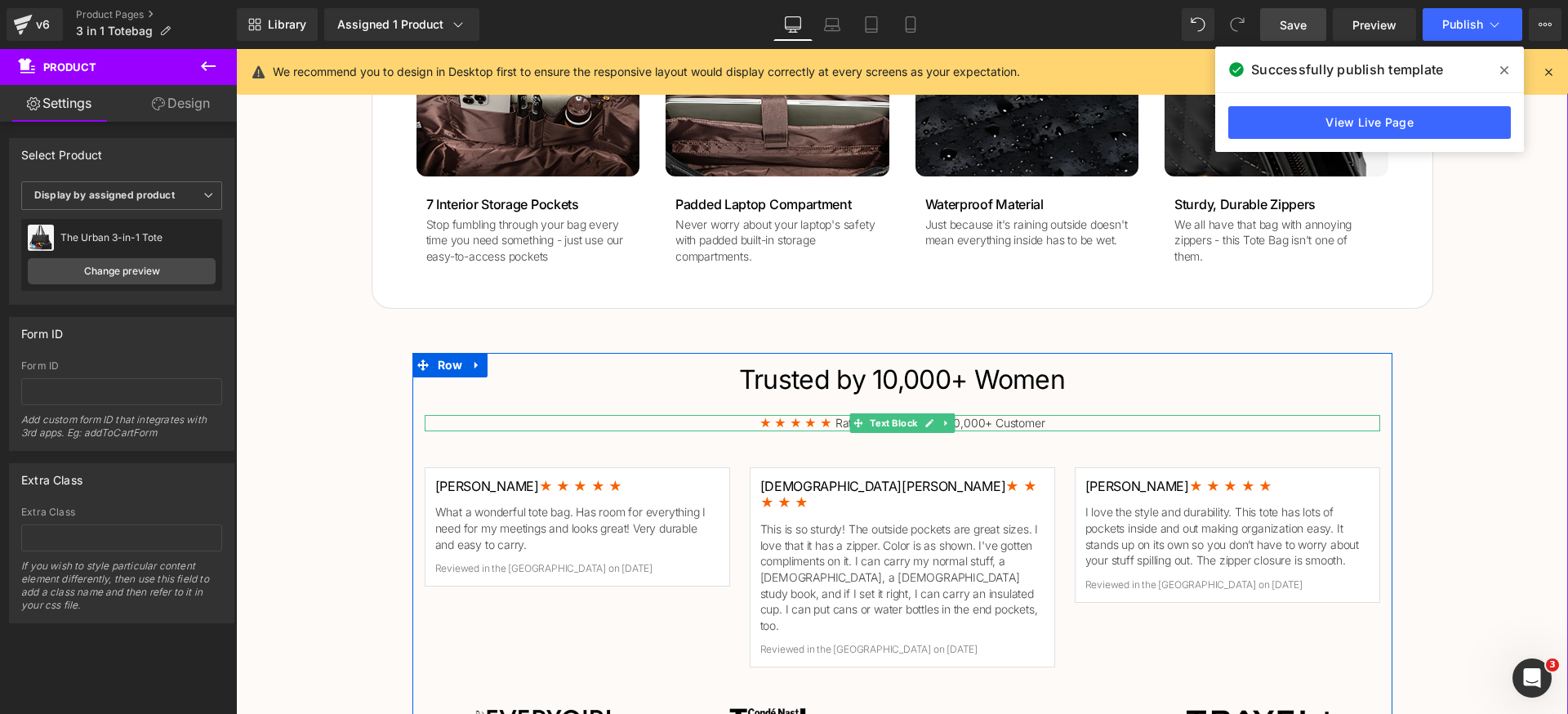
click at [815, 424] on span "★ ★ ★ ★ ★" at bounding box center [795, 423] width 73 height 14
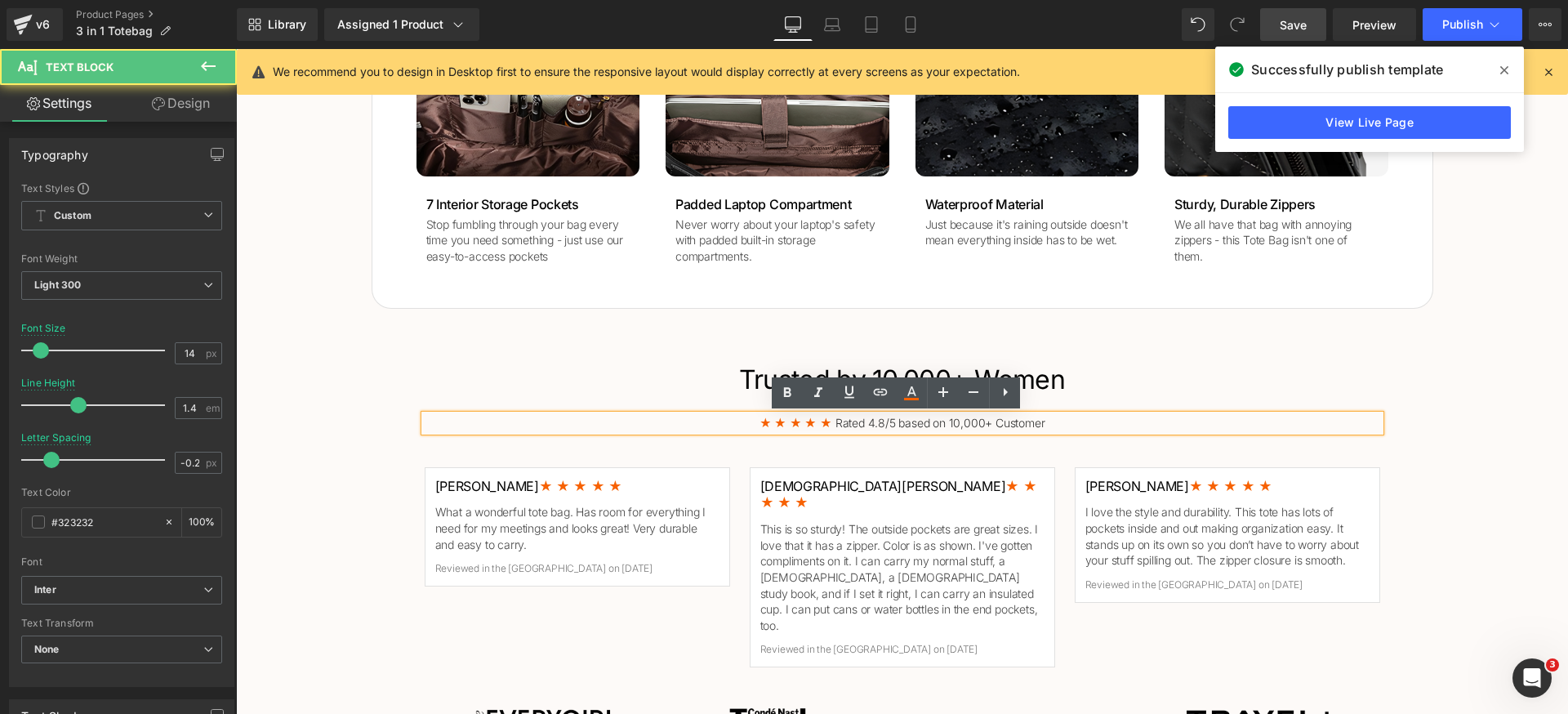
click at [830, 422] on p "★ ★ ★ ★ ★ Rated 4.8/5 based on 10,000+ Customer" at bounding box center [902, 423] width 956 height 17
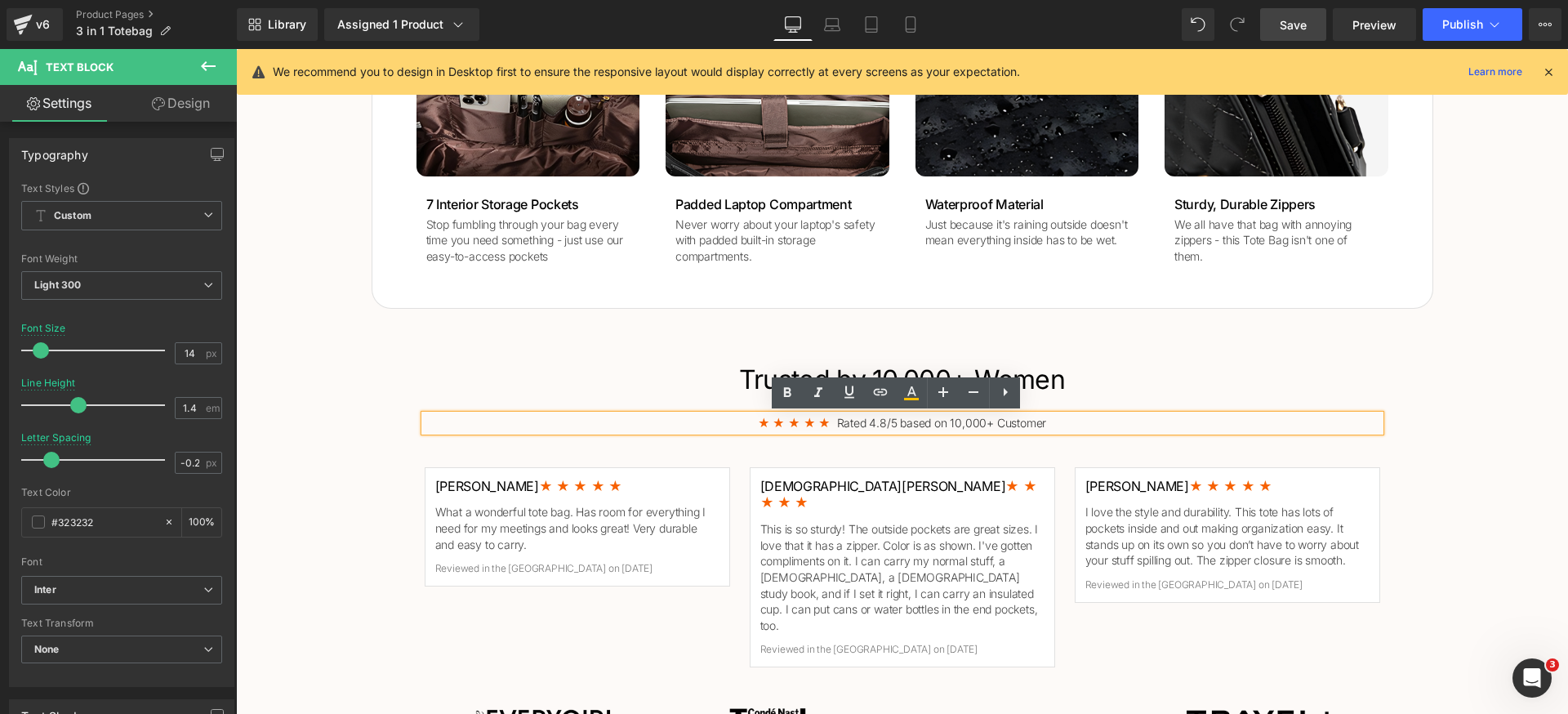
click at [1433, 442] on div "Trusted by 10,000+ Women Heading ★ ★ ★ ★ ★ Rated 4.8/5 based on 10,000+ Custome…" at bounding box center [902, 561] width 1333 height 416
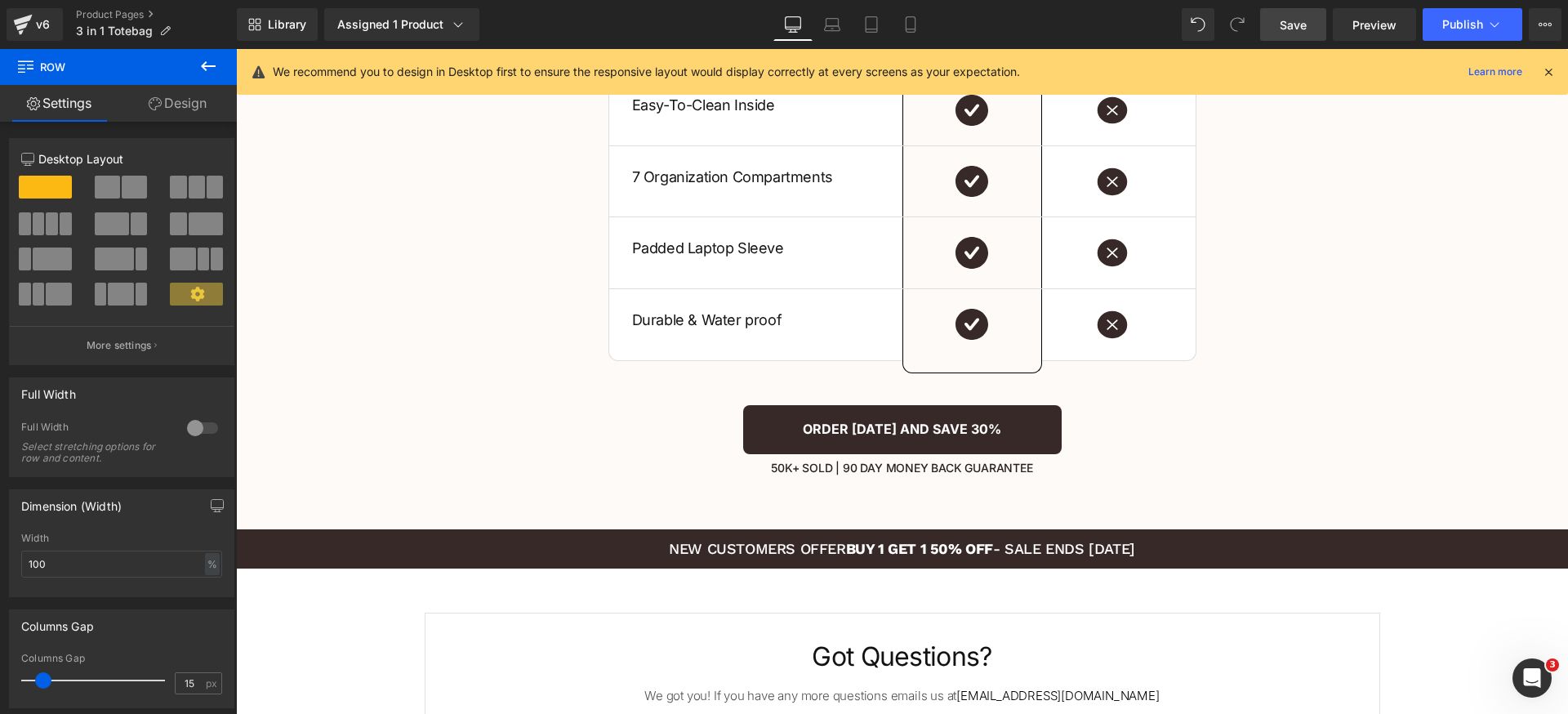
scroll to position [2949, 0]
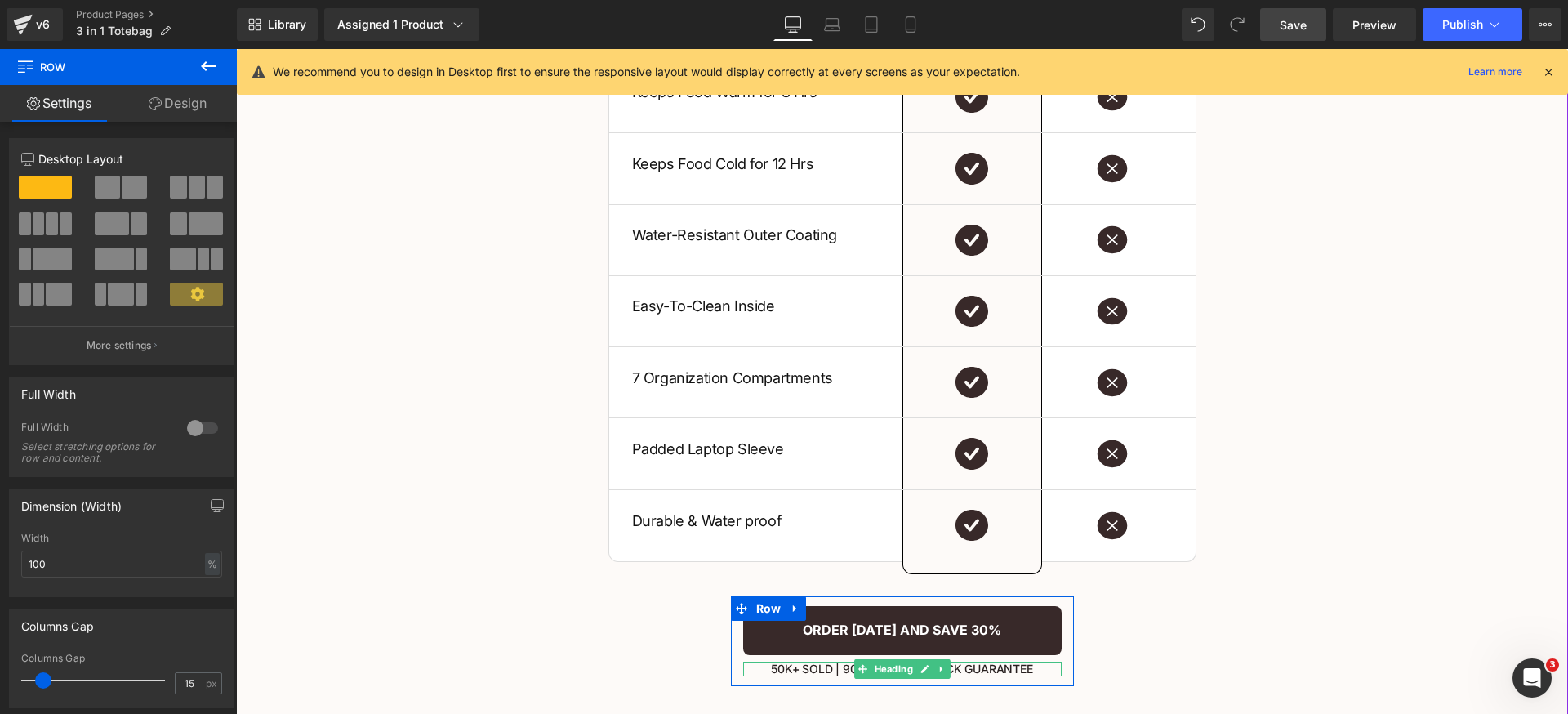
click at [779, 662] on h1 "50k+ Sold | 90 day money back guarantee" at bounding box center [902, 668] width 318 height 15
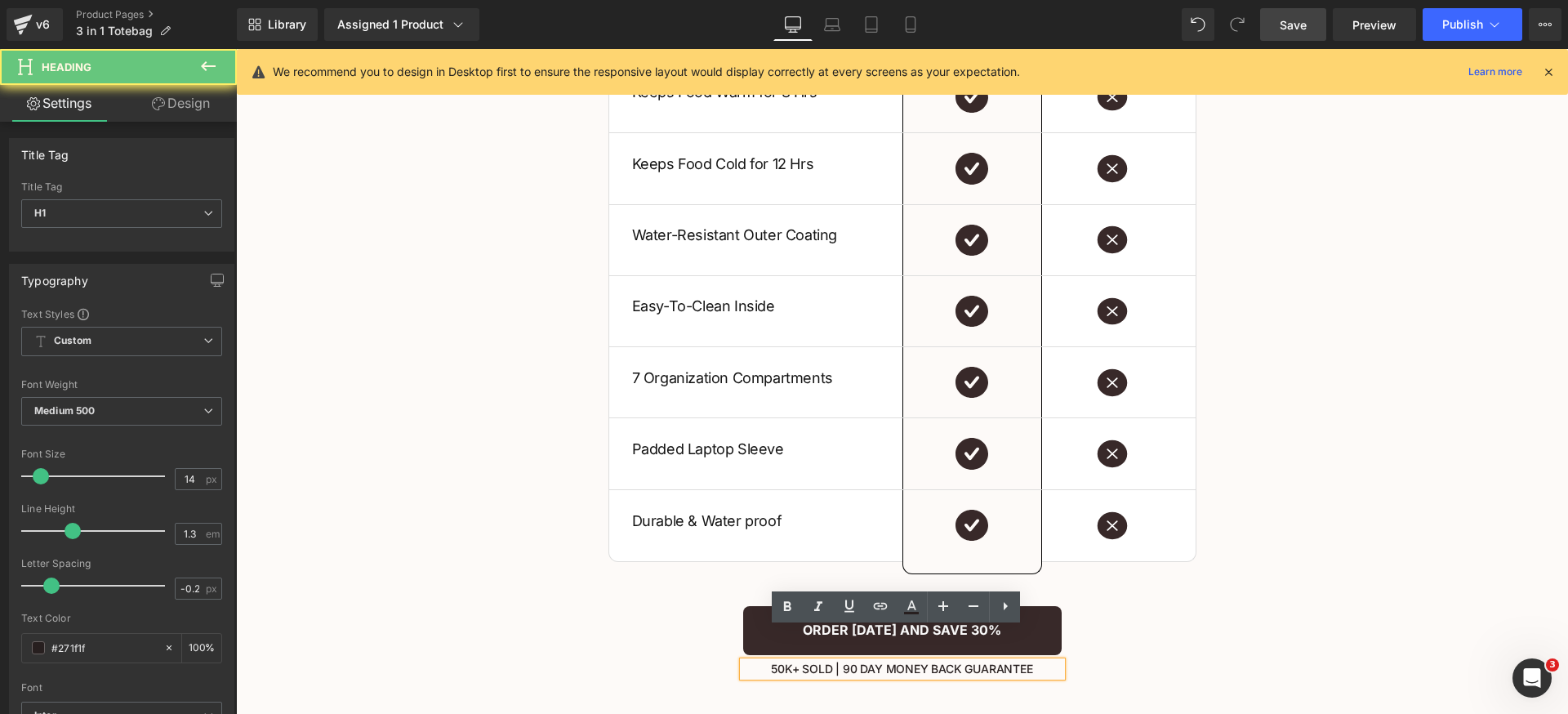
click at [770, 662] on h1 "50k+ Sold | 90 day money back guarantee" at bounding box center [902, 668] width 318 height 15
click at [767, 662] on h1 "50k+ Sold | 90 day money back guarantee" at bounding box center [902, 668] width 318 height 15
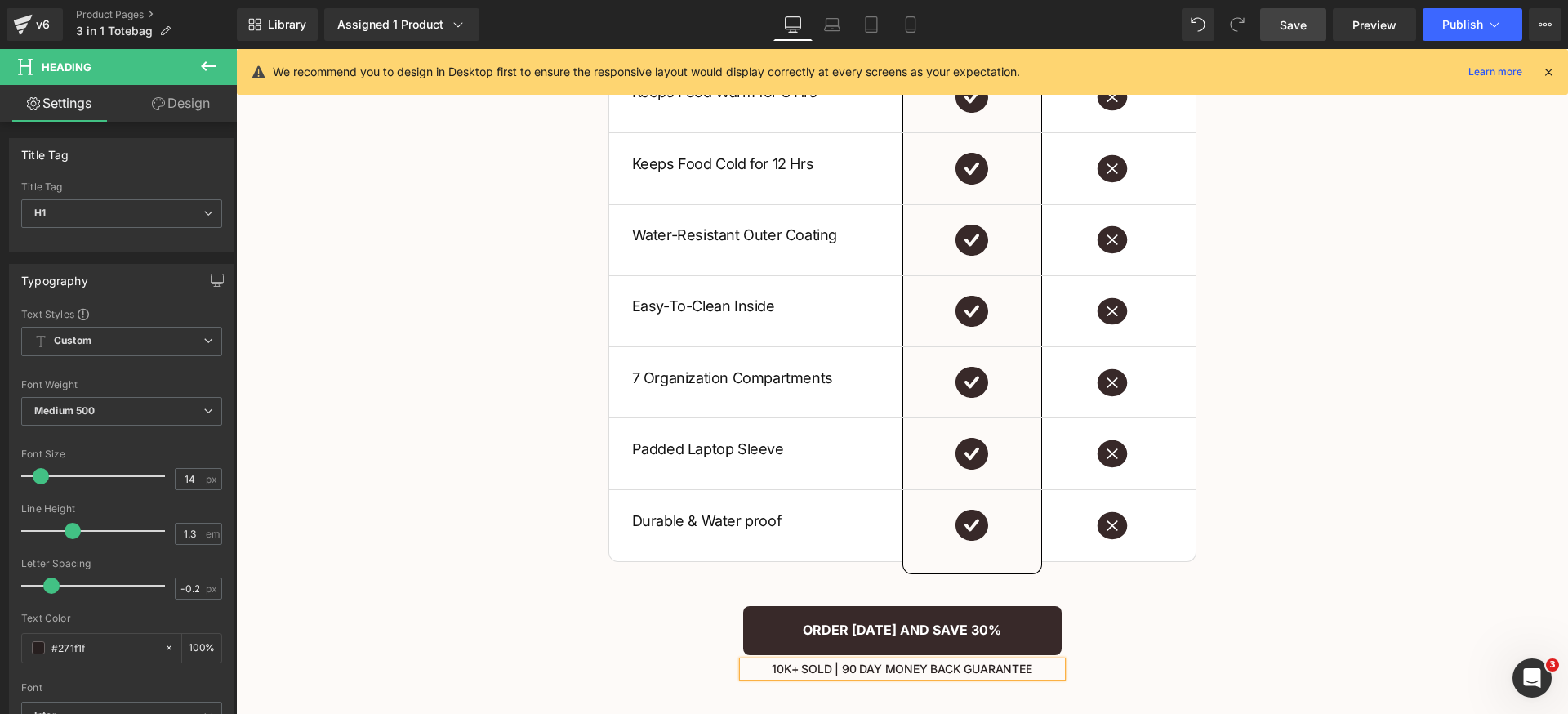
click at [1291, 628] on div "Not Just Better. Superior In Every Way. Heading US VS THEM Heading Our 3 in 1 T…" at bounding box center [902, 260] width 1333 height 854
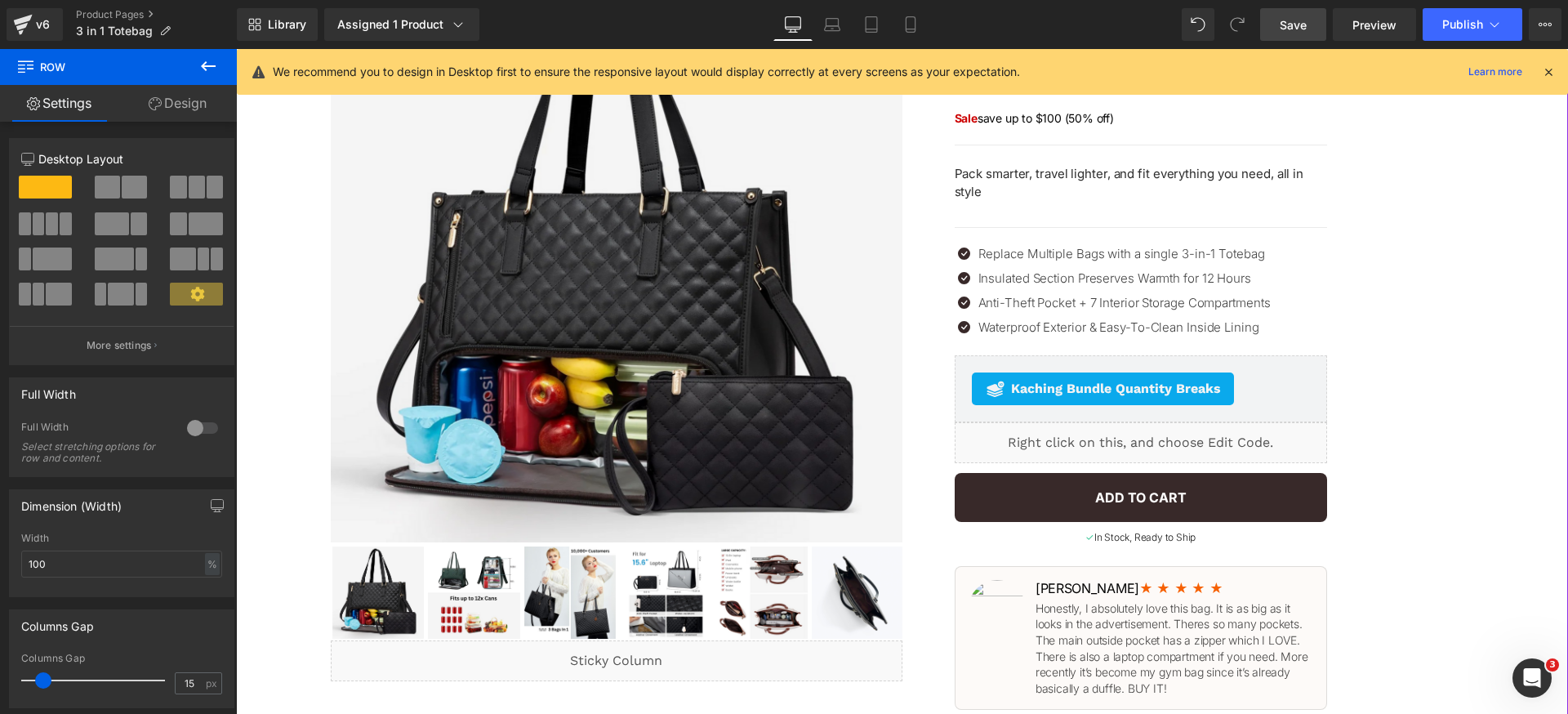
scroll to position [0, 0]
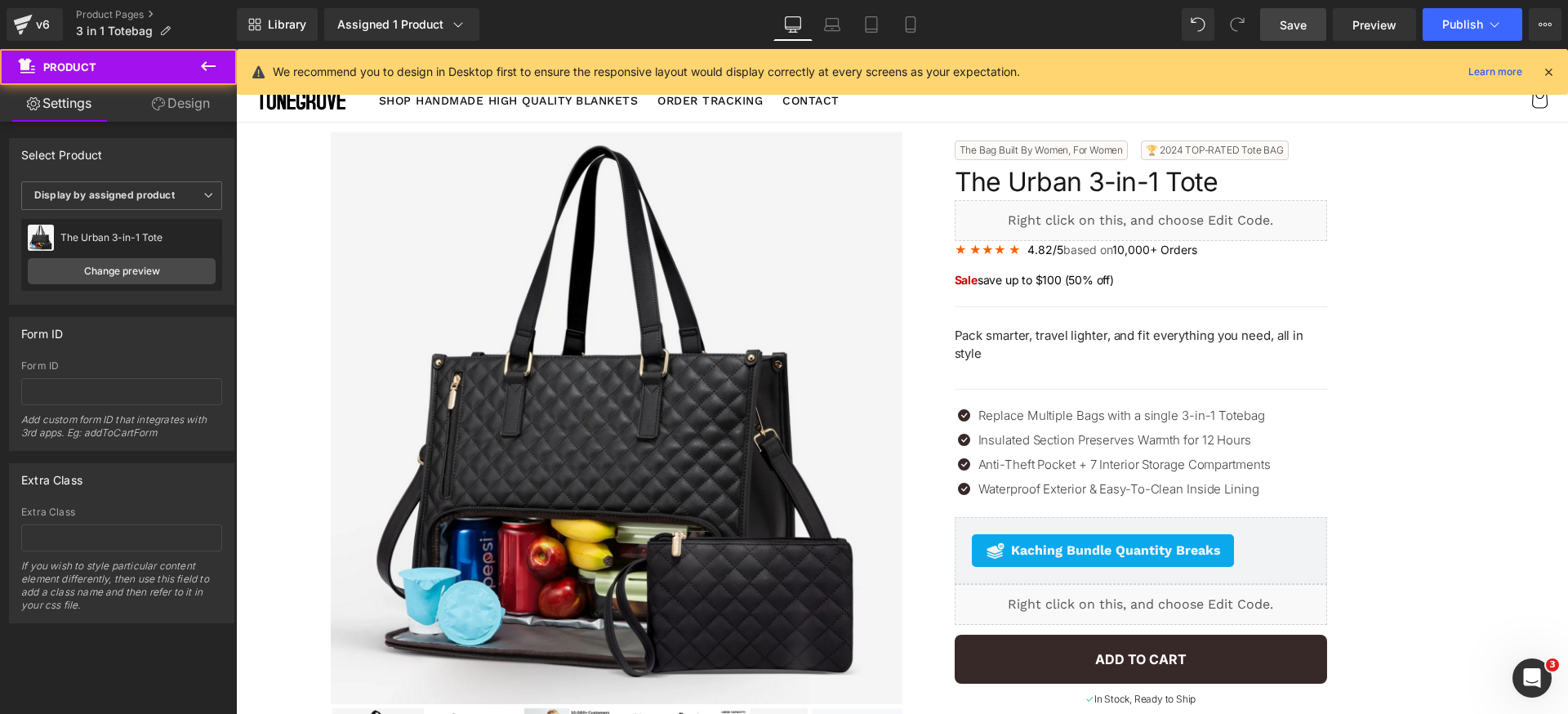
click at [1305, 23] on span "Save" at bounding box center [1293, 25] width 27 height 18
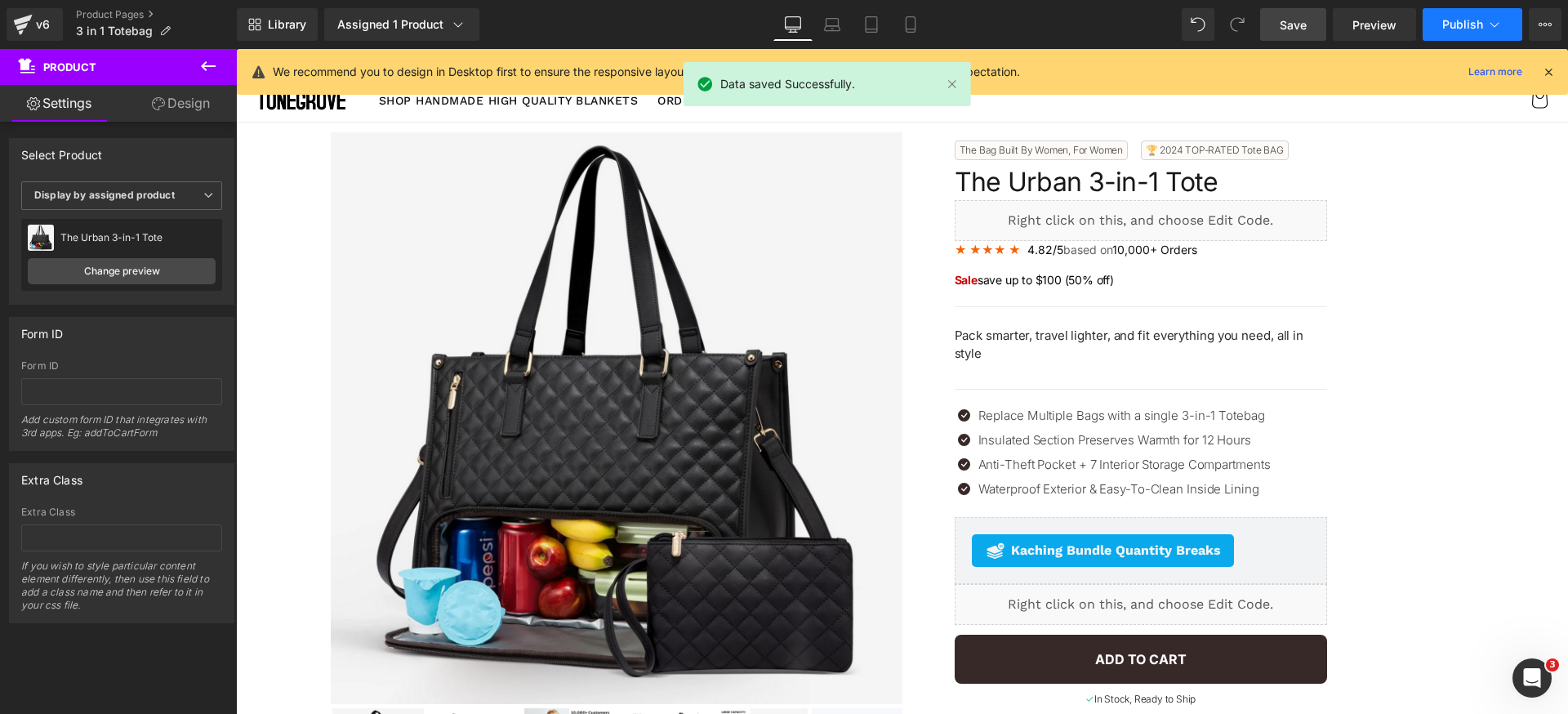
click at [1465, 23] on span "Publish" at bounding box center [1463, 24] width 41 height 13
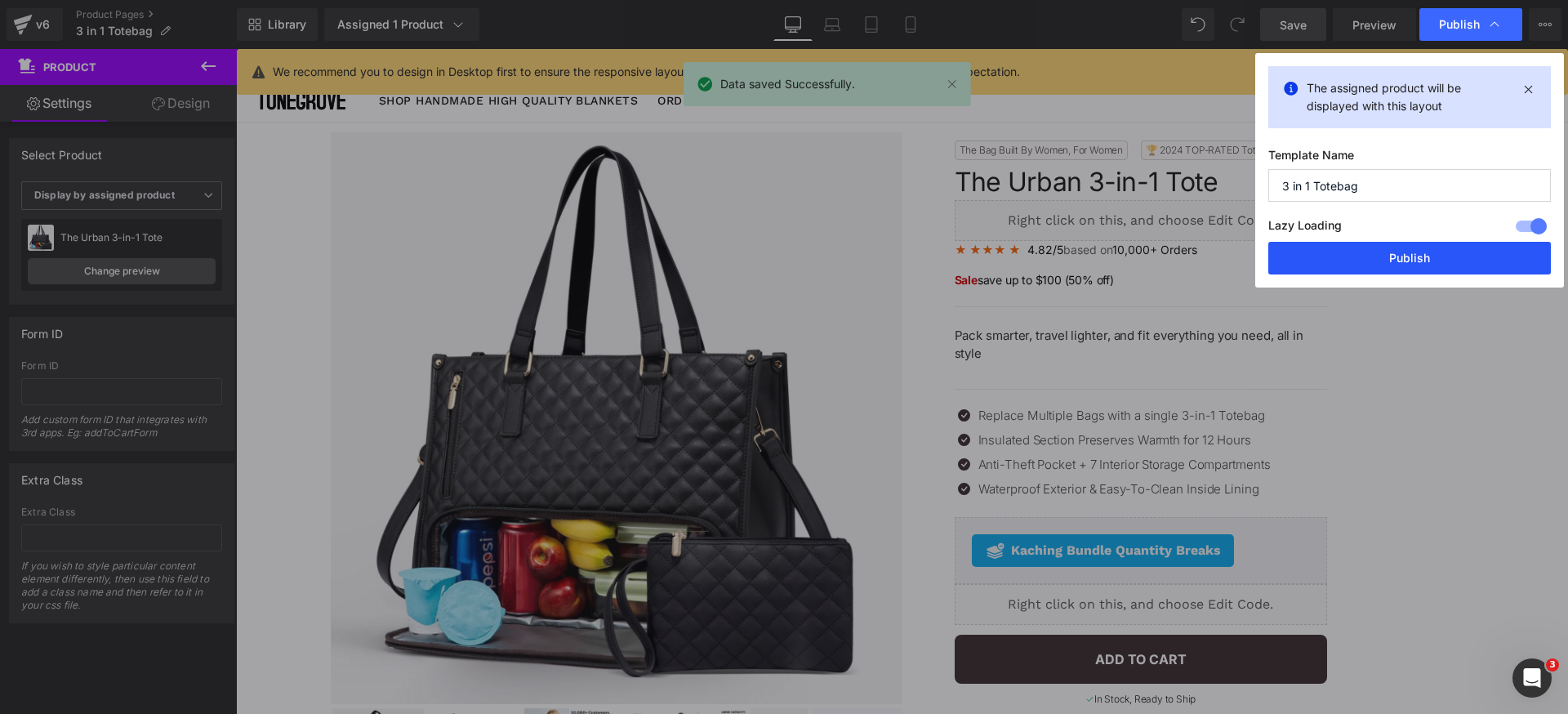
click at [1443, 260] on button "Publish" at bounding box center [1410, 257] width 283 height 32
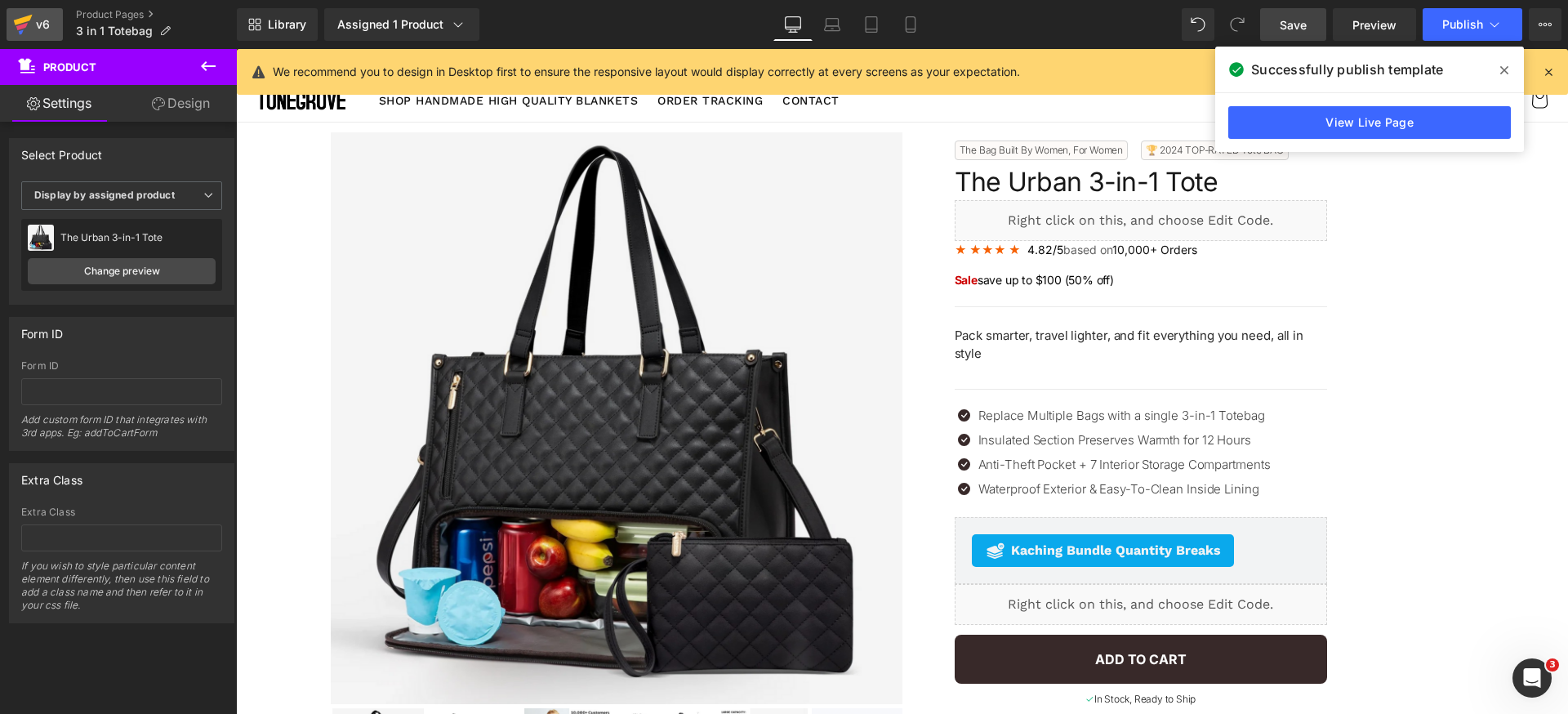
click at [40, 24] on div "v6" at bounding box center [42, 24] width 20 height 21
